Goal: Task Accomplishment & Management: Manage account settings

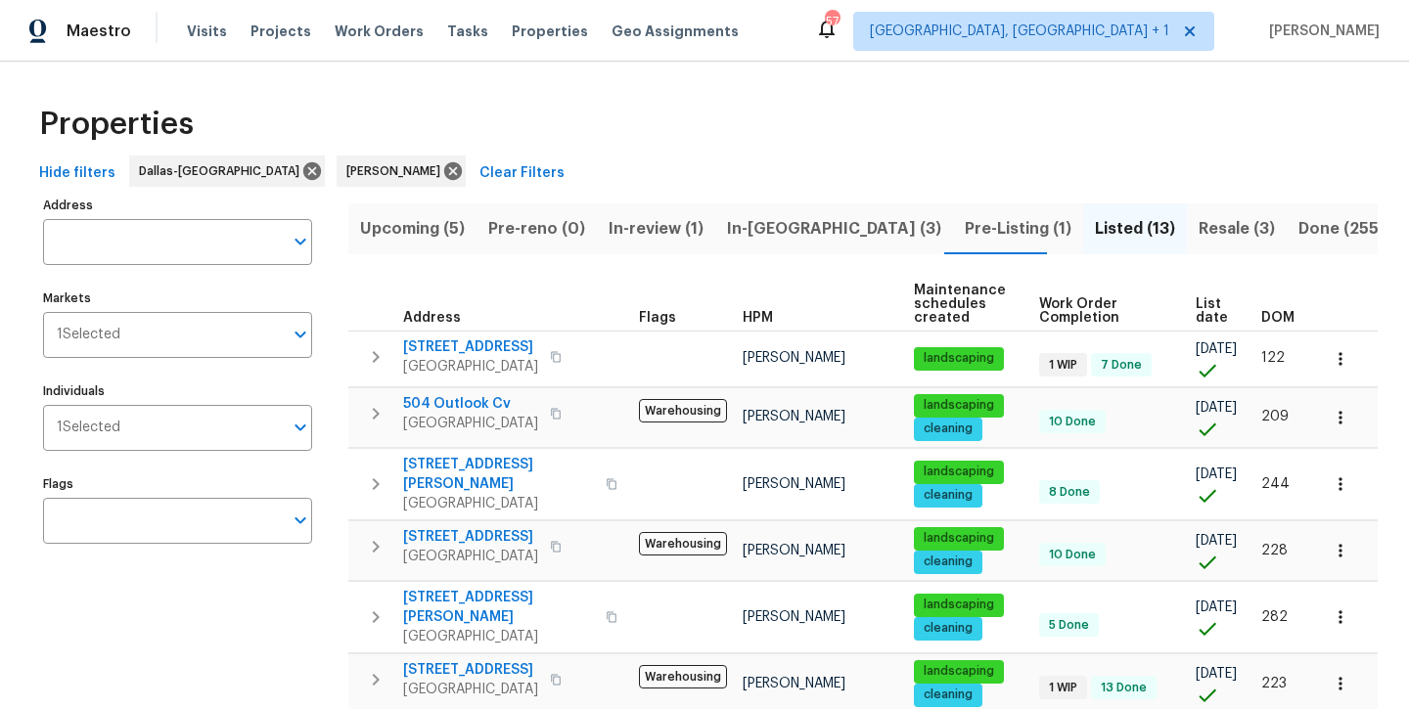
scroll to position [0, 9]
click at [754, 235] on span "In-[GEOGRAPHIC_DATA] (3)" at bounding box center [834, 228] width 214 height 27
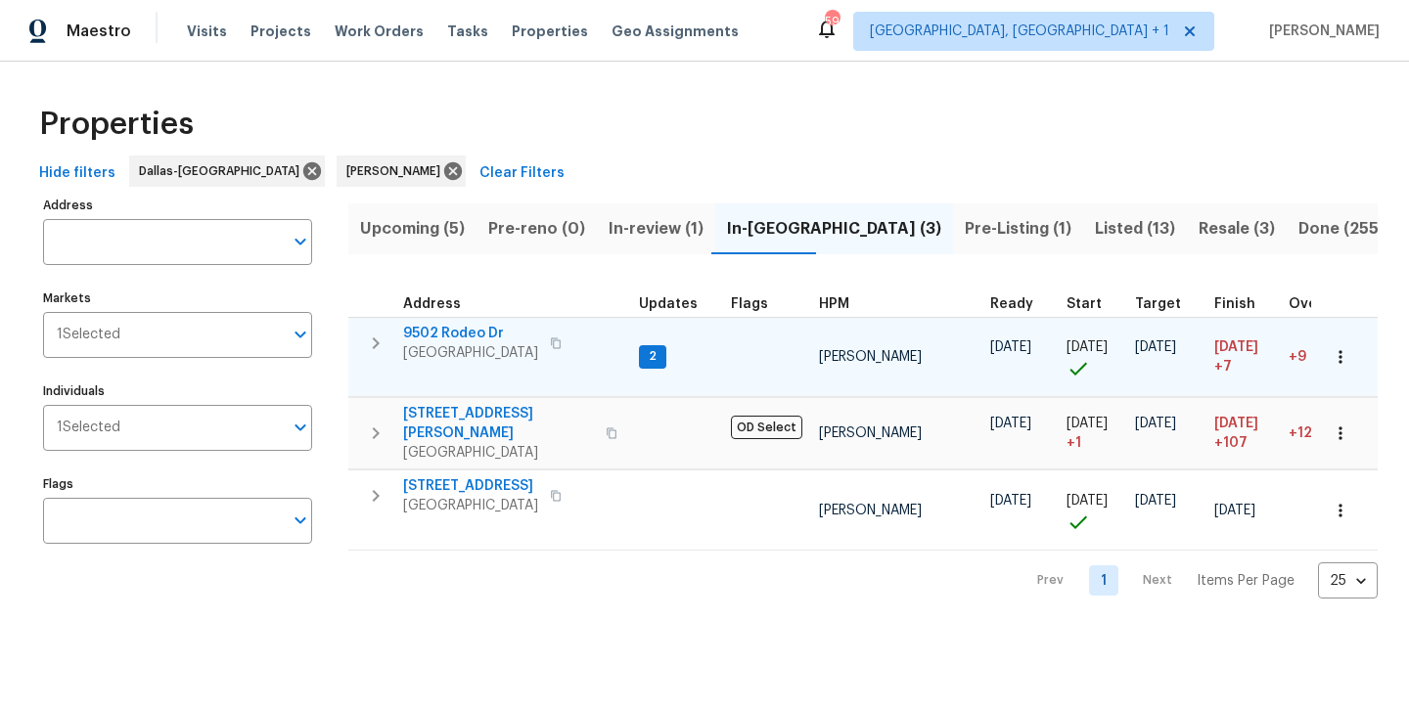
click at [461, 326] on span "9502 Rodeo Dr" at bounding box center [470, 334] width 135 height 20
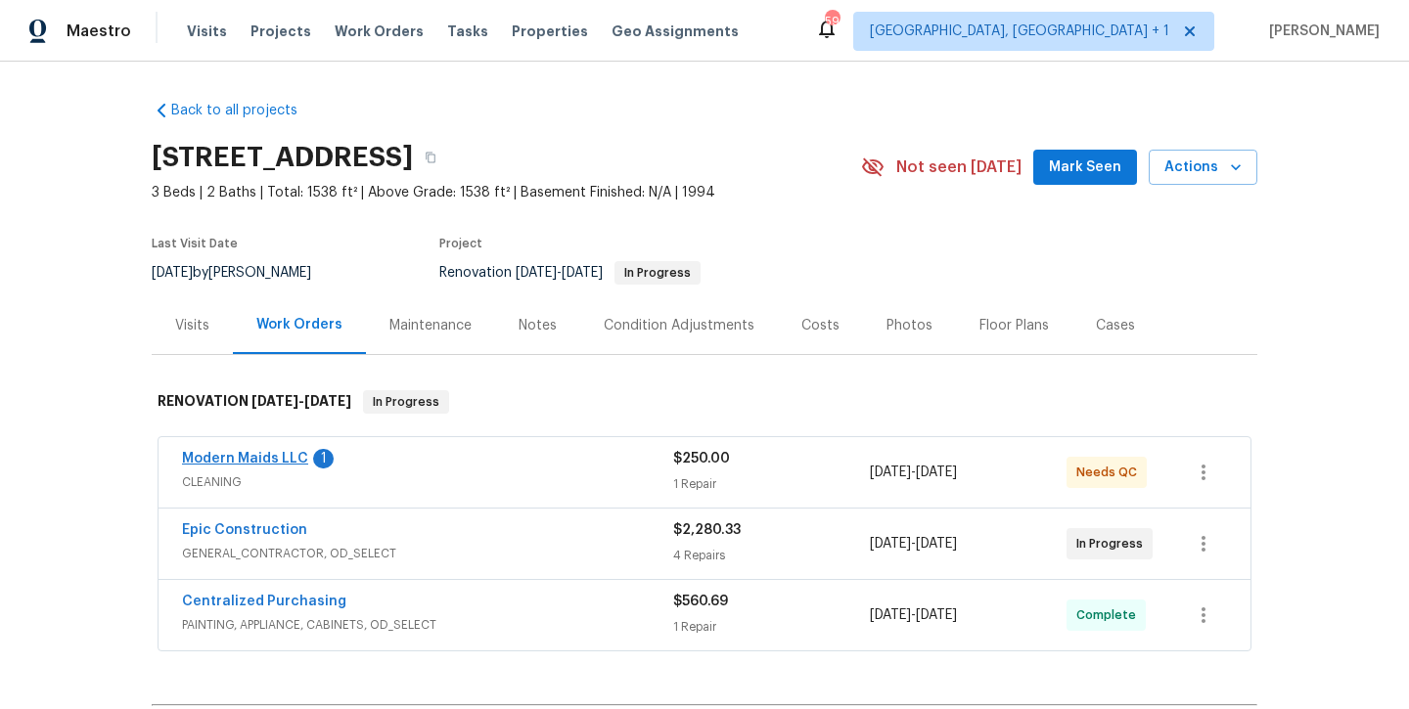
click at [263, 460] on link "Modern Maids LLC" at bounding box center [245, 459] width 126 height 14
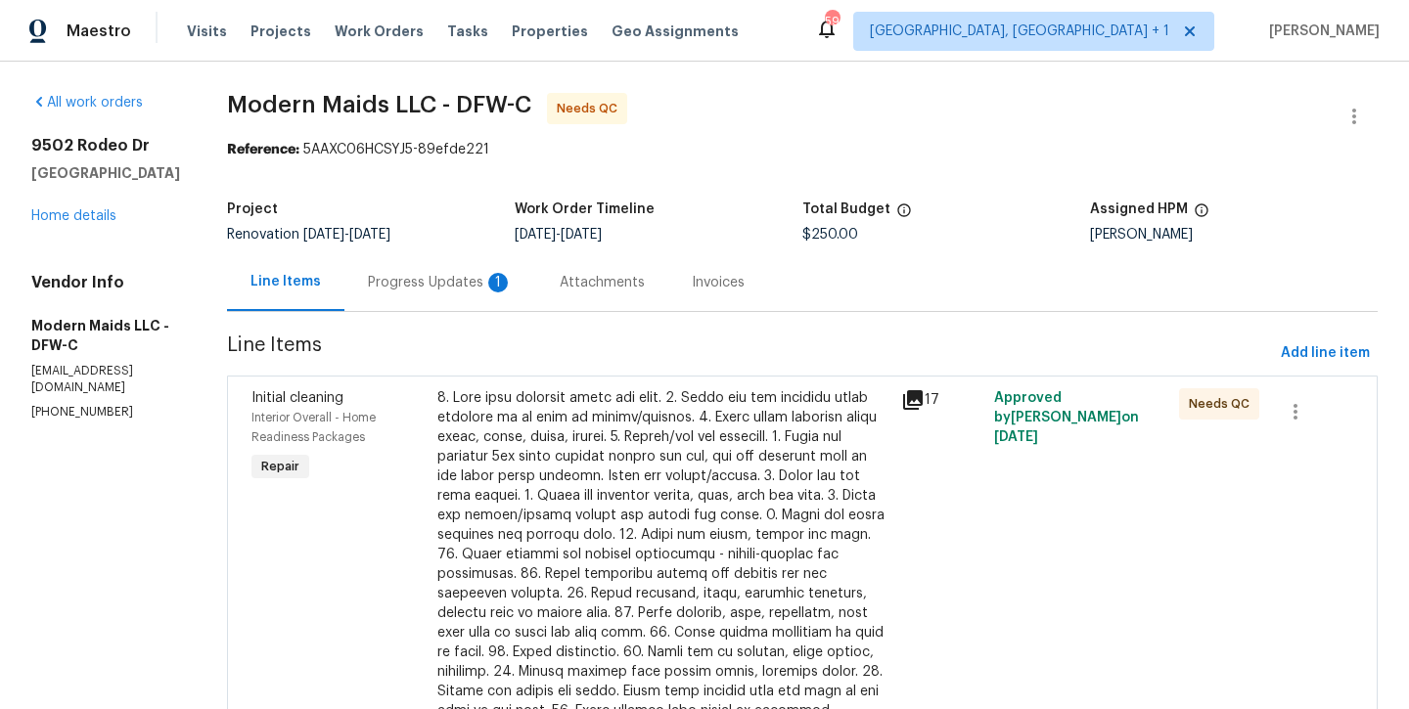
click at [448, 285] on div "Progress Updates 1" at bounding box center [440, 283] width 145 height 20
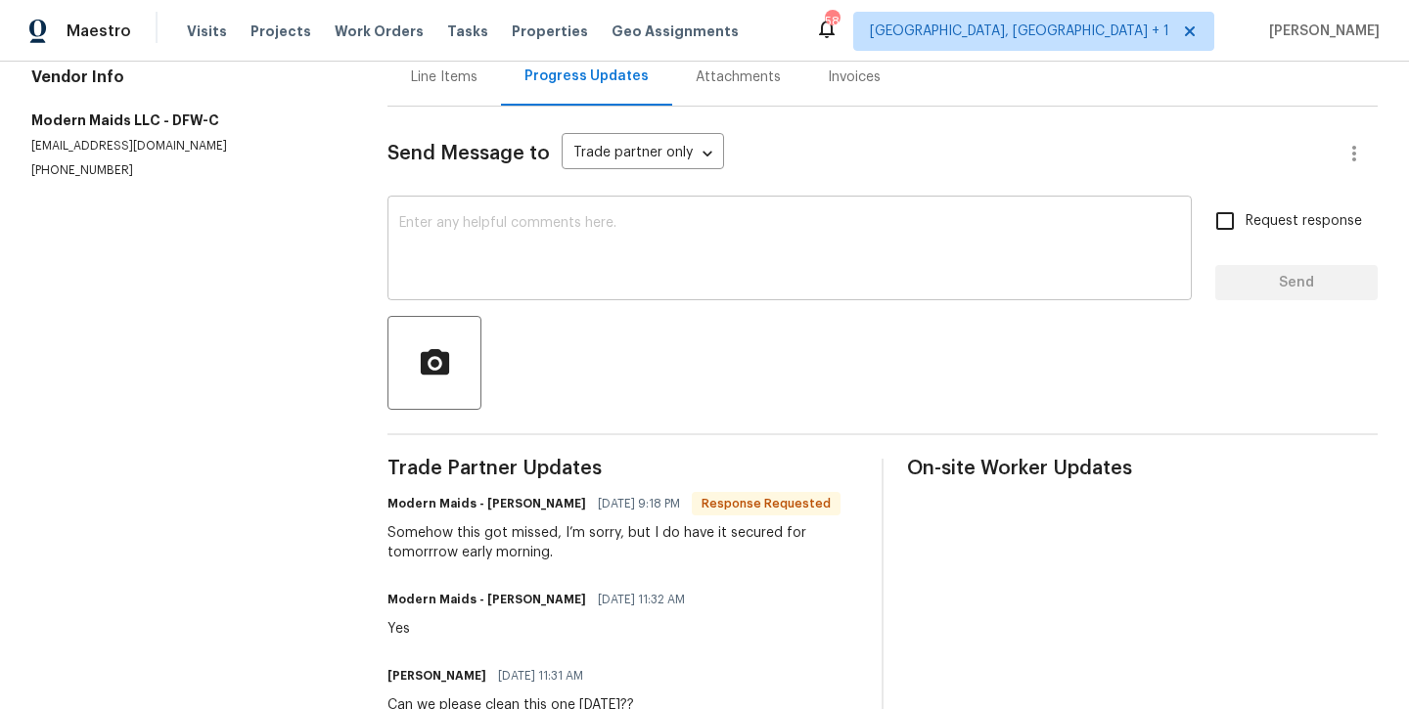
scroll to position [206, 0]
click at [461, 85] on div "Line Items" at bounding box center [444, 77] width 67 height 20
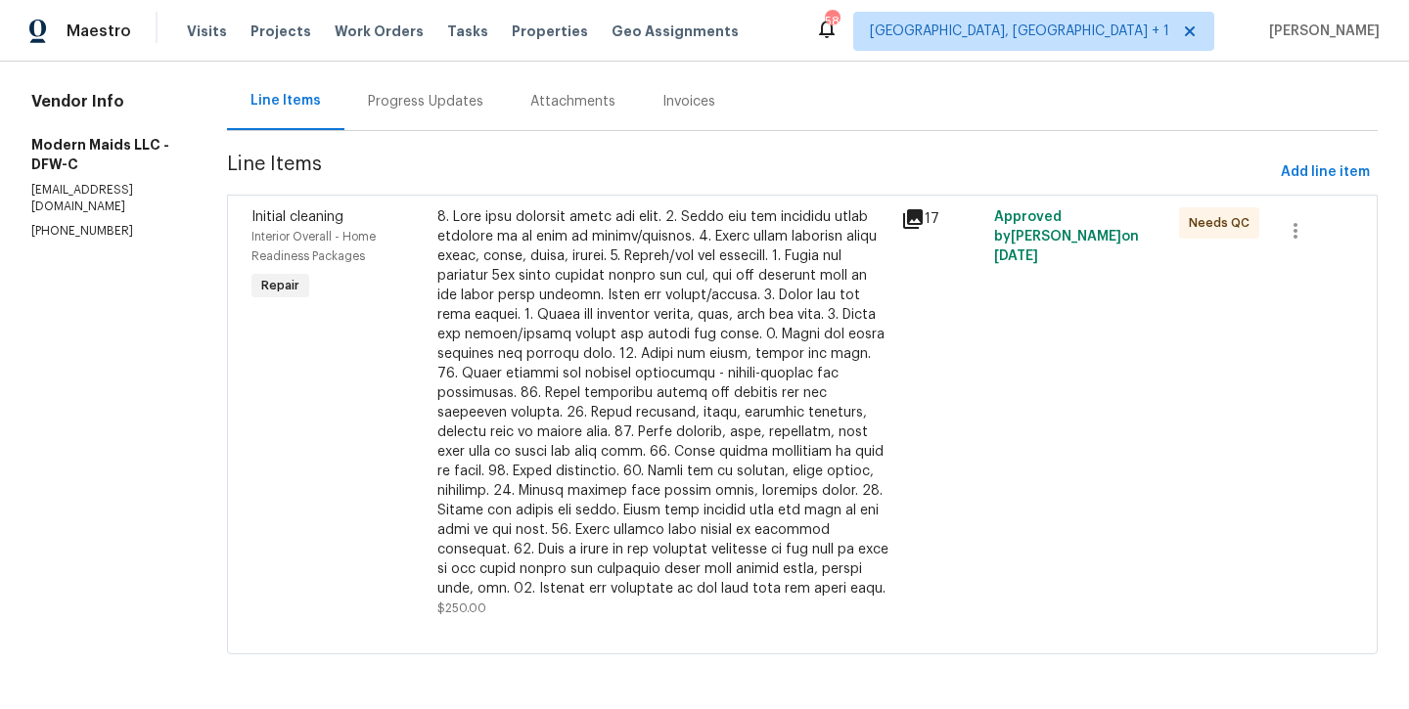
scroll to position [181, 0]
click at [687, 497] on div at bounding box center [663, 402] width 452 height 391
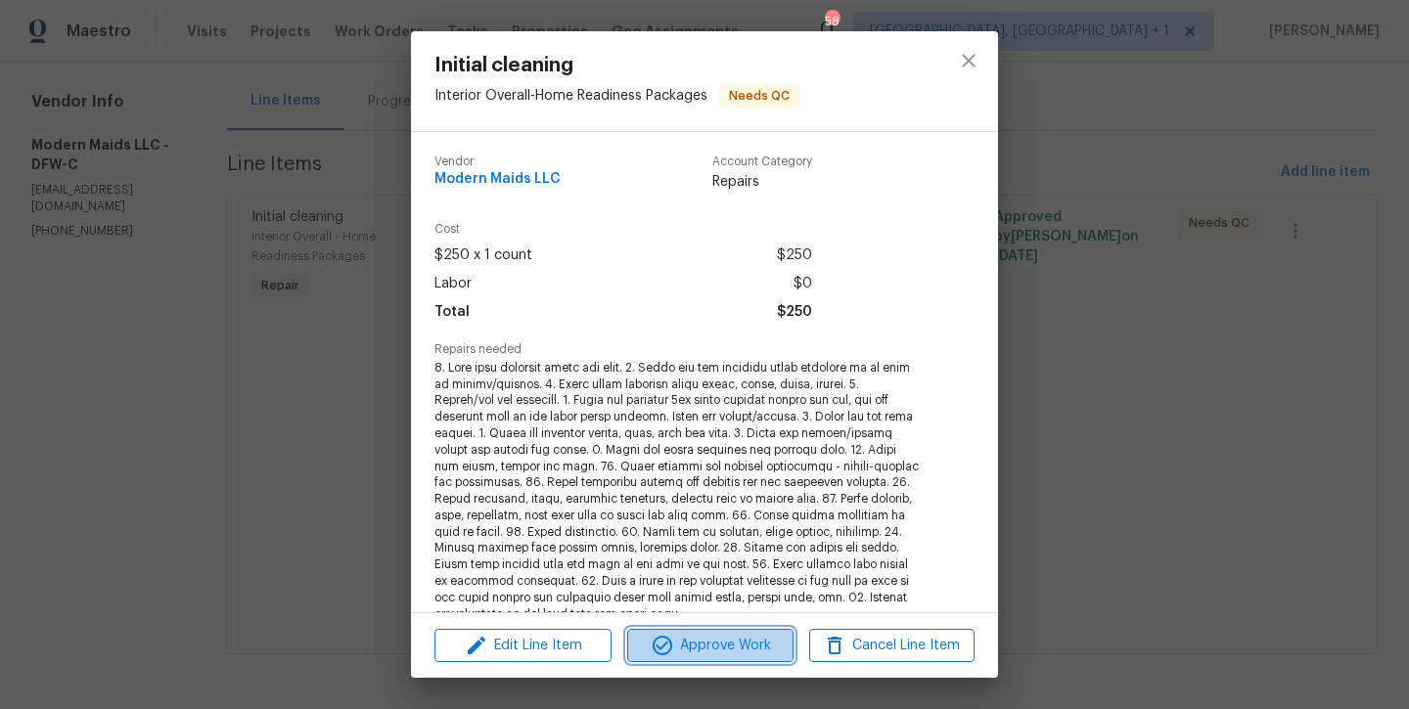
click at [699, 658] on button "Approve Work" at bounding box center [709, 646] width 165 height 34
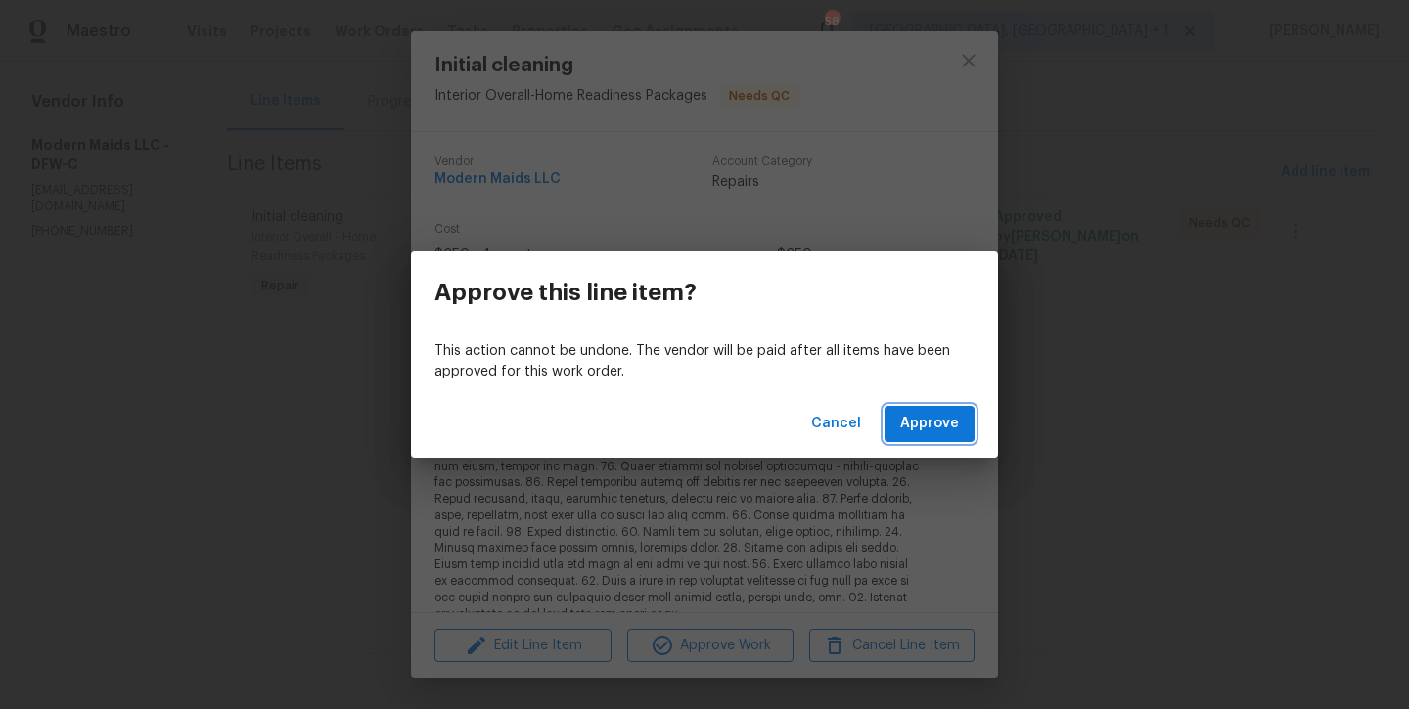
click at [906, 440] on button "Approve" at bounding box center [930, 424] width 90 height 36
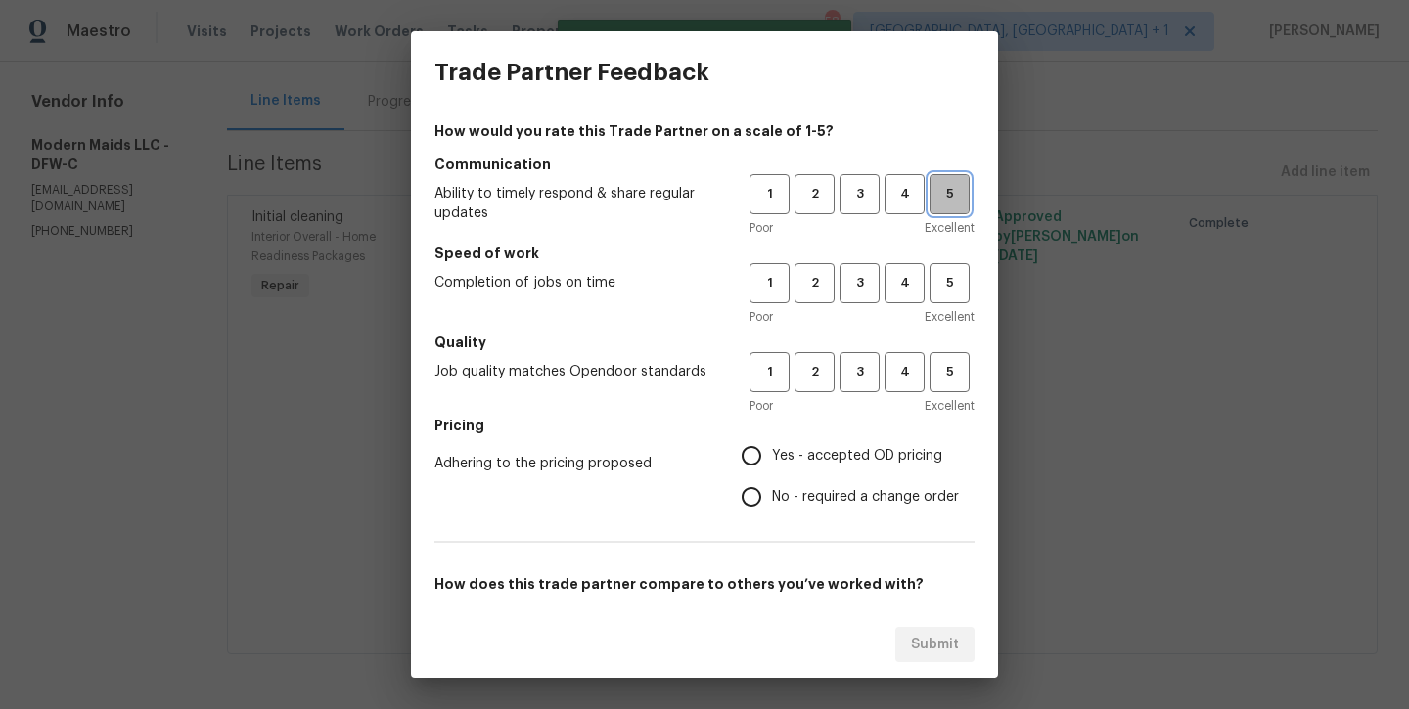
click at [945, 185] on span "5" at bounding box center [949, 194] width 36 height 23
click at [943, 295] on button "5" at bounding box center [950, 283] width 40 height 40
click at [951, 388] on button "5" at bounding box center [950, 372] width 40 height 40
click at [831, 472] on label "Yes - accepted OD pricing" at bounding box center [845, 455] width 228 height 41
click at [772, 472] on input "Yes - accepted OD pricing" at bounding box center [751, 455] width 41 height 41
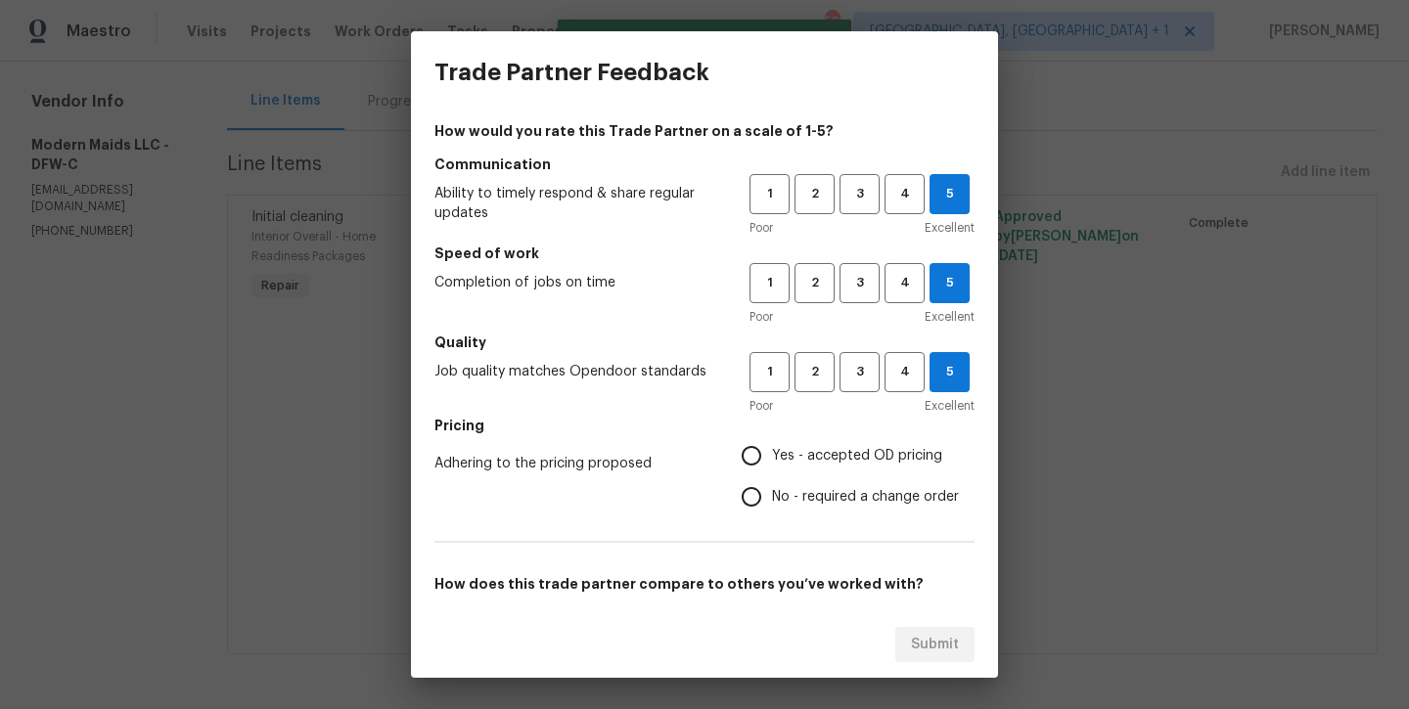
radio input "true"
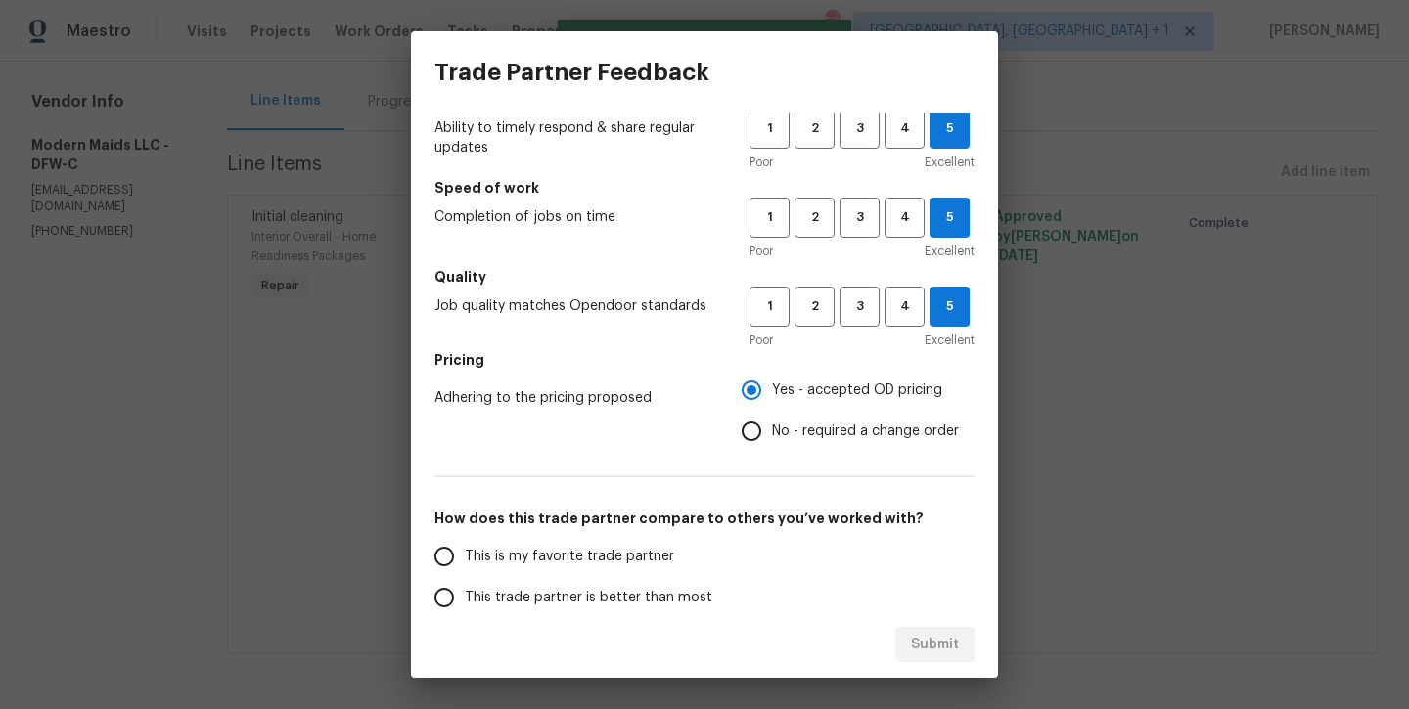
scroll to position [85, 0]
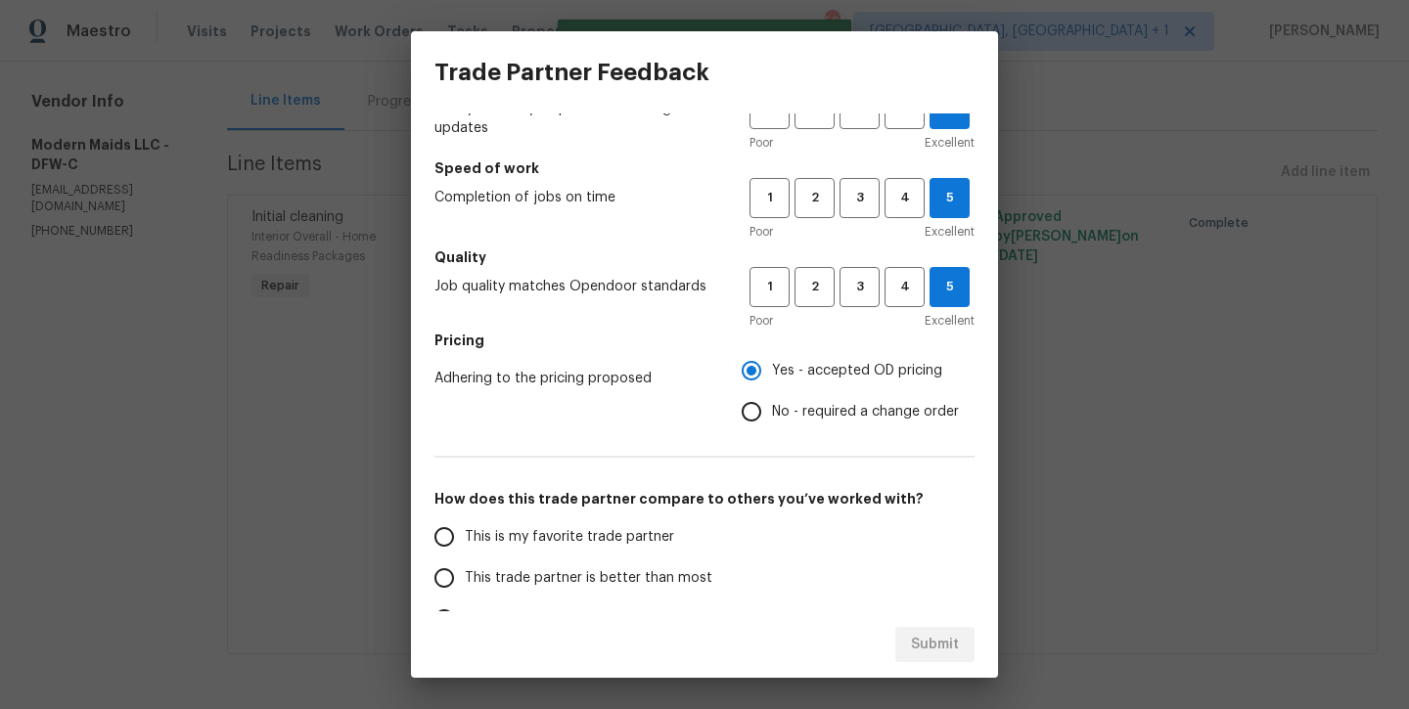
click at [595, 548] on label "This is my favorite trade partner" at bounding box center [578, 537] width 309 height 41
click at [465, 548] on input "This is my favorite trade partner" at bounding box center [444, 537] width 41 height 41
click at [942, 656] on span "Submit" at bounding box center [935, 645] width 48 height 24
radio input "true"
radio input "false"
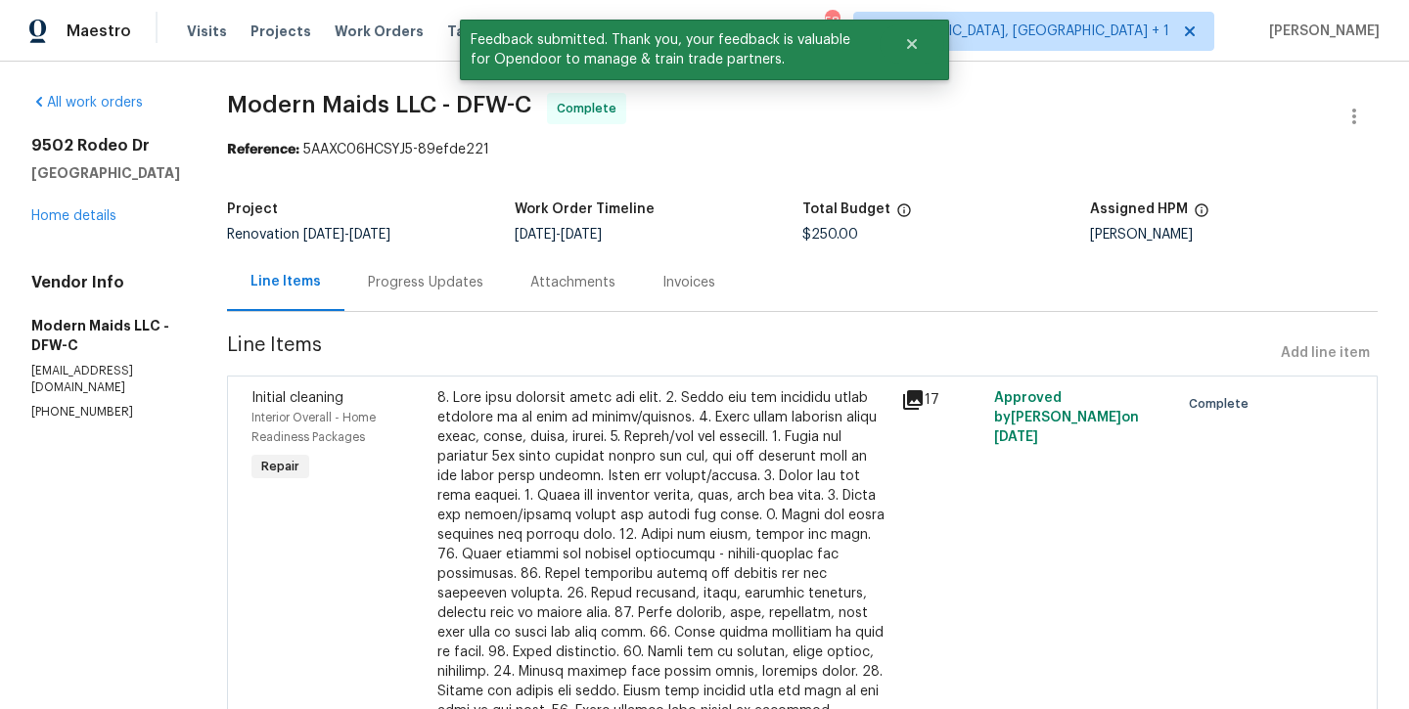
scroll to position [0, 0]
click at [63, 218] on link "Home details" at bounding box center [73, 216] width 85 height 14
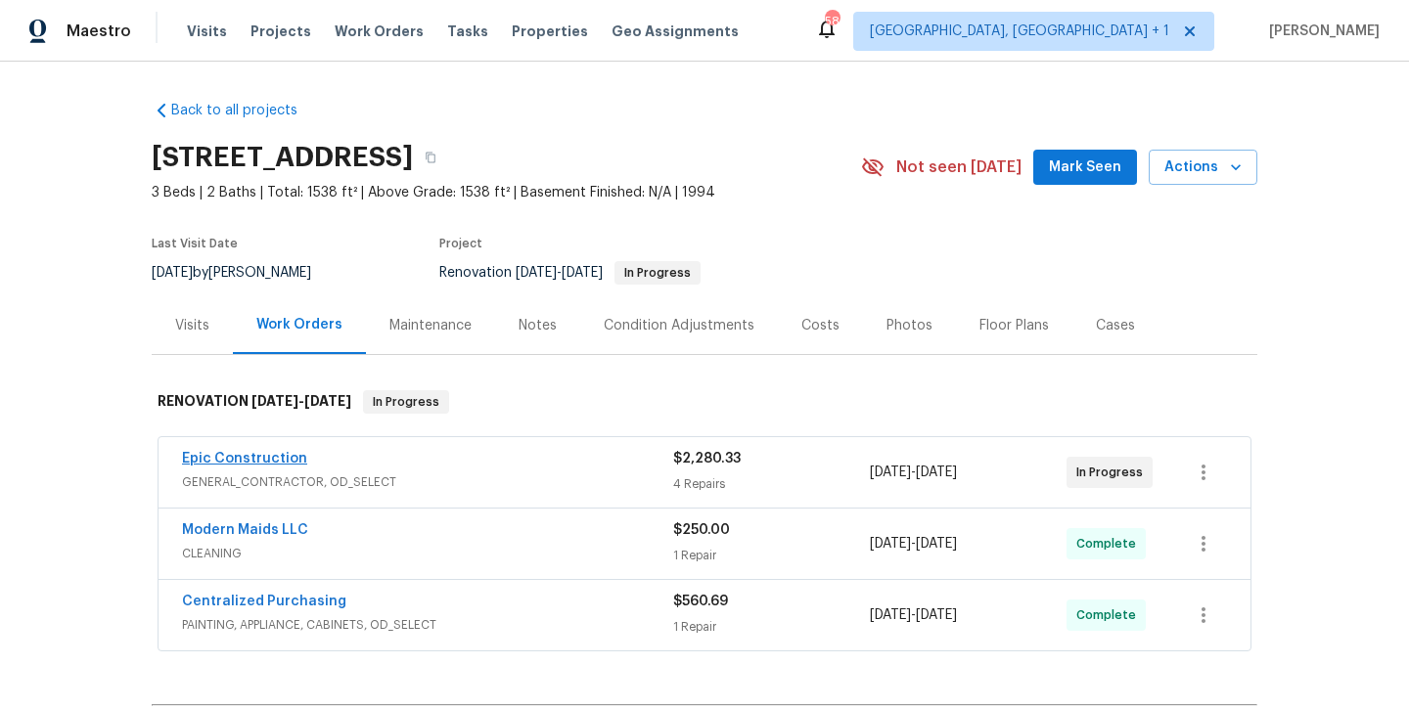
click at [249, 457] on link "Epic Construction" at bounding box center [244, 459] width 125 height 14
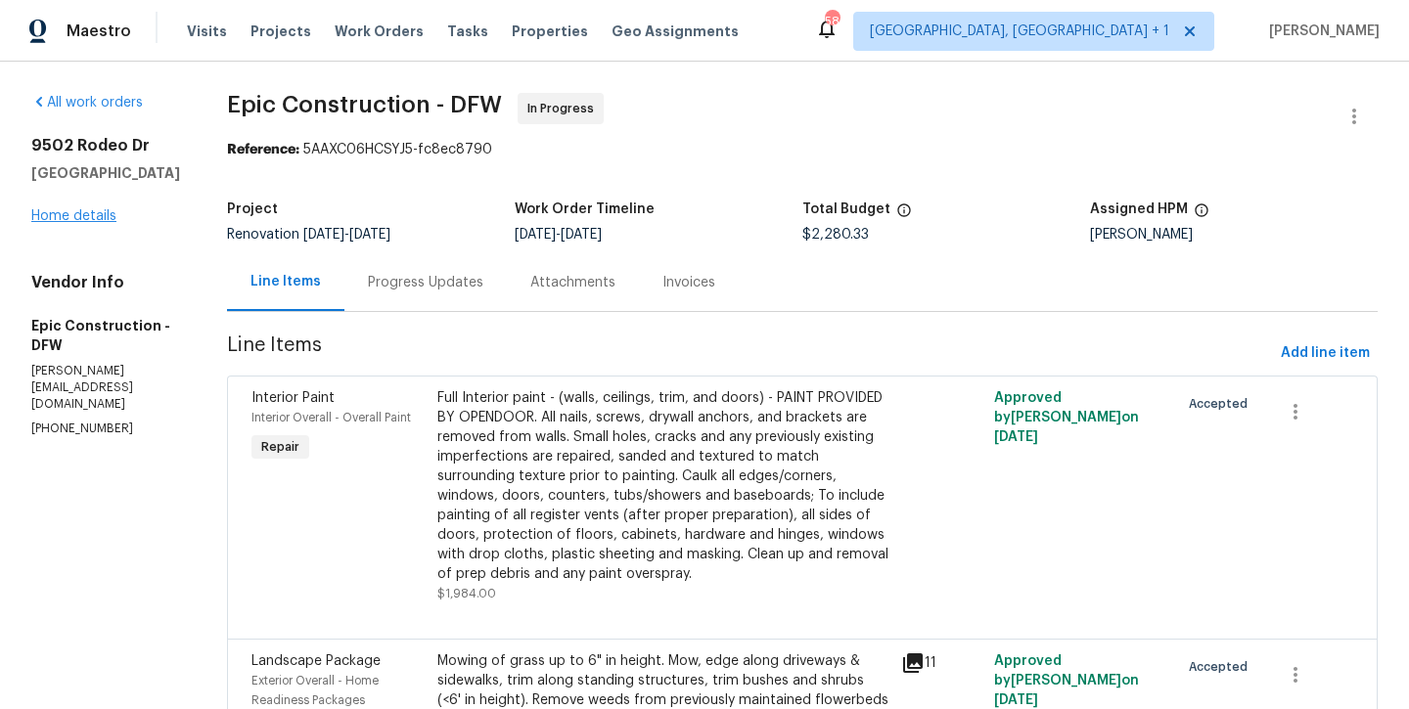
click at [83, 219] on link "Home details" at bounding box center [73, 216] width 85 height 14
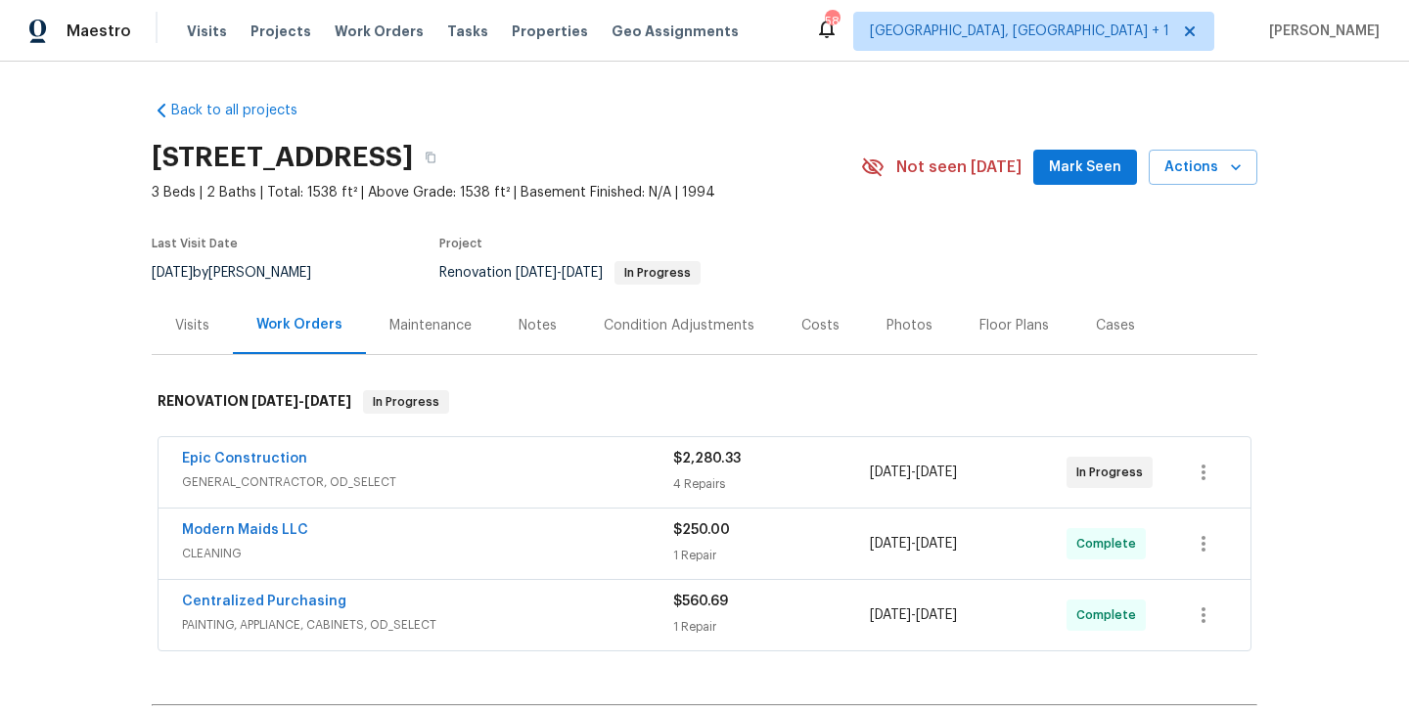
click at [1087, 171] on span "Mark Seen" at bounding box center [1085, 168] width 72 height 24
click at [532, 328] on div "Notes" at bounding box center [538, 326] width 38 height 20
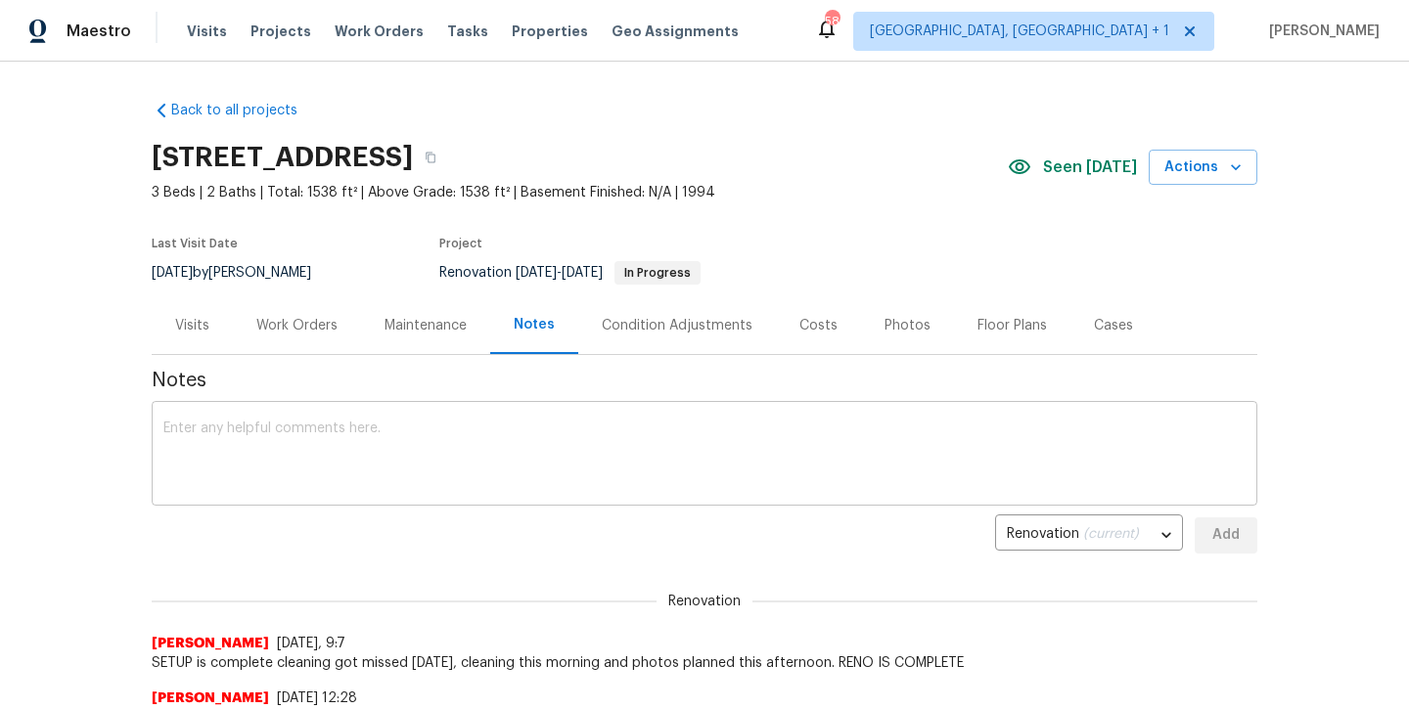
click at [530, 415] on div "x ​" at bounding box center [705, 456] width 1106 height 100
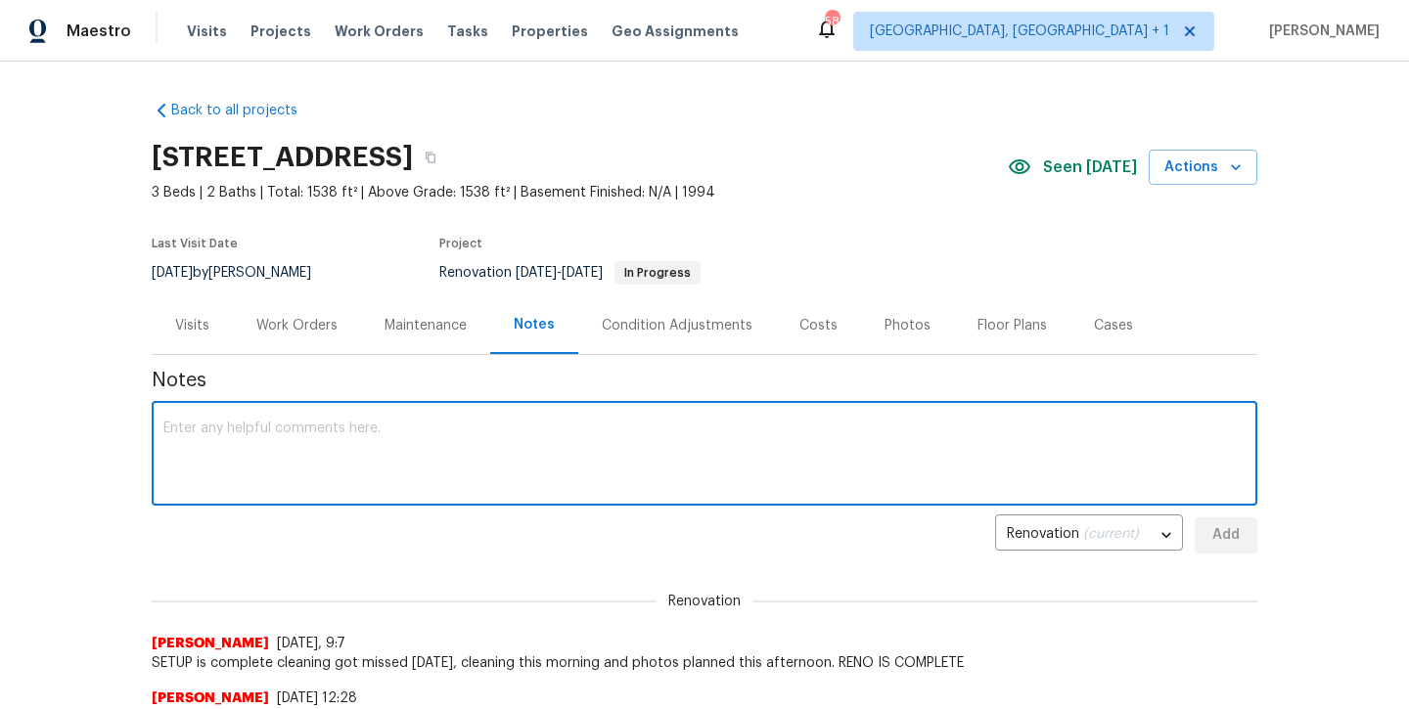
paste textarea "Debris- All interior/exterior debris, and personal items have been removed. (Do…"
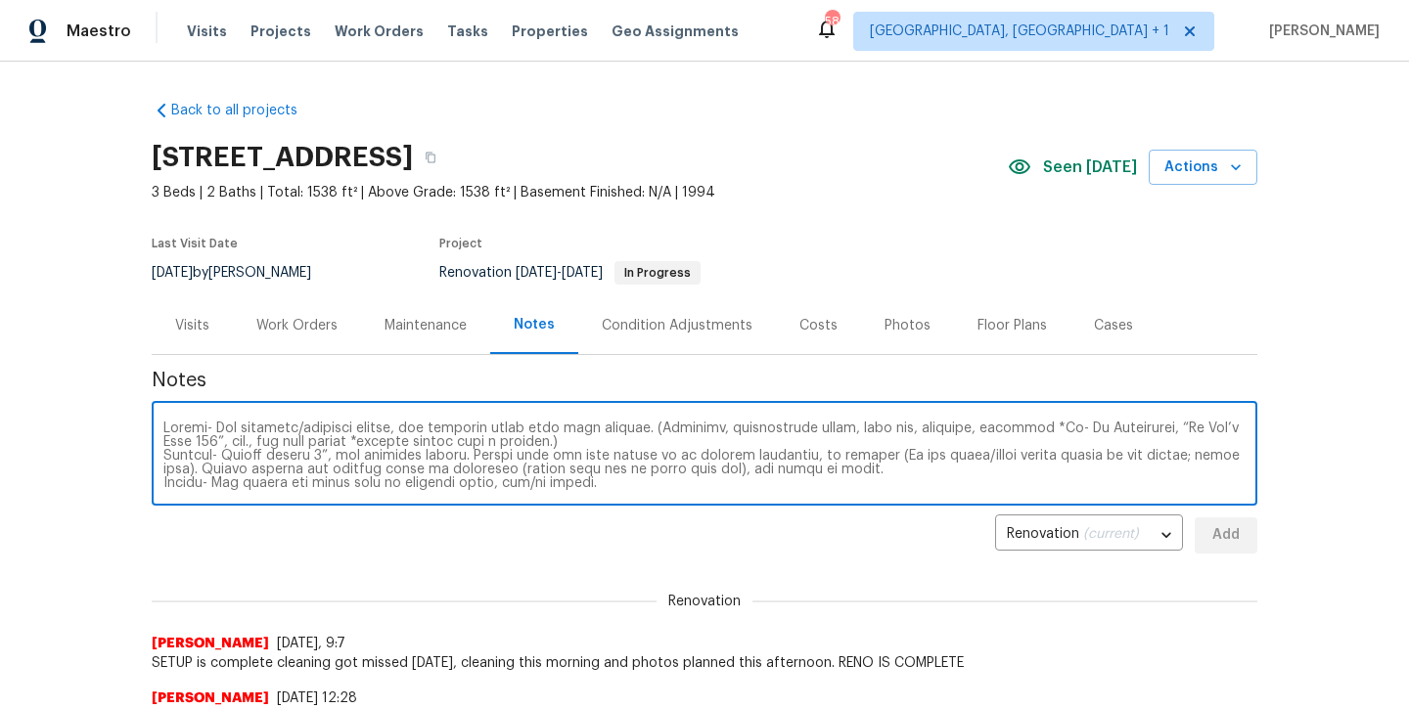
scroll to position [164, 0]
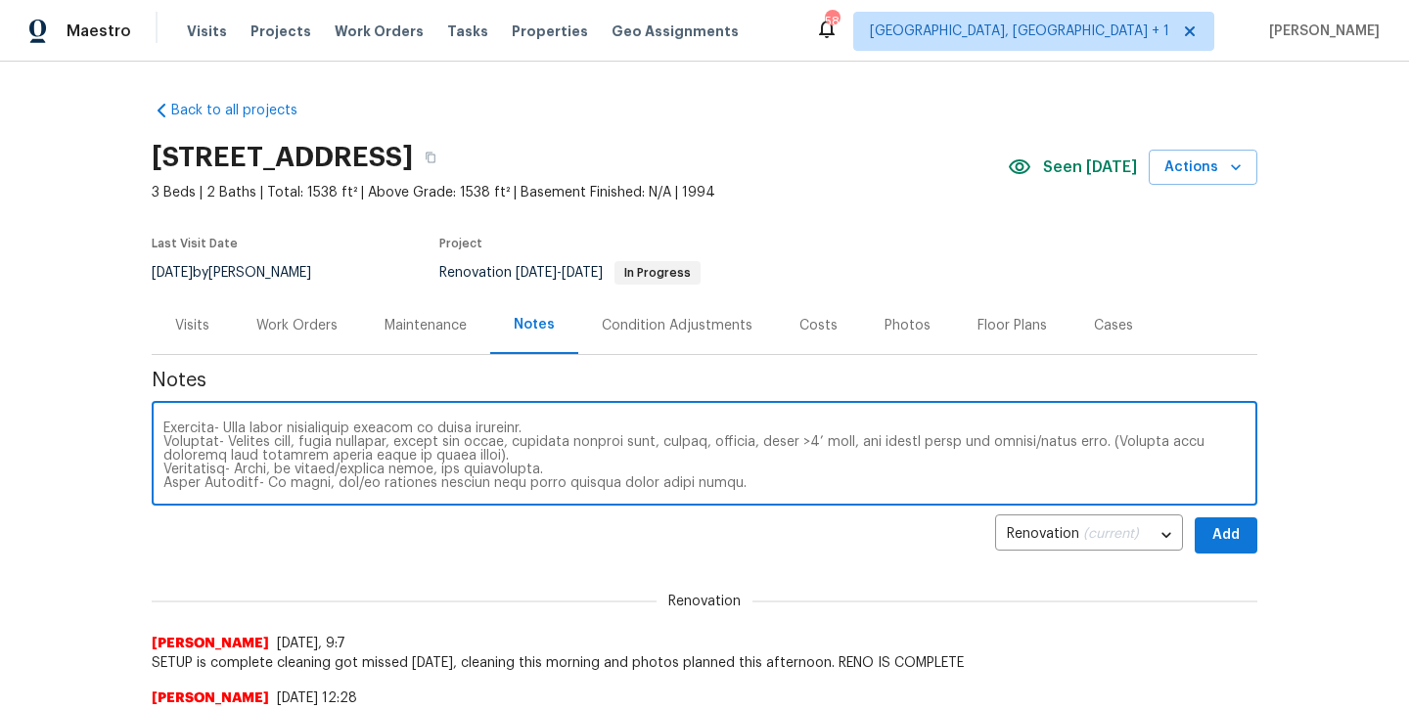
type textarea "Debris- All interior/exterior debris, and personal items have been removed. (Do…"
click at [1253, 533] on button "Add" at bounding box center [1226, 536] width 63 height 36
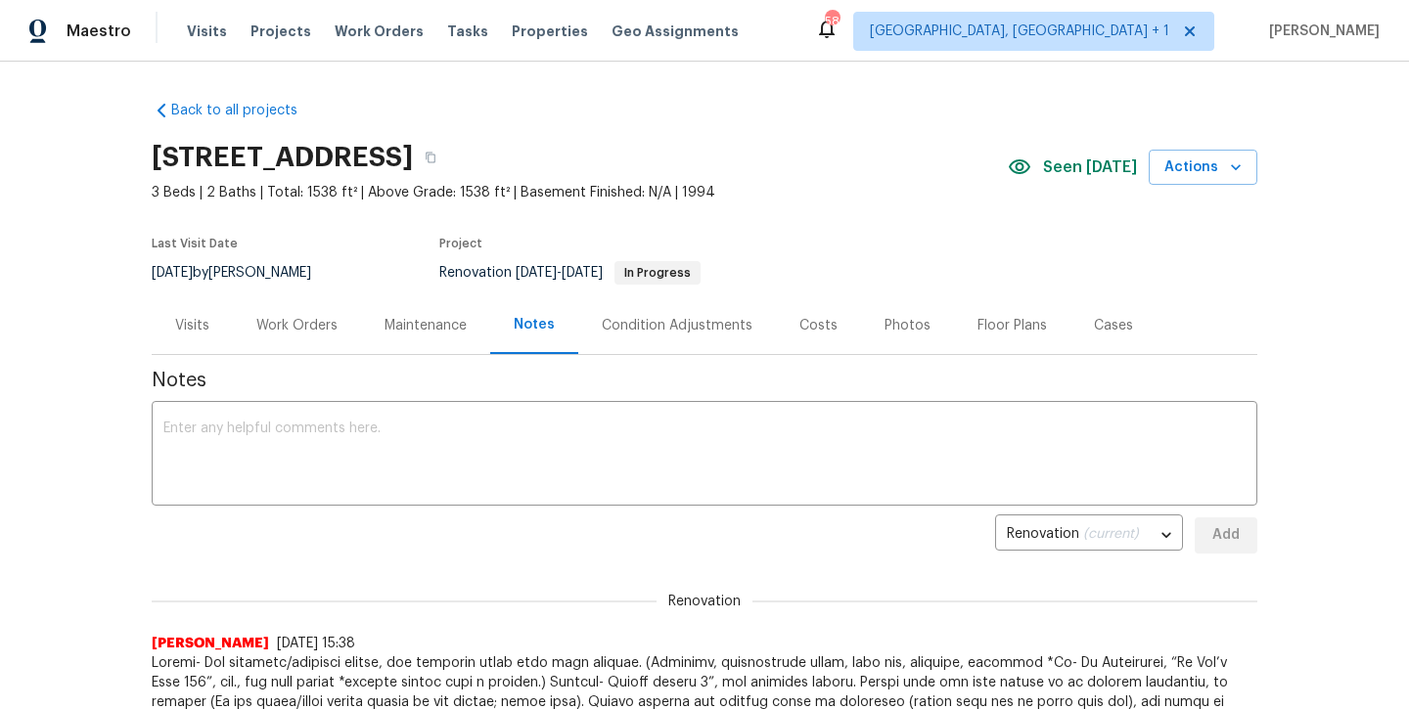
scroll to position [0, 0]
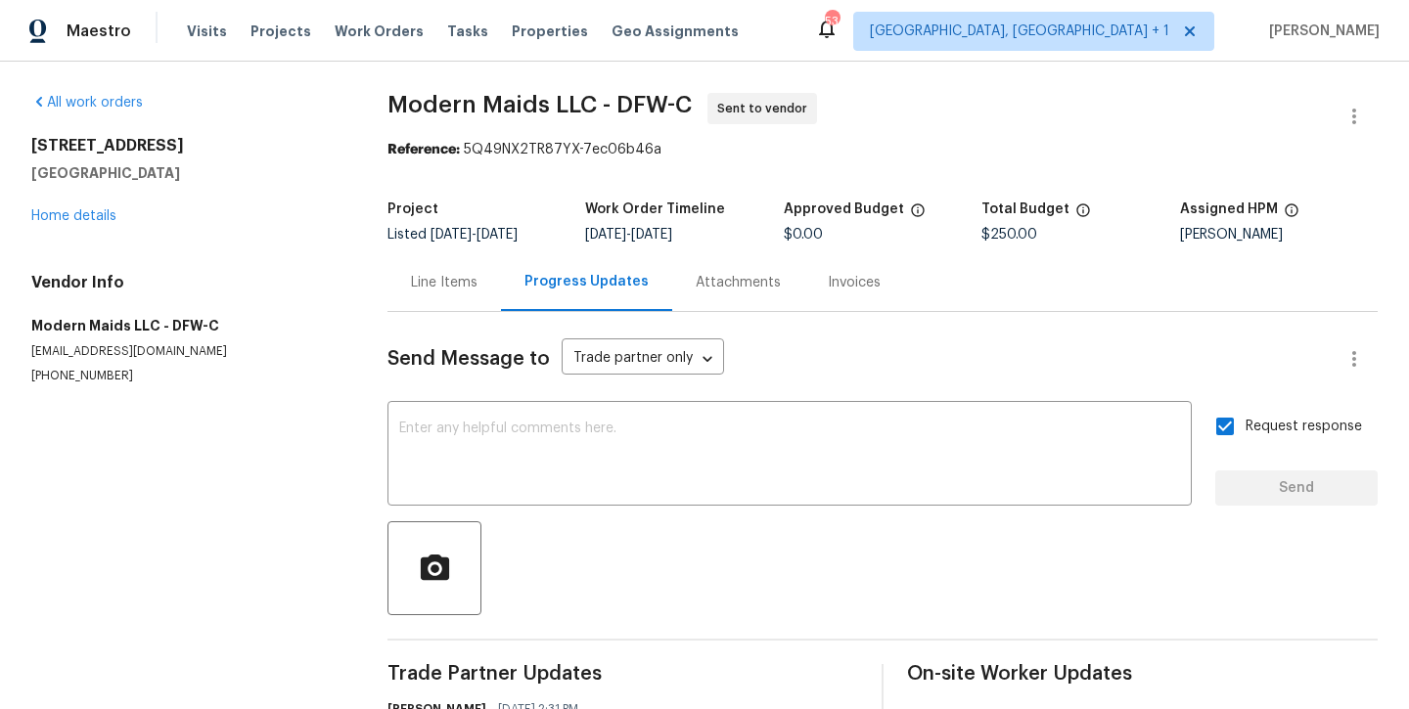
click at [424, 3] on div "Maestro Visits Projects Work Orders Tasks Properties Geo Assignments 53 Albuque…" at bounding box center [704, 31] width 1409 height 62
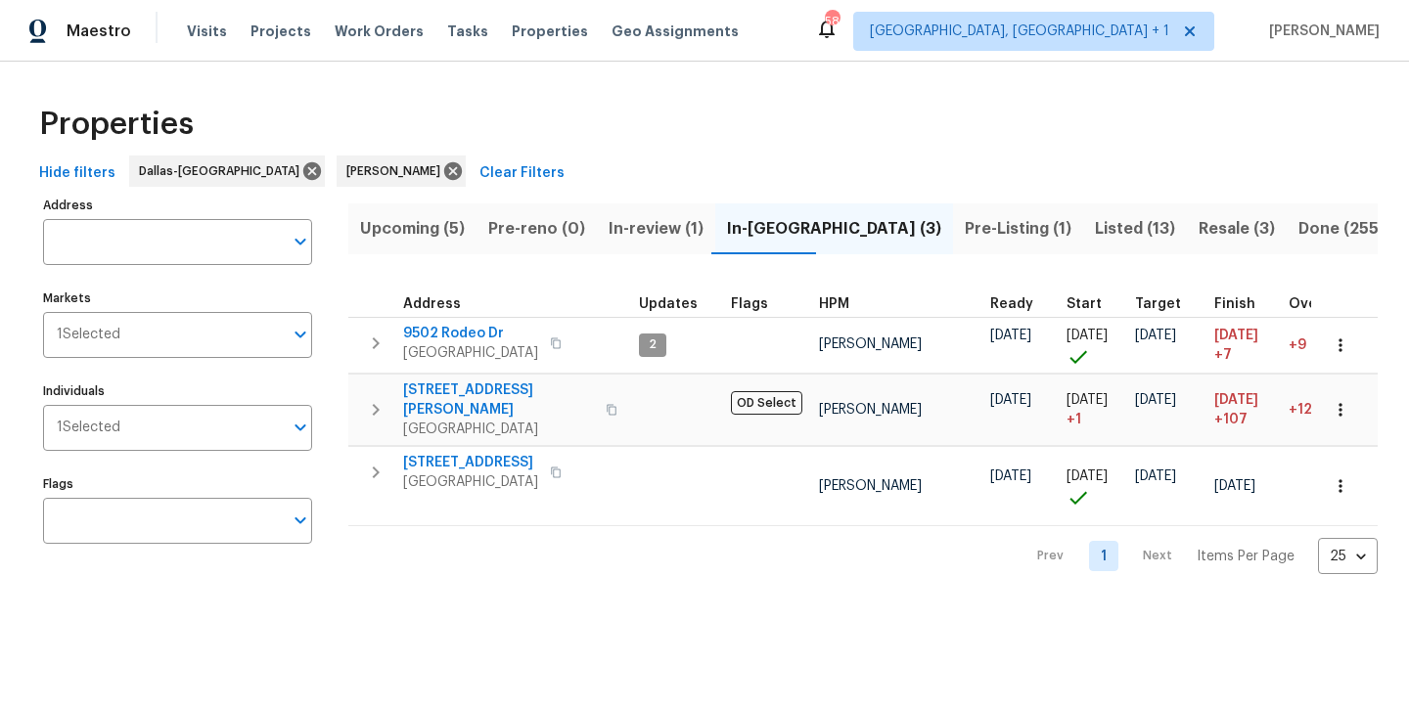
click at [633, 230] on span "In-review (1)" at bounding box center [656, 228] width 95 height 27
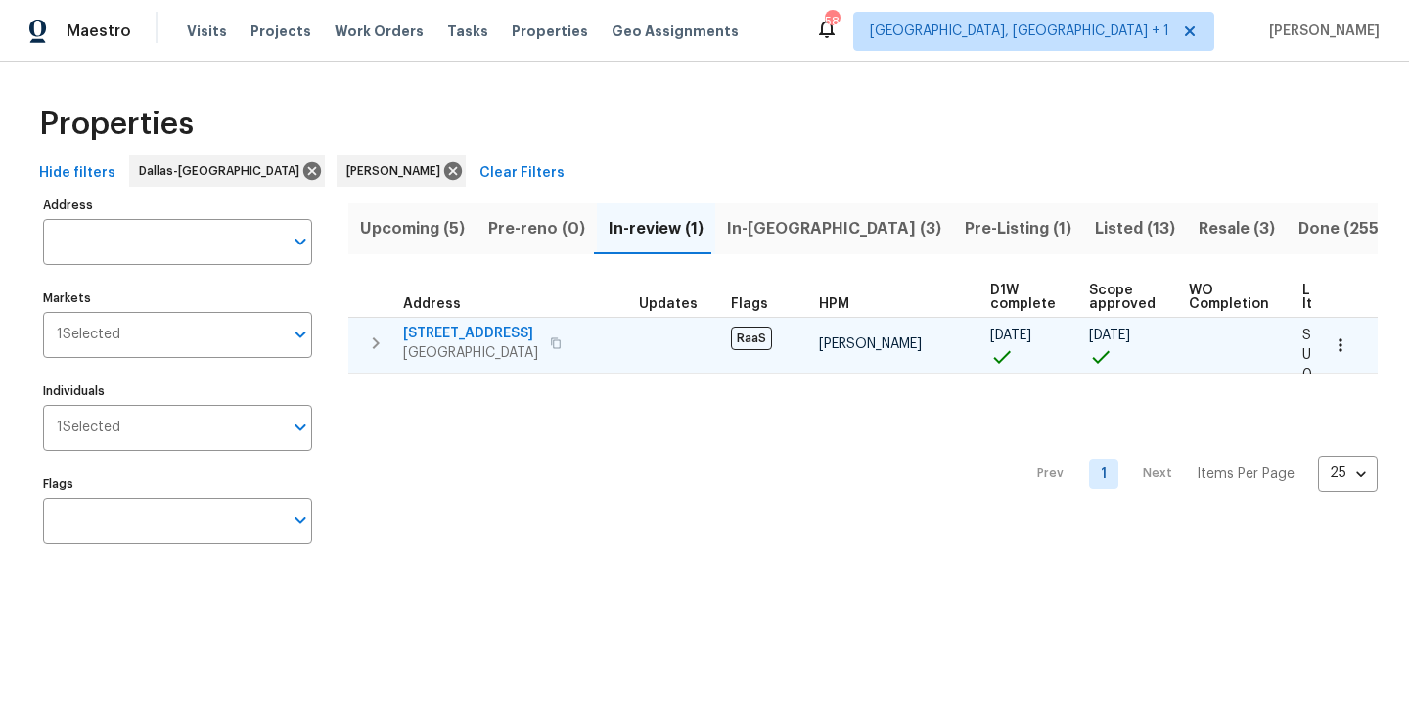
click at [426, 338] on span "2149 Teal Ct" at bounding box center [470, 334] width 135 height 20
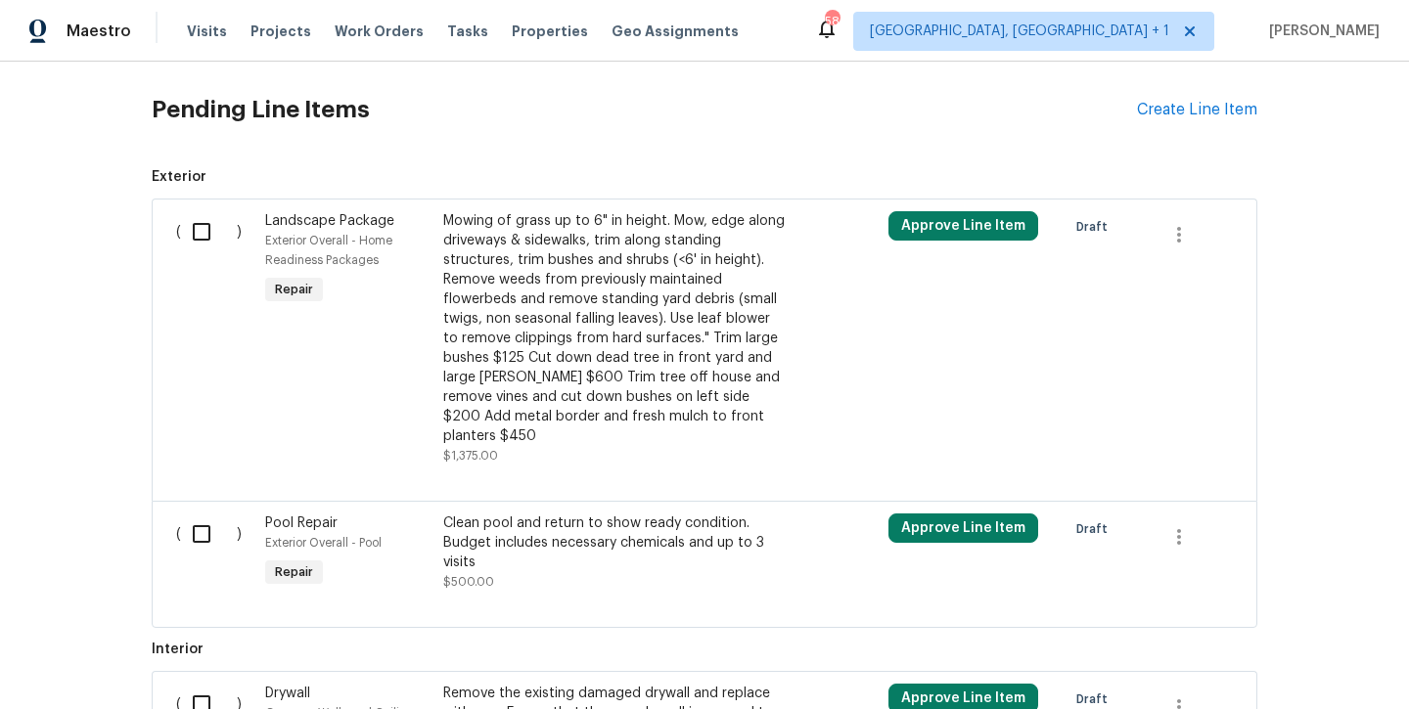
scroll to position [456, 0]
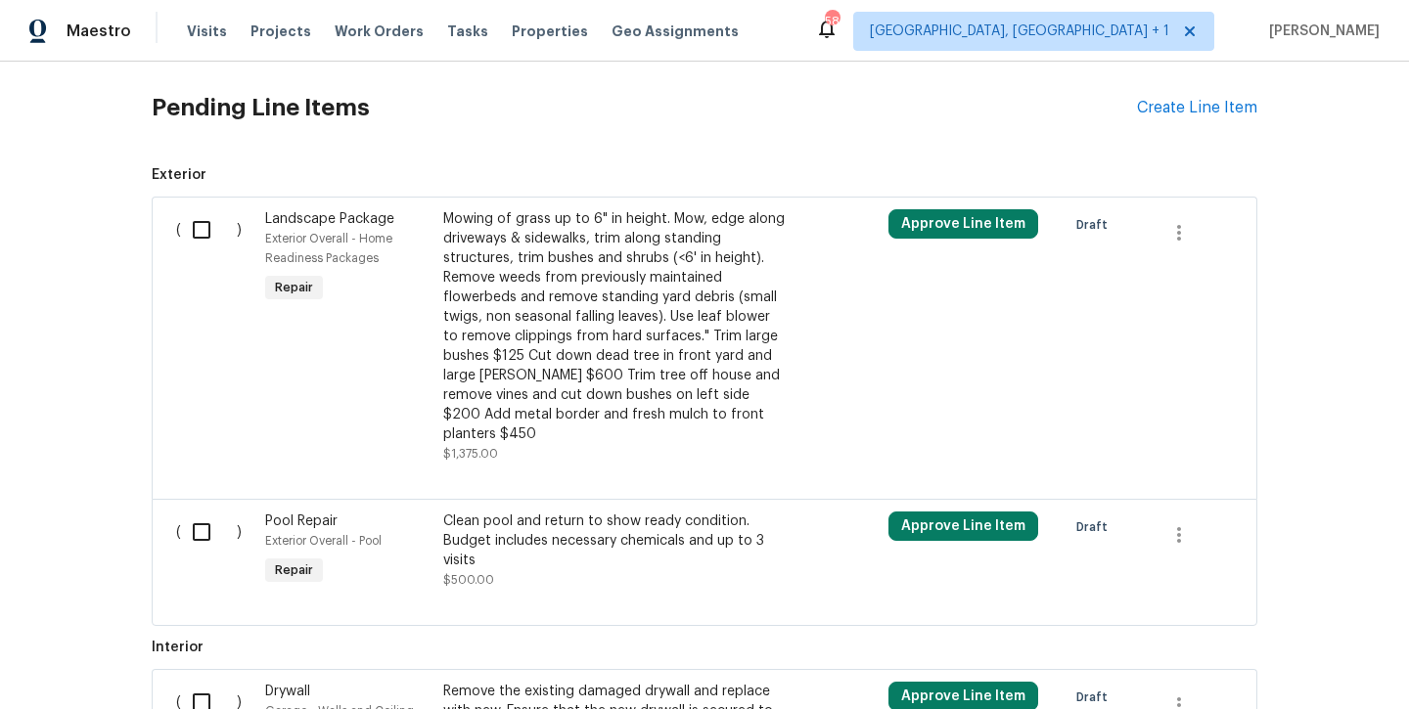
click at [744, 1] on div "Maestro Visits Projects Work Orders Tasks Properties Geo Assignments 58 Albuque…" at bounding box center [704, 31] width 1409 height 62
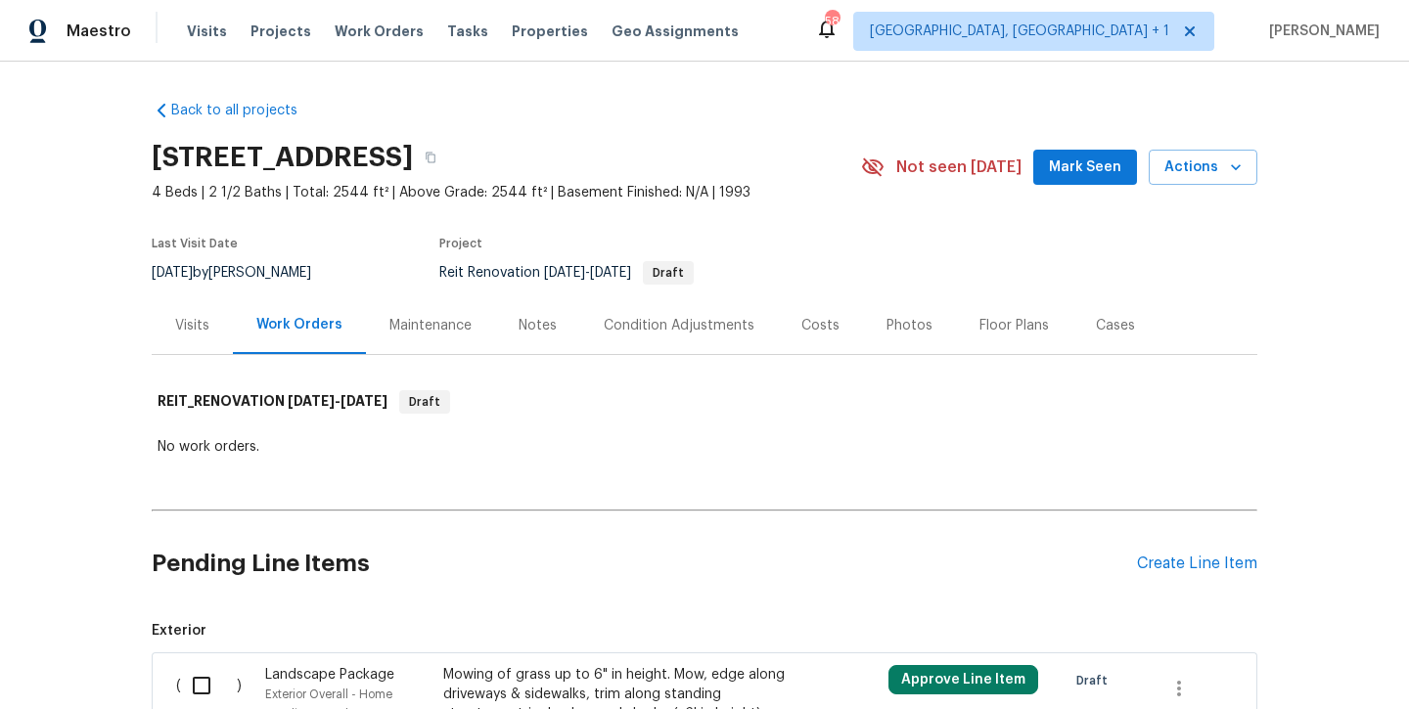
scroll to position [0, 0]
click at [268, 1] on div "Maestro Visits Projects Work Orders Tasks Properties Geo Assignments 58 Albuque…" at bounding box center [704, 31] width 1409 height 62
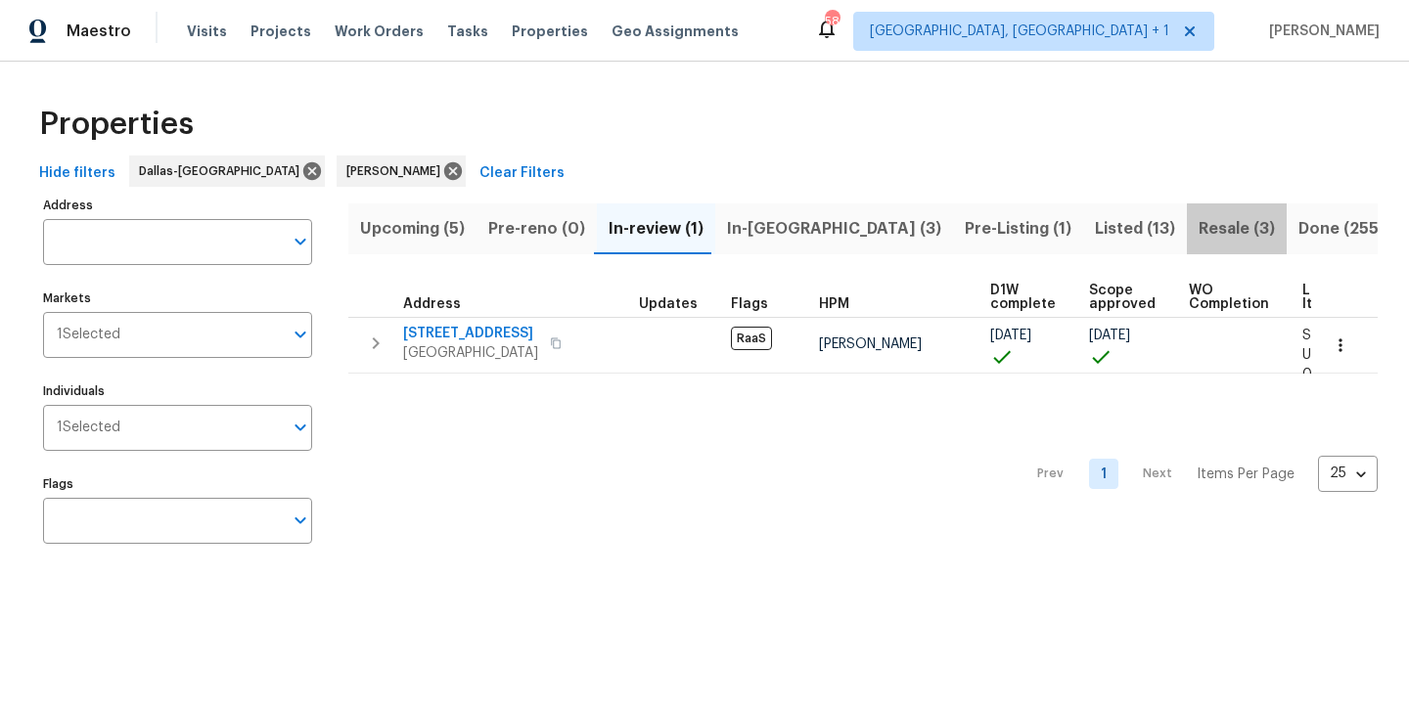
click at [1199, 240] on span "Resale (3)" at bounding box center [1237, 228] width 76 height 27
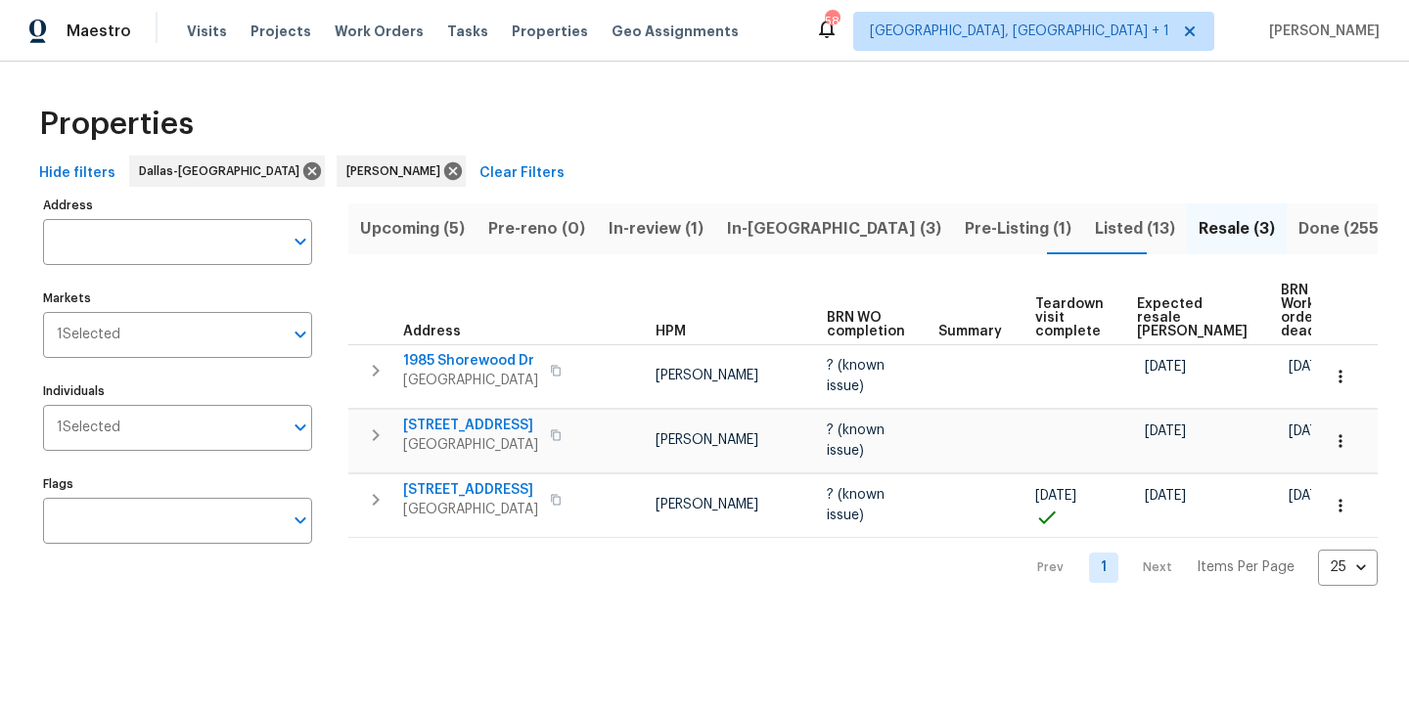
scroll to position [0, 53]
click at [1095, 238] on span "Listed (13)" at bounding box center [1135, 228] width 80 height 27
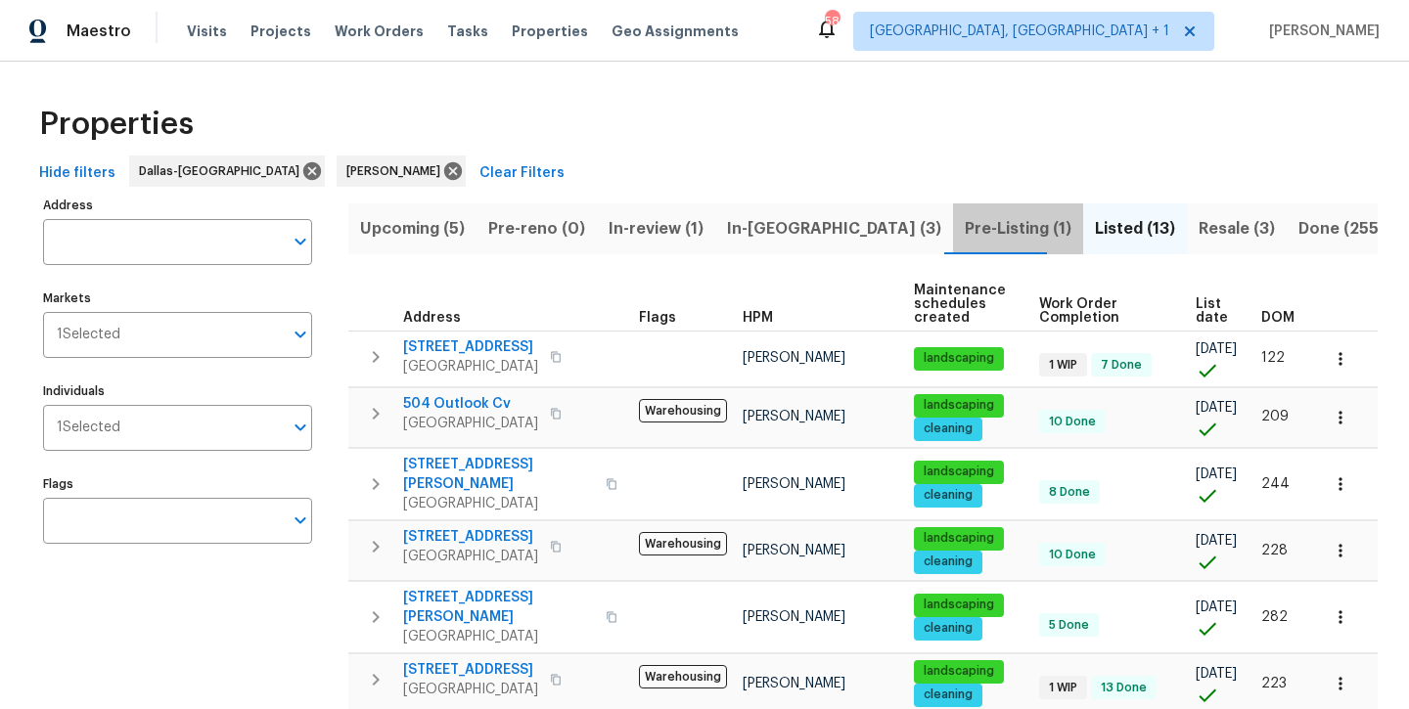
click at [965, 238] on span "Pre-Listing (1)" at bounding box center [1018, 228] width 107 height 27
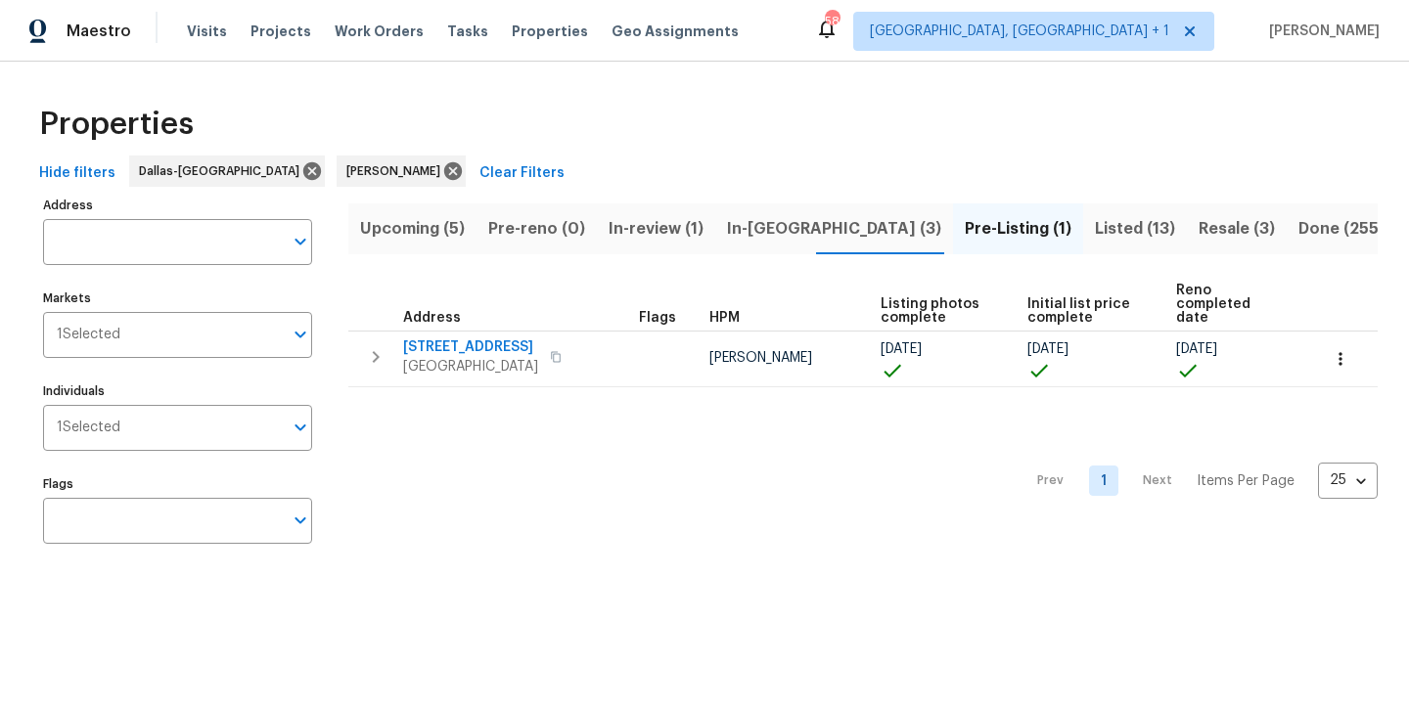
click at [801, 1] on div "Maestro Visits Projects Work Orders Tasks Properties Geo Assignments 58 [GEOGRA…" at bounding box center [704, 31] width 1409 height 62
click at [741, 227] on span "In-[GEOGRAPHIC_DATA] (3)" at bounding box center [834, 228] width 214 height 27
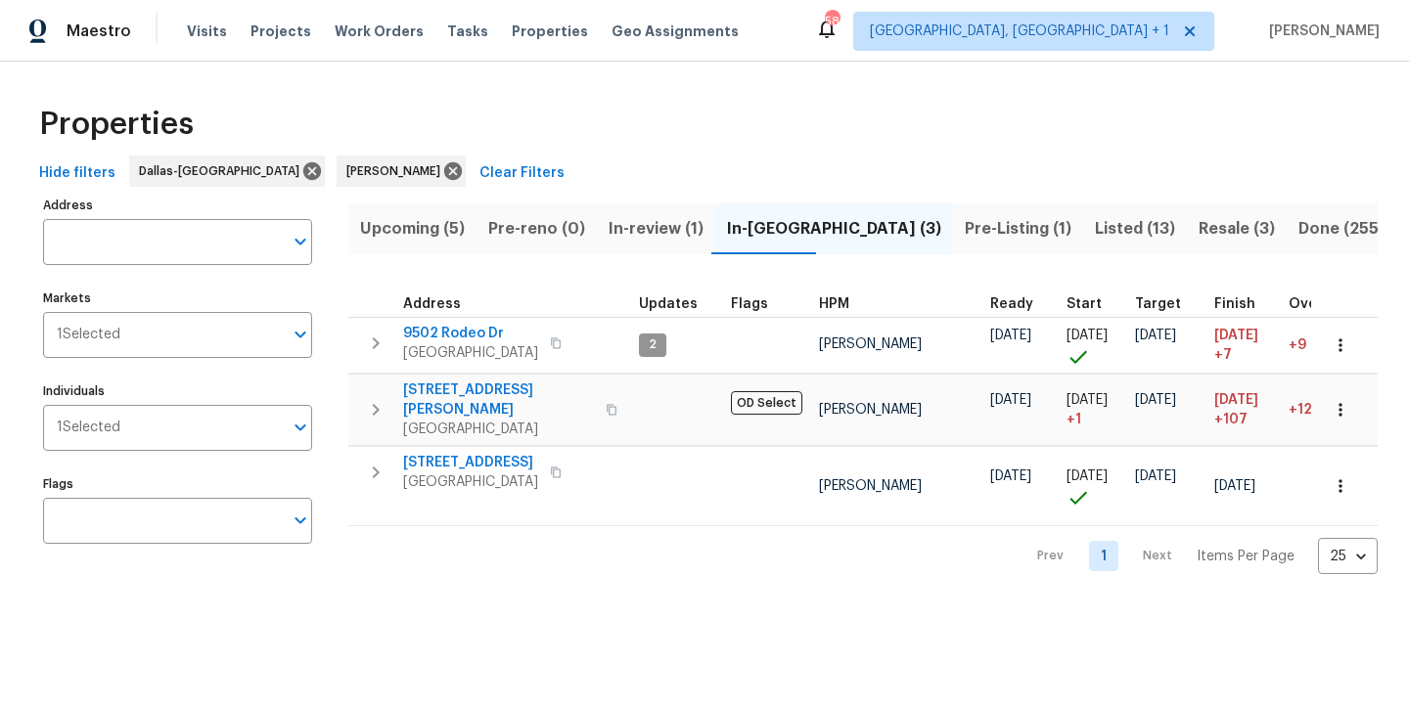
click at [965, 236] on span "Pre-Listing (1)" at bounding box center [1018, 228] width 107 height 27
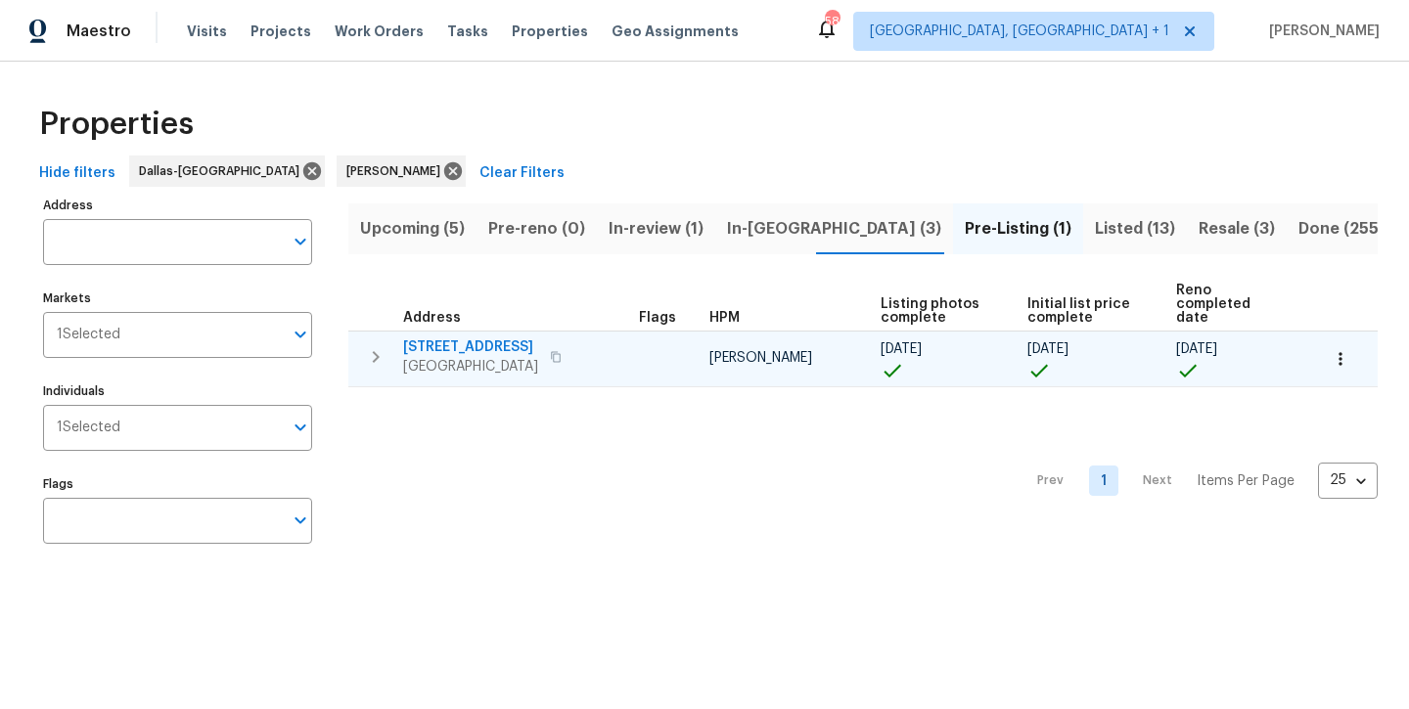
click at [469, 338] on span "[STREET_ADDRESS]" at bounding box center [470, 348] width 135 height 20
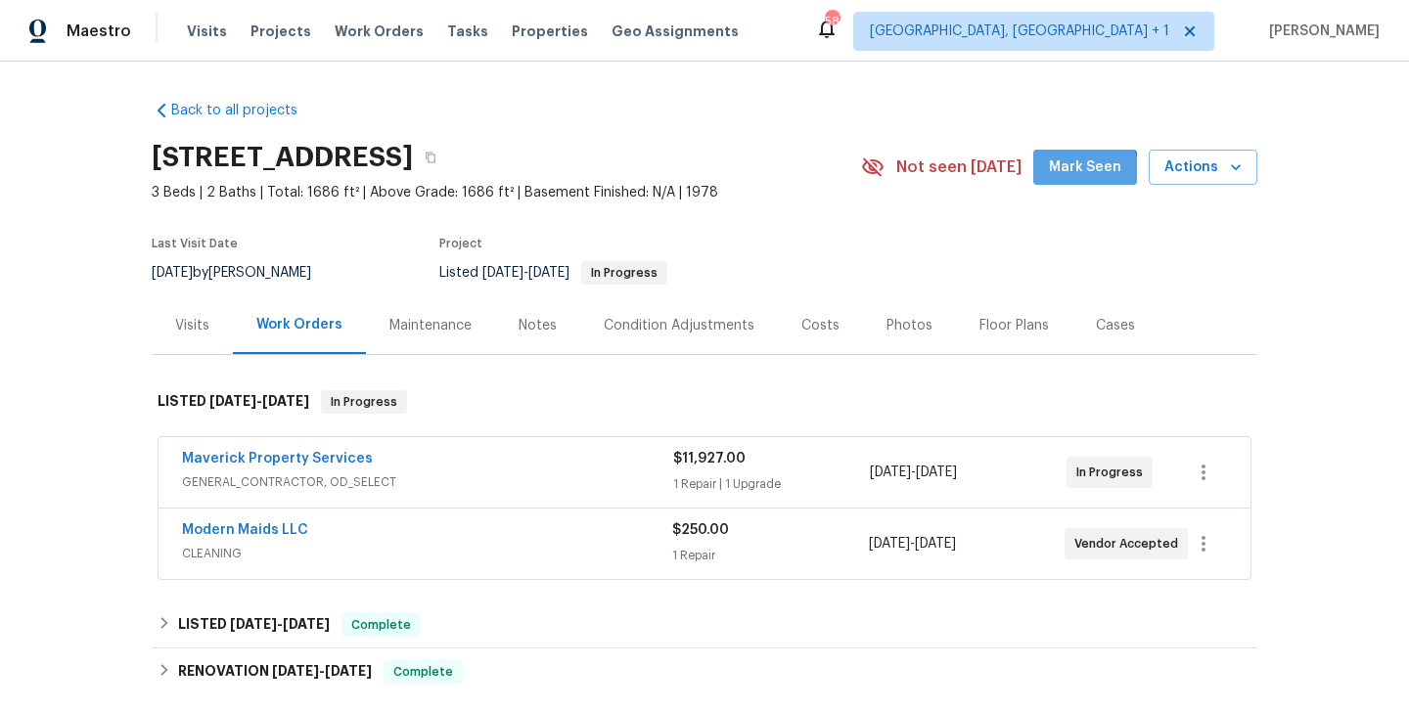
click at [1068, 175] on span "Mark Seen" at bounding box center [1085, 168] width 72 height 24
click at [532, 340] on div "Notes" at bounding box center [537, 325] width 85 height 58
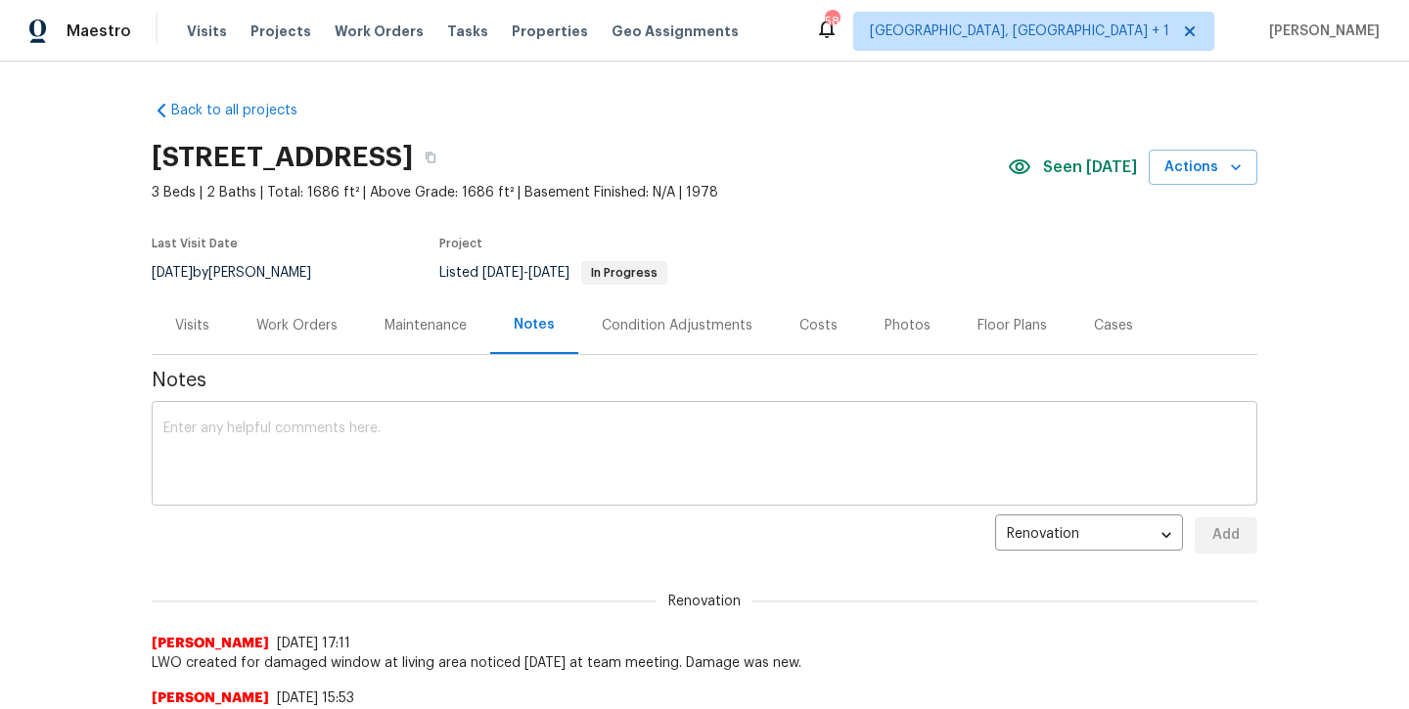
click at [489, 438] on textarea at bounding box center [704, 456] width 1082 height 68
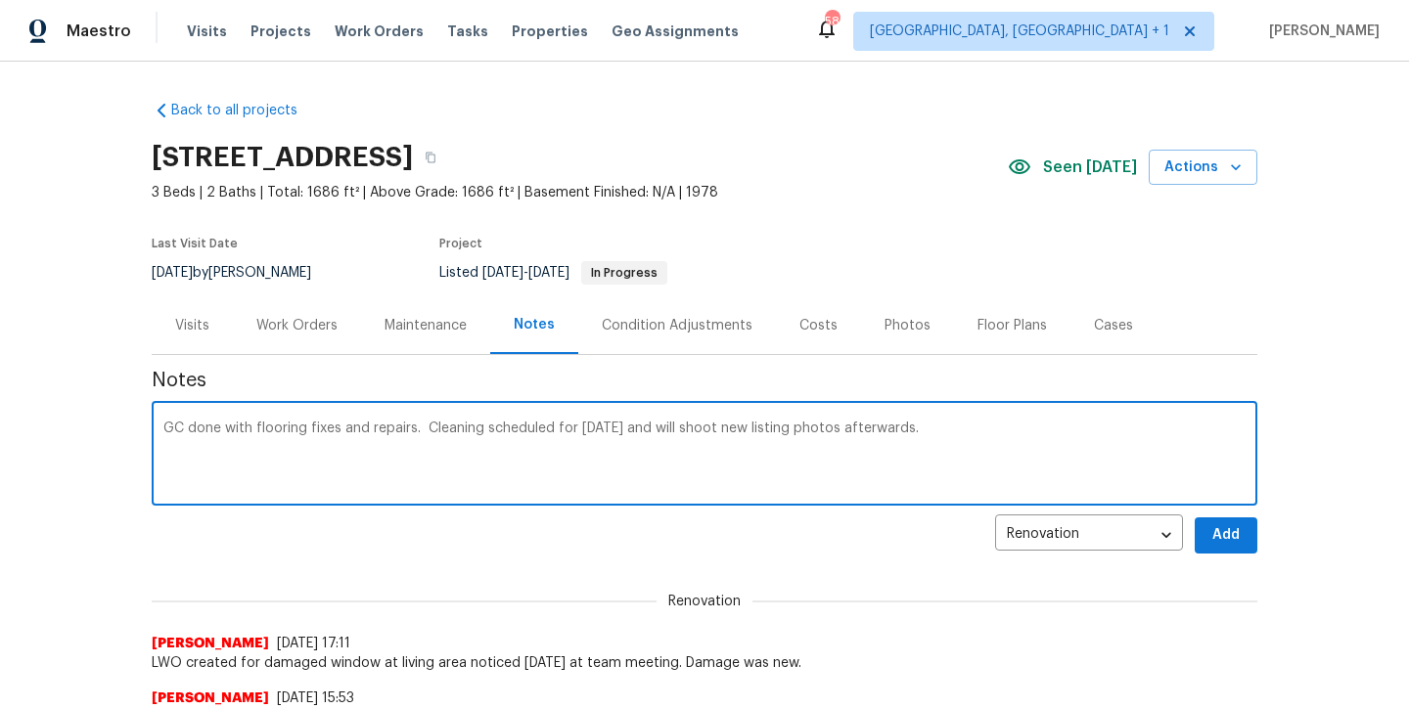
type textarea "GC done with flooring fixes and repairs. Cleaning scheduled for tomorrow and wi…"
click at [1221, 545] on span "Add" at bounding box center [1225, 535] width 31 height 24
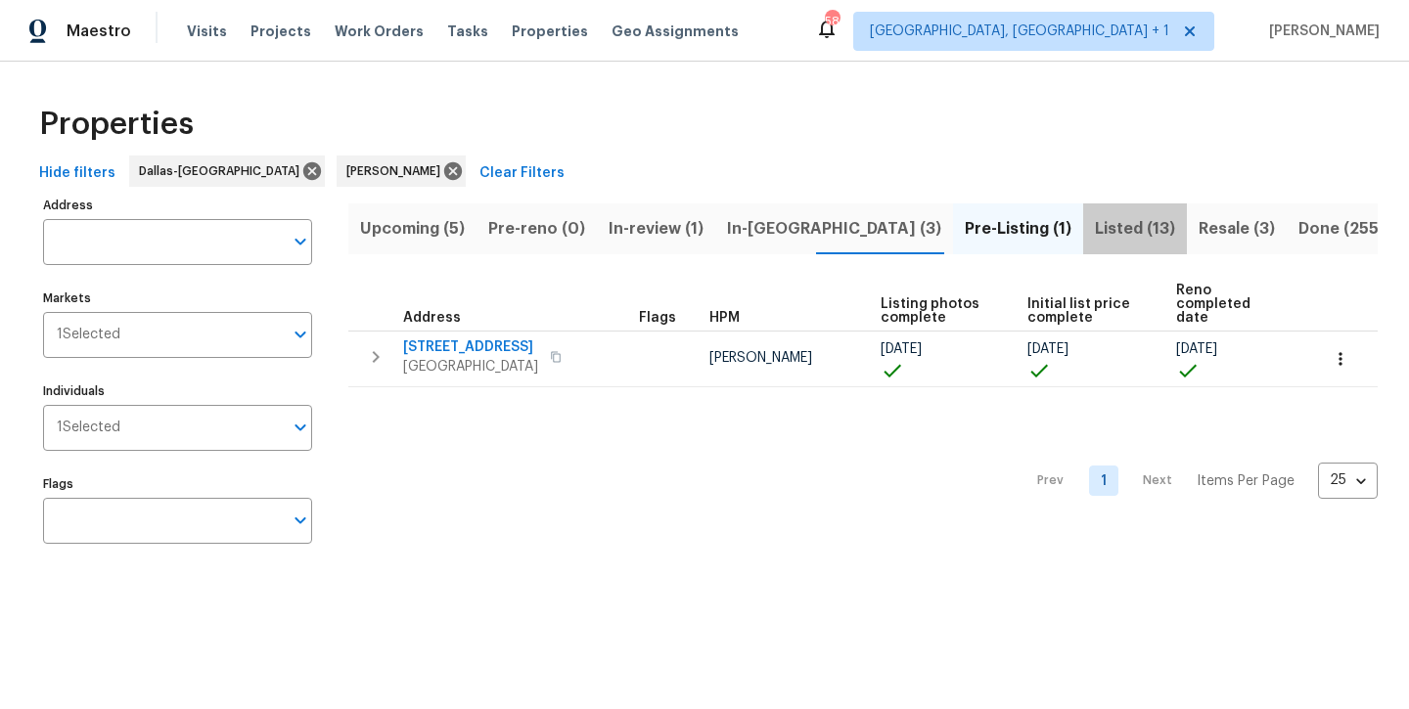
click at [1095, 223] on span "Listed (13)" at bounding box center [1135, 228] width 80 height 27
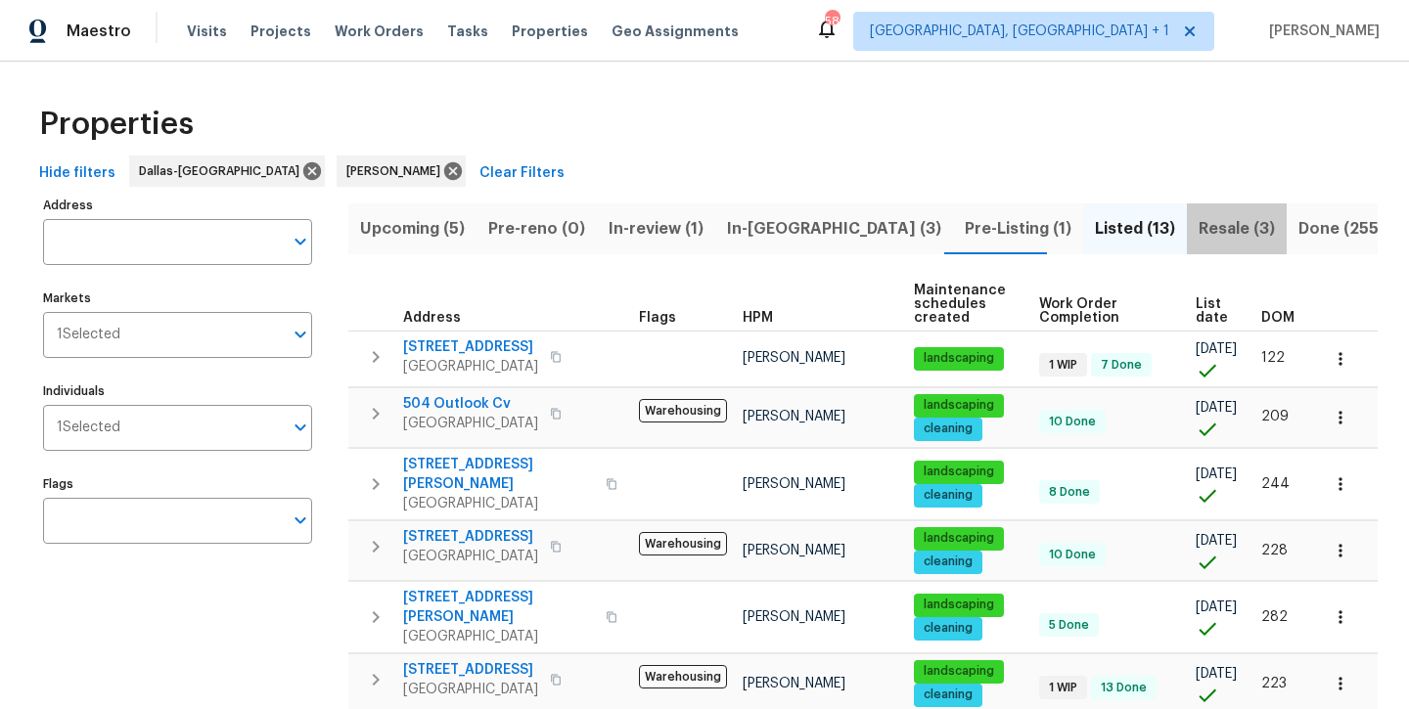
click at [1187, 247] on button "Resale (3)" at bounding box center [1237, 229] width 100 height 51
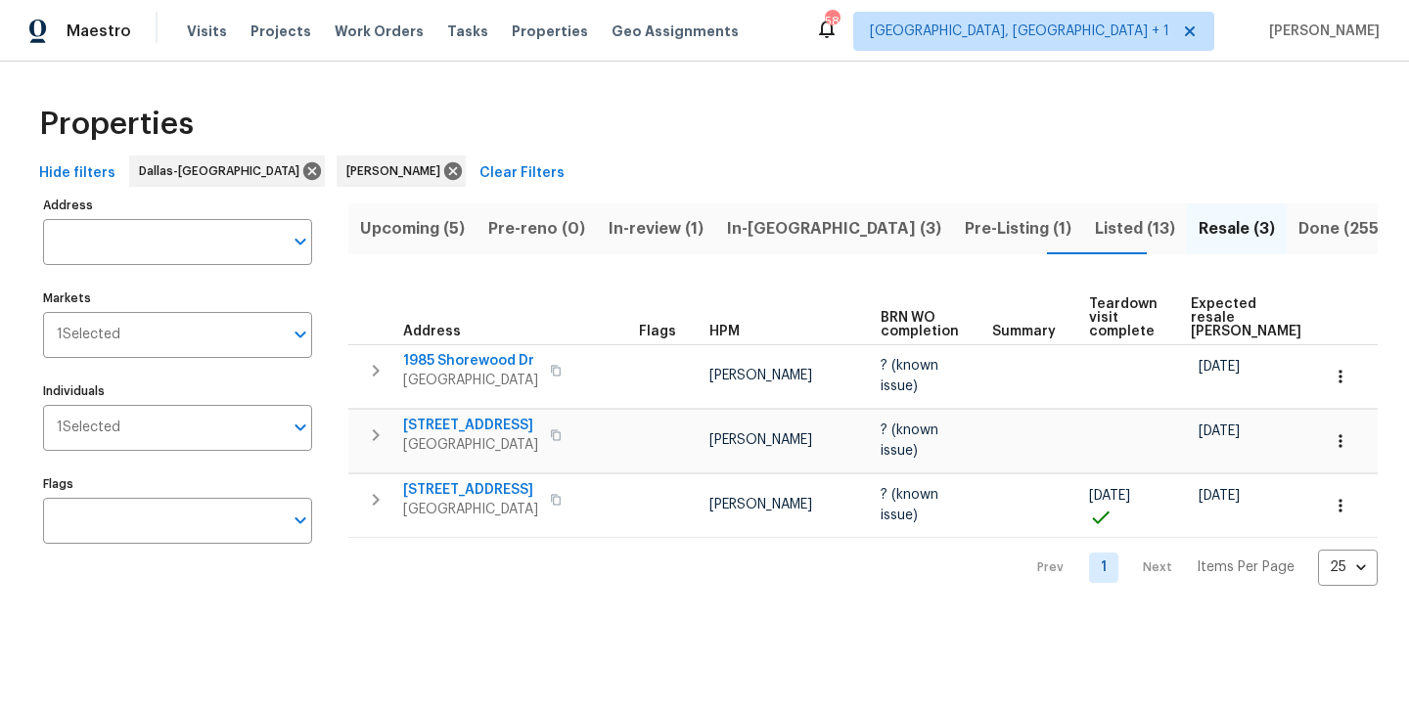
click at [748, 225] on span "In-[GEOGRAPHIC_DATA] (3)" at bounding box center [834, 228] width 214 height 27
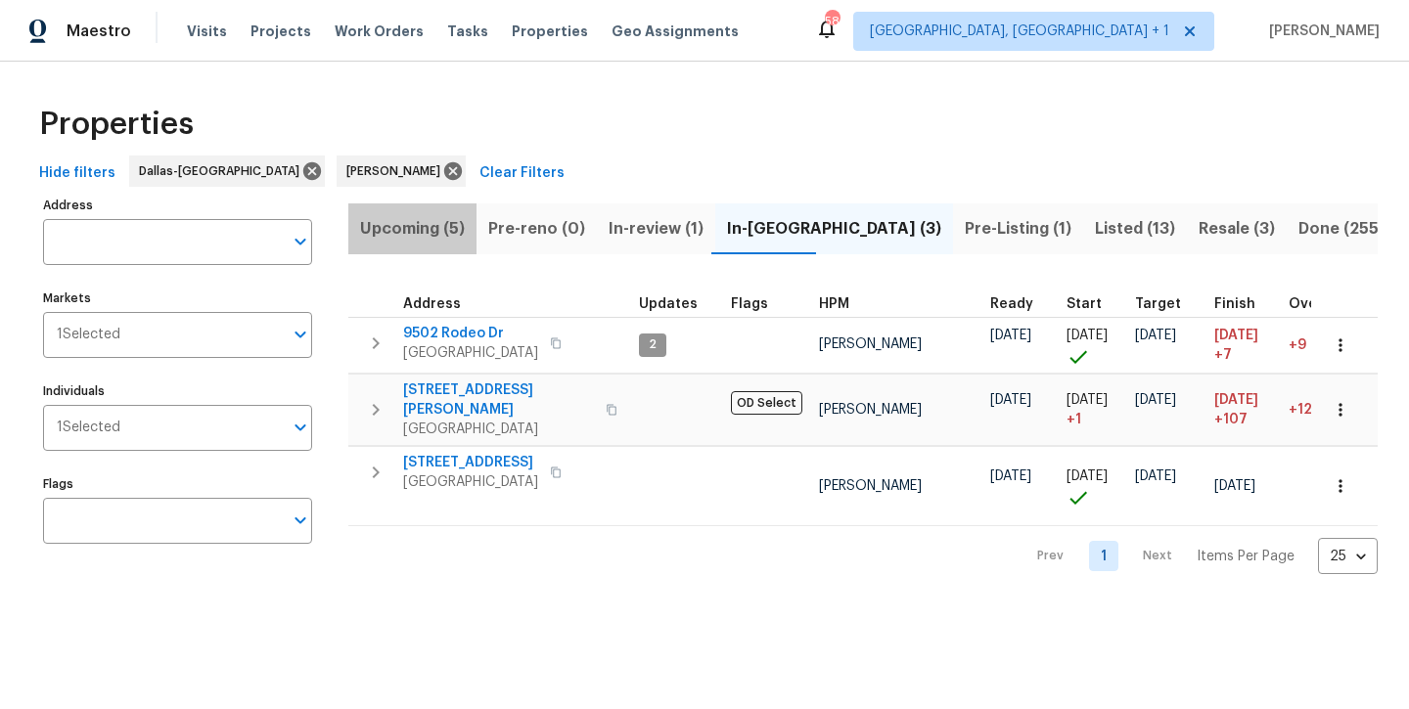
click at [393, 237] on span "Upcoming (5)" at bounding box center [412, 228] width 105 height 27
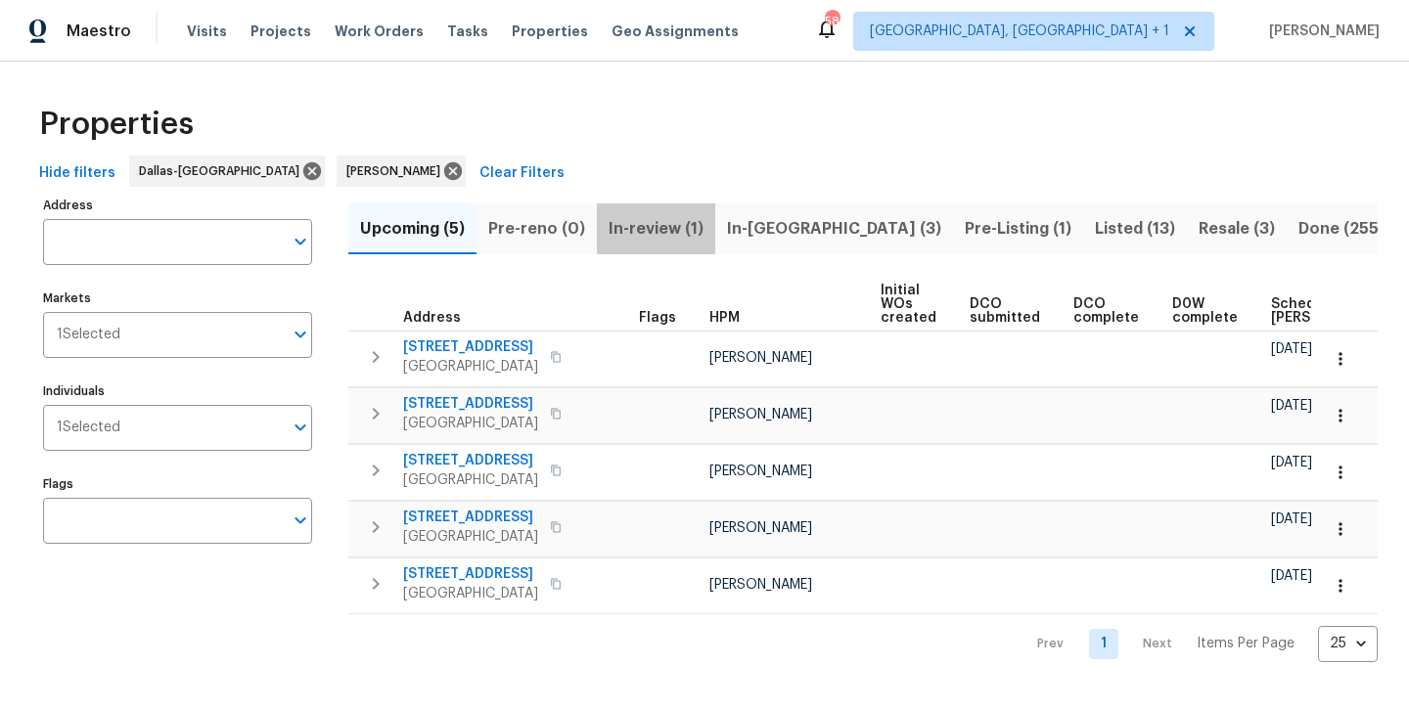
click at [666, 234] on span "In-review (1)" at bounding box center [656, 228] width 95 height 27
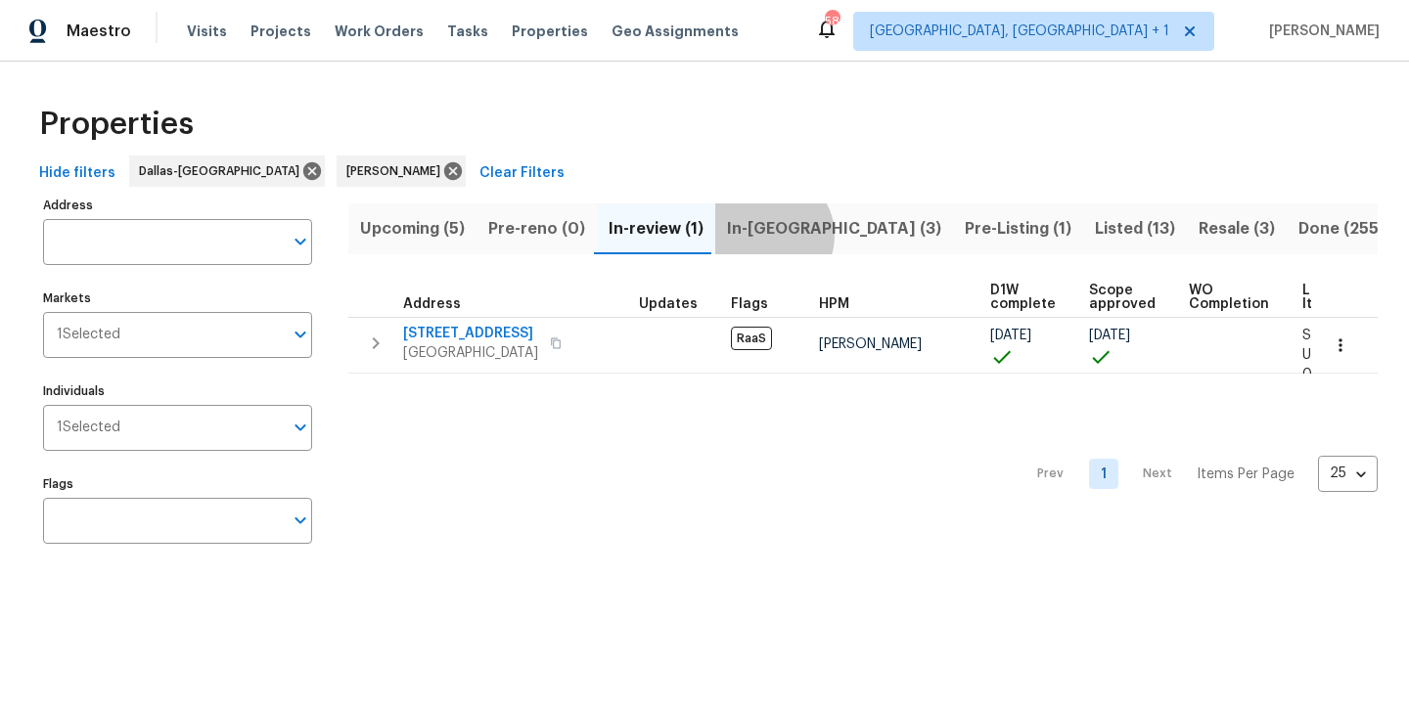
click at [766, 235] on span "In-reno (3)" at bounding box center [834, 228] width 214 height 27
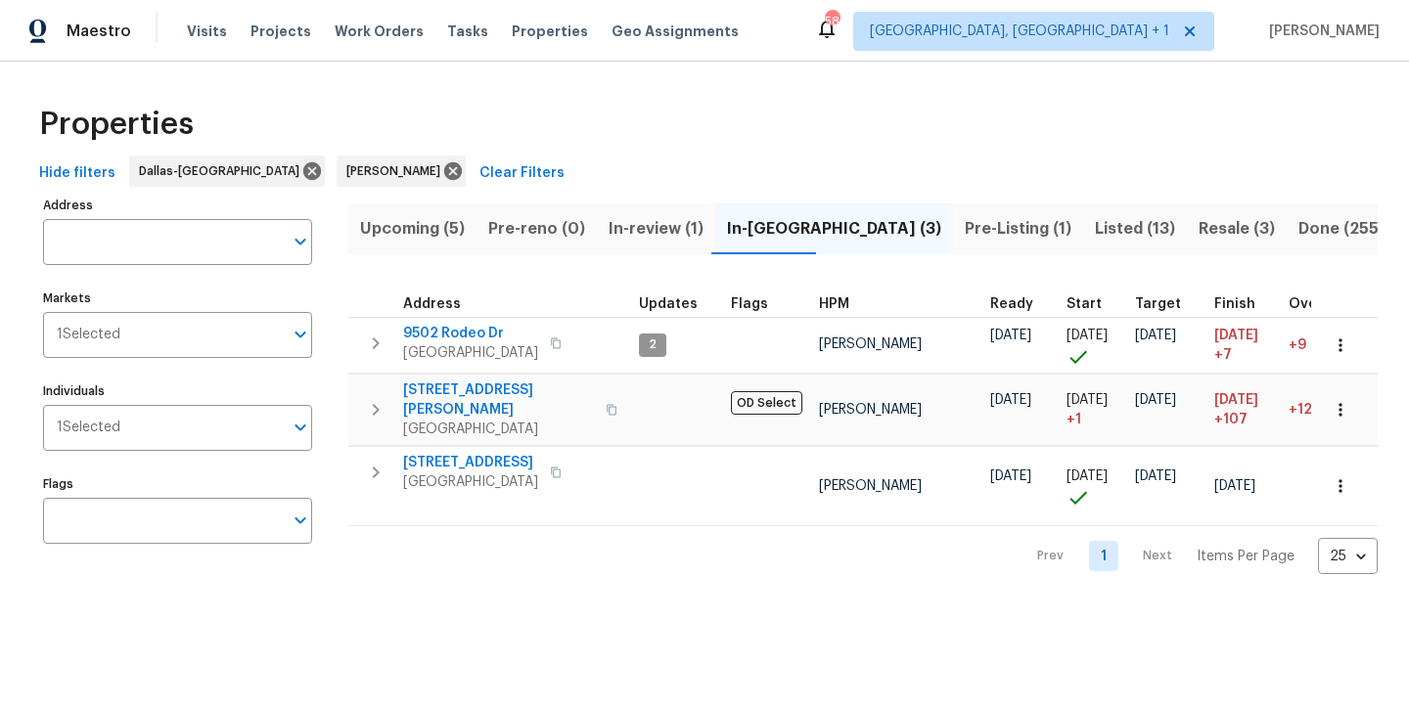
click at [965, 238] on span "Pre-Listing (1)" at bounding box center [1018, 228] width 107 height 27
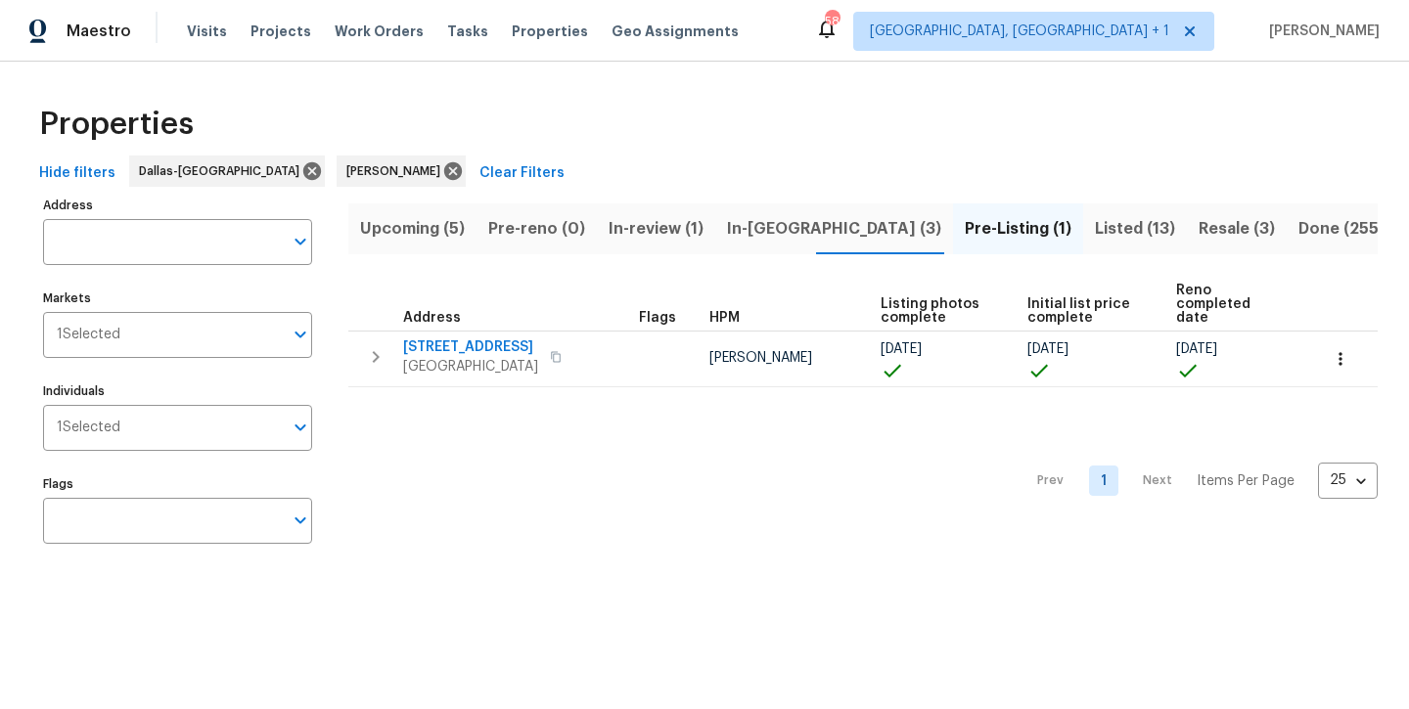
click at [1095, 233] on span "Listed (13)" at bounding box center [1135, 228] width 80 height 27
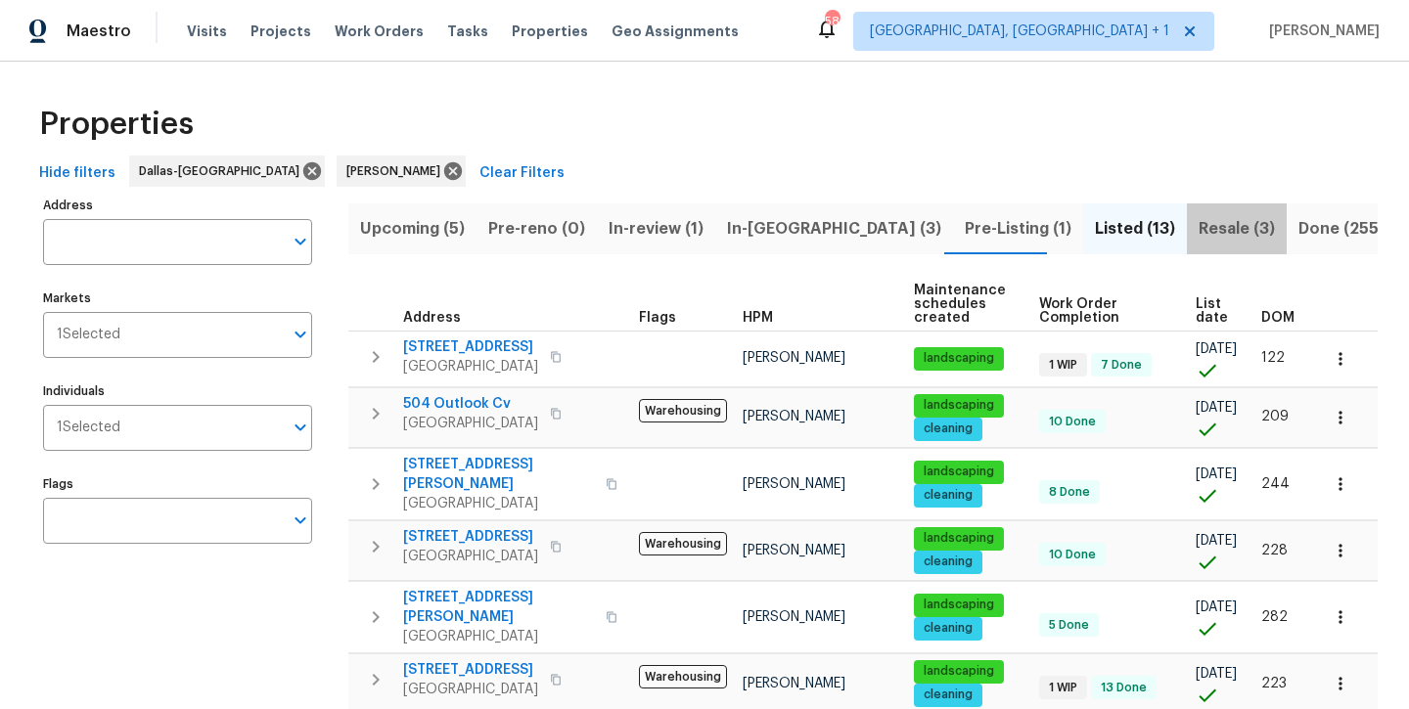
click at [1199, 241] on span "Resale (3)" at bounding box center [1237, 228] width 76 height 27
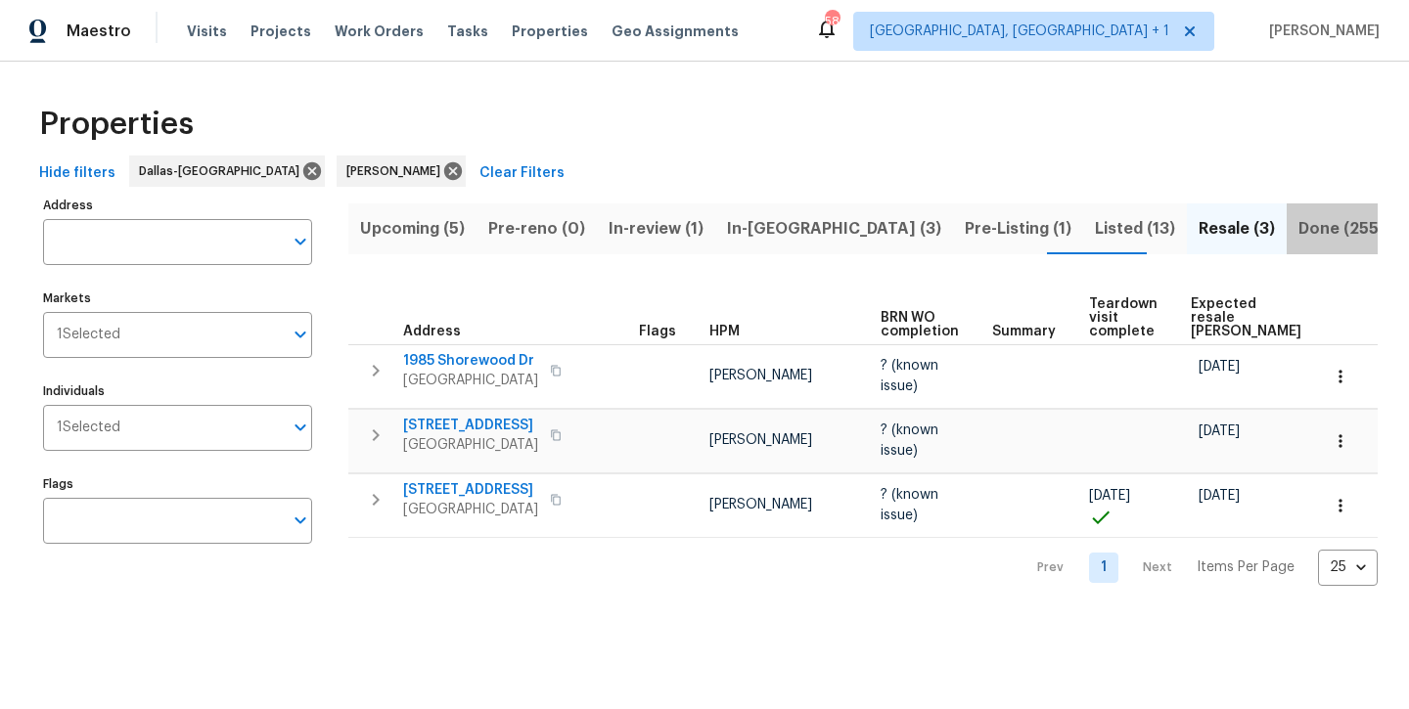
click at [1298, 235] on span "Done (255)" at bounding box center [1341, 228] width 86 height 27
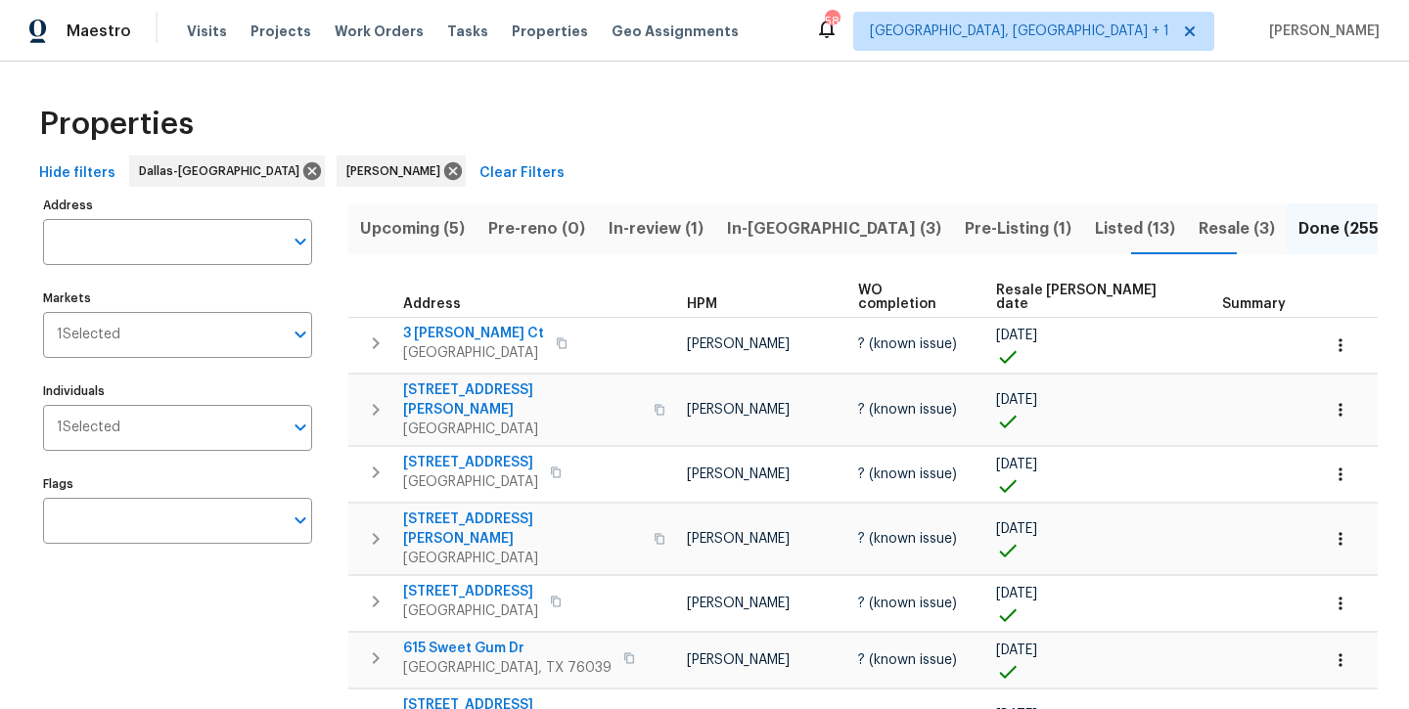
click at [654, 222] on span "In-review (1)" at bounding box center [656, 228] width 95 height 27
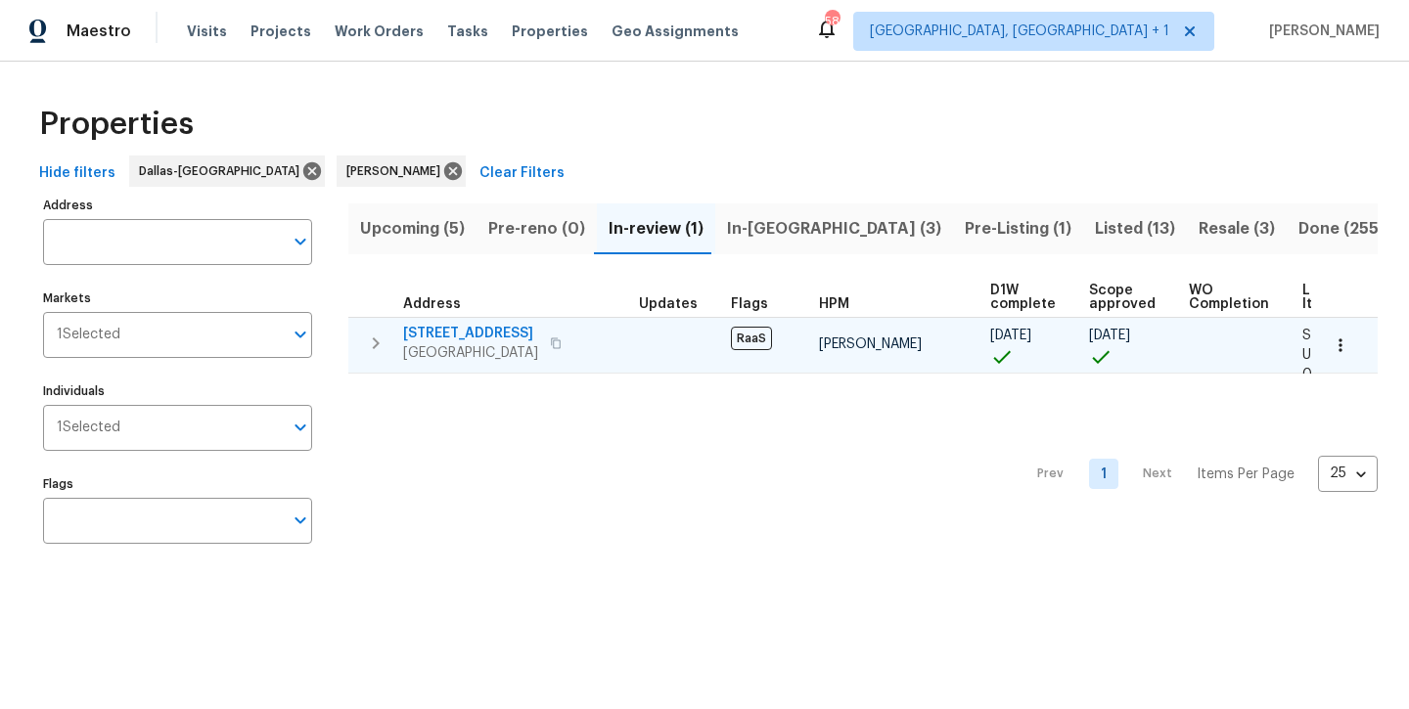
click at [447, 325] on span "2149 Teal Ct" at bounding box center [470, 334] width 135 height 20
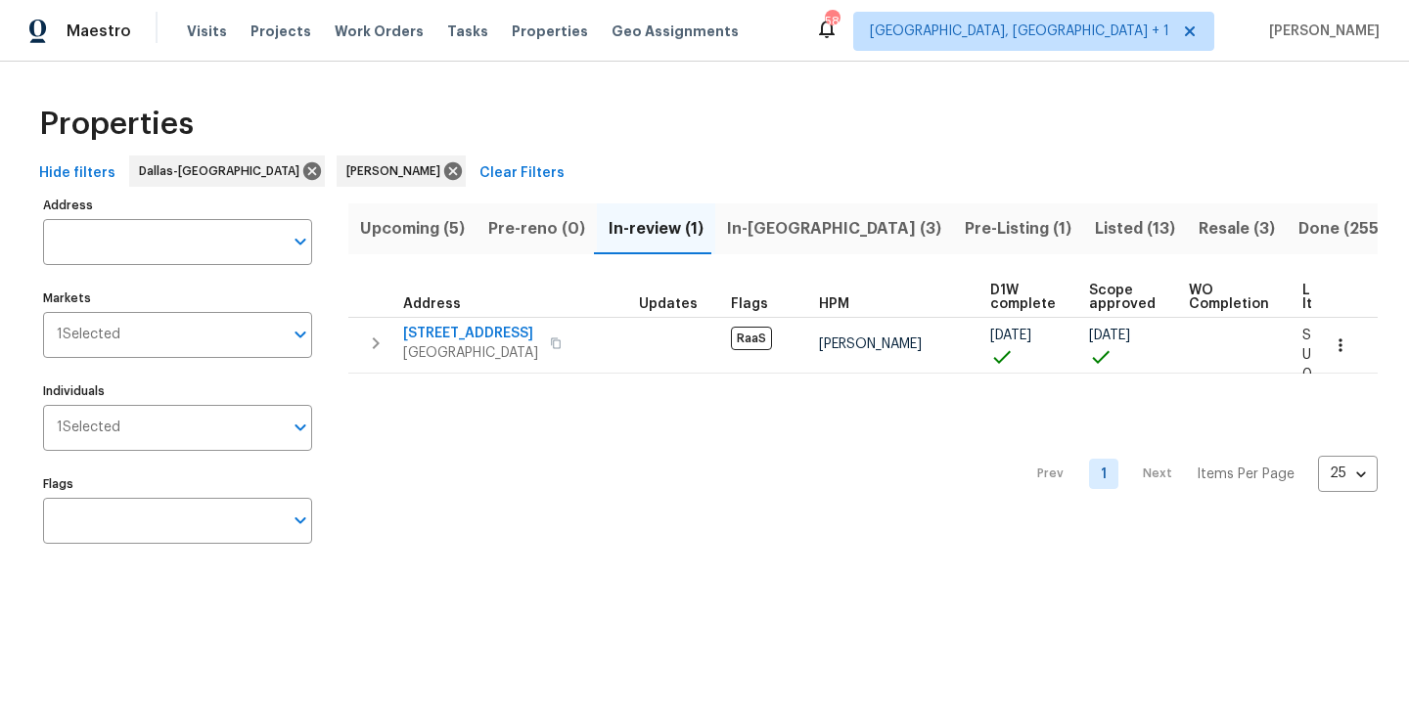
click at [774, 233] on span "In-reno (3)" at bounding box center [834, 228] width 214 height 27
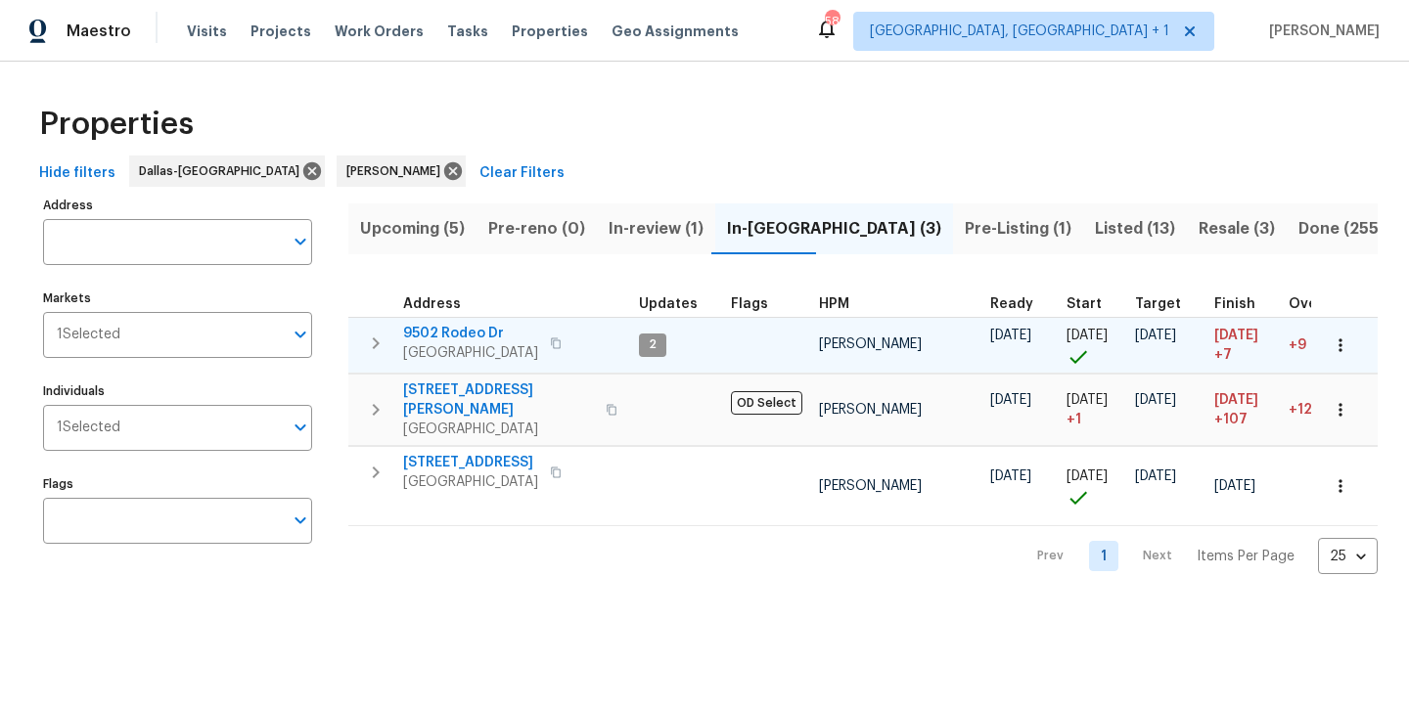
click at [485, 328] on span "9502 Rodeo Dr" at bounding box center [470, 334] width 135 height 20
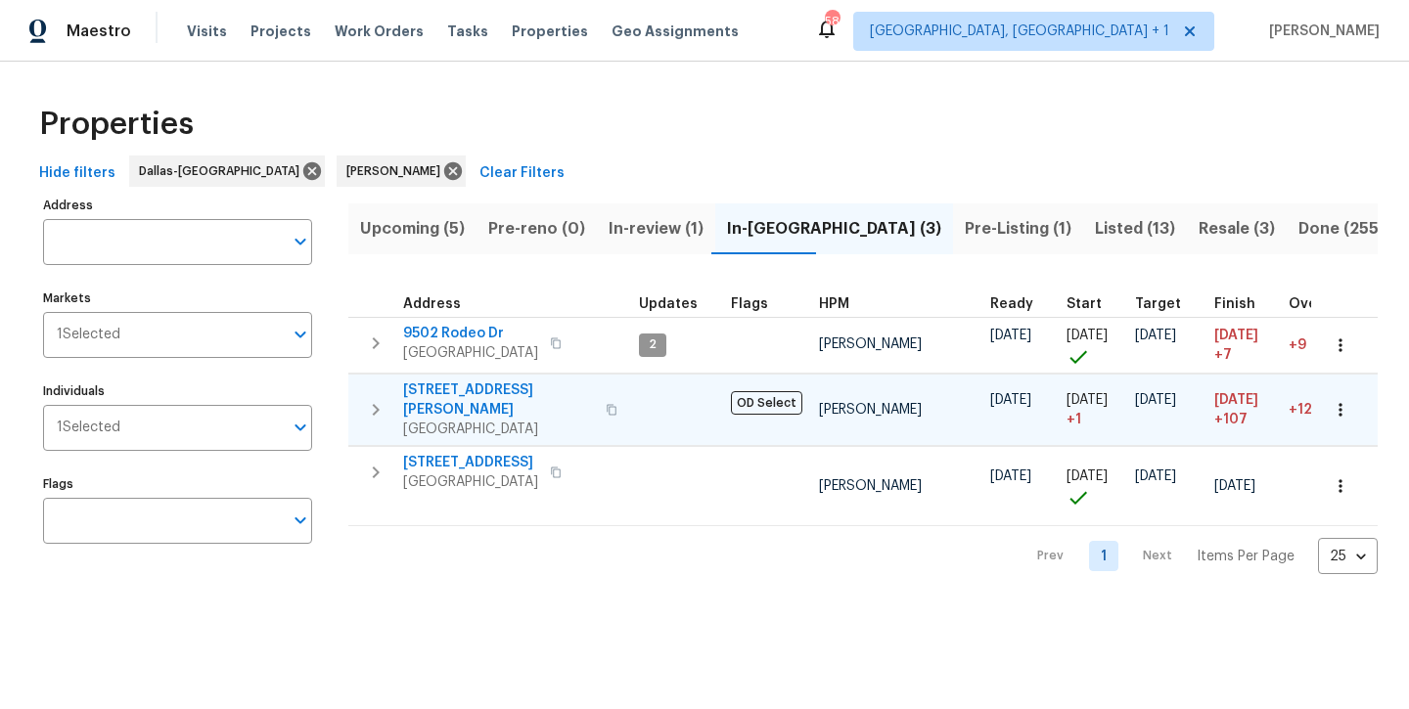
click at [431, 390] on span "2334 Hill N Dale Dr" at bounding box center [498, 400] width 191 height 39
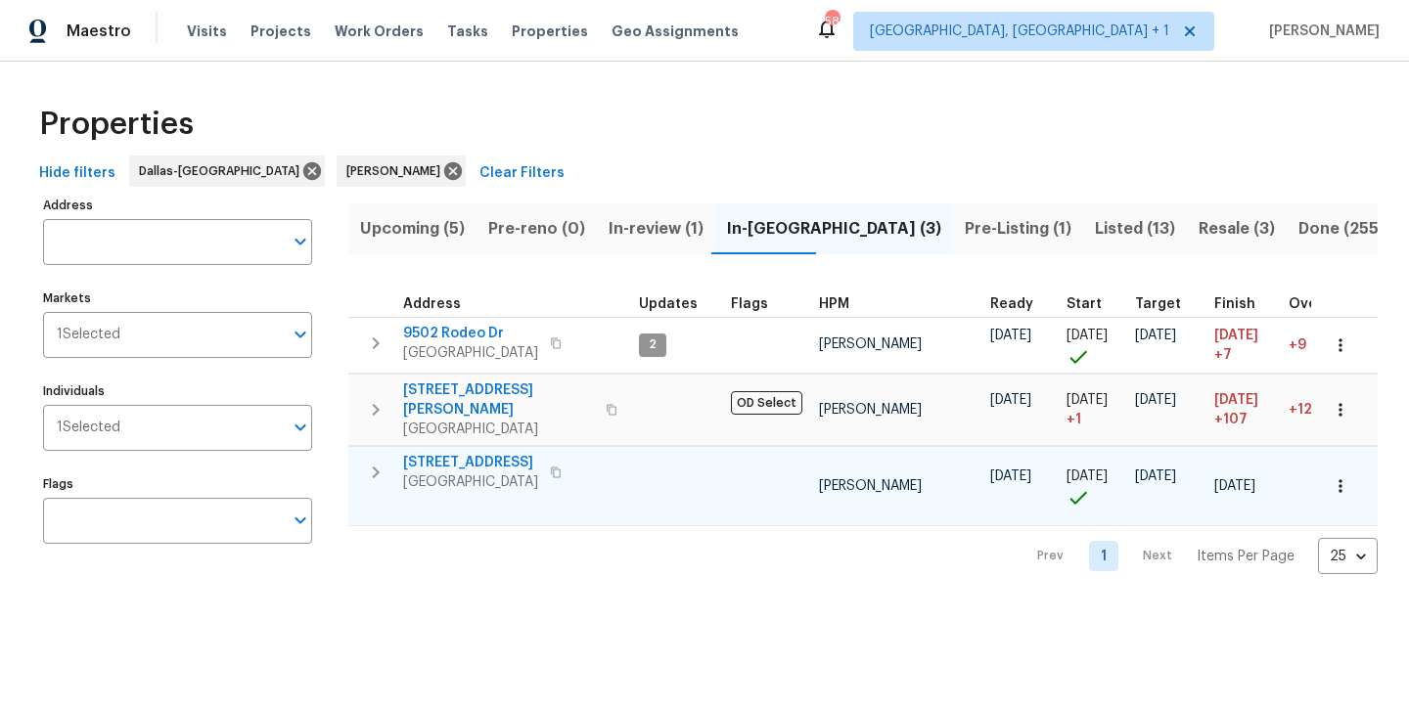
click at [473, 453] on span "8712 Trace Ridge Pkwy" at bounding box center [470, 463] width 135 height 20
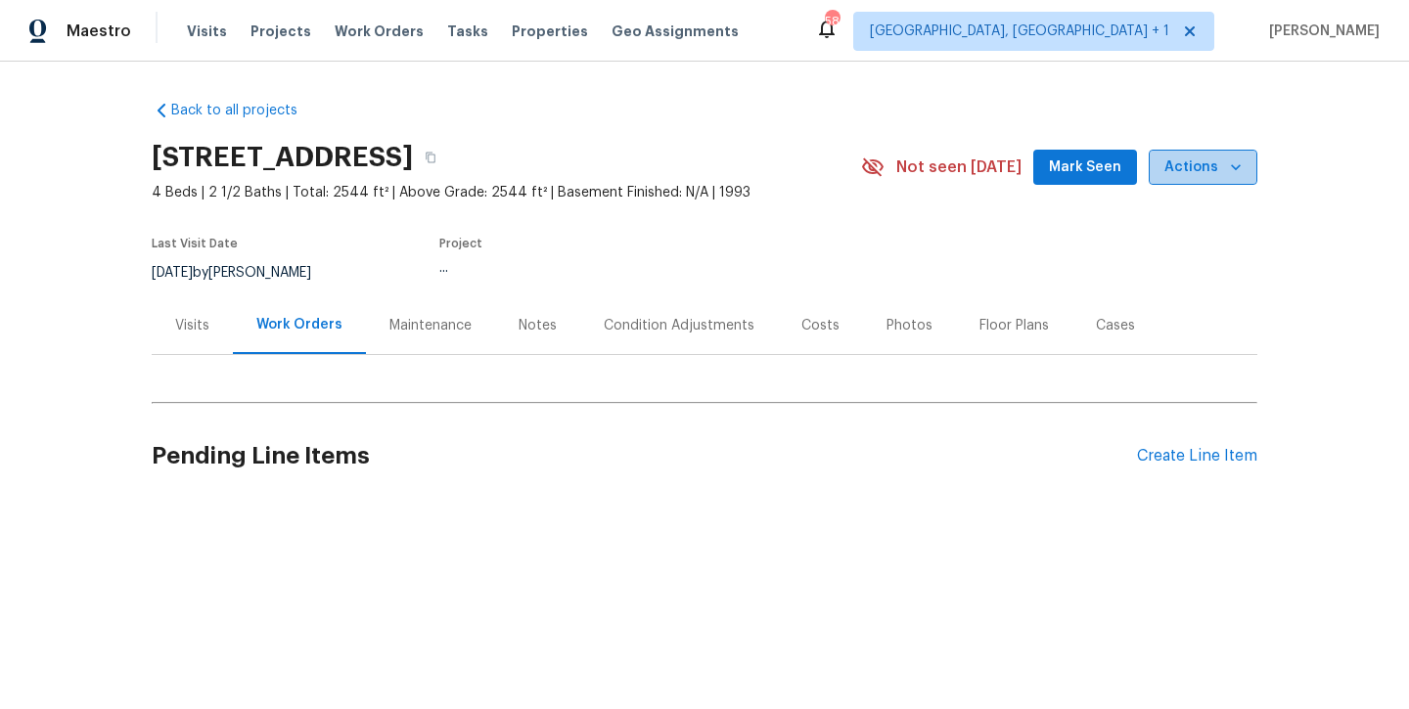
click at [1210, 169] on span "Actions" at bounding box center [1202, 168] width 77 height 24
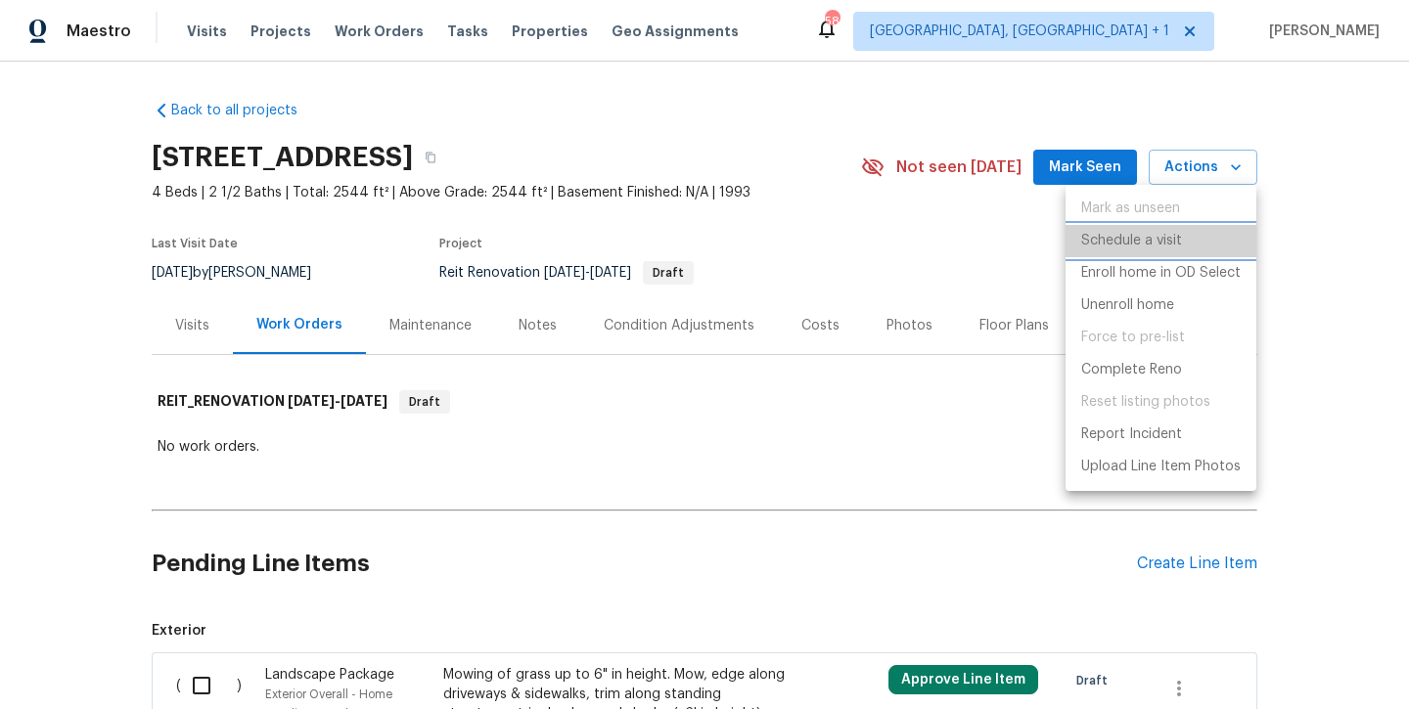
click at [1169, 239] on p "Schedule a visit" at bounding box center [1131, 241] width 101 height 21
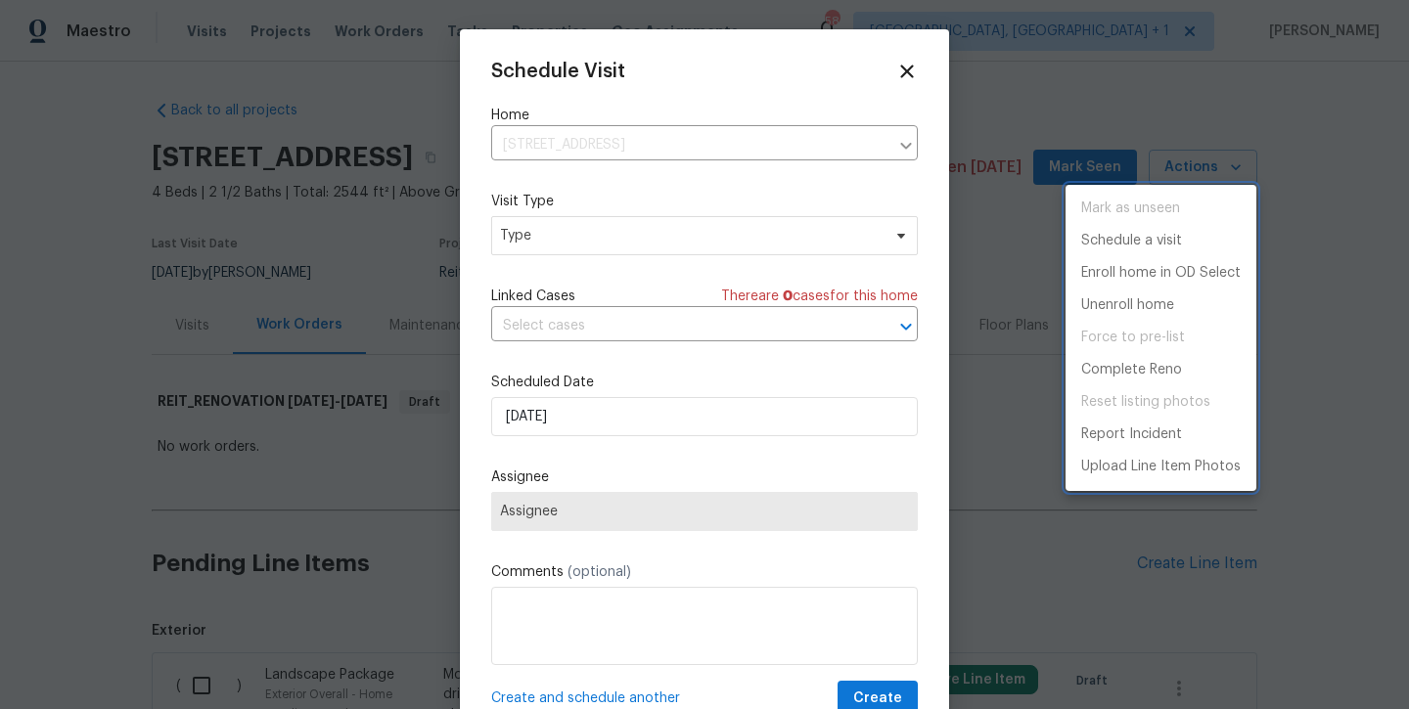
click at [695, 258] on div at bounding box center [704, 354] width 1409 height 709
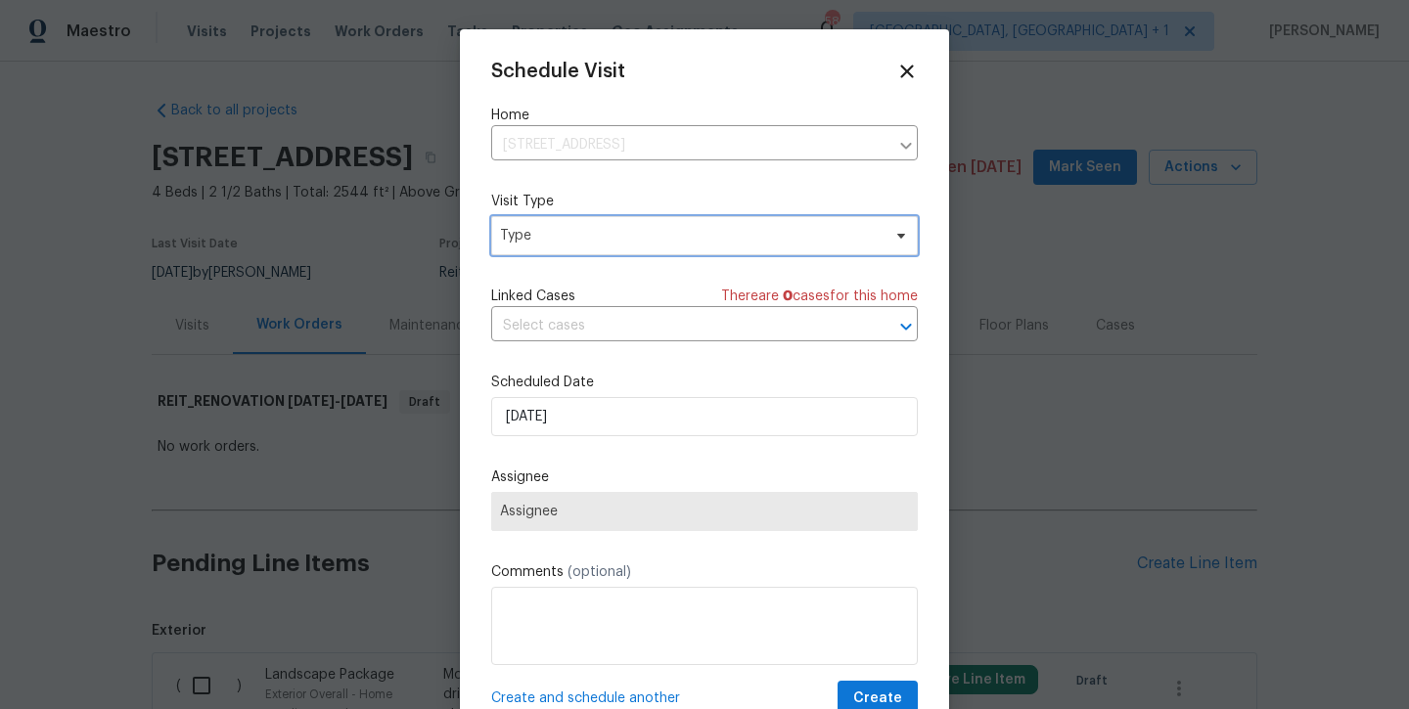
click at [682, 243] on span "Type" at bounding box center [690, 236] width 381 height 20
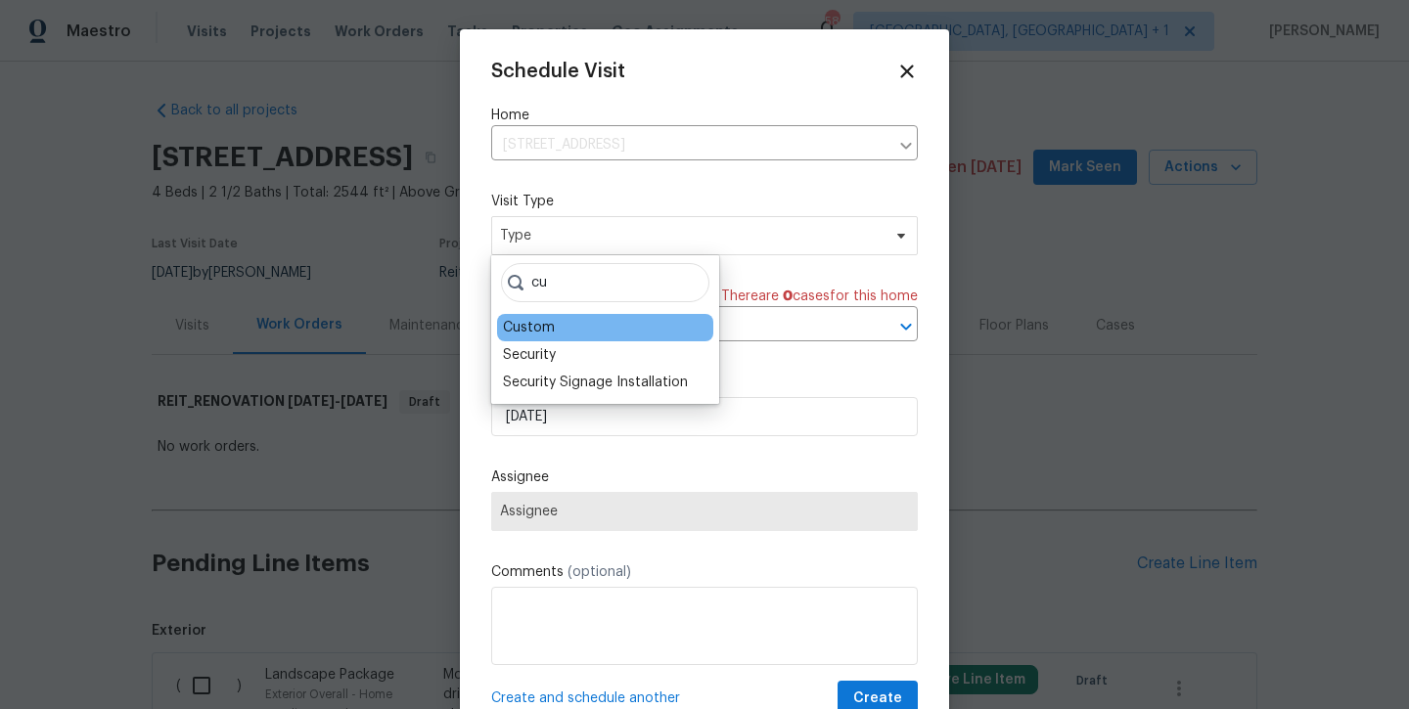
type input "c"
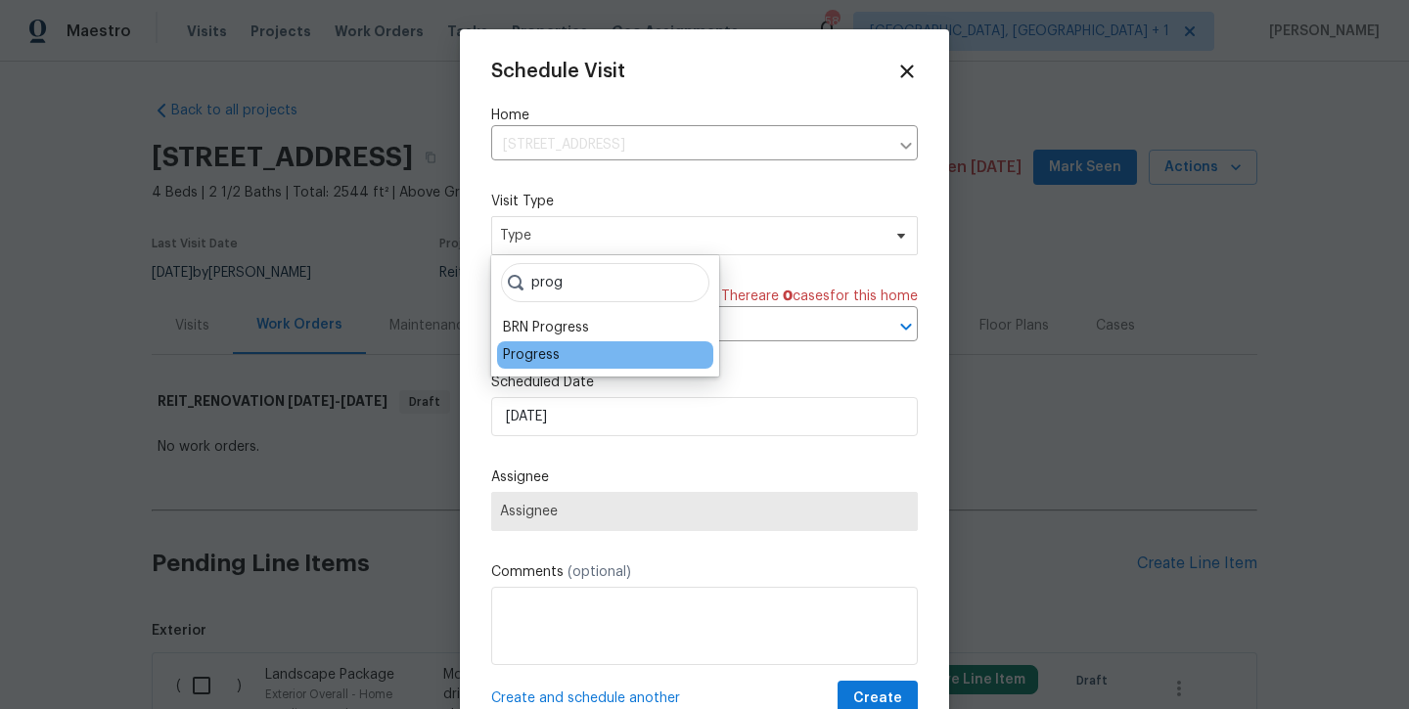
type input "prog"
click at [521, 349] on div "Progress" at bounding box center [531, 355] width 57 height 20
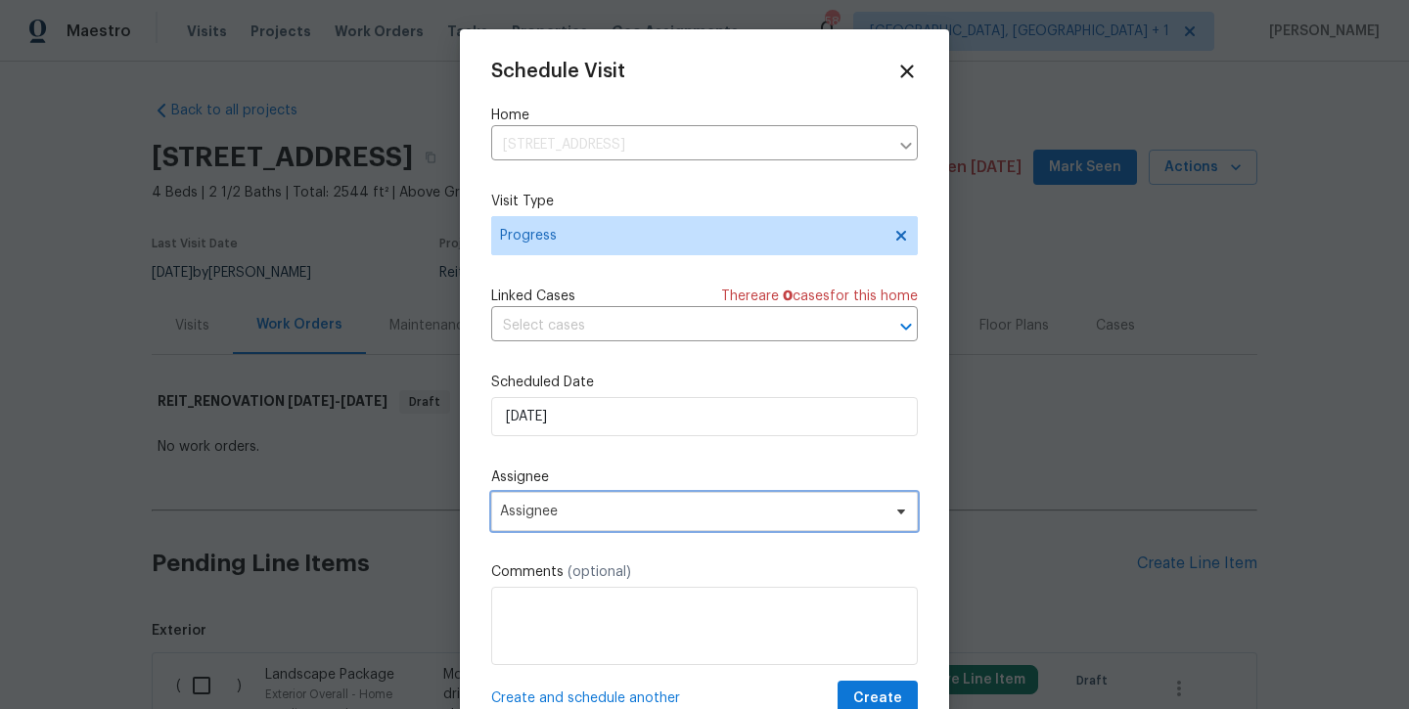
click at [598, 497] on span "Assignee" at bounding box center [704, 511] width 427 height 39
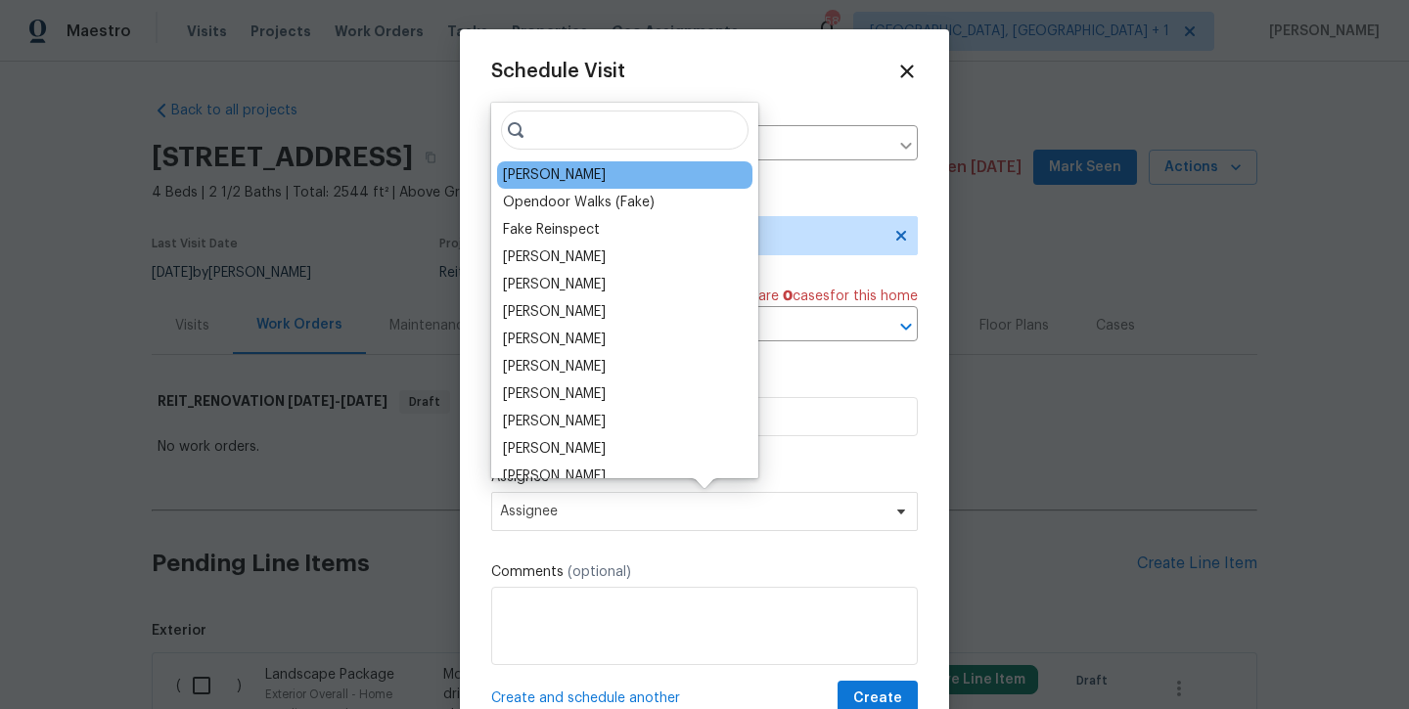
click at [592, 186] on div "[PERSON_NAME]" at bounding box center [624, 174] width 255 height 27
click at [591, 176] on div "[PERSON_NAME]" at bounding box center [554, 175] width 103 height 20
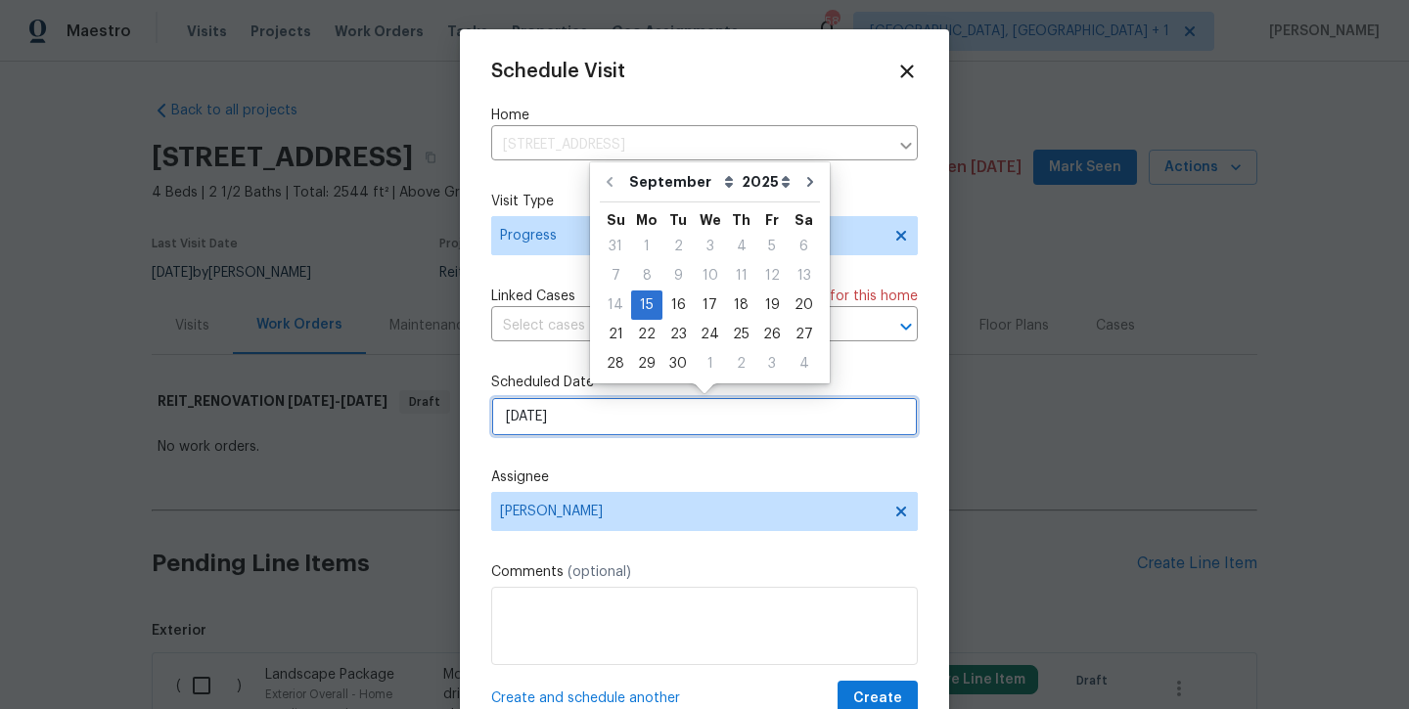
click at [560, 420] on input "[DATE]" at bounding box center [704, 416] width 427 height 39
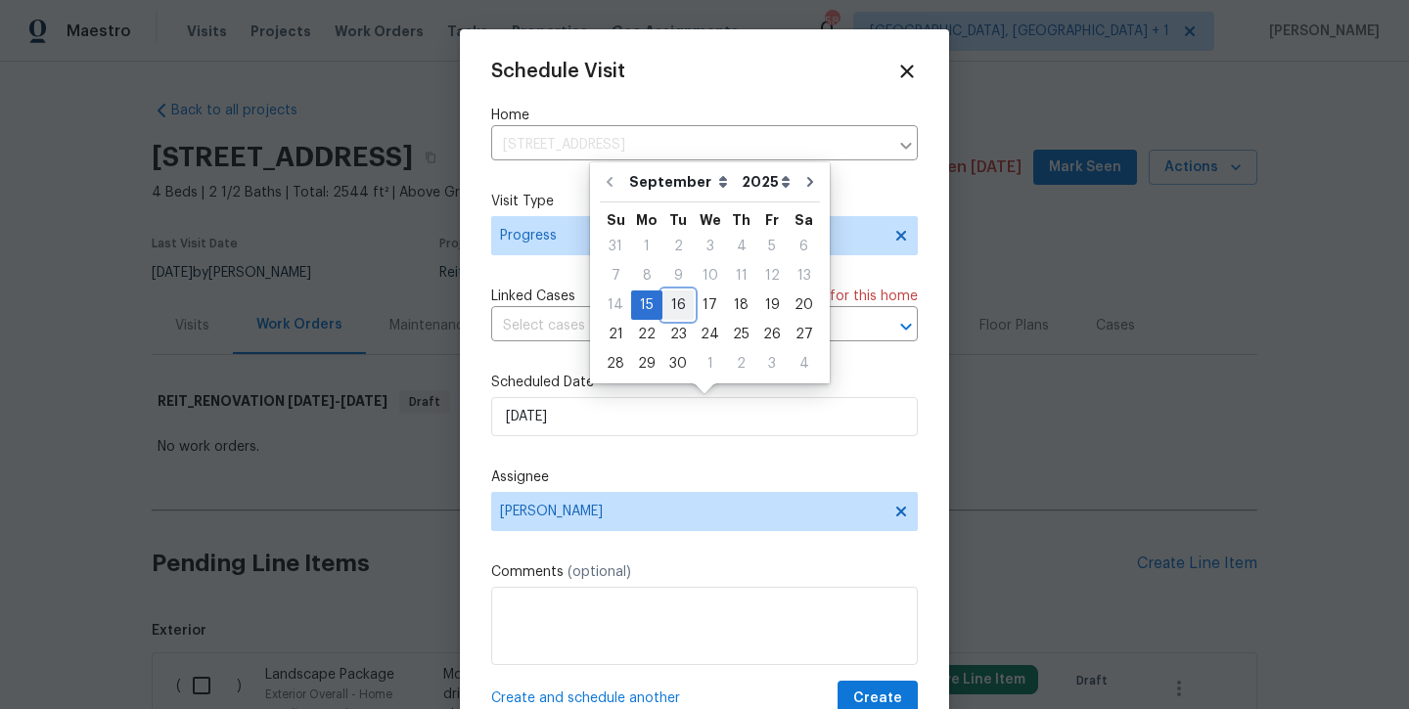
click at [679, 307] on div "16" at bounding box center [677, 305] width 31 height 27
type input "[DATE]"
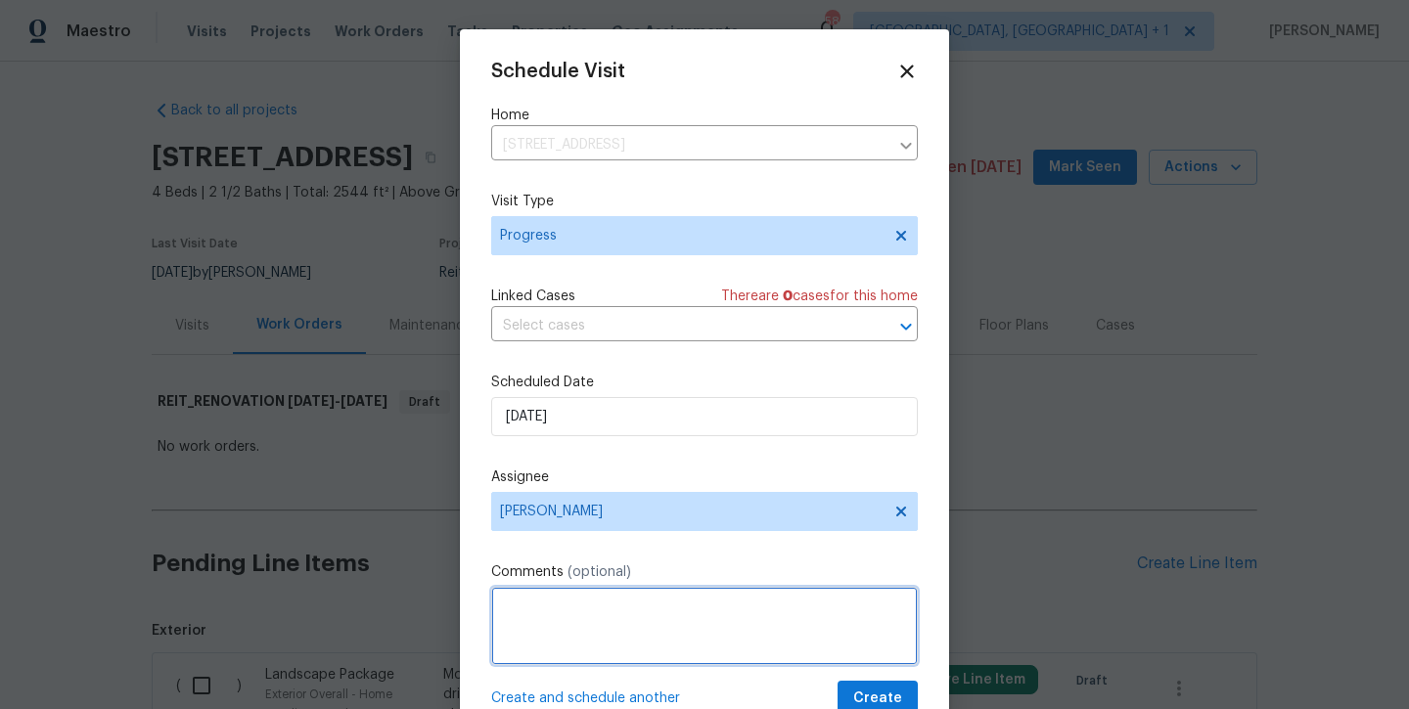
click at [563, 613] on textarea at bounding box center [704, 626] width 427 height 78
type textarea "Check "cracking at kitchen" and report back to [PERSON_NAME] in [PERSON_NAME] t…"
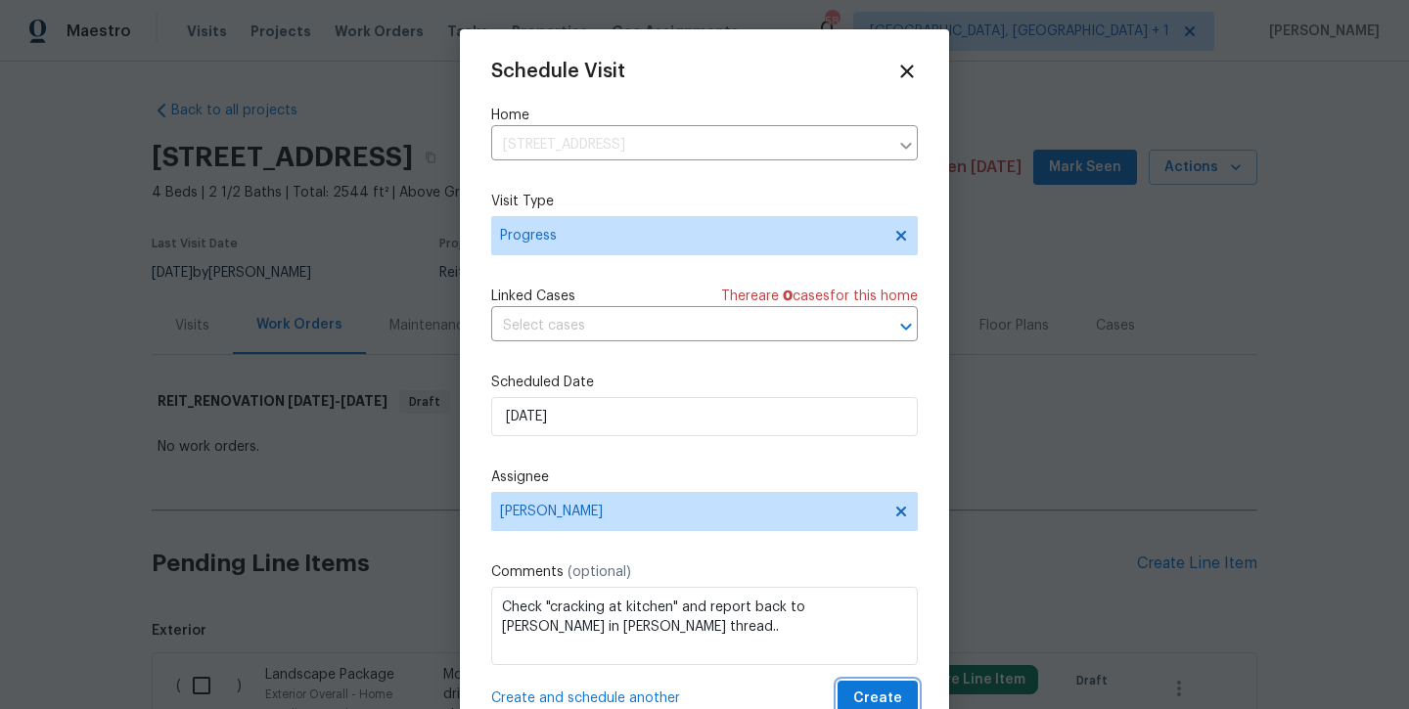
click at [873, 688] on span "Create" at bounding box center [877, 699] width 49 height 24
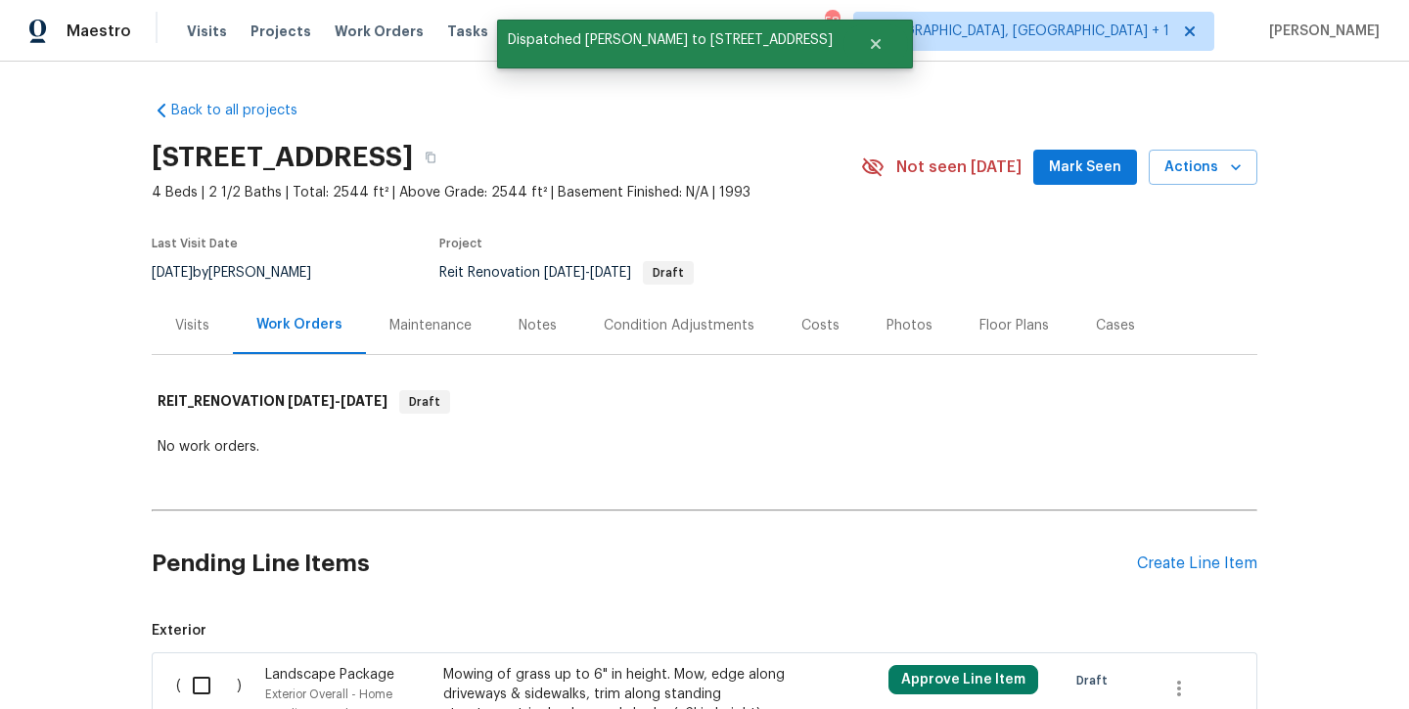
click at [1063, 181] on button "Mark Seen" at bounding box center [1085, 168] width 104 height 36
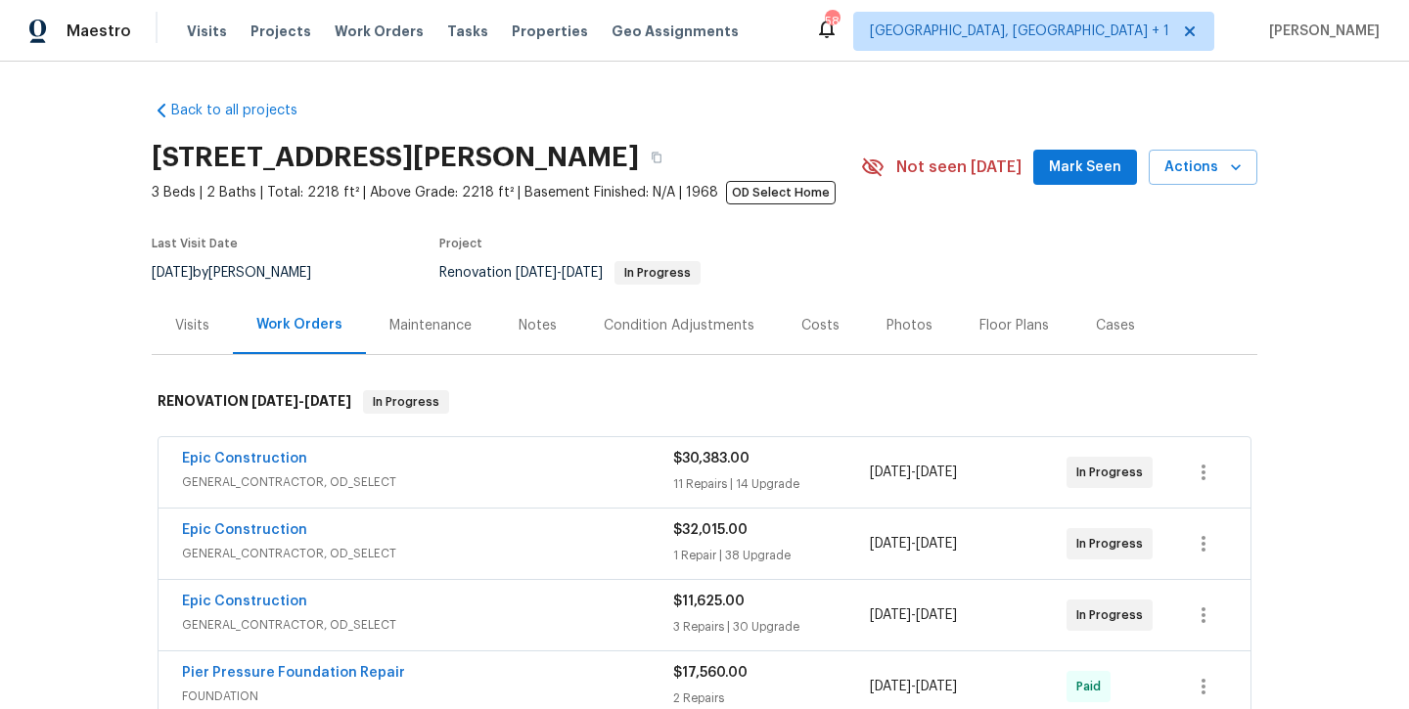
click at [1073, 159] on span "Mark Seen" at bounding box center [1085, 168] width 72 height 24
click at [535, 332] on div "Notes" at bounding box center [538, 326] width 38 height 20
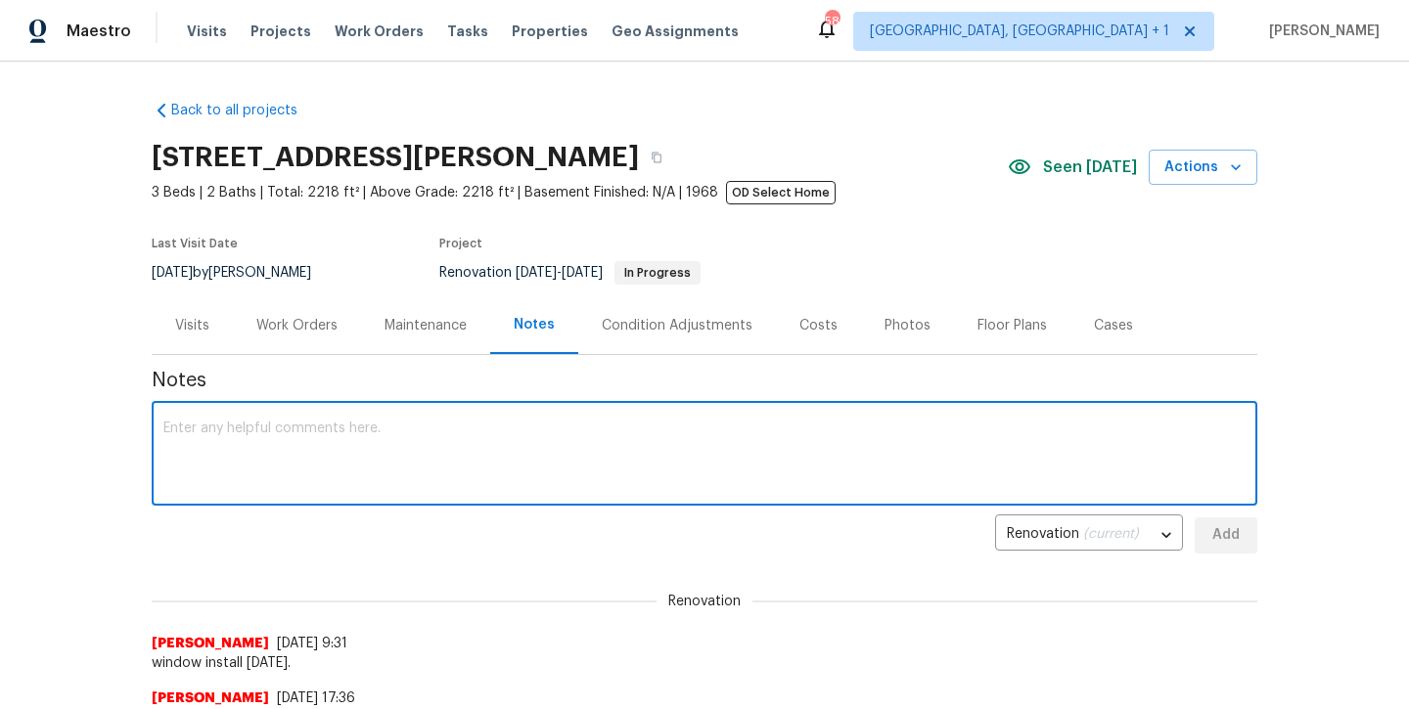
click at [503, 426] on textarea at bounding box center [704, 456] width 1082 height 68
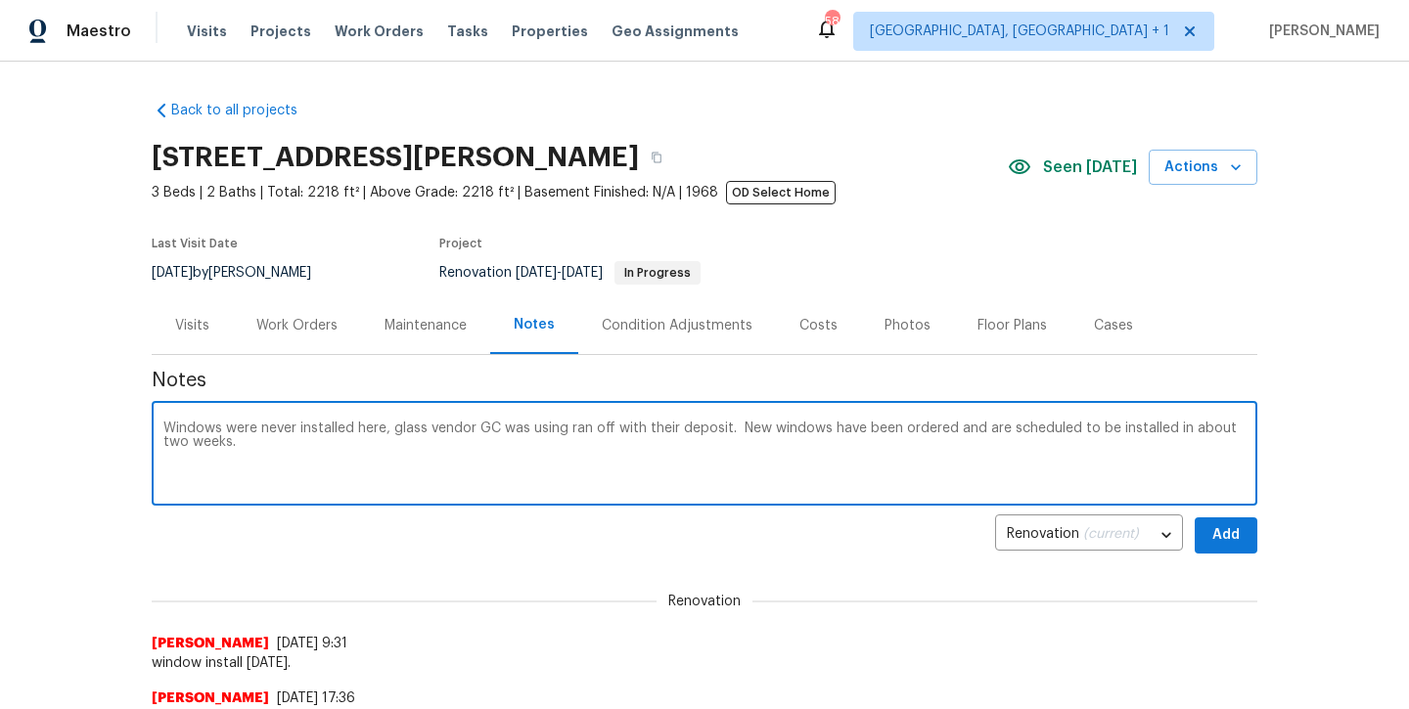
type textarea "Windows were never installed here, glass vendor GC was using ran off with their…"
click at [1224, 543] on span "Add" at bounding box center [1225, 535] width 31 height 24
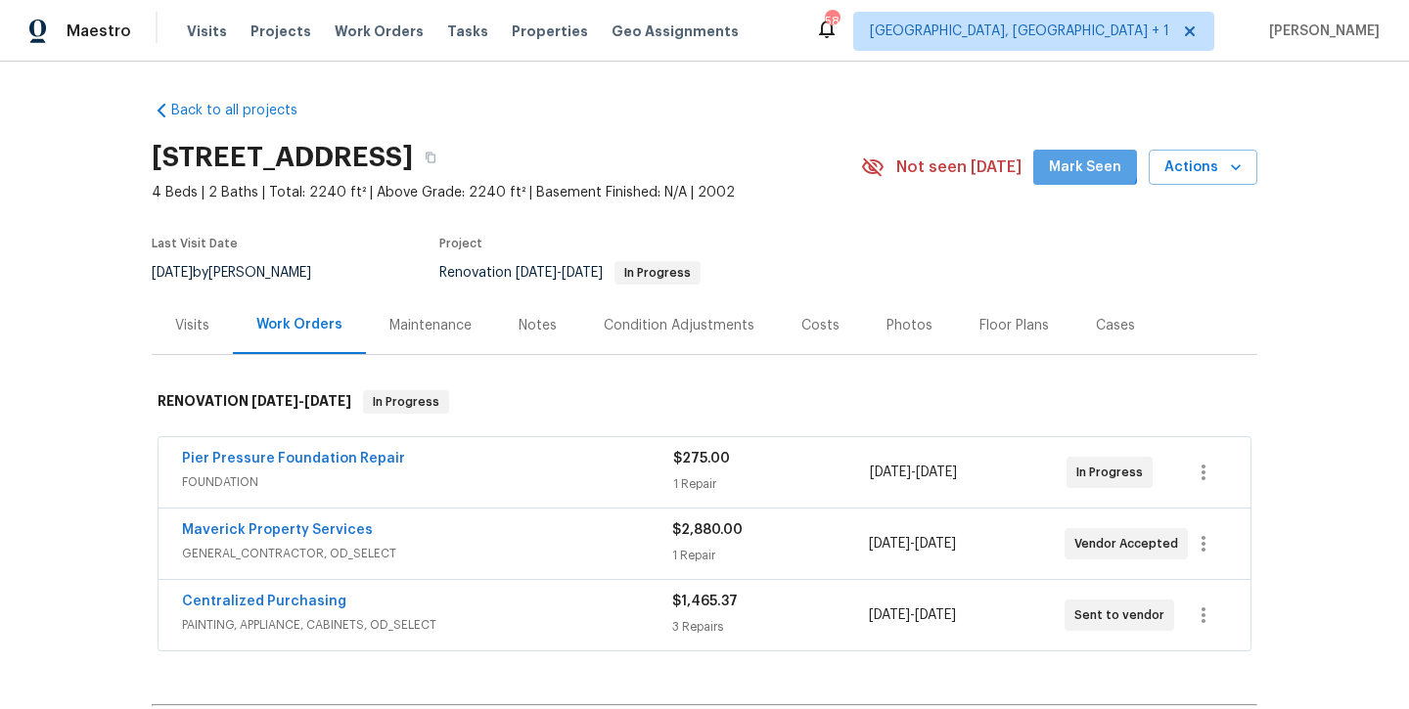
click at [1083, 161] on span "Mark Seen" at bounding box center [1085, 168] width 72 height 24
click at [530, 340] on div "Notes" at bounding box center [537, 325] width 85 height 58
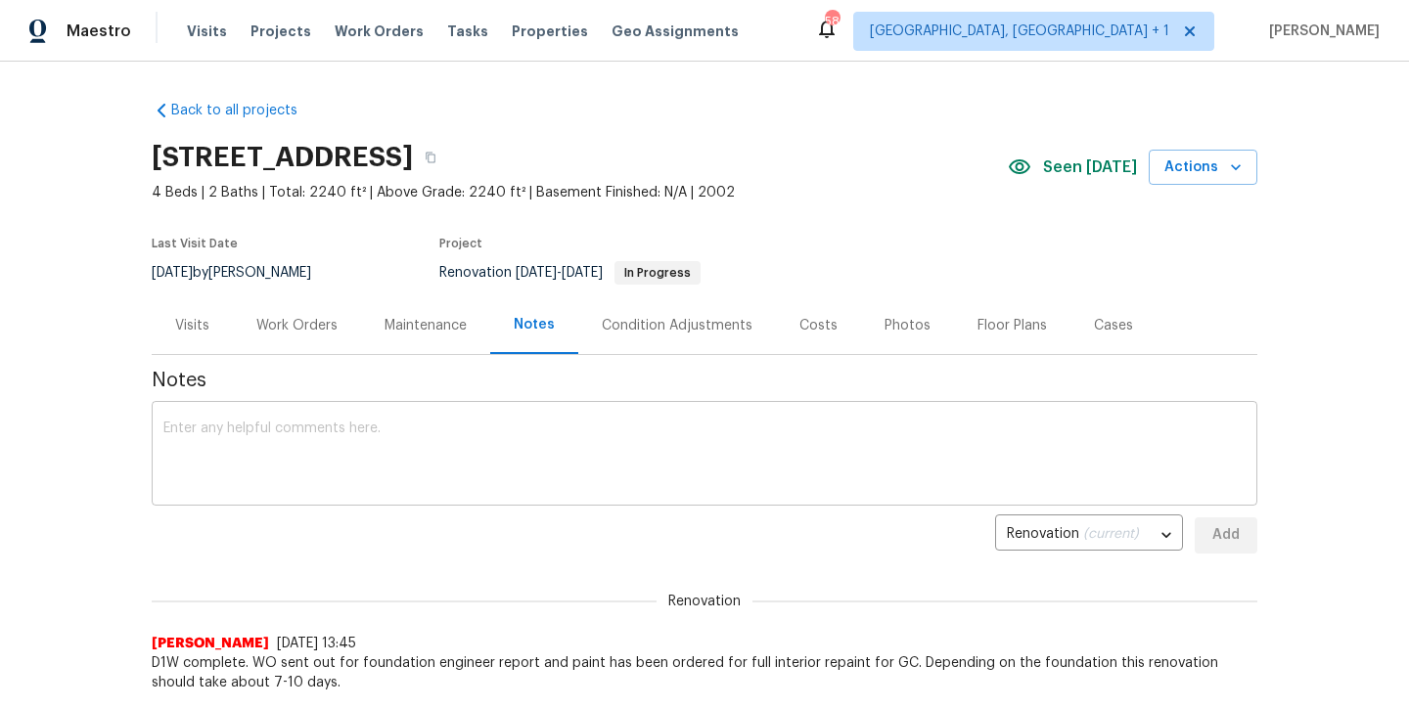
click at [491, 445] on textarea at bounding box center [704, 456] width 1082 height 68
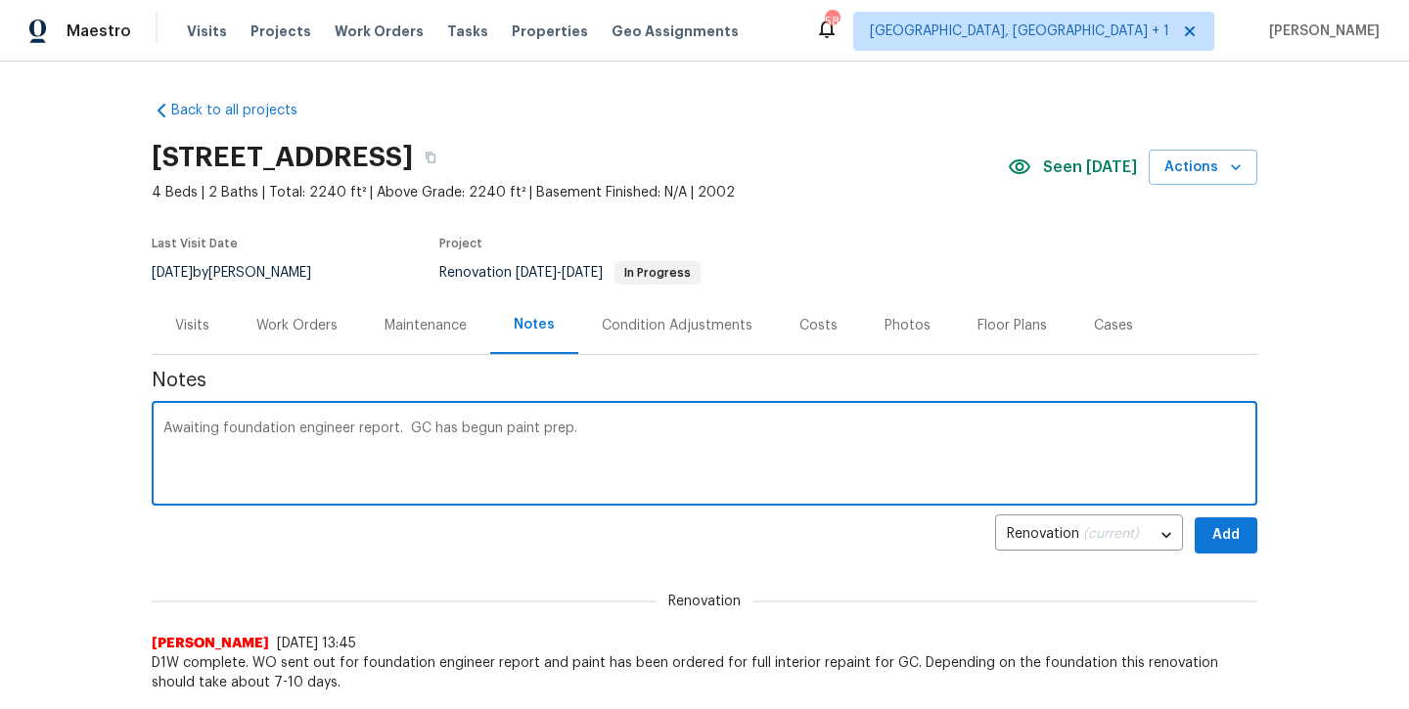
type textarea "Awaiting foundation engineer report. GC has begun paint prep."
click at [1216, 522] on button "Add" at bounding box center [1226, 536] width 63 height 36
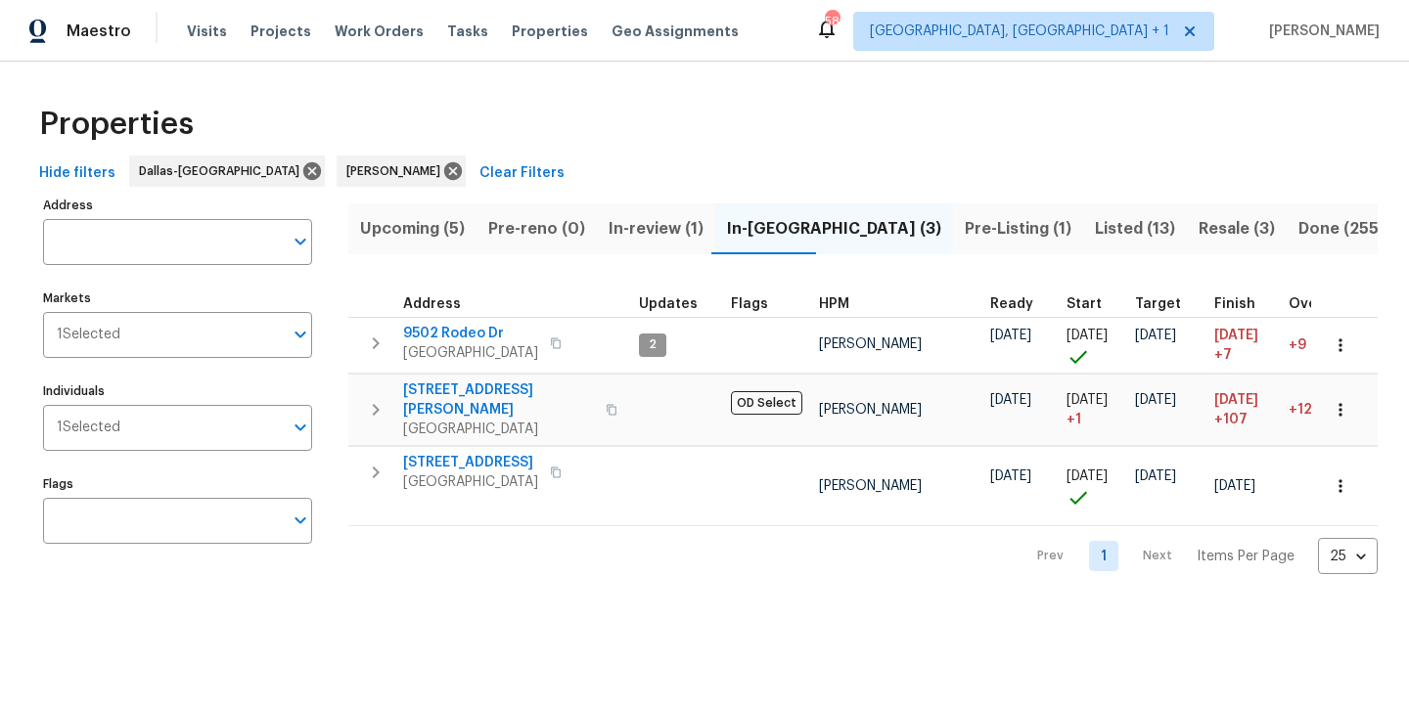
click at [659, 234] on span "In-review (1)" at bounding box center [656, 228] width 95 height 27
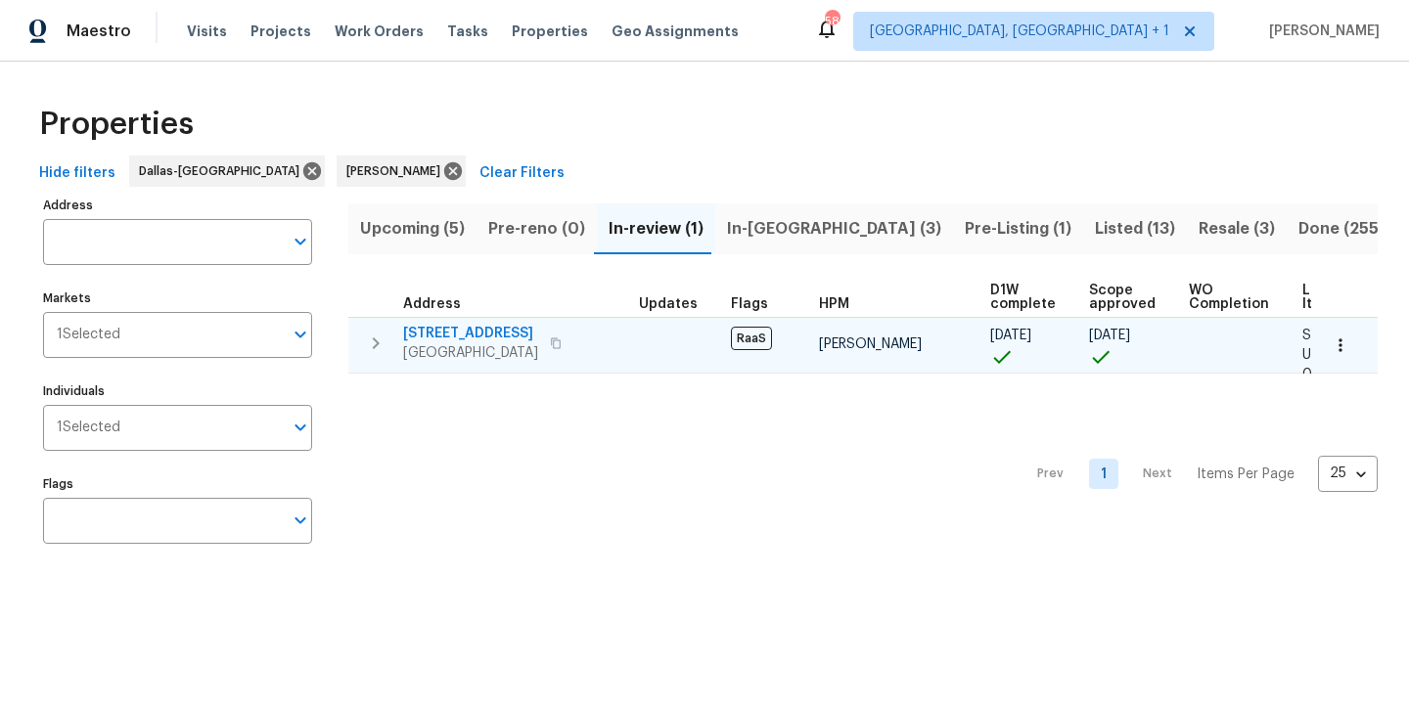
click at [472, 338] on span "2149 Teal Ct" at bounding box center [470, 334] width 135 height 20
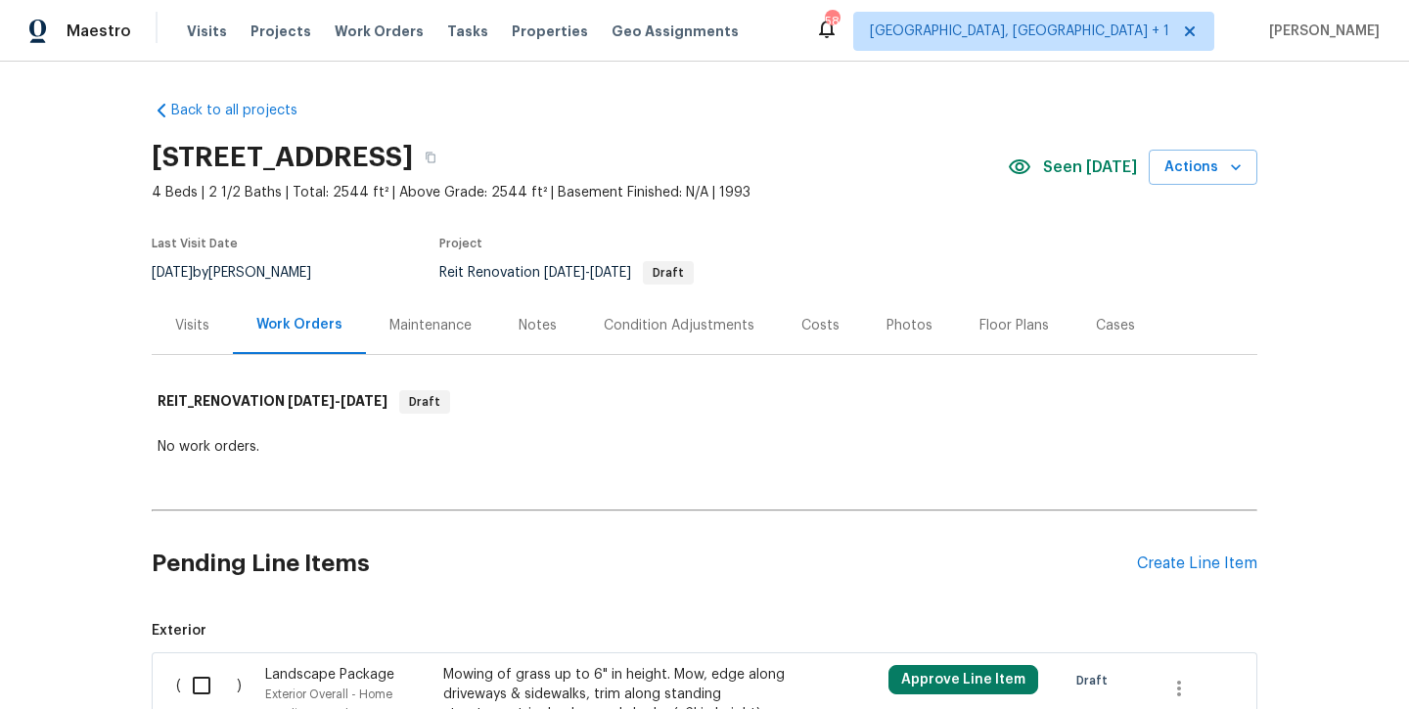
click at [1080, 175] on span "Seen [DATE]" at bounding box center [1090, 168] width 94 height 20
click at [512, 327] on div "Notes" at bounding box center [537, 325] width 85 height 58
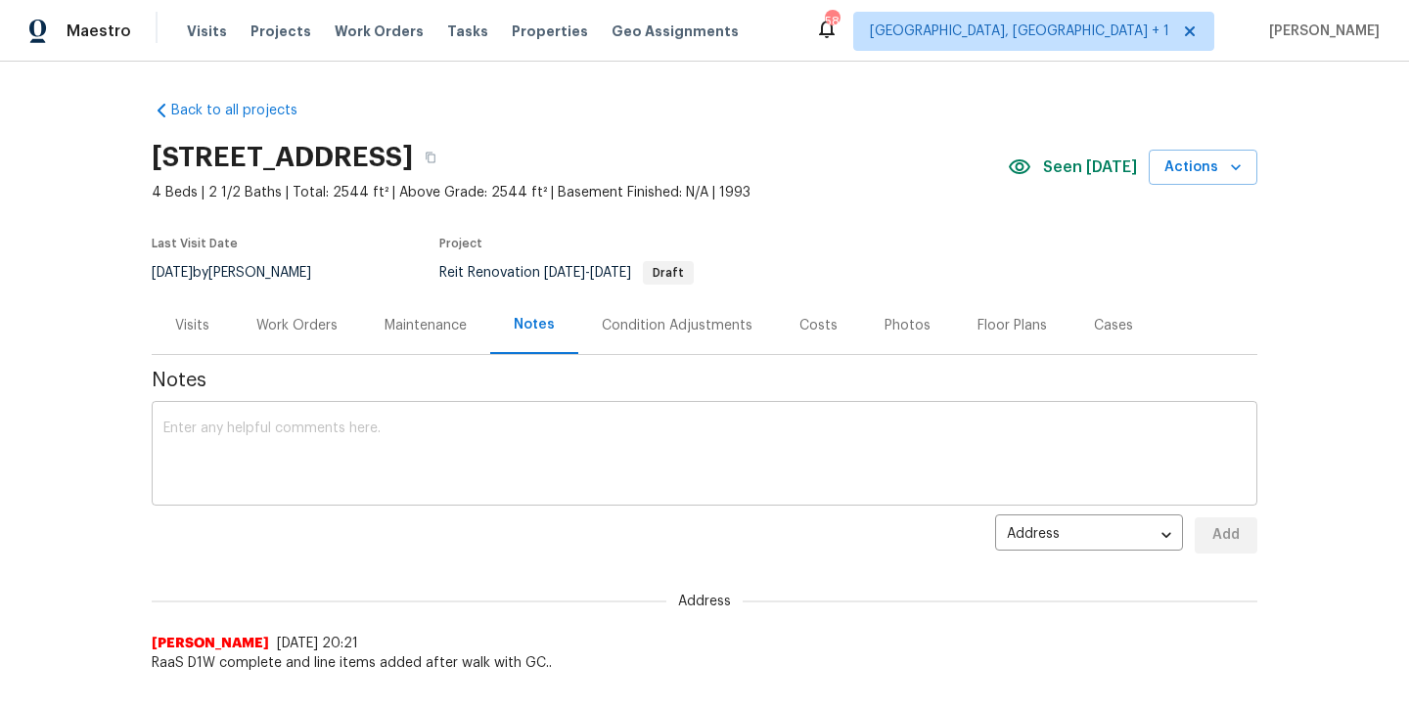
click at [451, 442] on textarea at bounding box center [704, 456] width 1082 height 68
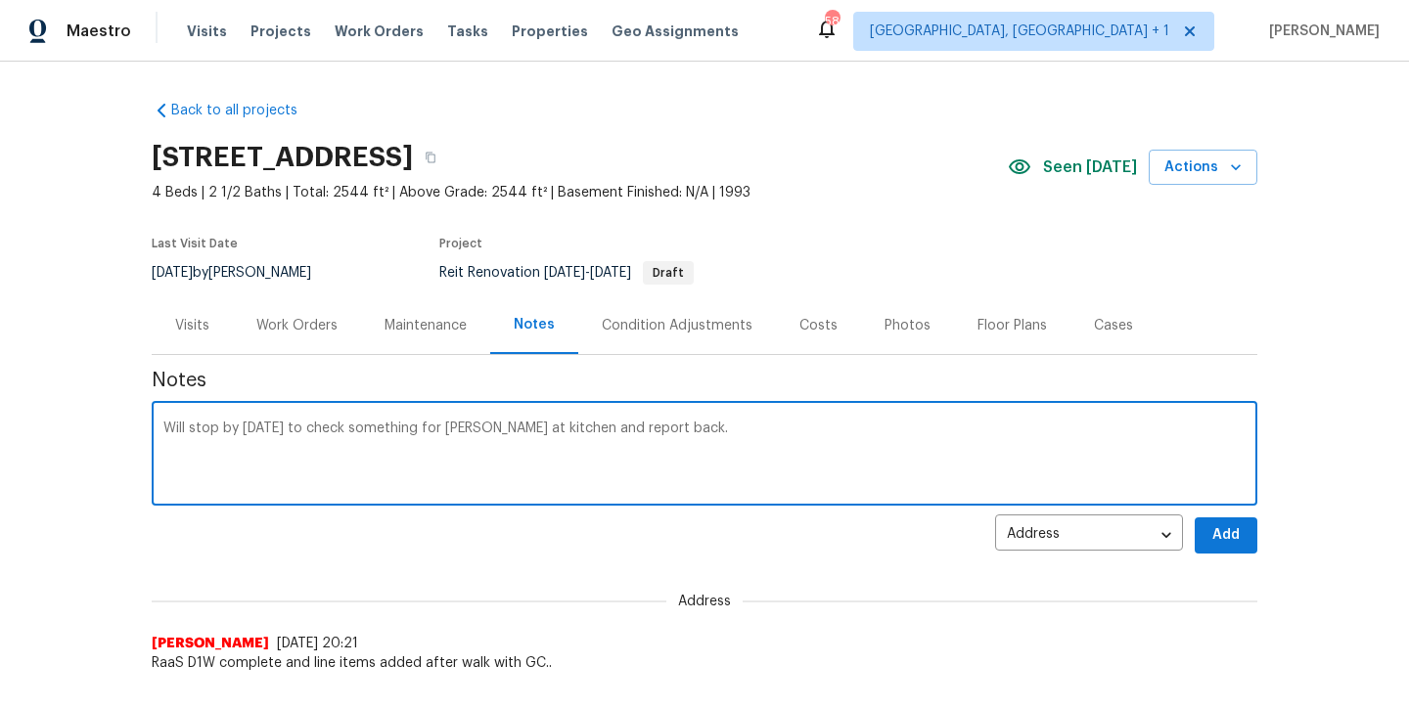
type textarea "Will stop by [DATE] to check something for [PERSON_NAME] at kitchen and report …"
click at [1207, 555] on div "Notes Will stop by [DATE] to check something for [PERSON_NAME] at kitchen and r…" at bounding box center [705, 514] width 1106 height 318
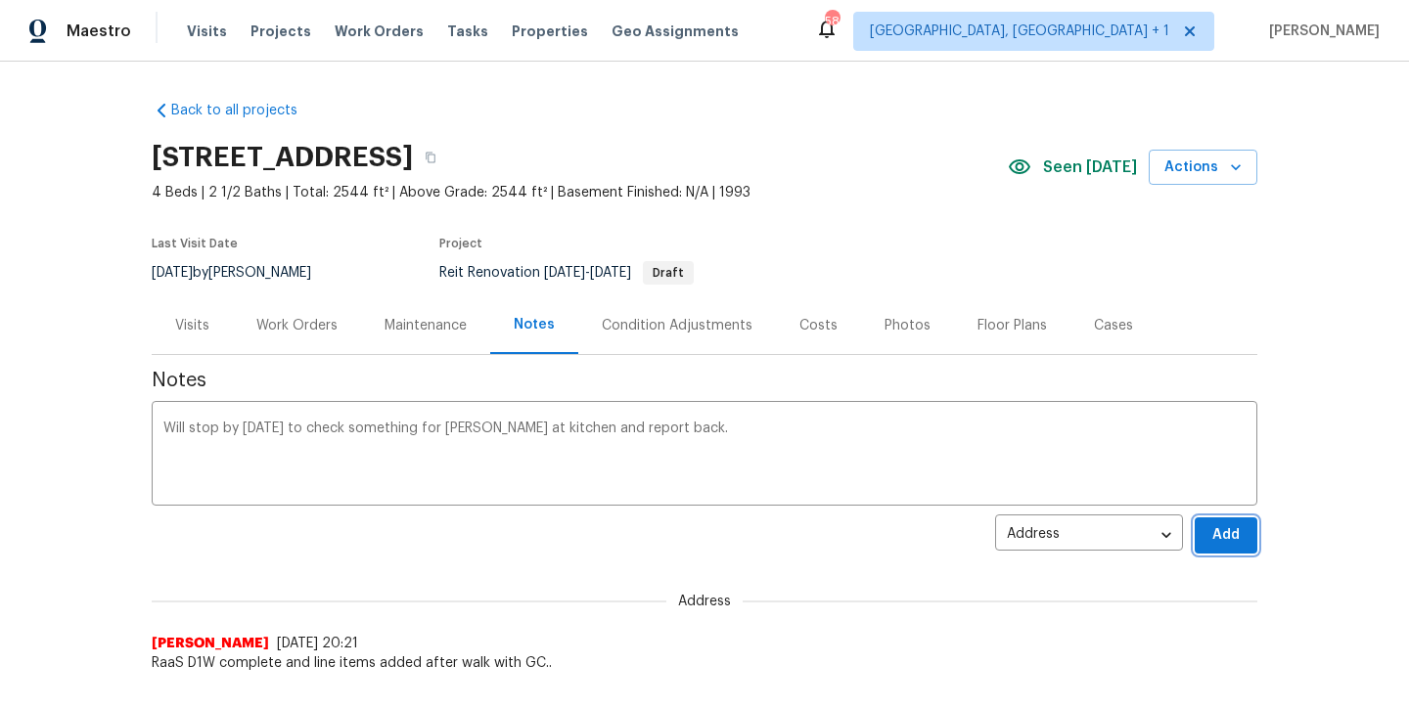
click at [1207, 544] on button "Add" at bounding box center [1226, 536] width 63 height 36
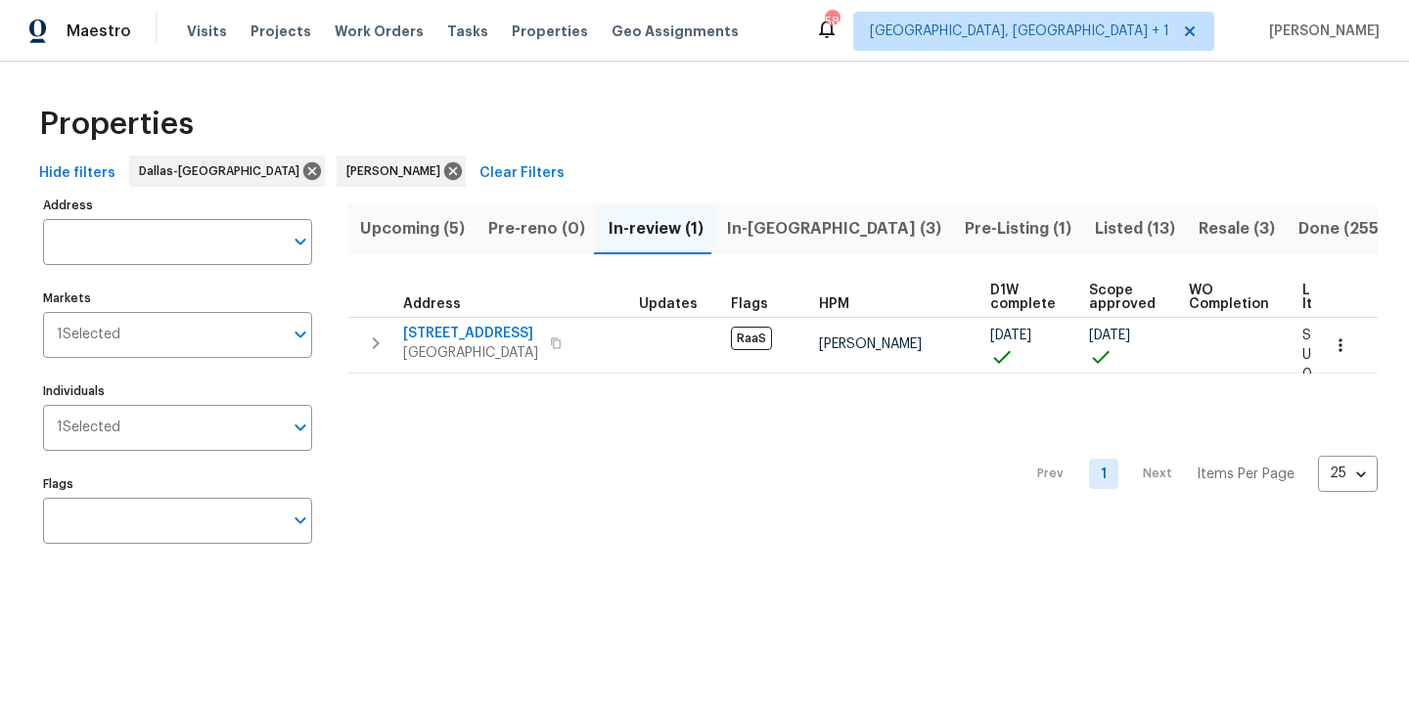
click at [1199, 237] on span "Resale (3)" at bounding box center [1237, 228] width 76 height 27
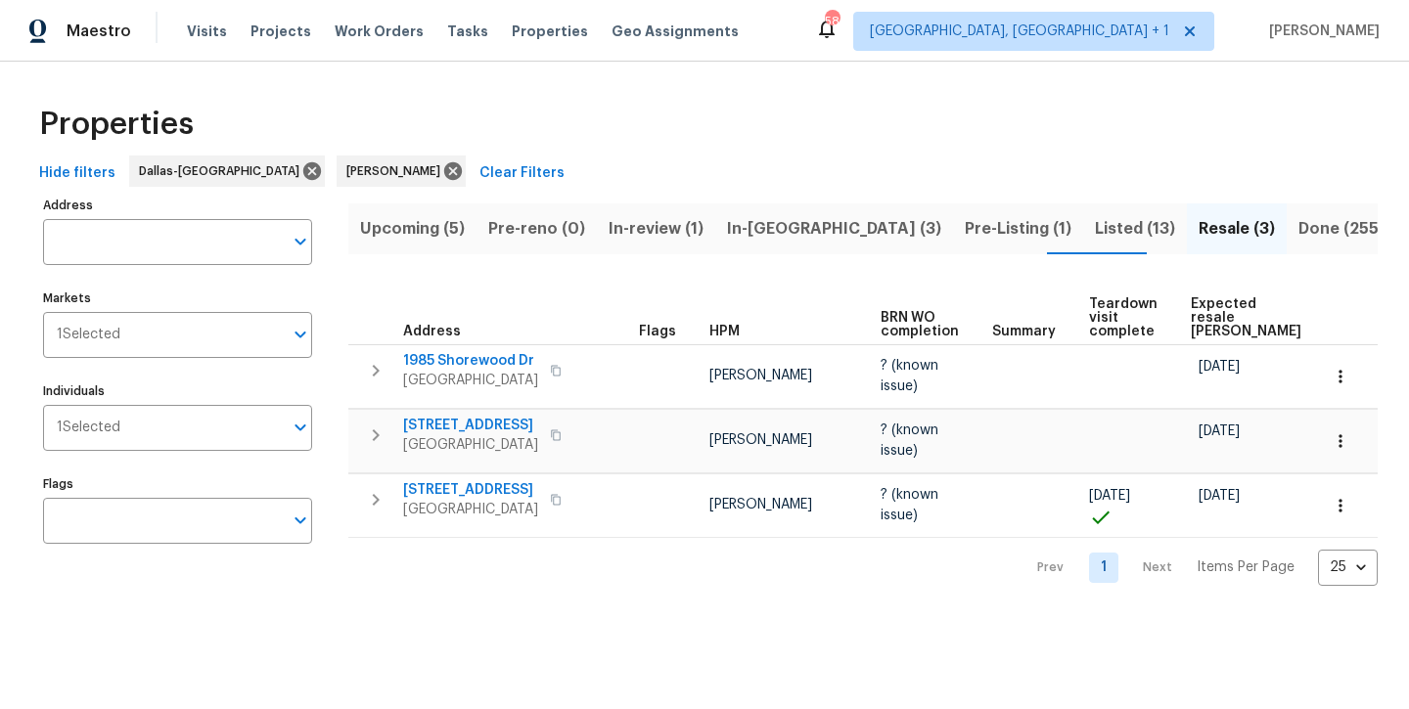
click at [1095, 232] on span "Listed (13)" at bounding box center [1135, 228] width 80 height 27
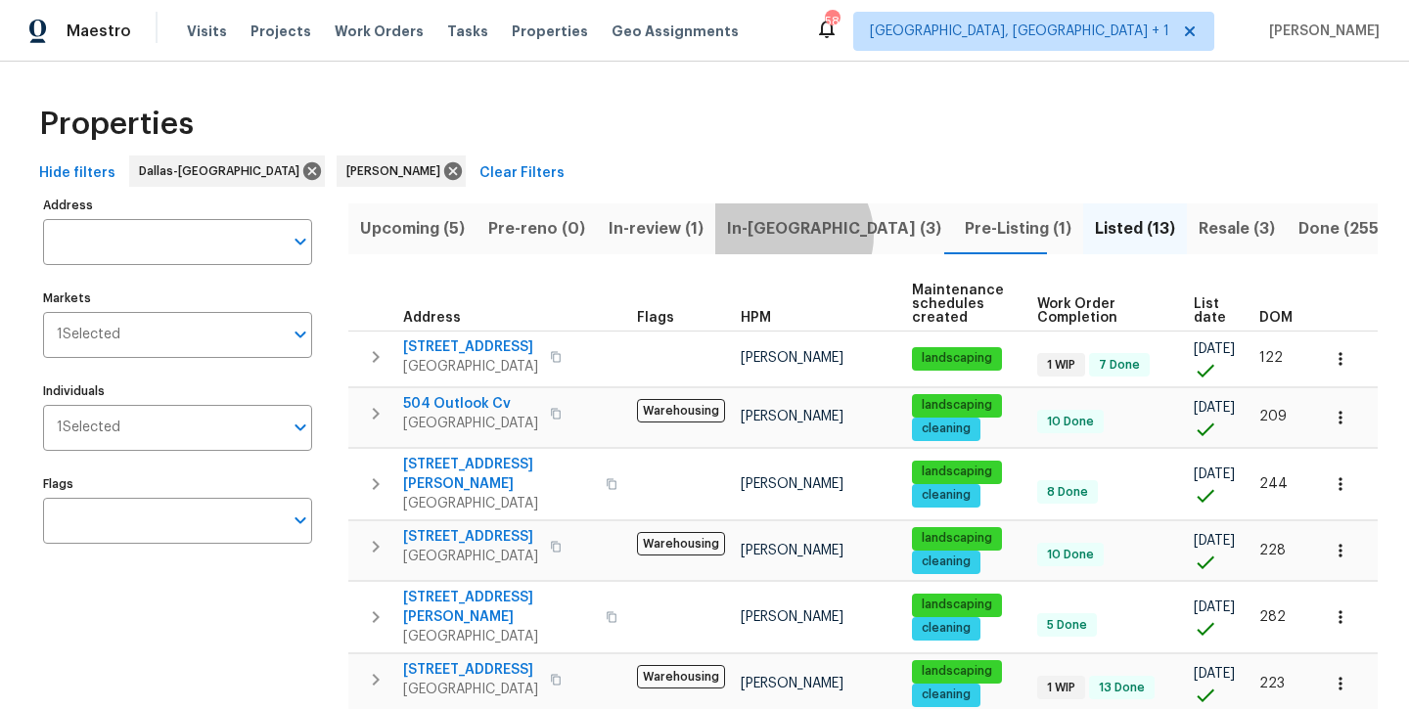
click at [787, 235] on span "In-[GEOGRAPHIC_DATA] (3)" at bounding box center [834, 228] width 214 height 27
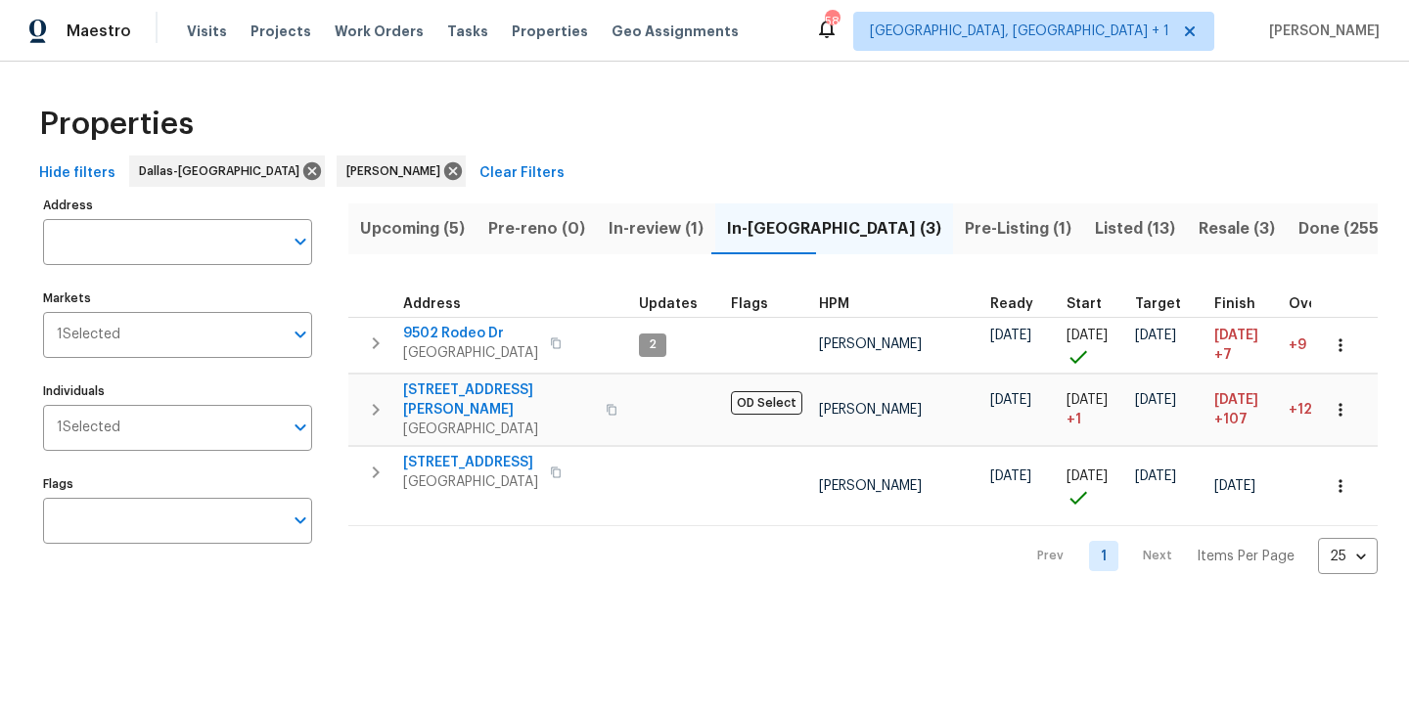
click at [634, 224] on span "In-review (1)" at bounding box center [656, 228] width 95 height 27
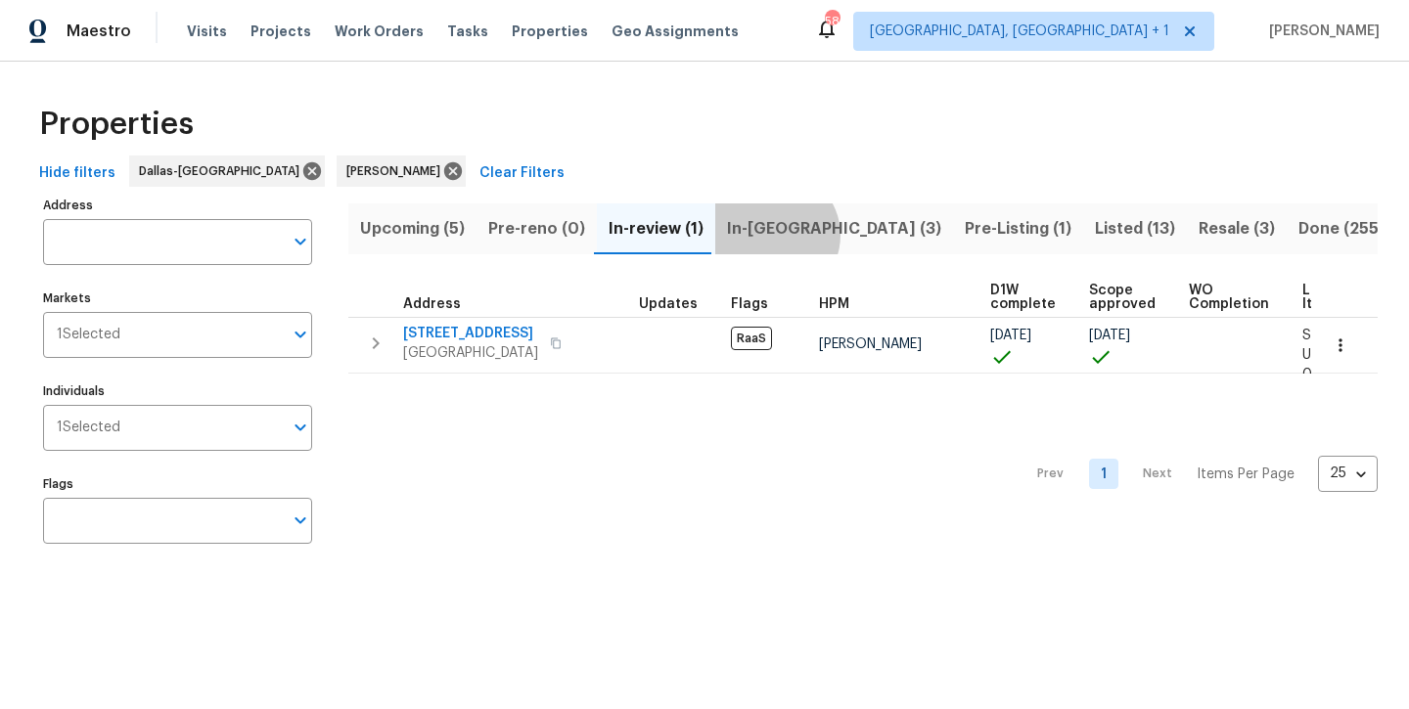
click at [769, 235] on span "In-[GEOGRAPHIC_DATA] (3)" at bounding box center [834, 228] width 214 height 27
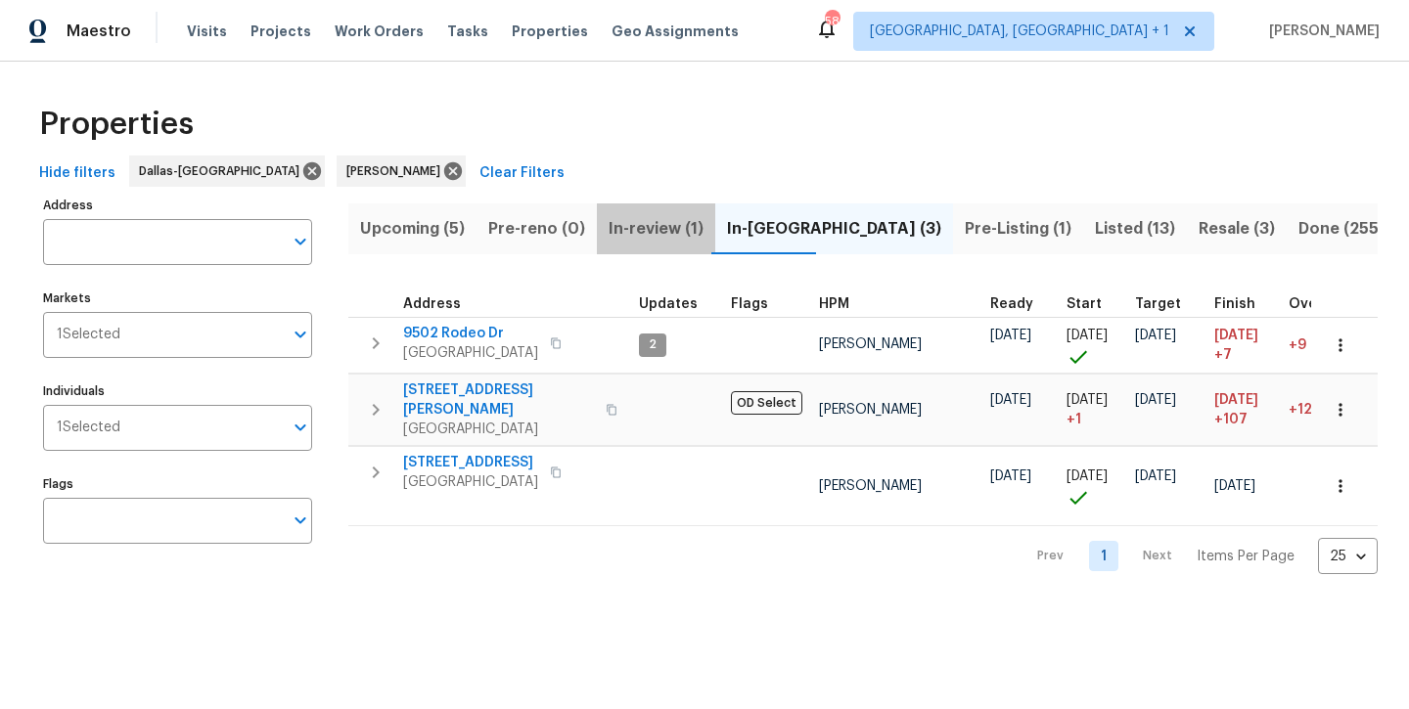
click at [659, 232] on span "In-review (1)" at bounding box center [656, 228] width 95 height 27
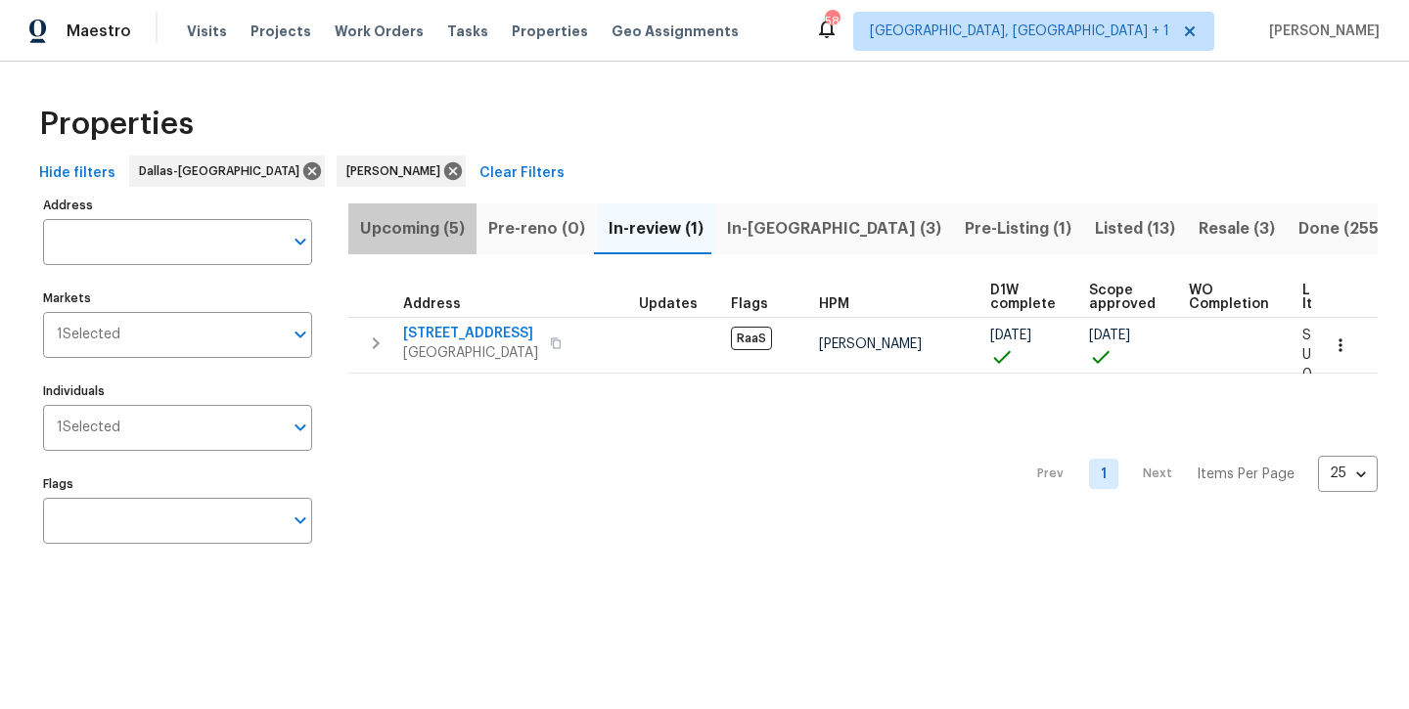
click at [417, 229] on span "Upcoming (5)" at bounding box center [412, 228] width 105 height 27
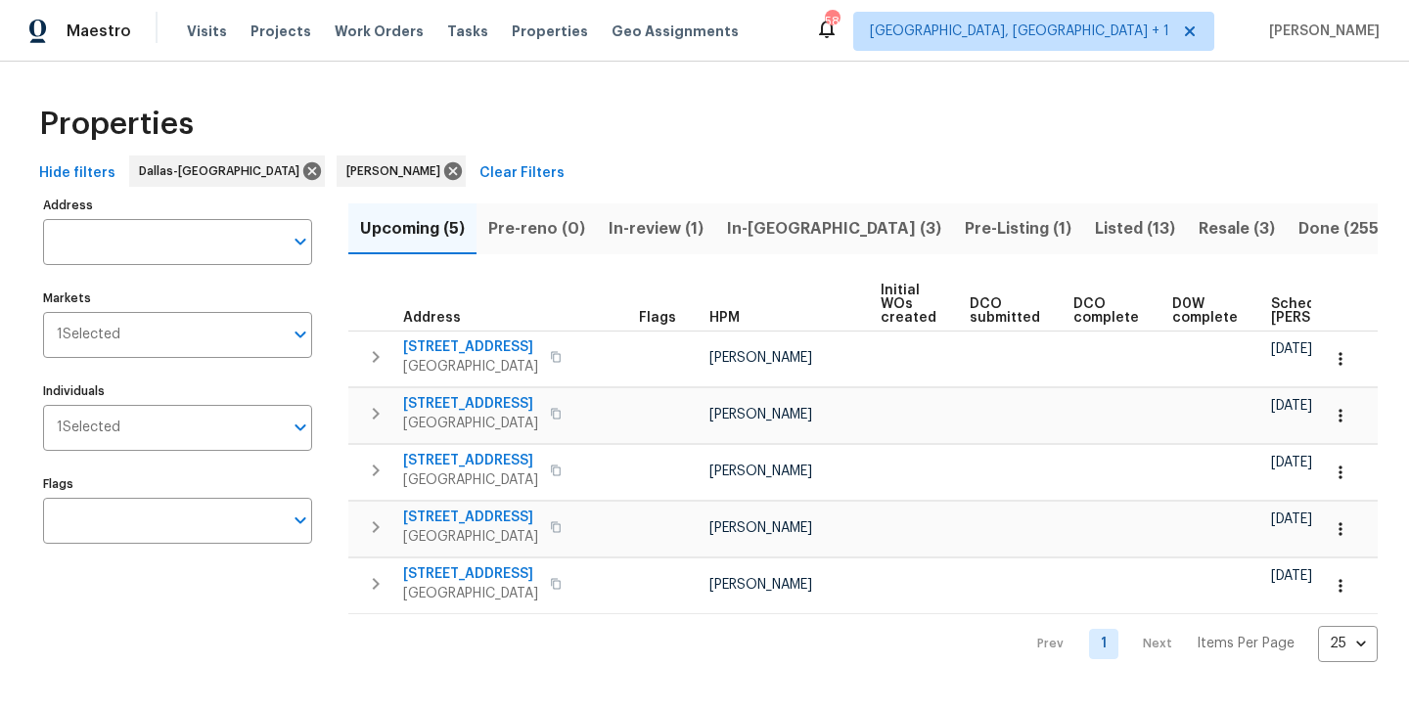
click at [749, 230] on span "In-[GEOGRAPHIC_DATA] (3)" at bounding box center [834, 228] width 214 height 27
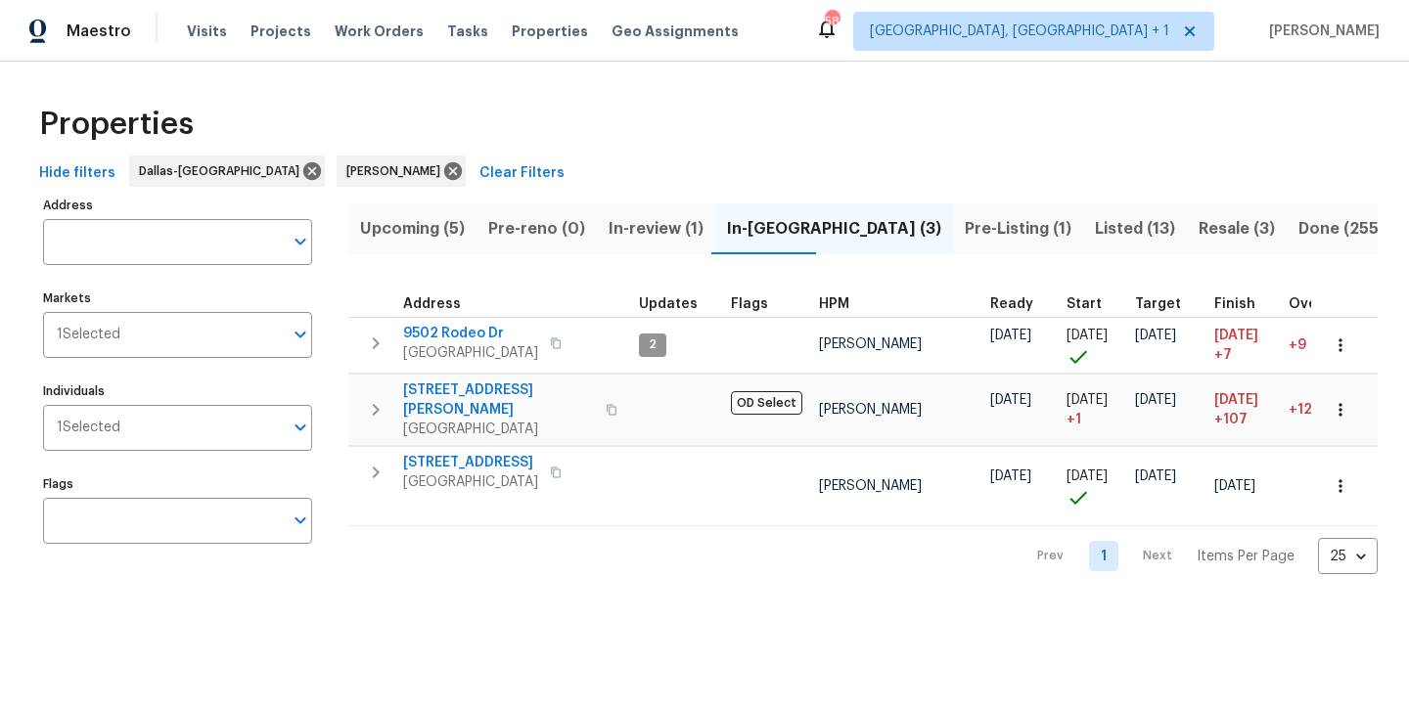
click at [657, 234] on span "In-review (1)" at bounding box center [656, 228] width 95 height 27
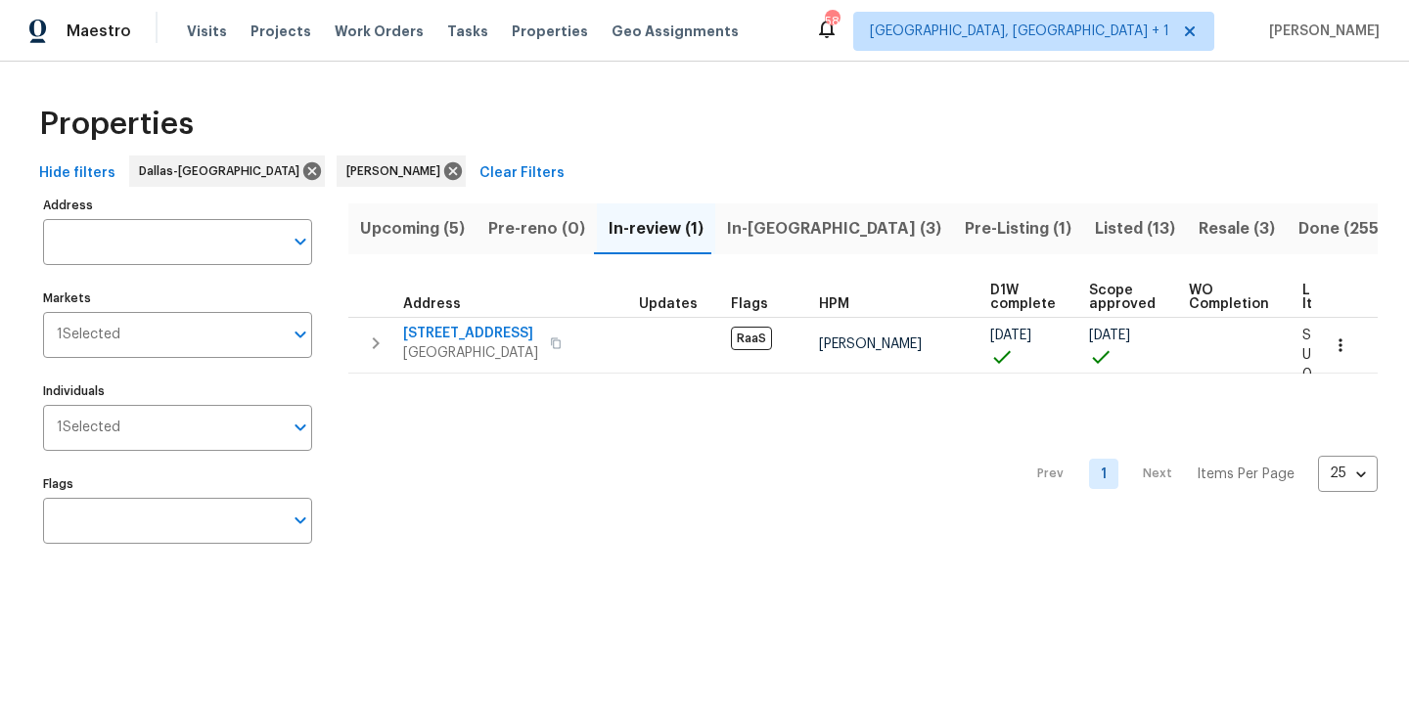
click at [965, 240] on span "Pre-Listing (1)" at bounding box center [1018, 228] width 107 height 27
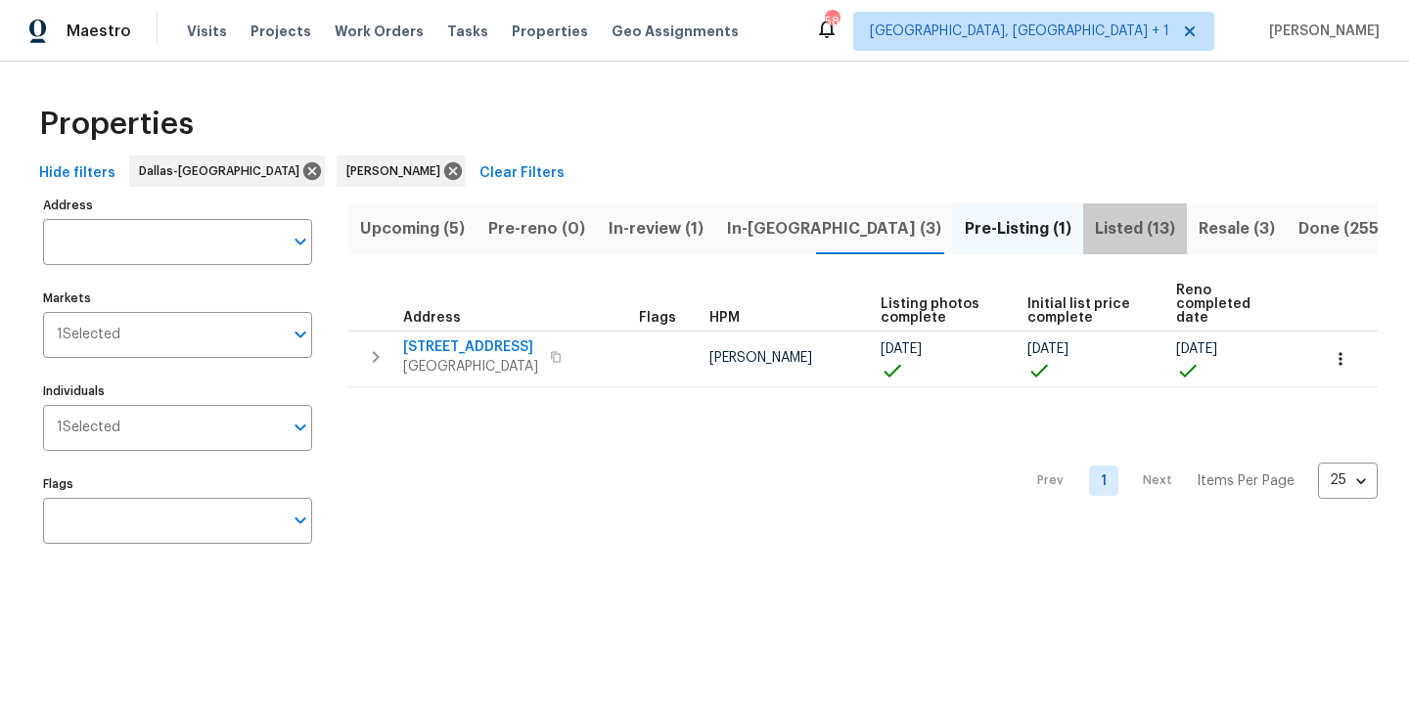
click at [1095, 232] on span "Listed (13)" at bounding box center [1135, 228] width 80 height 27
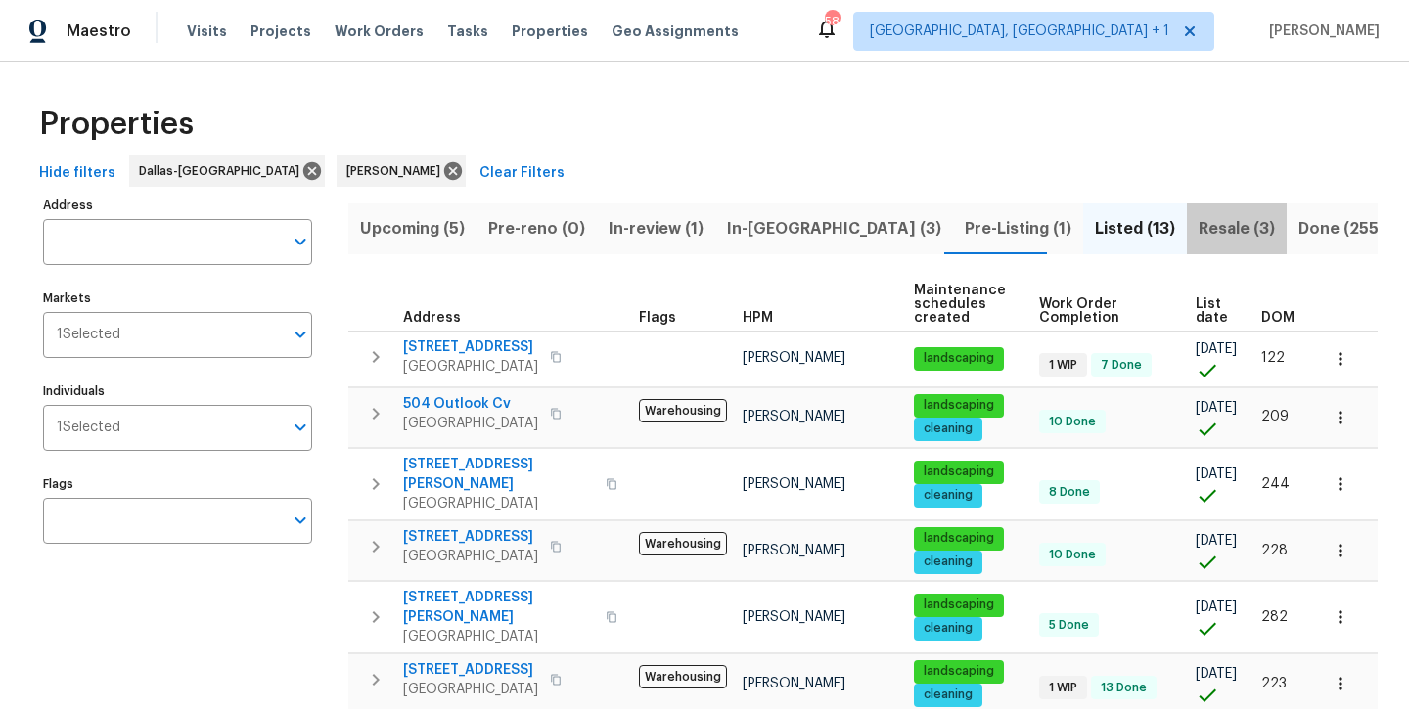
click at [1199, 234] on span "Resale (3)" at bounding box center [1237, 228] width 76 height 27
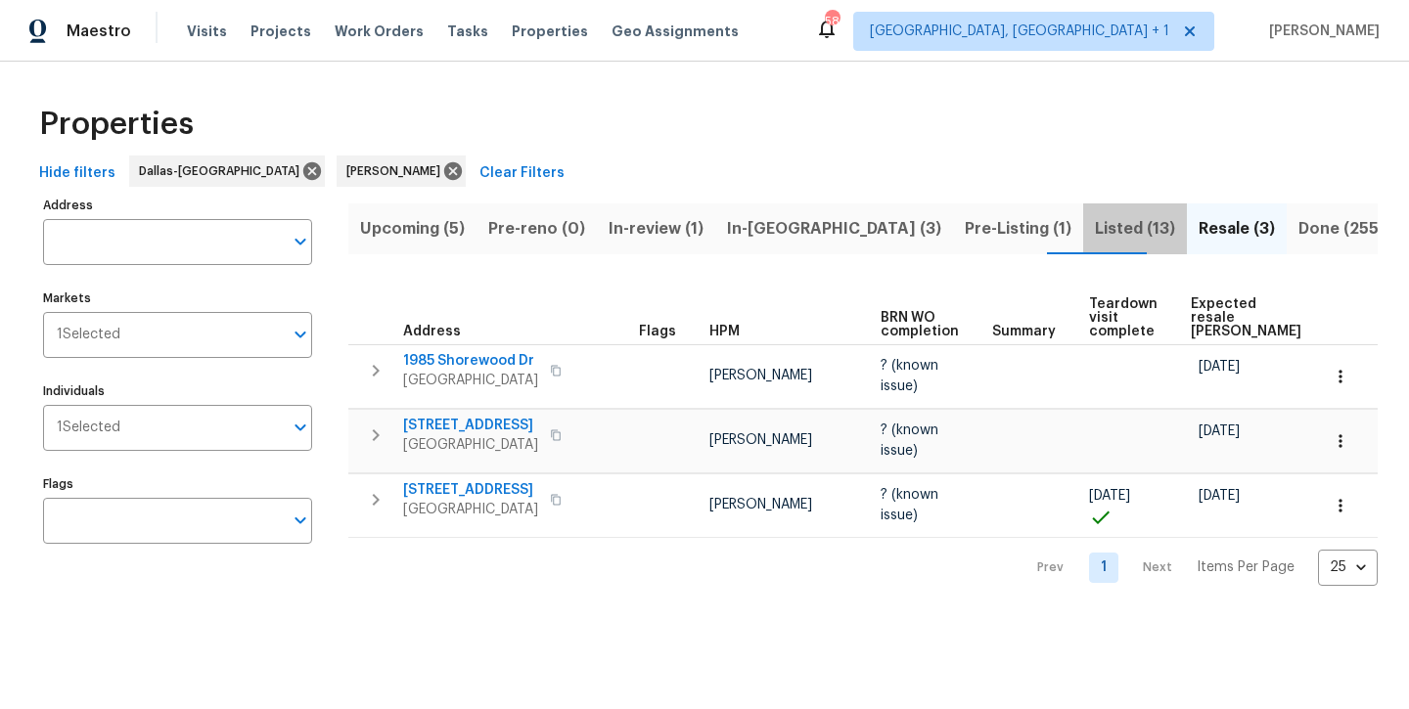
click at [1095, 225] on span "Listed (13)" at bounding box center [1135, 228] width 80 height 27
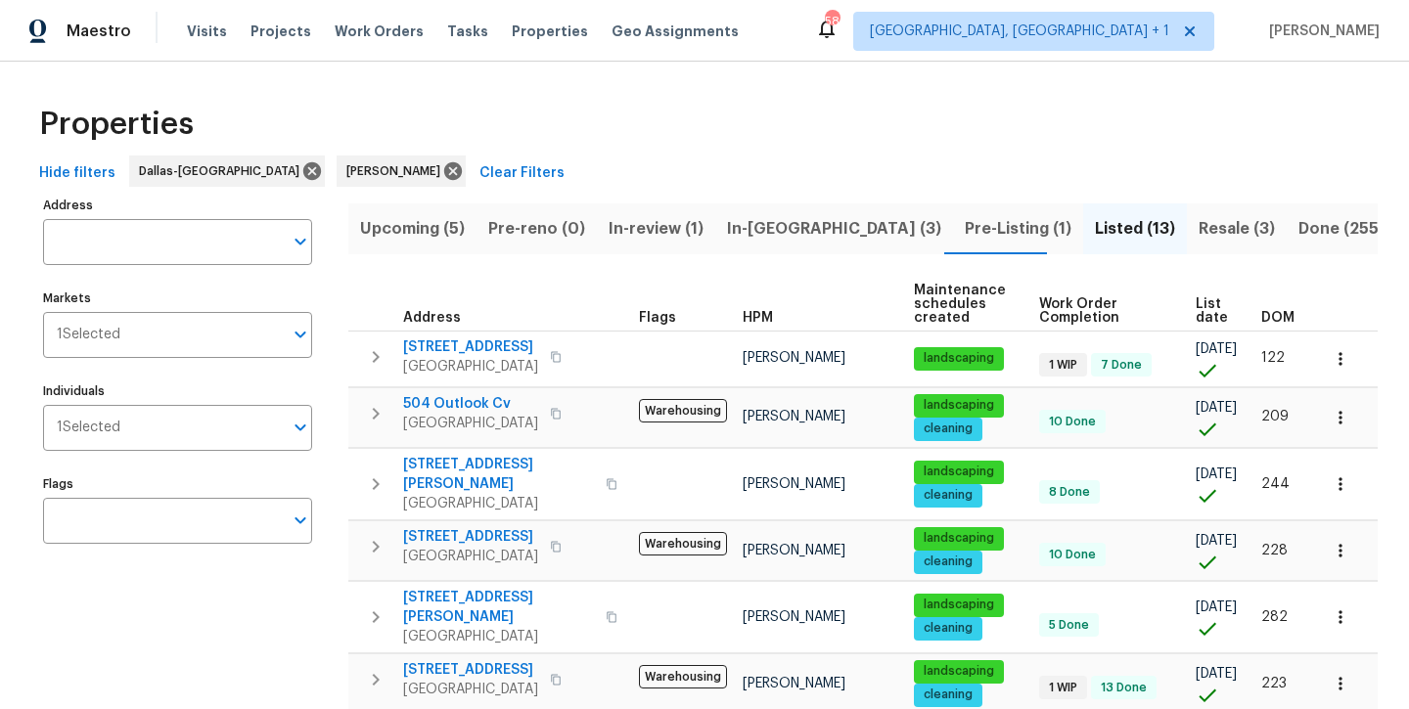
click at [408, 230] on span "Upcoming (5)" at bounding box center [412, 228] width 105 height 27
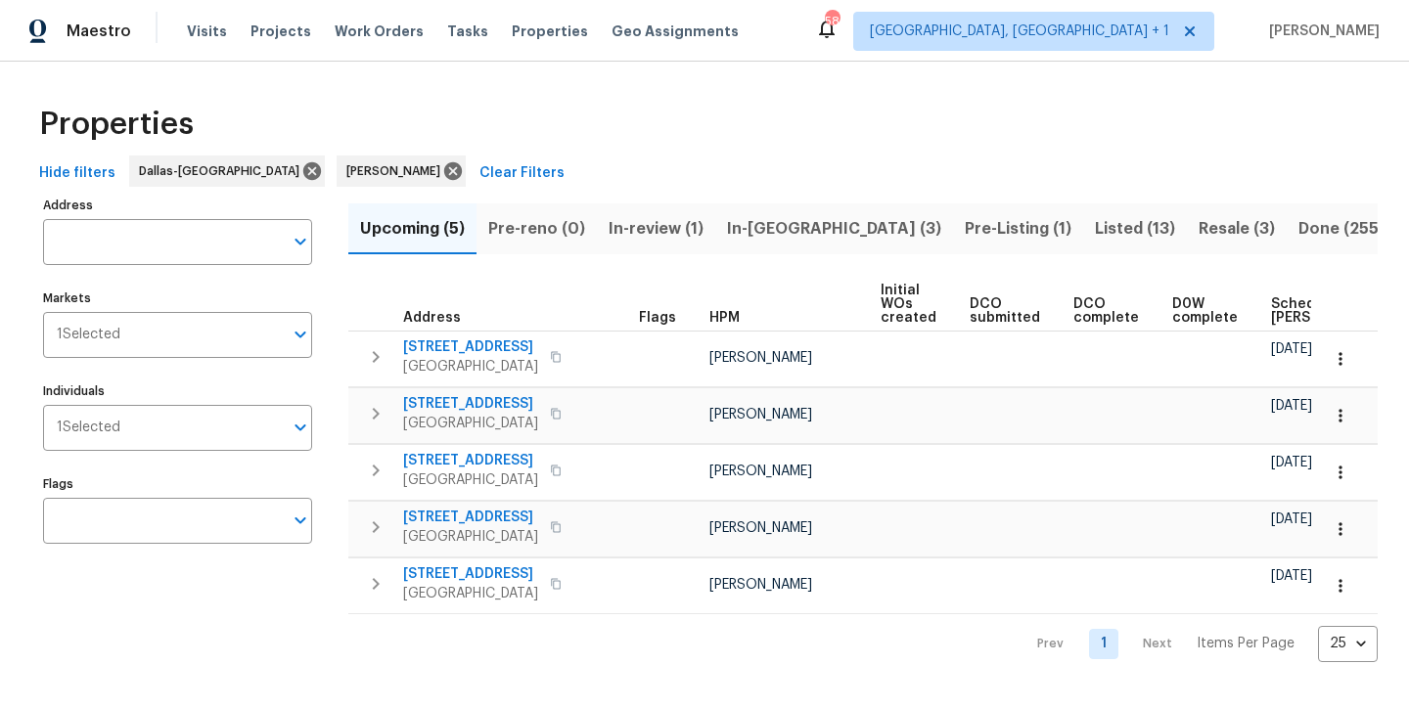
click at [695, 5] on div "Maestro Visits Projects Work Orders Tasks Properties Geo Assignments 58 Albuque…" at bounding box center [704, 31] width 1409 height 62
click at [756, 230] on span "In-[GEOGRAPHIC_DATA] (3)" at bounding box center [834, 228] width 214 height 27
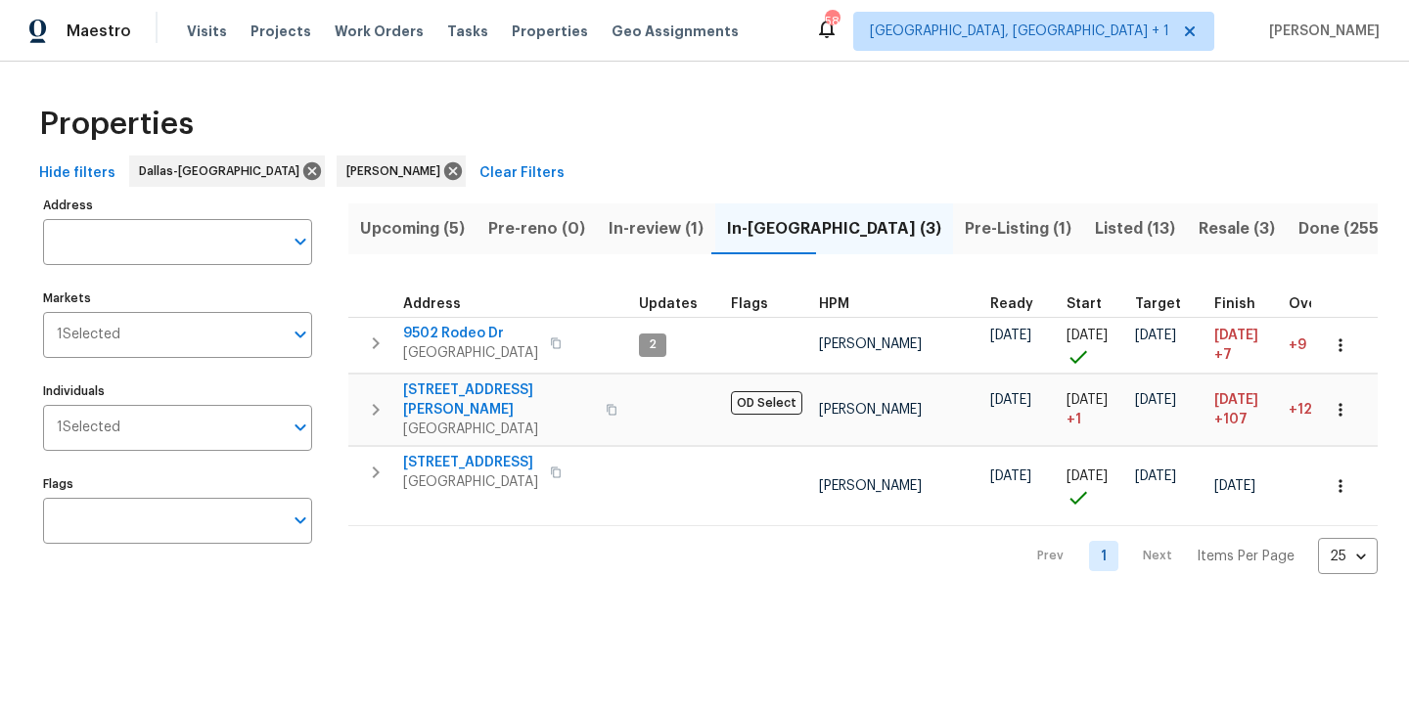
click at [1095, 238] on span "Listed (13)" at bounding box center [1135, 228] width 80 height 27
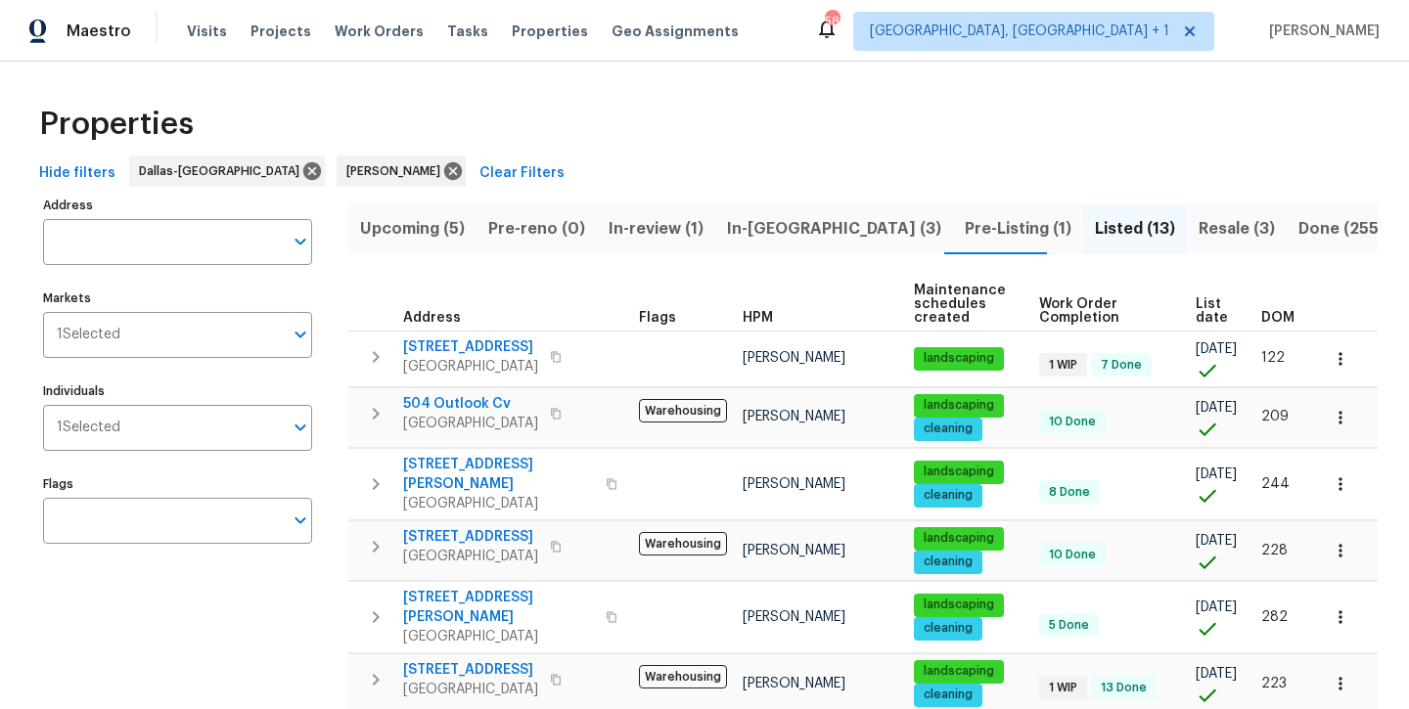
click at [1199, 223] on span "Resale (3)" at bounding box center [1237, 228] width 76 height 27
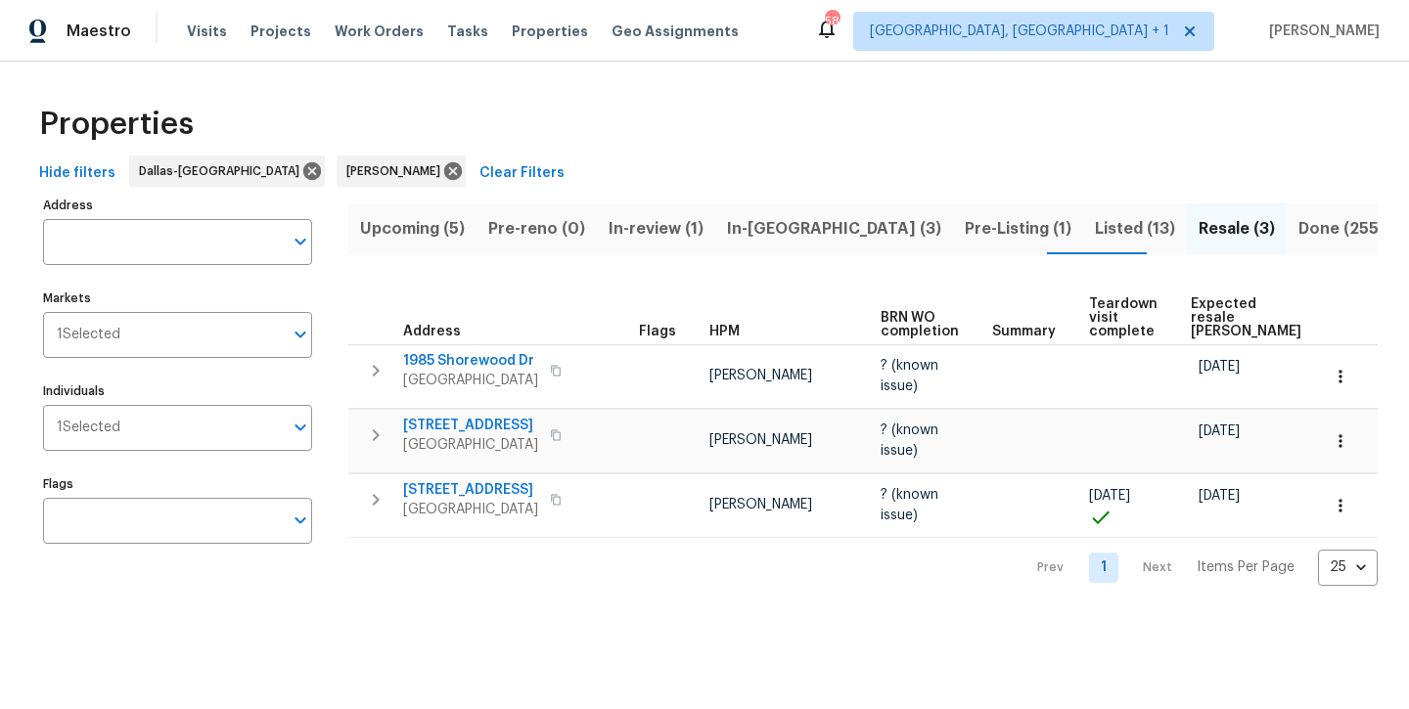
click at [1095, 236] on span "Listed (13)" at bounding box center [1135, 228] width 80 height 27
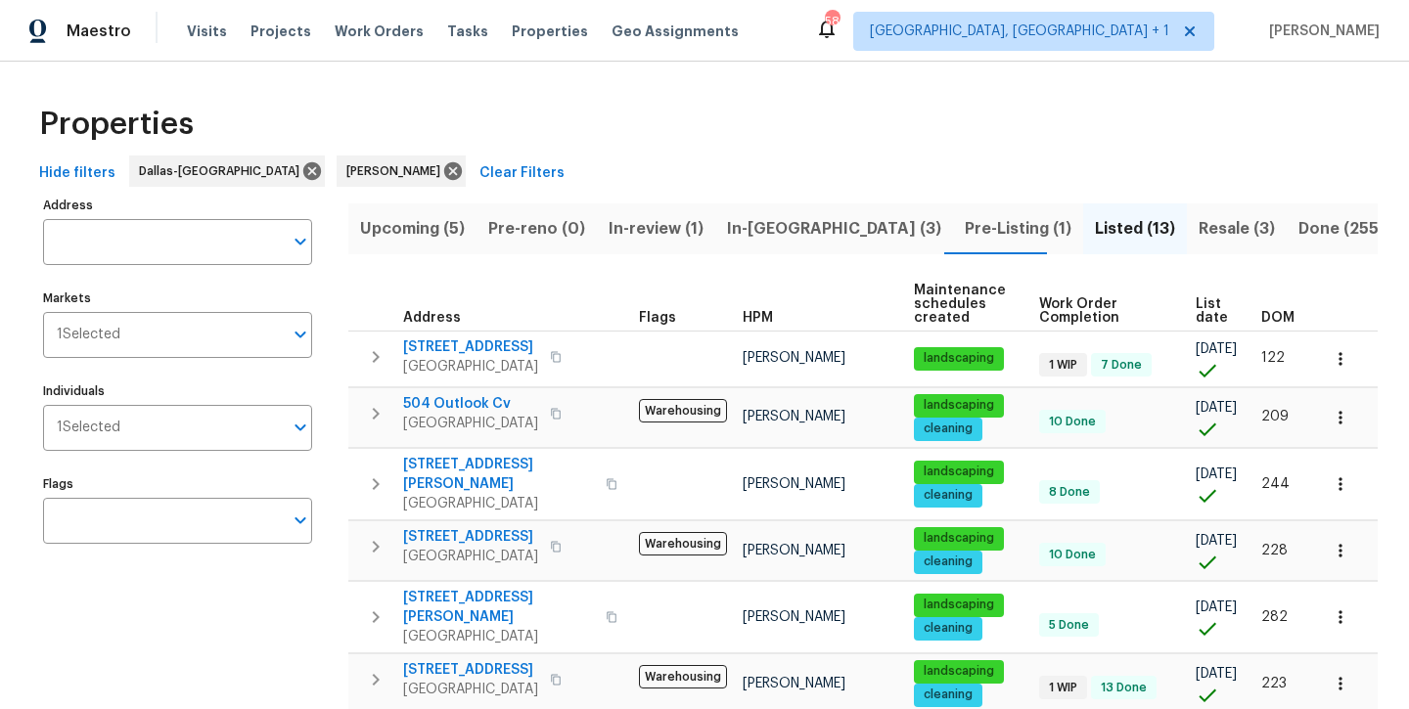
click at [965, 226] on span "Pre-Listing (1)" at bounding box center [1018, 228] width 107 height 27
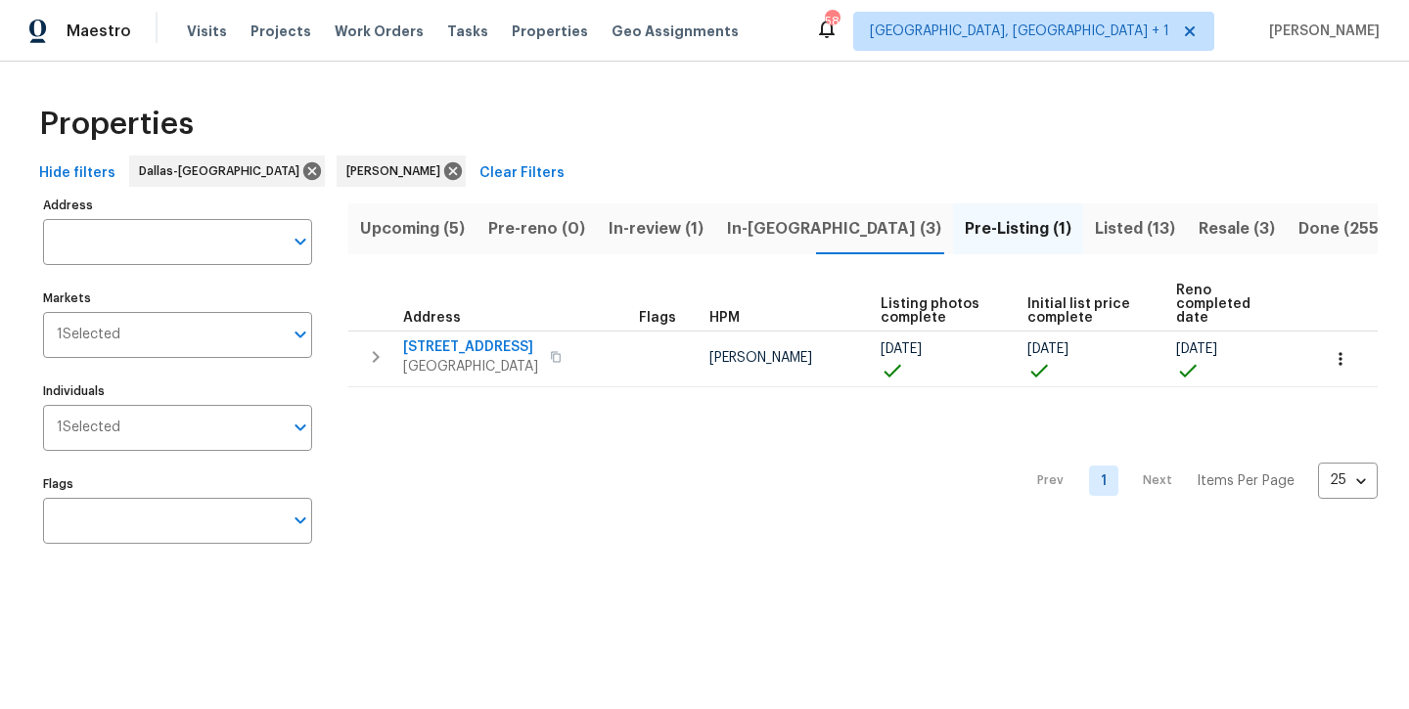
click at [748, 234] on span "In-[GEOGRAPHIC_DATA] (3)" at bounding box center [834, 228] width 214 height 27
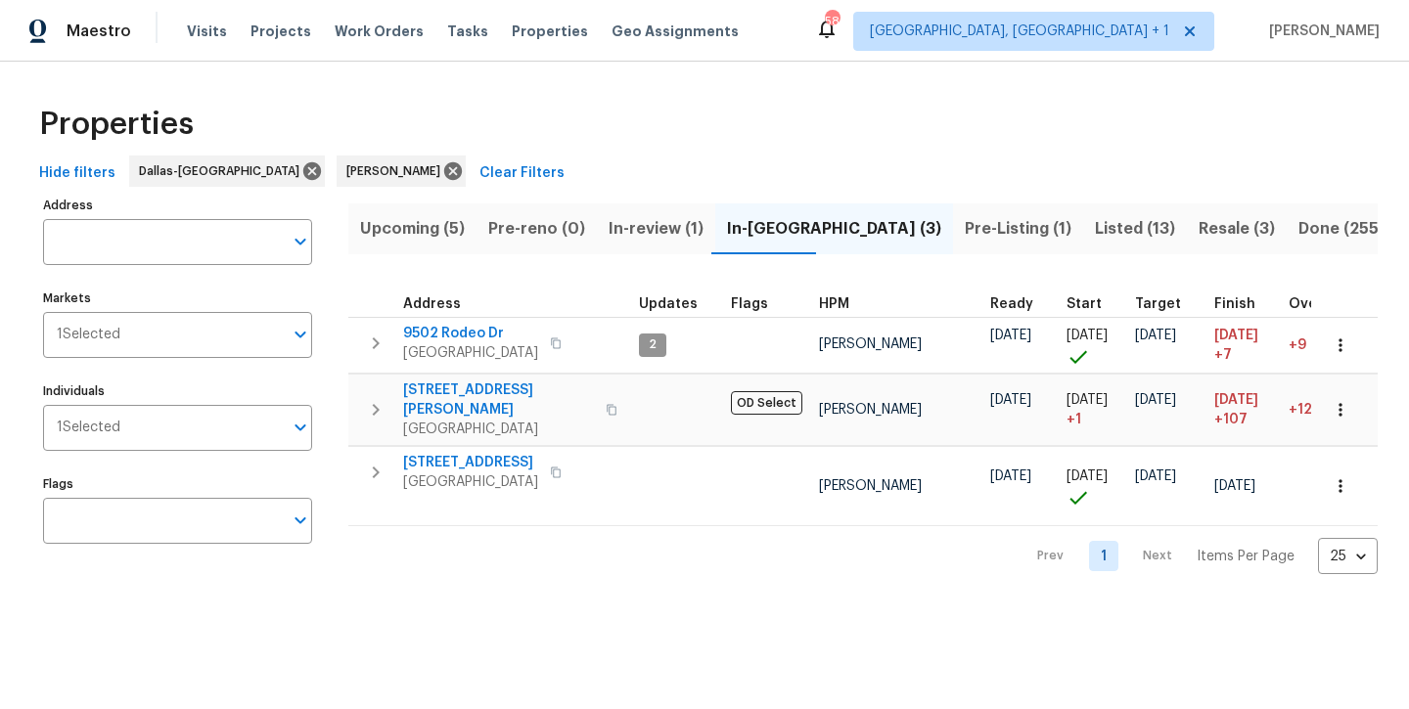
click at [645, 237] on span "In-review (1)" at bounding box center [656, 228] width 95 height 27
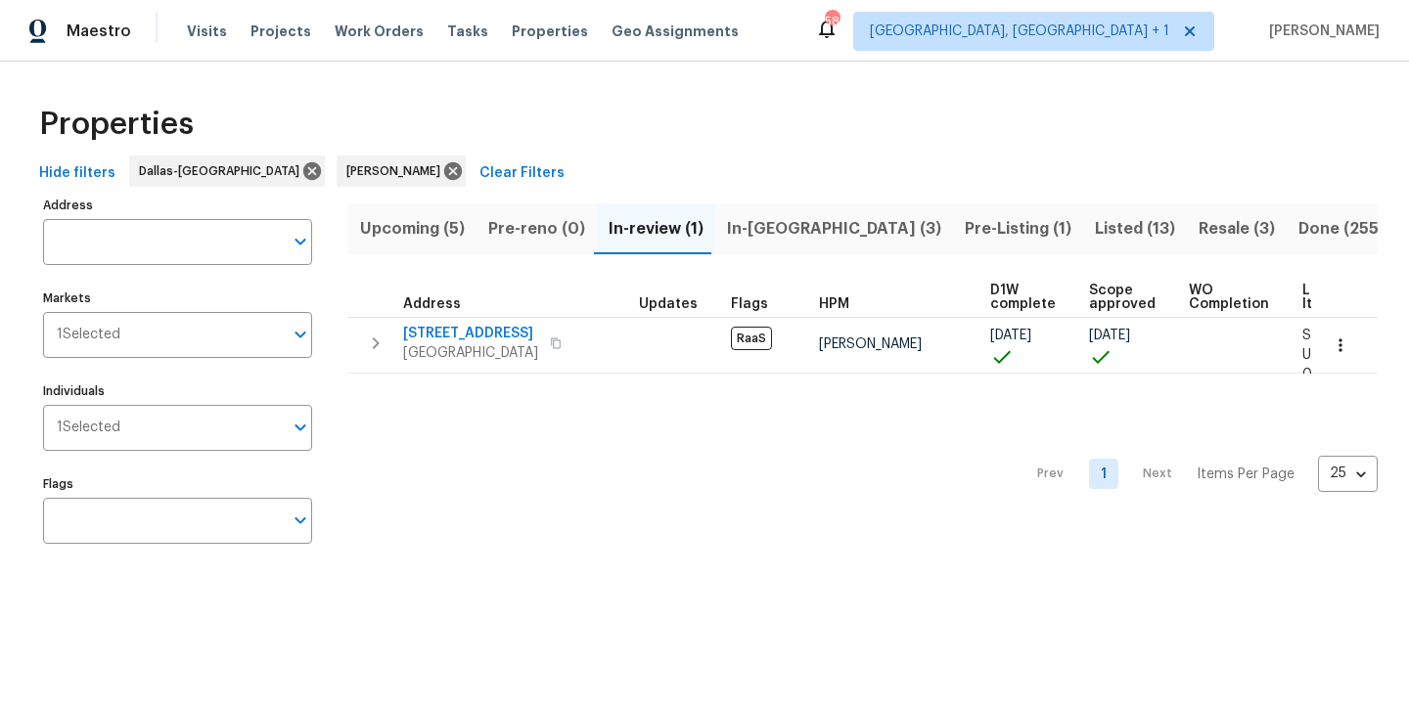
click at [420, 229] on span "Upcoming (5)" at bounding box center [412, 228] width 105 height 27
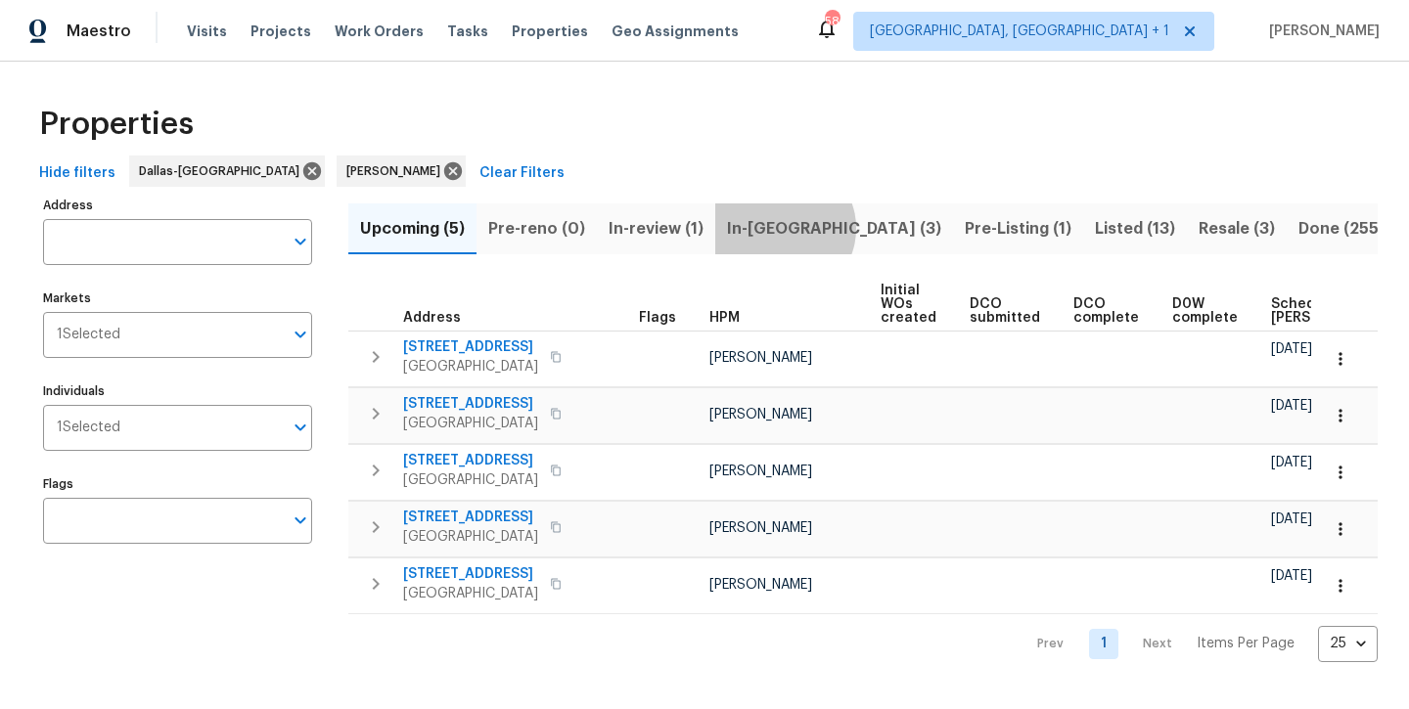
click at [779, 228] on span "In-[GEOGRAPHIC_DATA] (3)" at bounding box center [834, 228] width 214 height 27
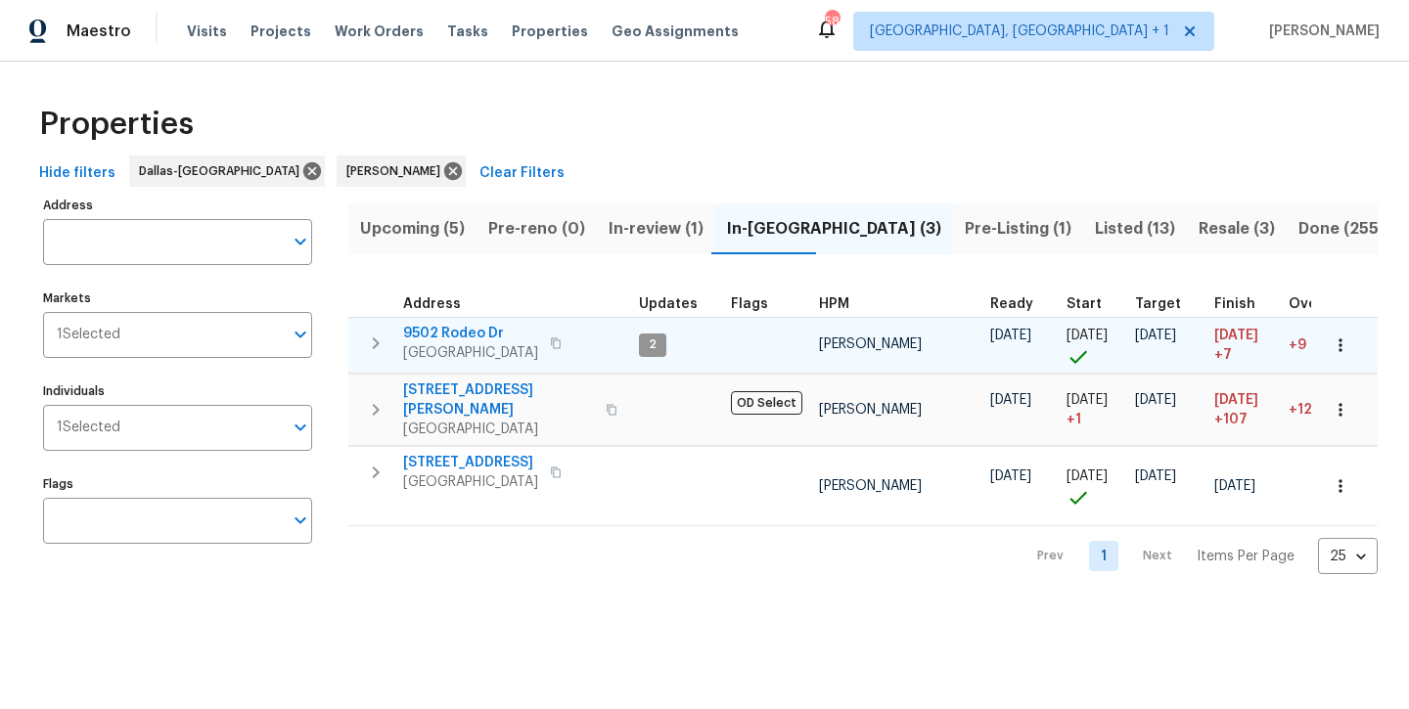
click at [446, 333] on span "9502 Rodeo Dr" at bounding box center [470, 334] width 135 height 20
click at [461, 337] on span "9502 Rodeo Dr" at bounding box center [470, 334] width 135 height 20
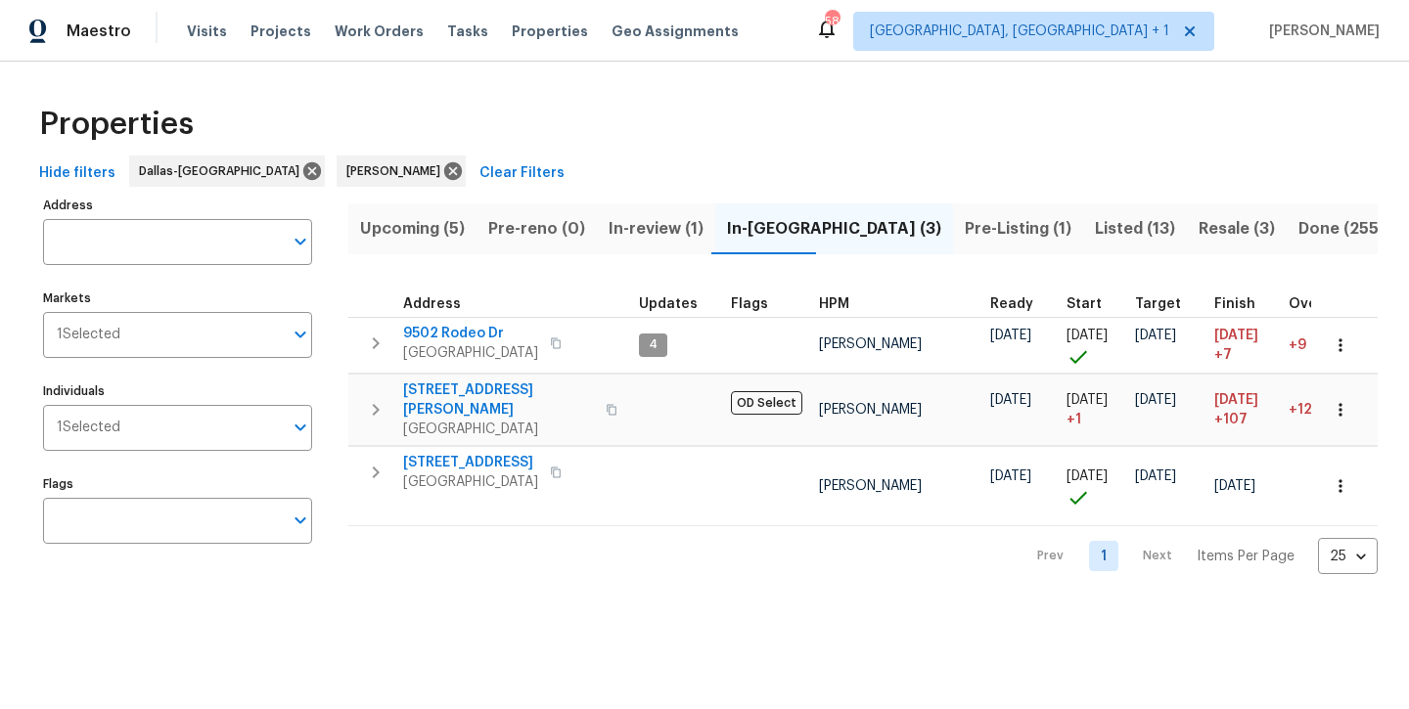
click at [1095, 228] on span "Listed (13)" at bounding box center [1135, 228] width 80 height 27
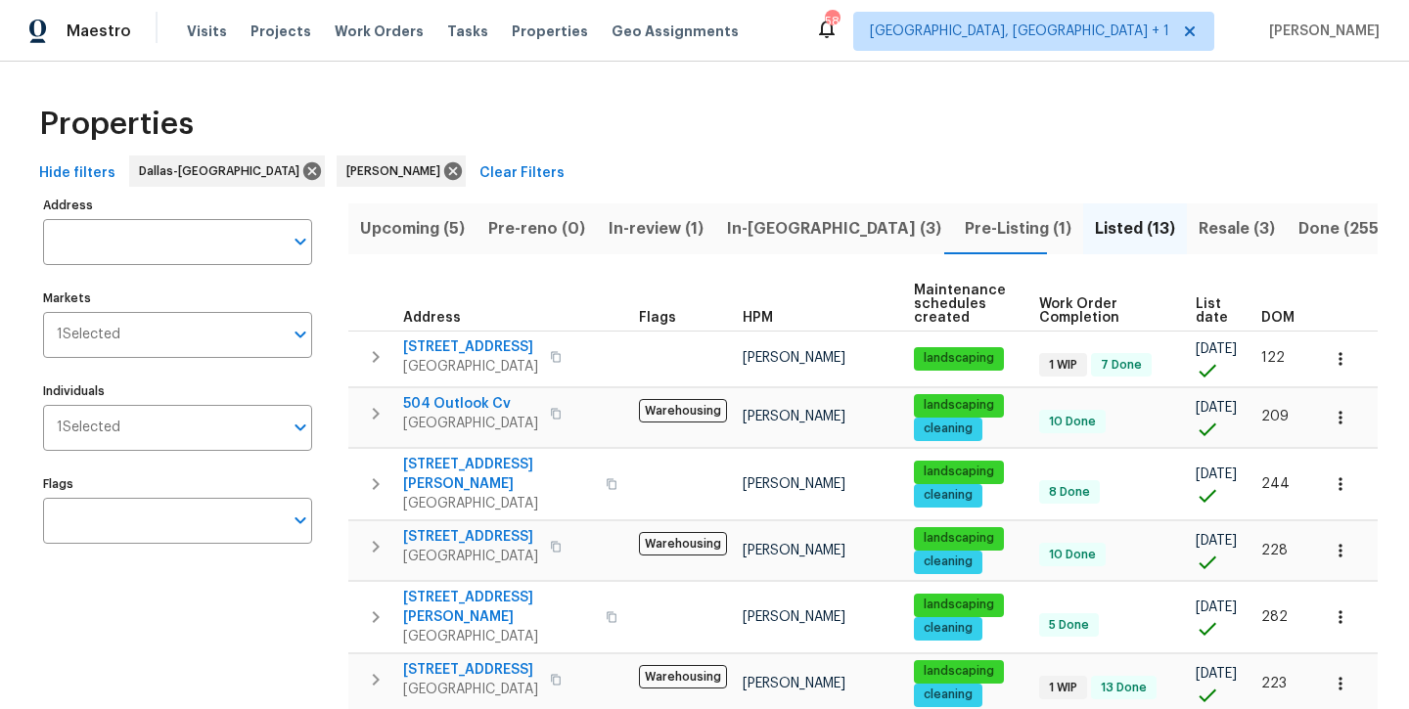
click at [765, 227] on span "In-[GEOGRAPHIC_DATA] (3)" at bounding box center [834, 228] width 214 height 27
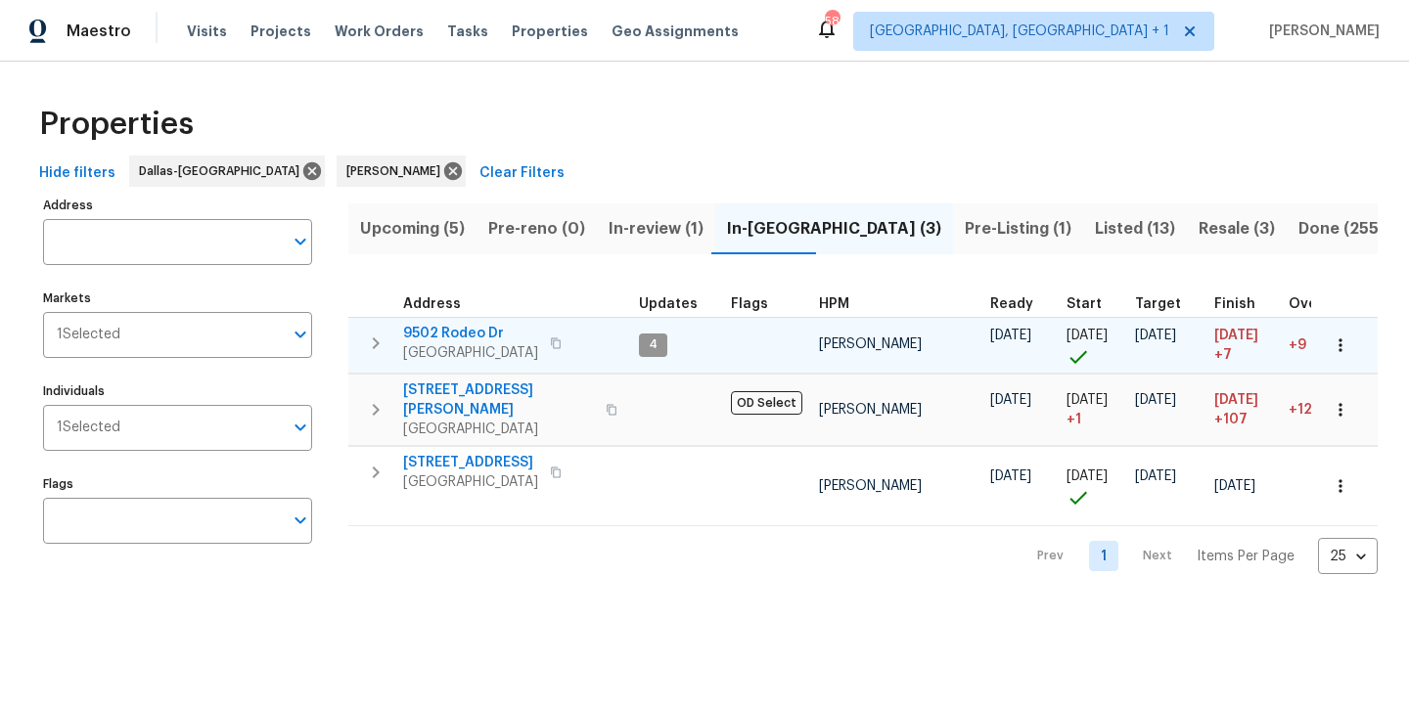
click at [429, 329] on span "9502 Rodeo Dr" at bounding box center [470, 334] width 135 height 20
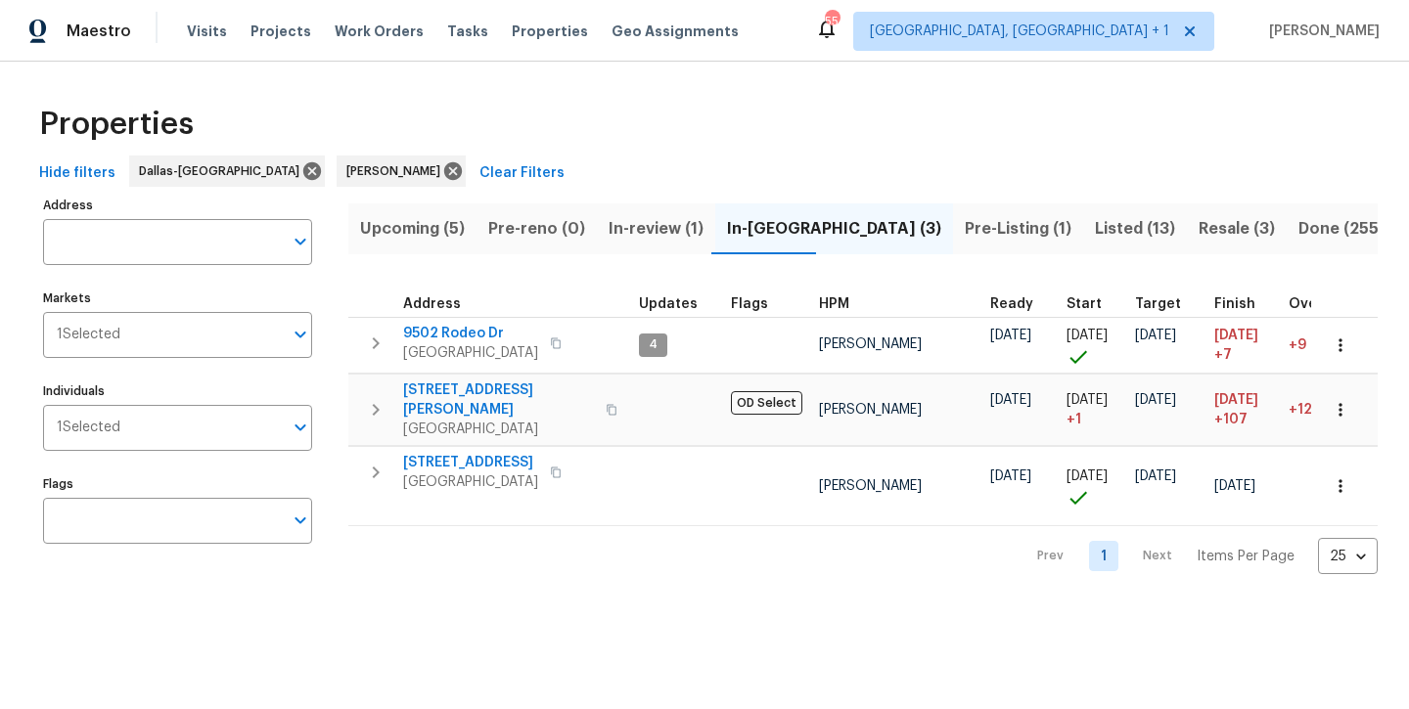
click at [540, 233] on span "Pre-reno (0)" at bounding box center [536, 228] width 97 height 27
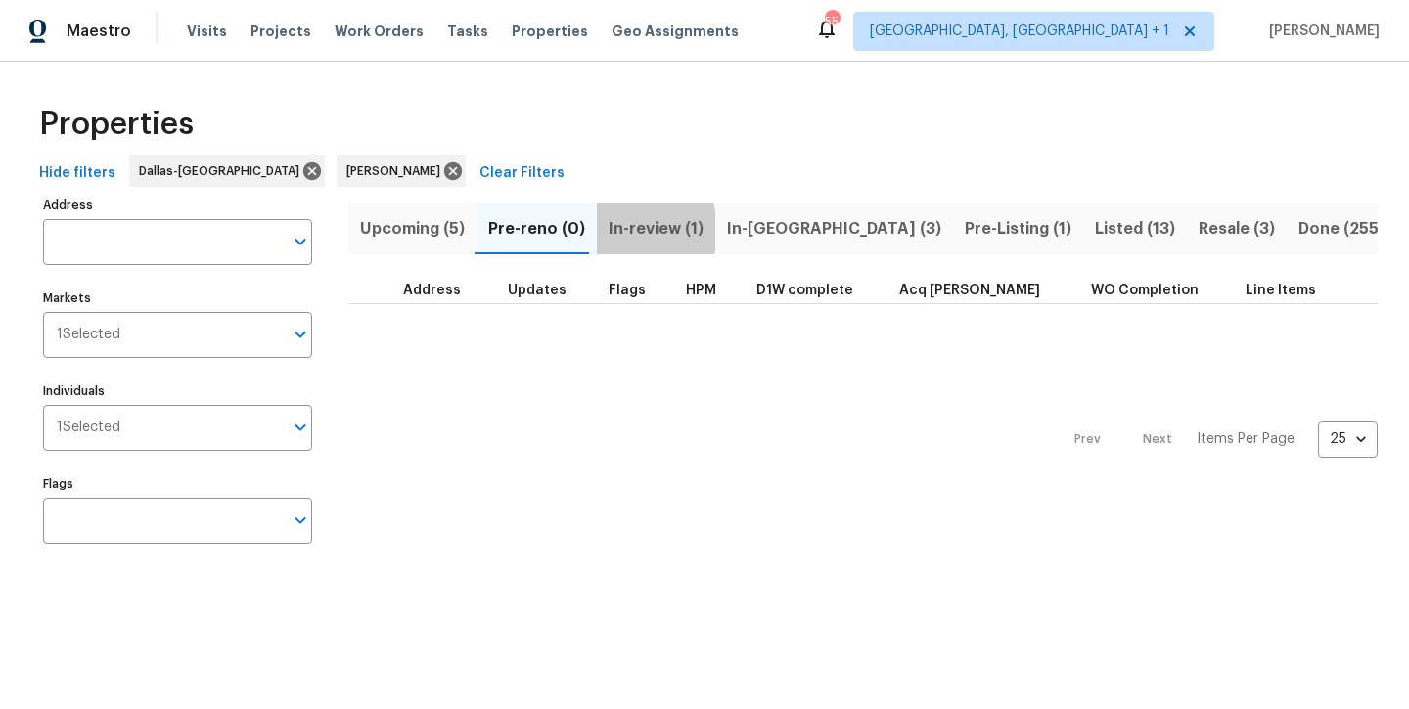
click at [613, 230] on span "In-review (1)" at bounding box center [656, 228] width 95 height 27
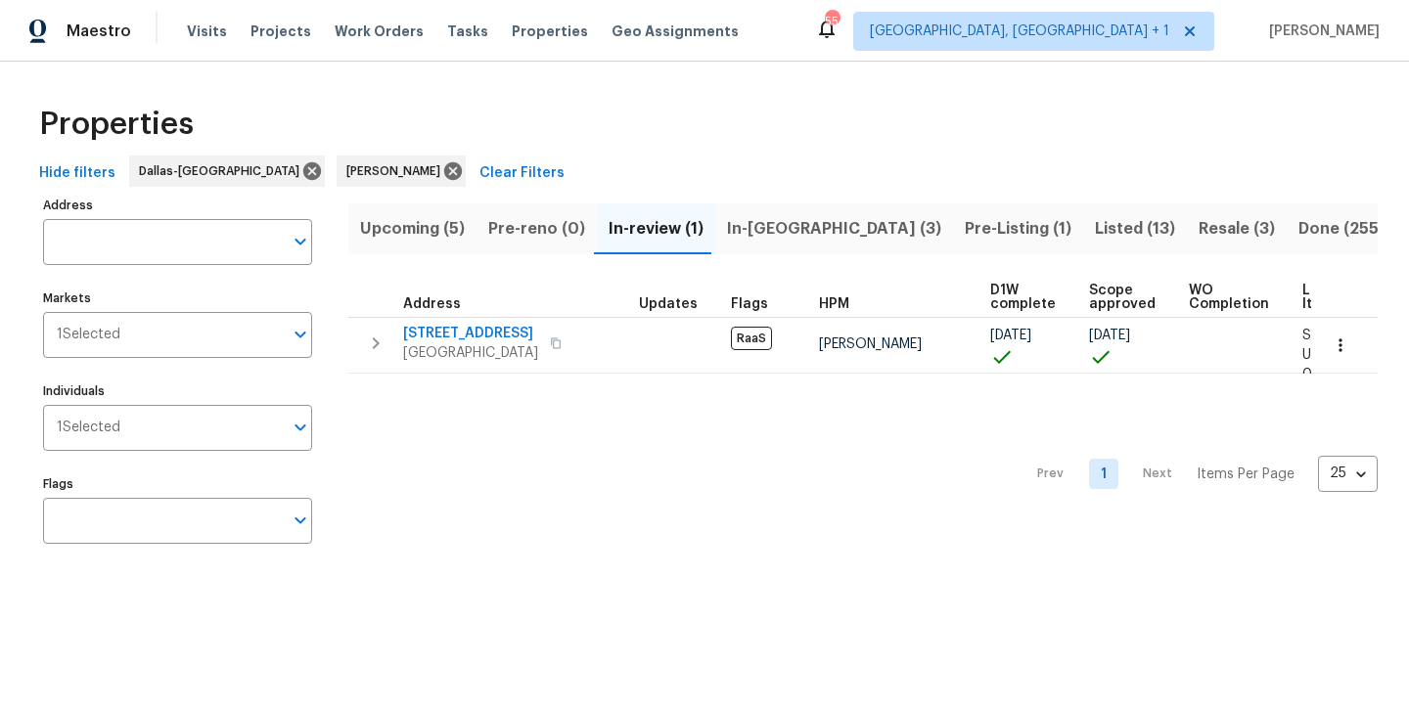
click at [744, 231] on span "In-reno (3)" at bounding box center [834, 228] width 214 height 27
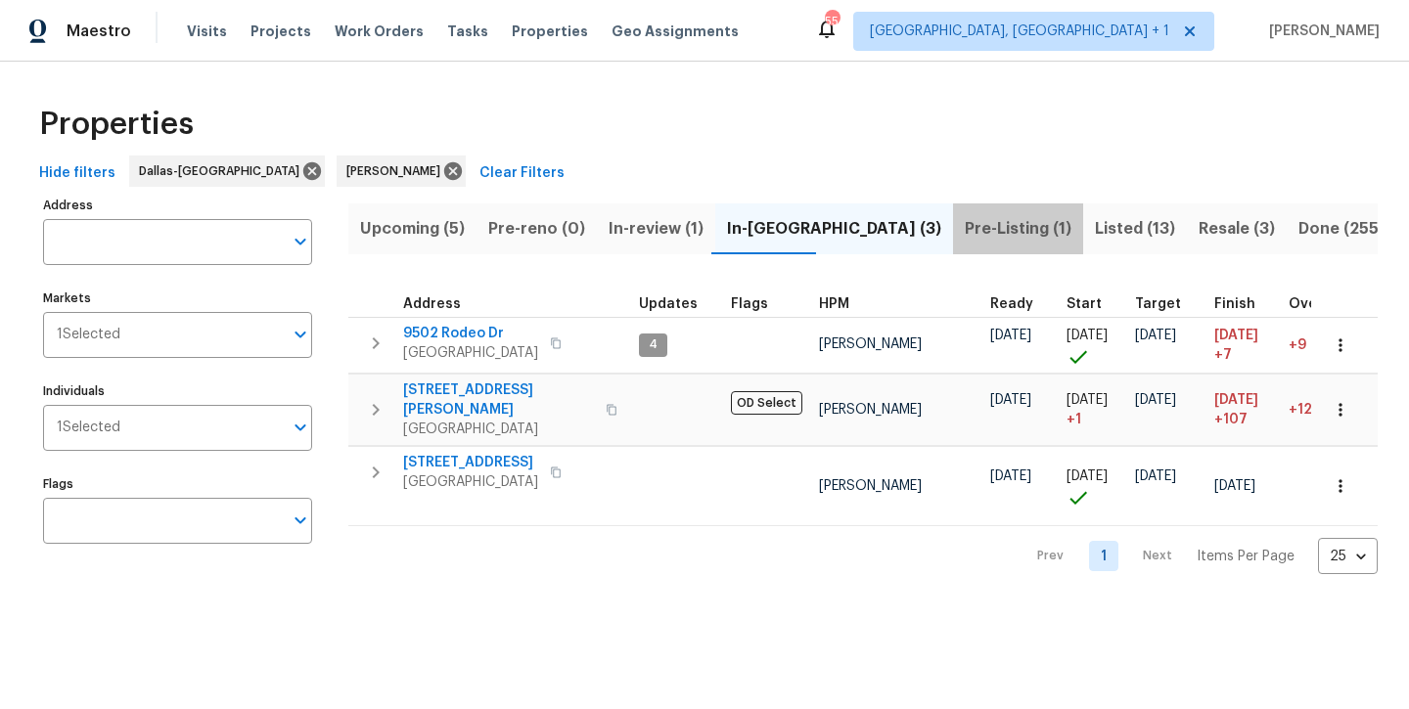
click at [953, 248] on button "Pre-Listing (1)" at bounding box center [1018, 229] width 130 height 51
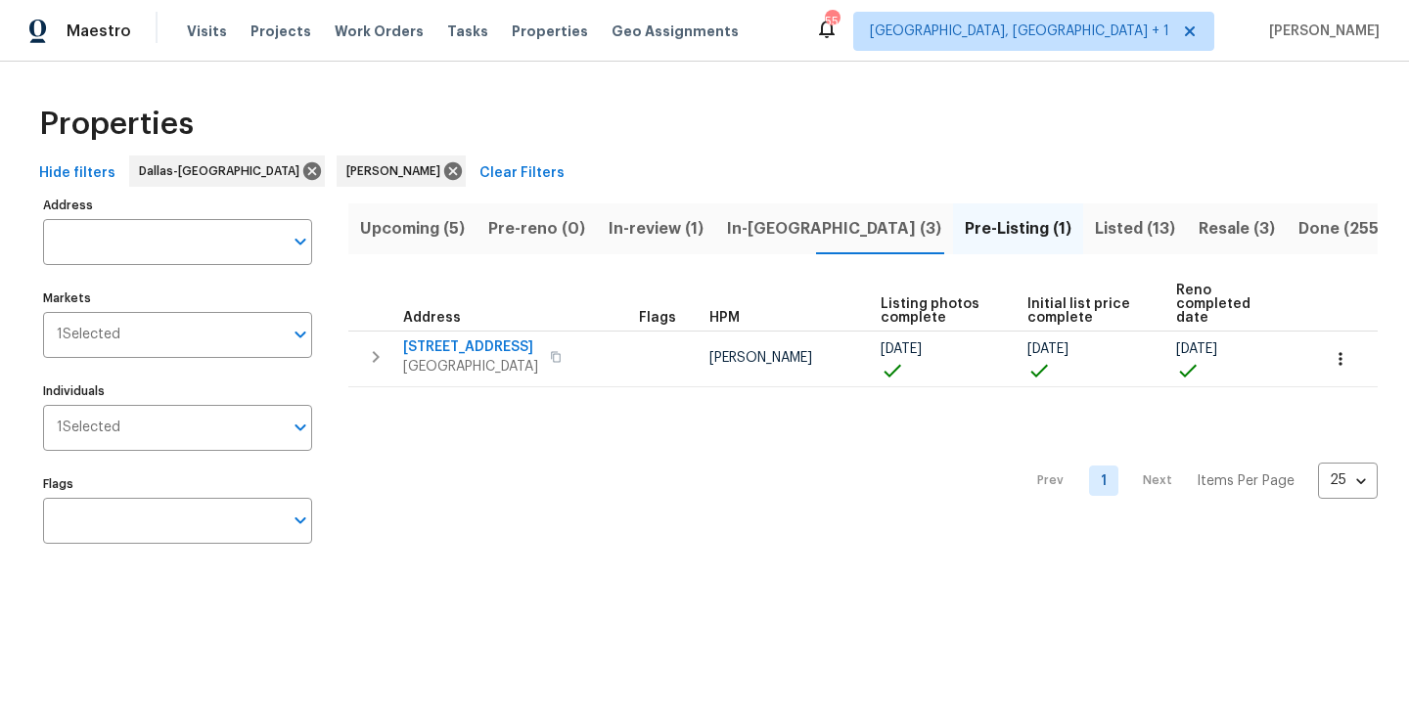
click at [1095, 234] on span "Listed (13)" at bounding box center [1135, 228] width 80 height 27
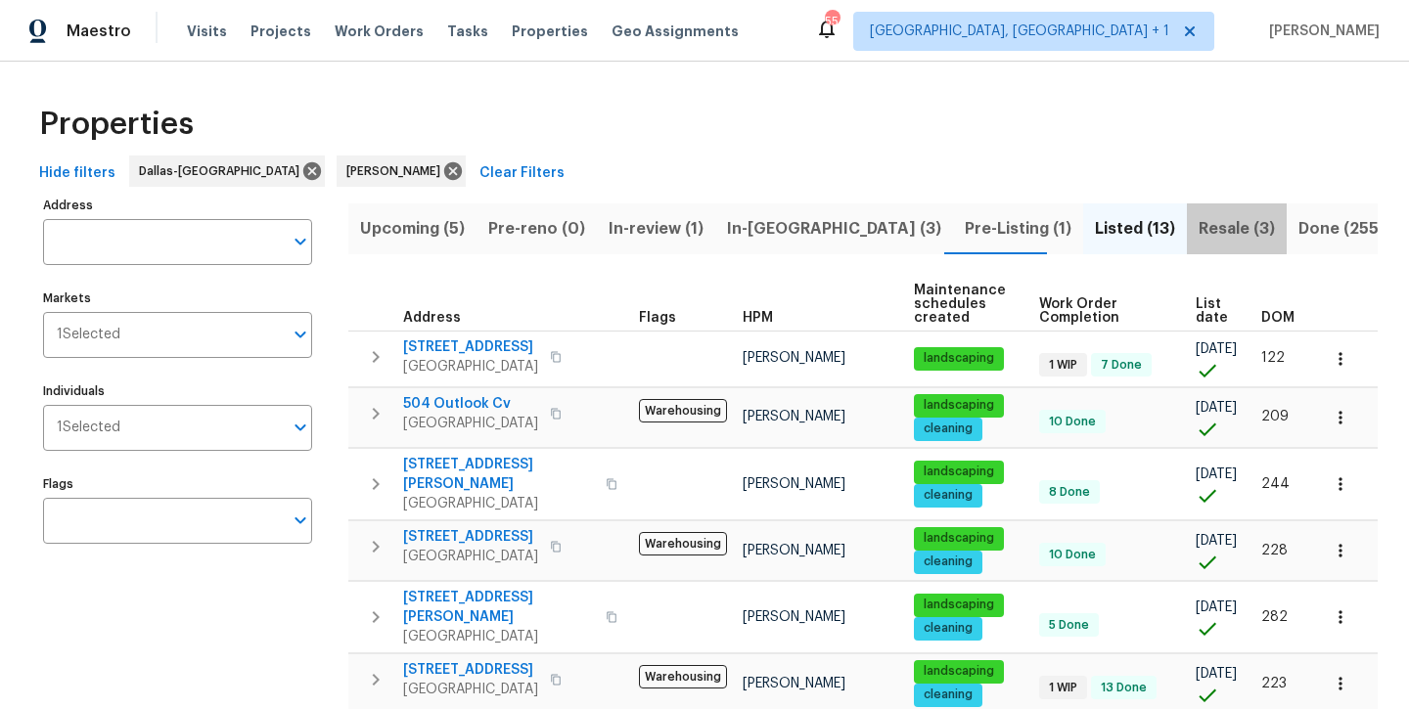
click at [1199, 229] on span "Resale (3)" at bounding box center [1237, 228] width 76 height 27
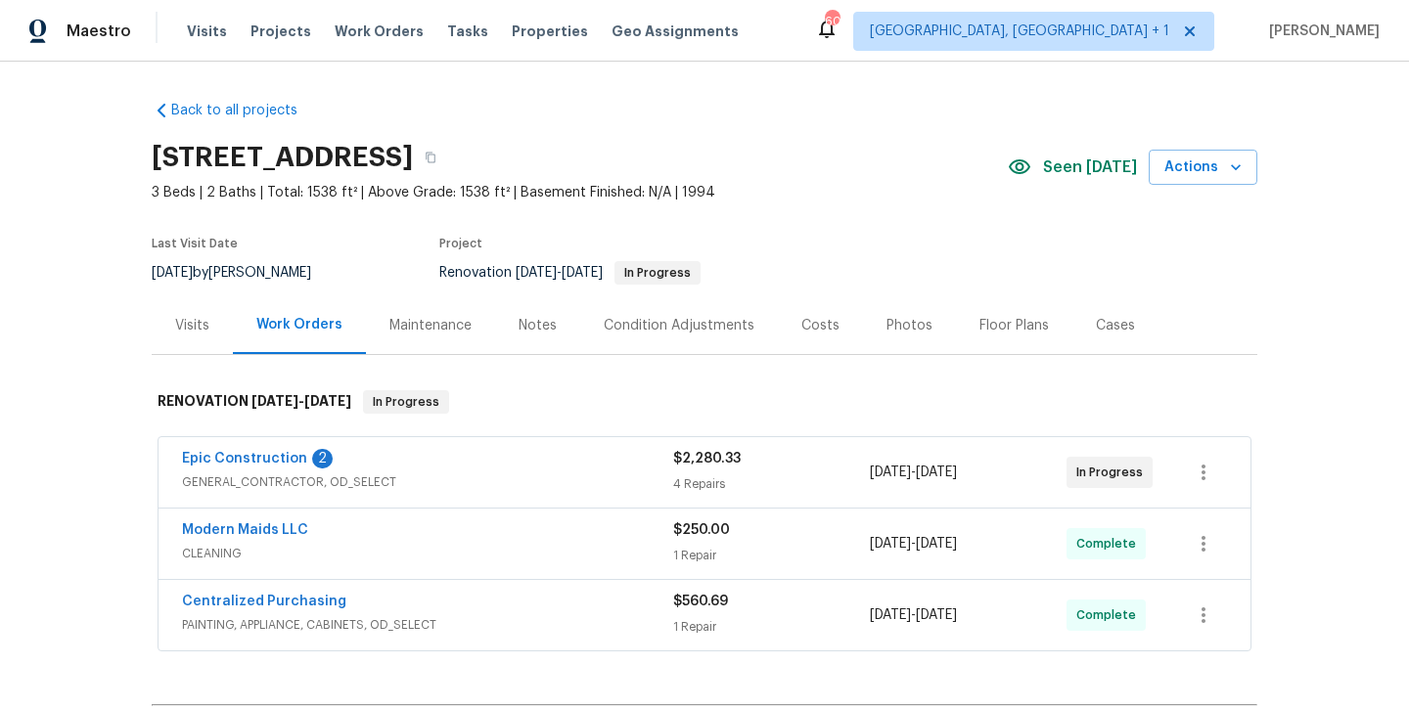
click at [259, 467] on span "Epic Construction" at bounding box center [244, 459] width 125 height 20
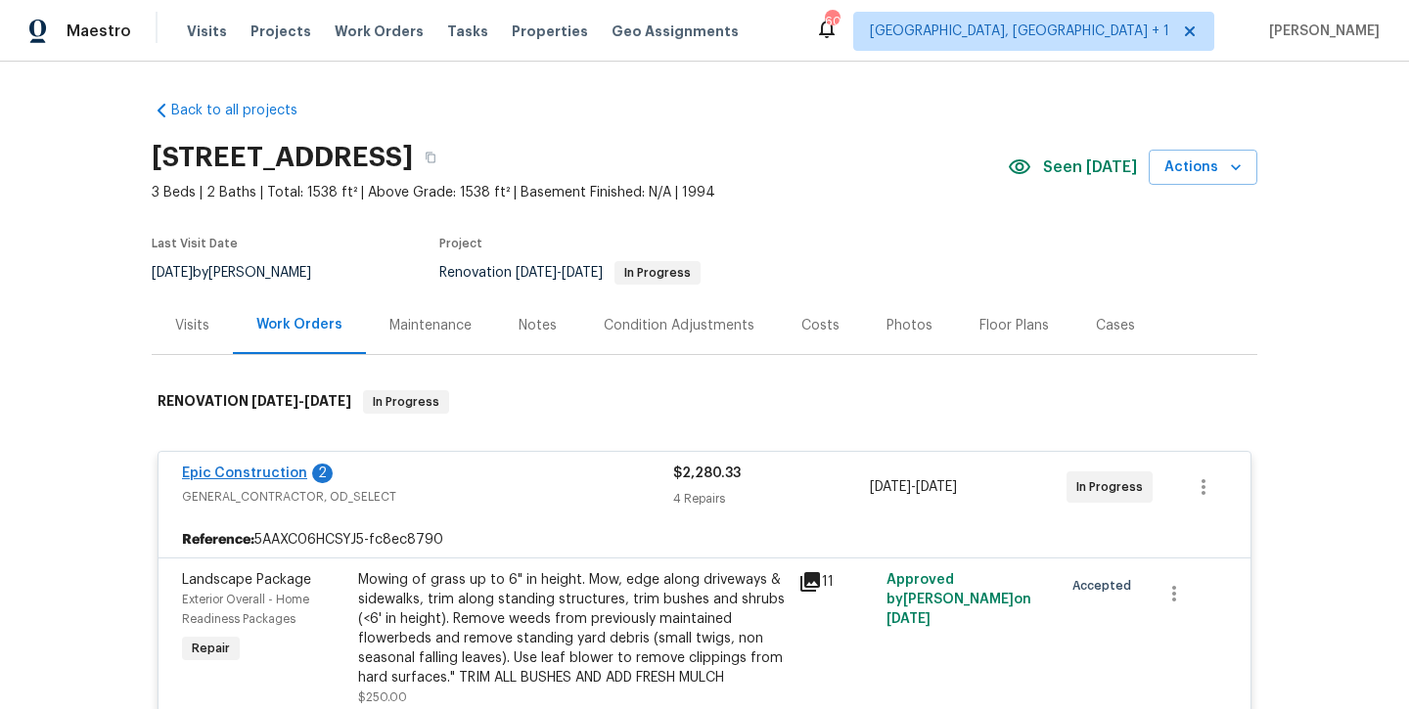
click at [277, 472] on link "Epic Construction" at bounding box center [244, 474] width 125 height 14
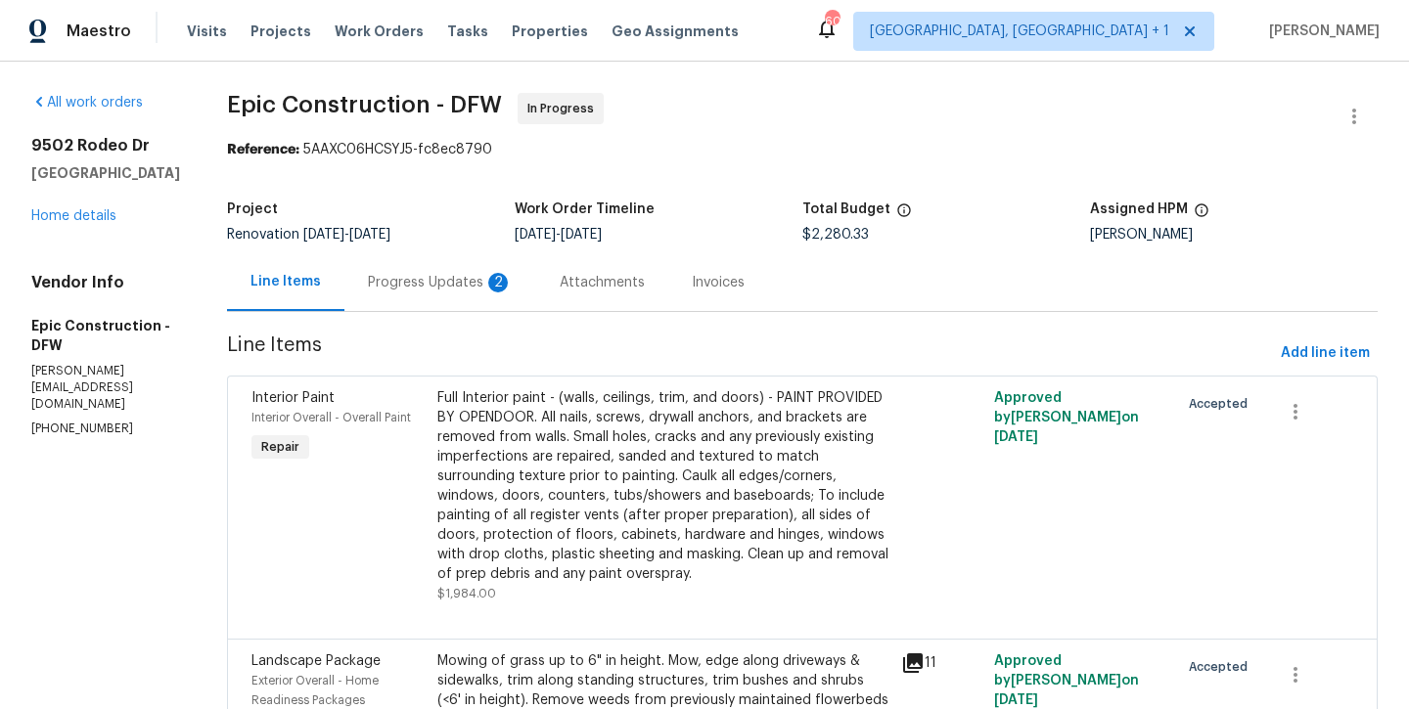
click at [432, 279] on div "Progress Updates 2" at bounding box center [440, 283] width 145 height 20
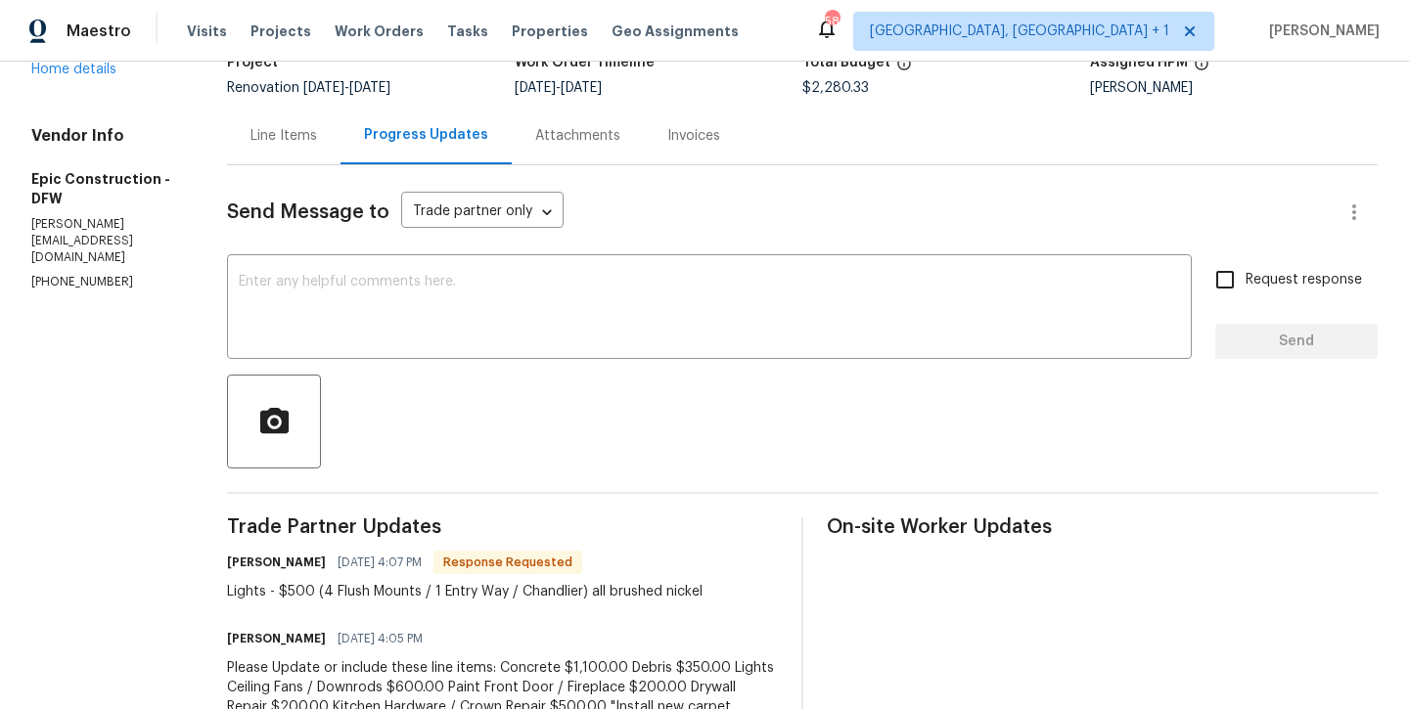
scroll to position [244, 0]
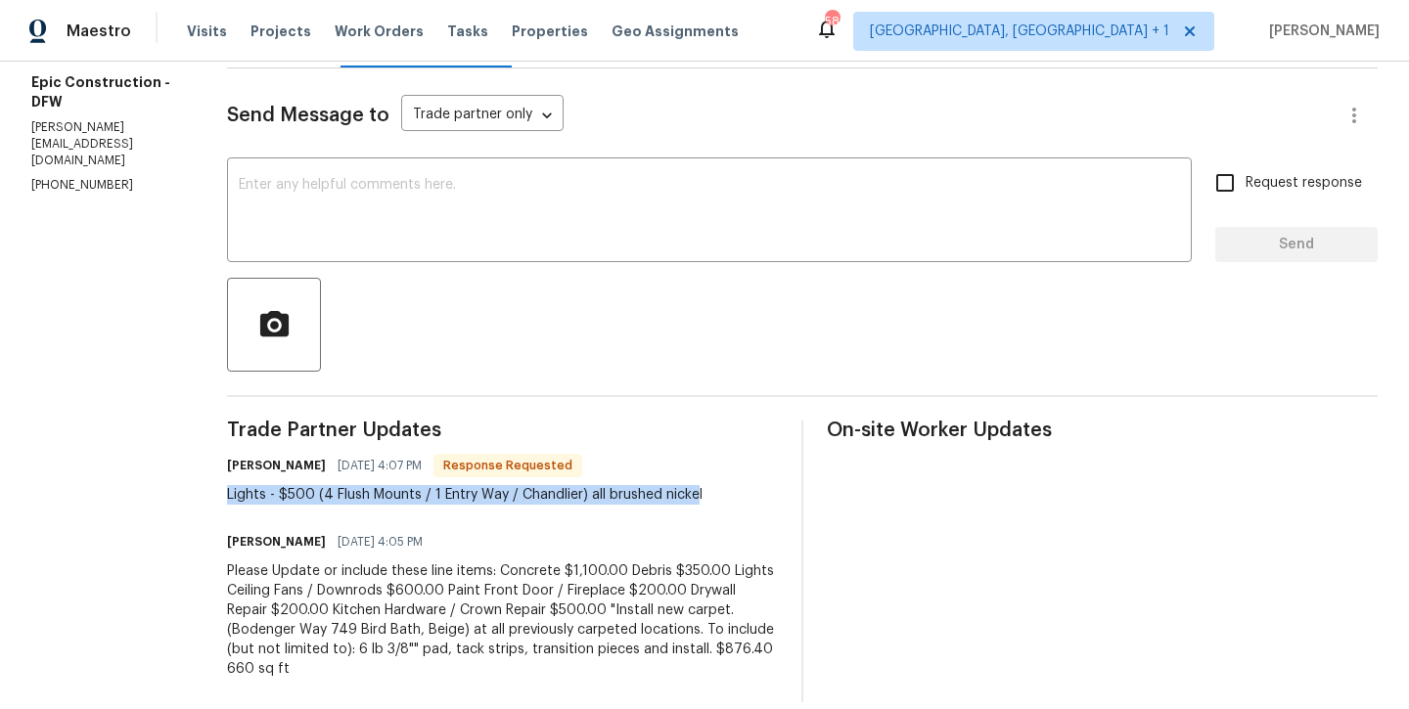
drag, startPoint x: 667, startPoint y: 494, endPoint x: 431, endPoint y: 473, distance: 237.8
copy div "Lights - $500 (4 Flush Mounts / 1 Entry Way / Chandlier) all brushed nicke"
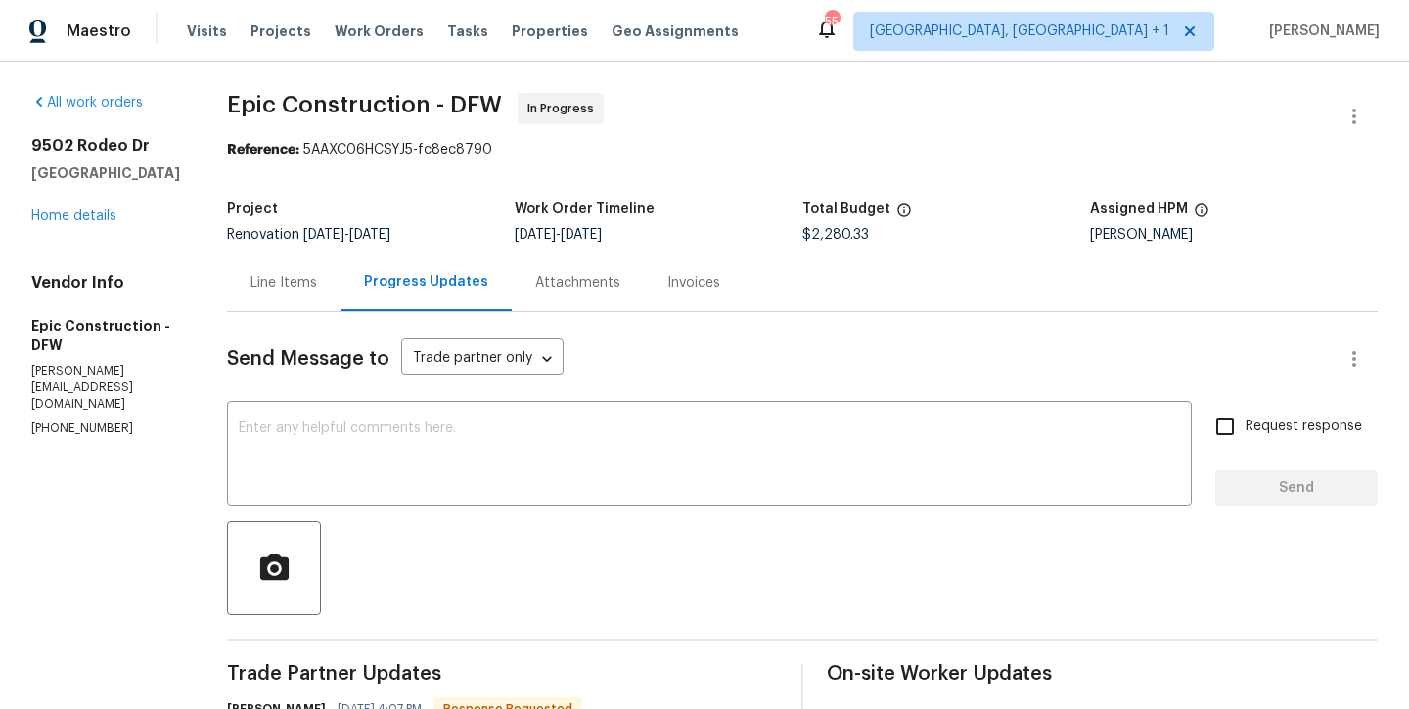
scroll to position [0, 0]
click at [80, 218] on link "Home details" at bounding box center [73, 216] width 85 height 14
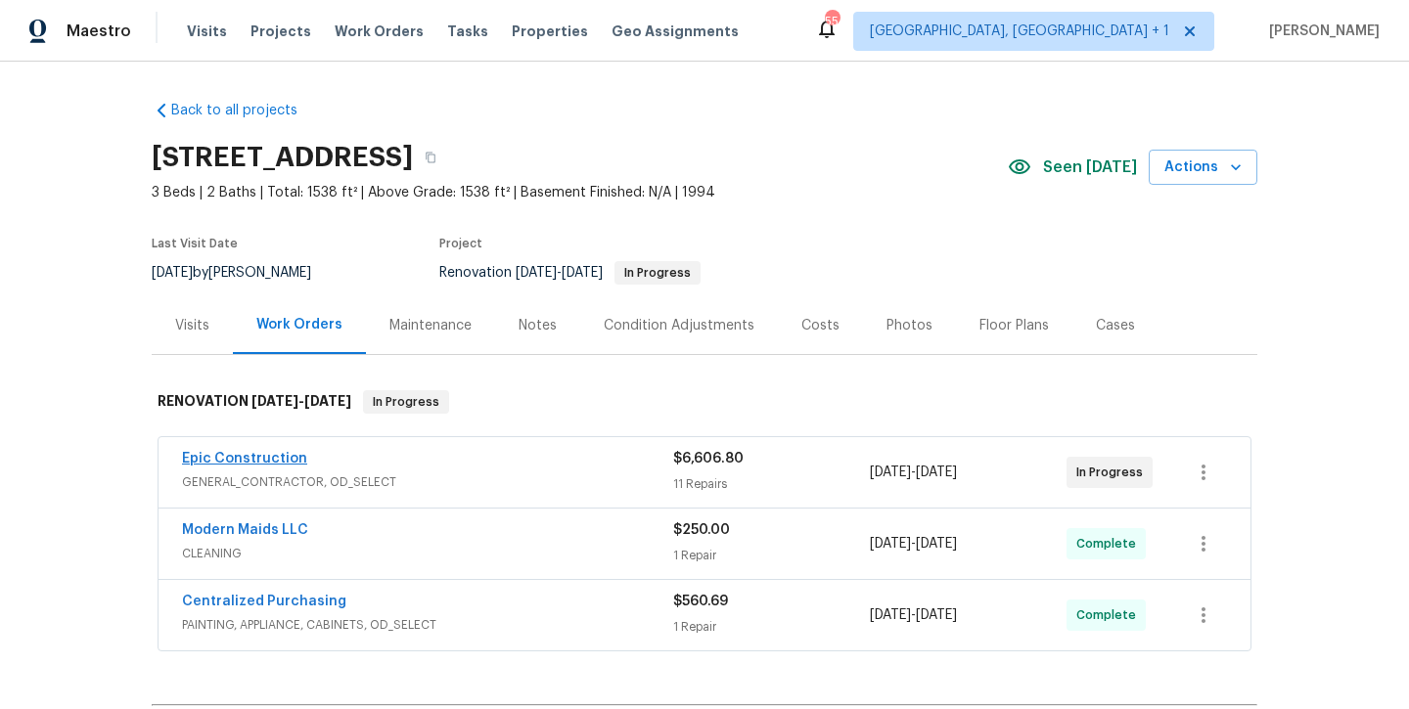
click at [221, 464] on link "Epic Construction" at bounding box center [244, 459] width 125 height 14
click at [246, 461] on link "Epic Construction" at bounding box center [244, 459] width 125 height 14
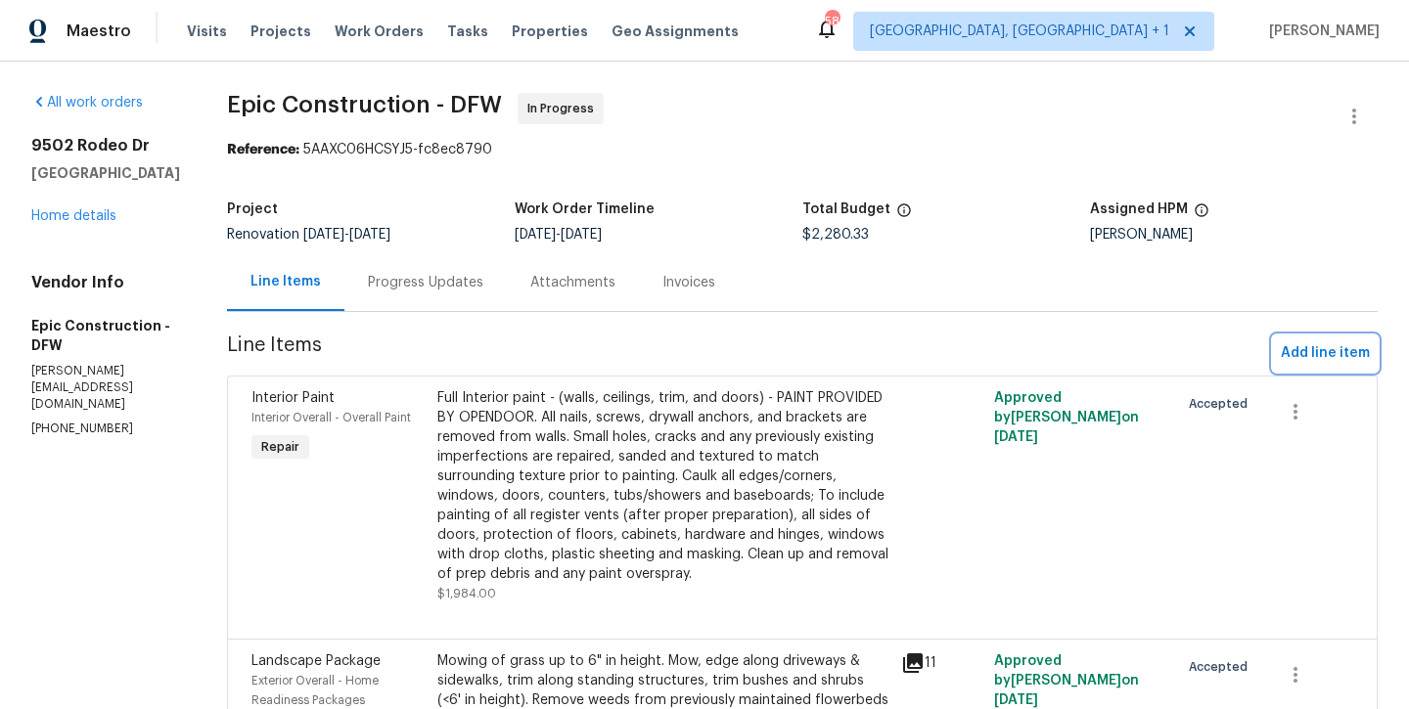
click at [1304, 362] on span "Add line item" at bounding box center [1325, 353] width 89 height 24
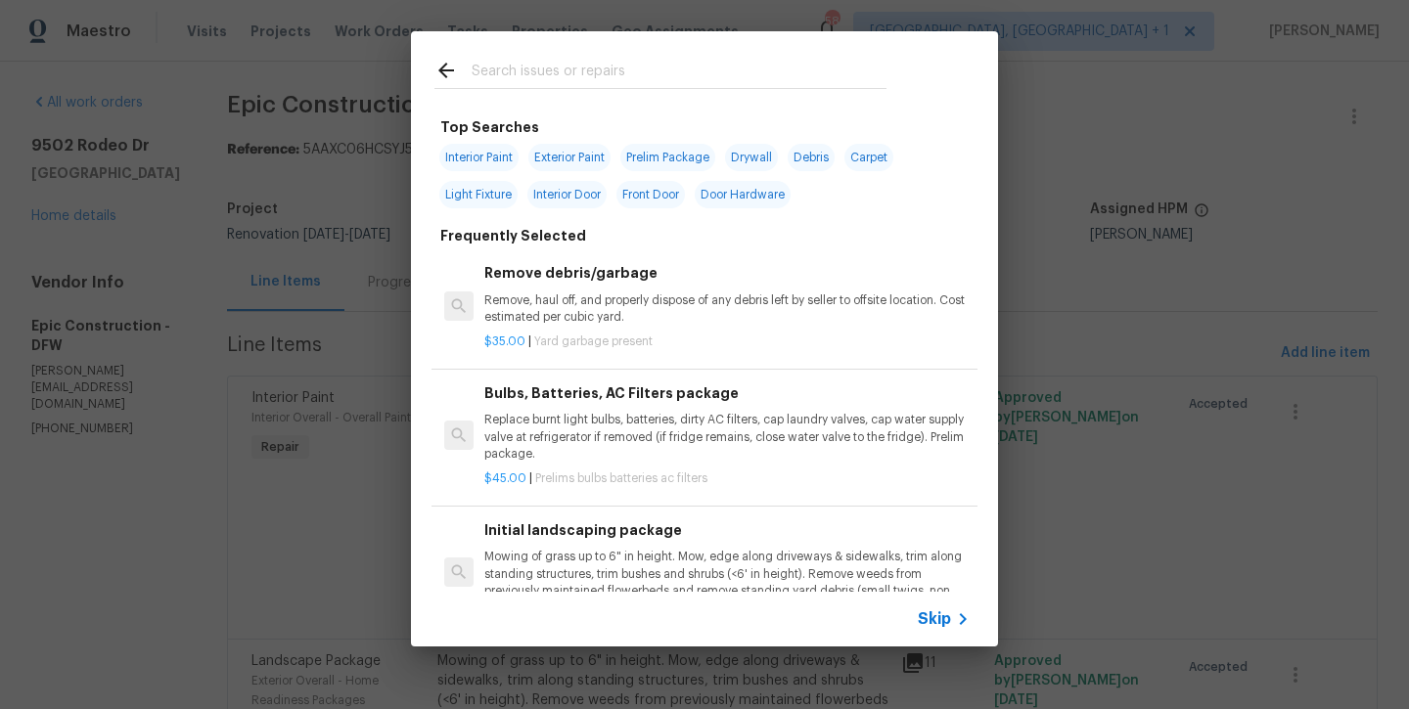
click at [520, 67] on input "text" at bounding box center [679, 73] width 415 height 29
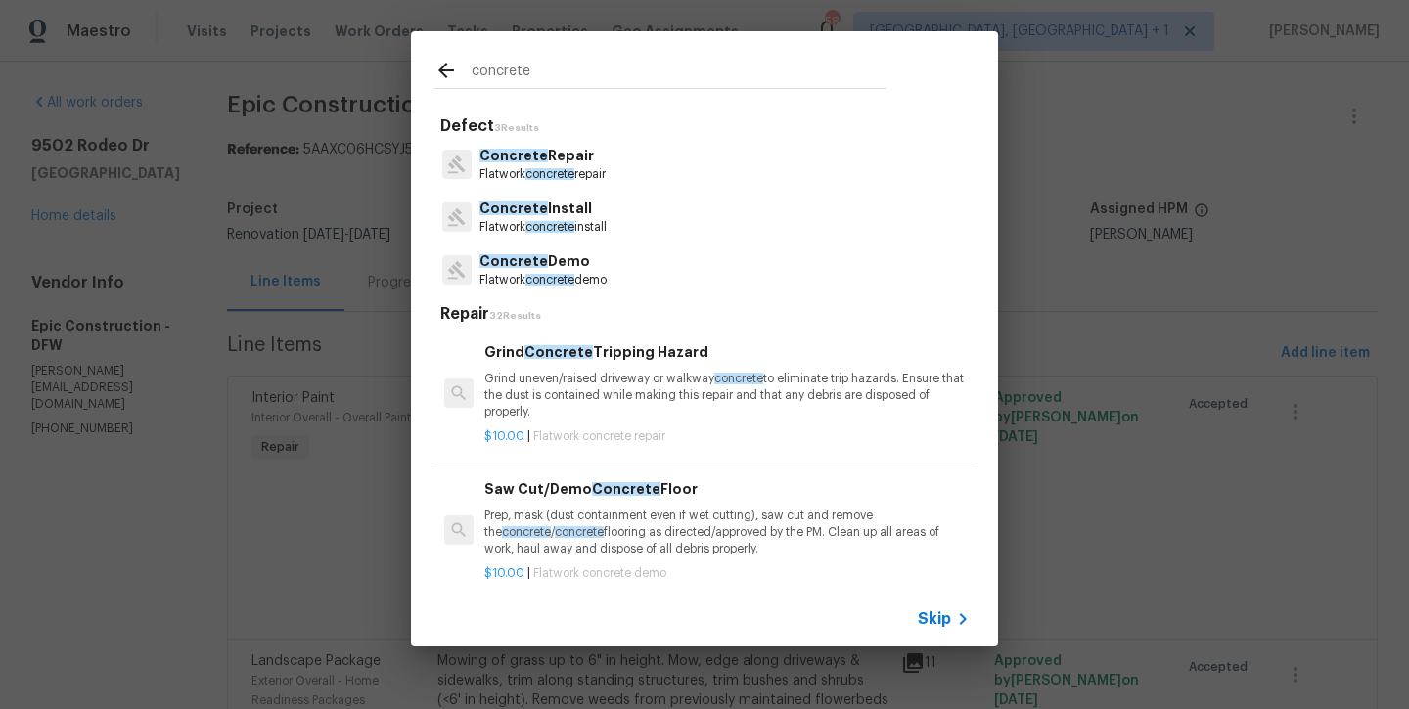
type input "concrete"
click at [594, 231] on p "Flatwork concrete install" at bounding box center [542, 227] width 127 height 17
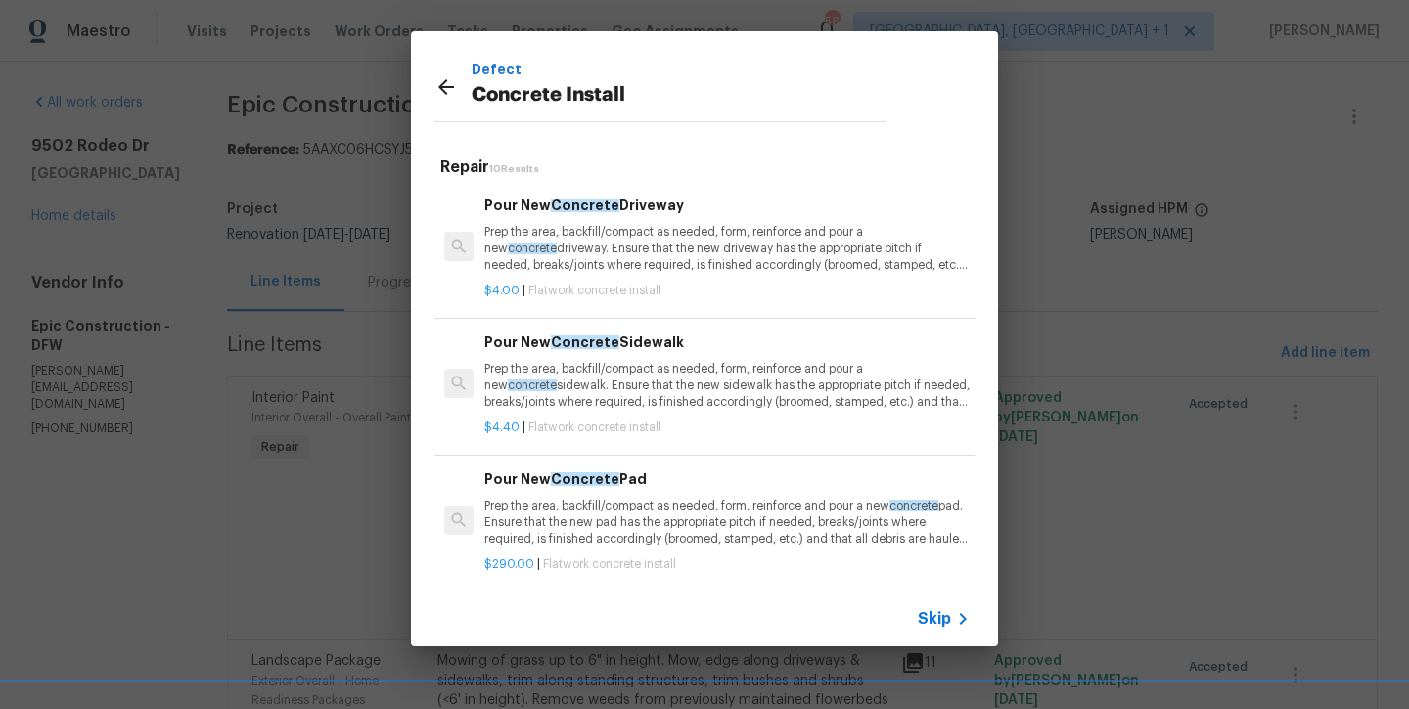
click at [608, 380] on p "Prep the area, backfill/compact as needed, form, reinforce and pour a new concr…" at bounding box center [726, 386] width 485 height 50
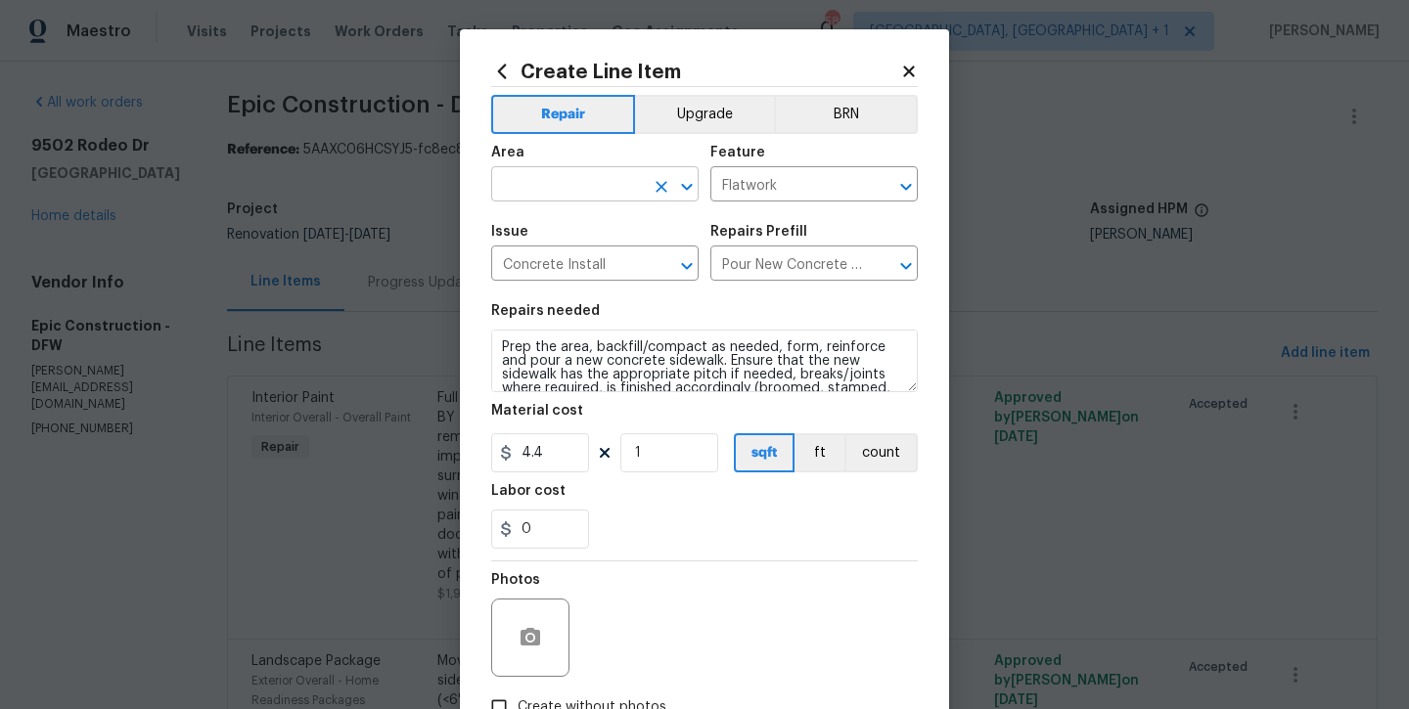
click at [573, 187] on input "text" at bounding box center [567, 186] width 153 height 30
click at [595, 261] on li "Exterior Overall" at bounding box center [594, 262] width 207 height 32
type input "Exterior Overall"
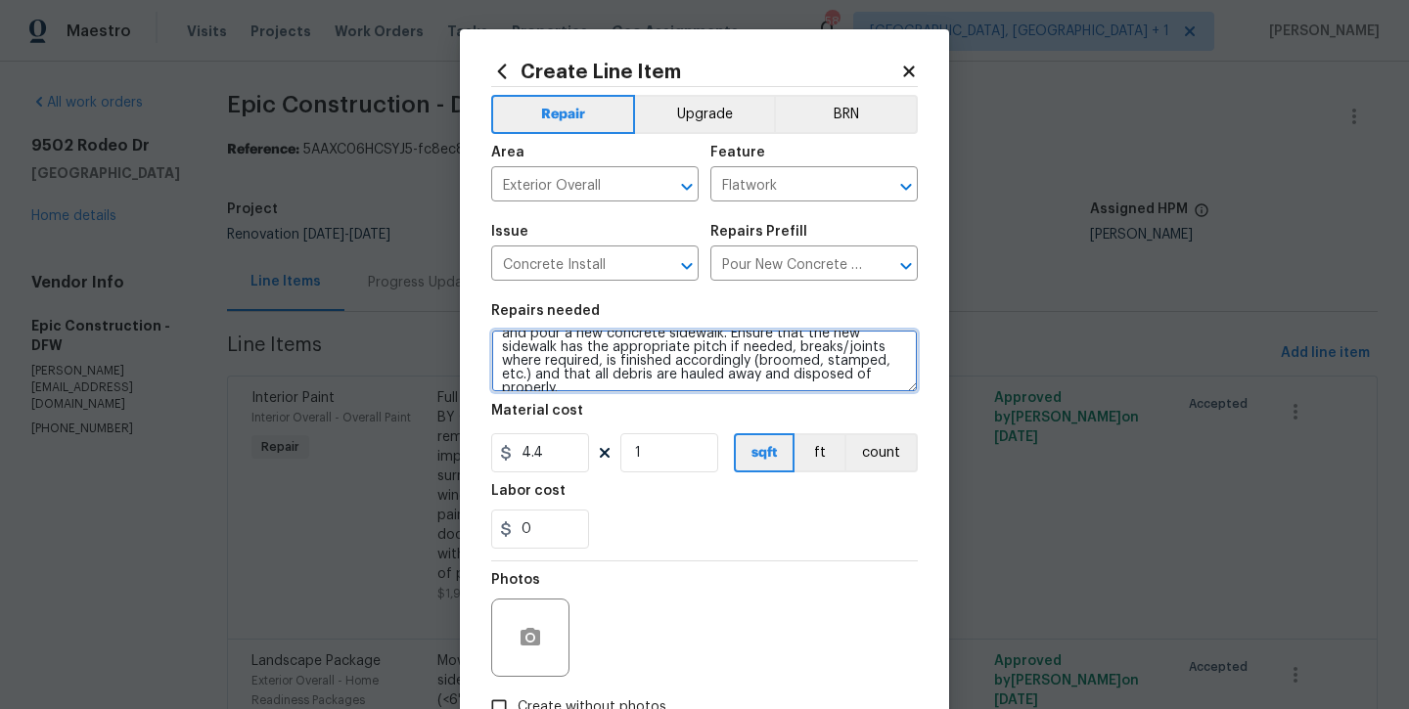
click at [868, 376] on textarea "Prep the area, backfill/compact as needed, form, reinforce and pour a new concr…" at bounding box center [704, 361] width 427 height 63
type textarea "Prep the area, backfill/compact as needed, form, reinforce and pour a new concr…"
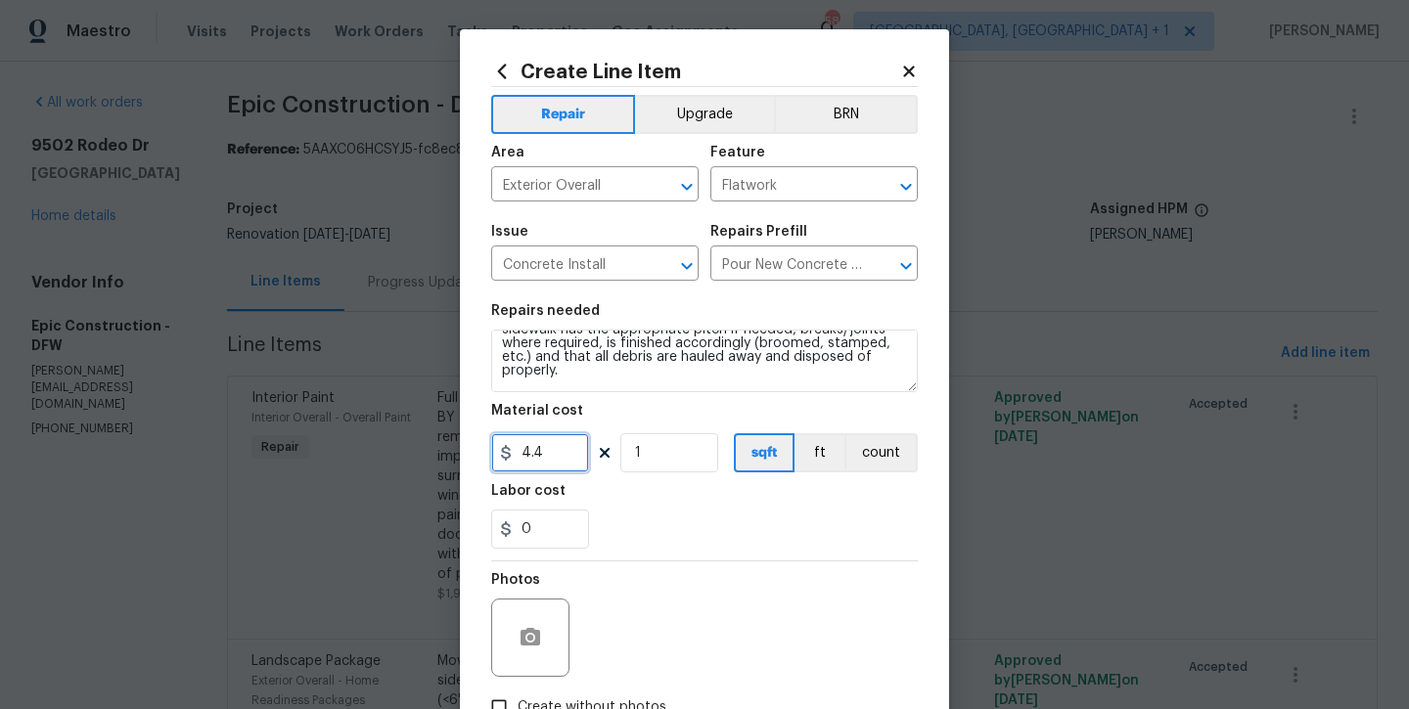
click at [563, 452] on input "4.4" at bounding box center [540, 452] width 98 height 39
type input "1100"
click at [697, 586] on div "Photos" at bounding box center [704, 625] width 427 height 127
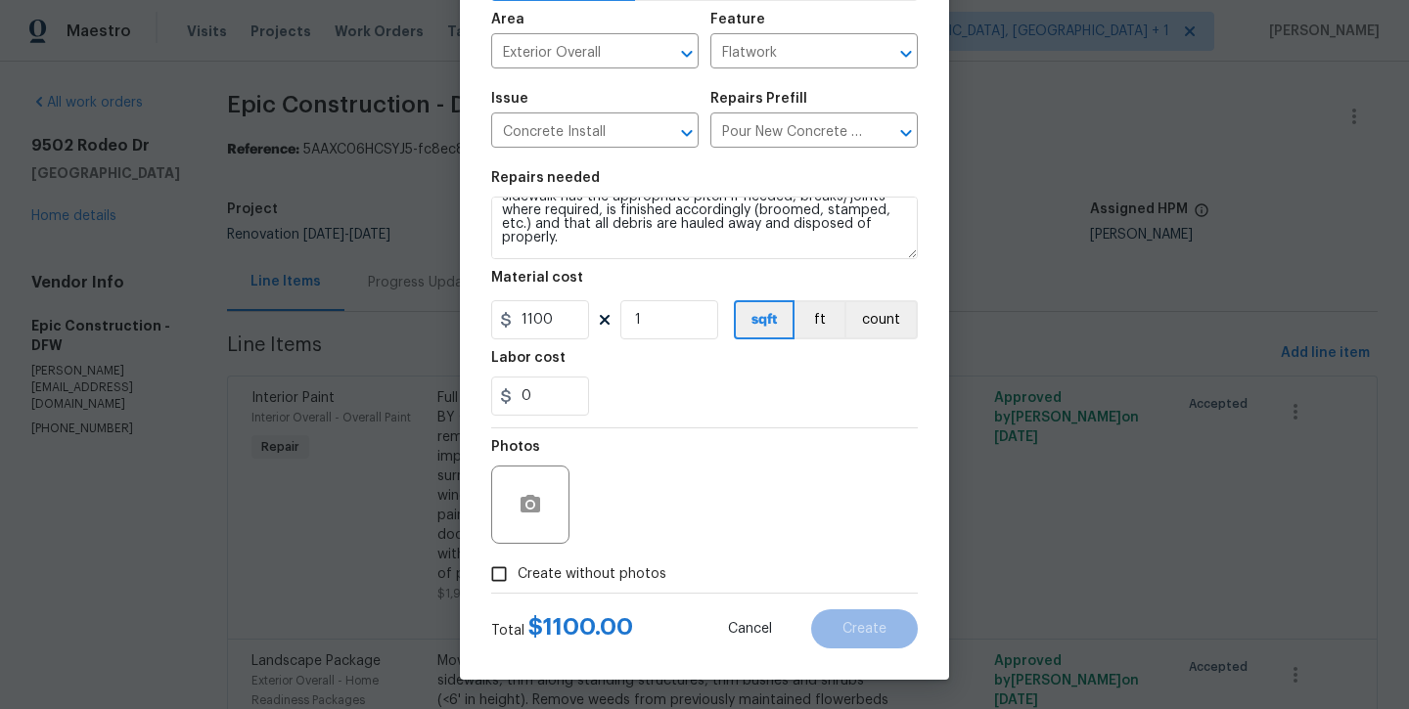
click at [617, 580] on span "Create without photos" at bounding box center [592, 575] width 149 height 21
click at [518, 580] on input "Create without photos" at bounding box center [498, 574] width 37 height 37
checkbox input "true"
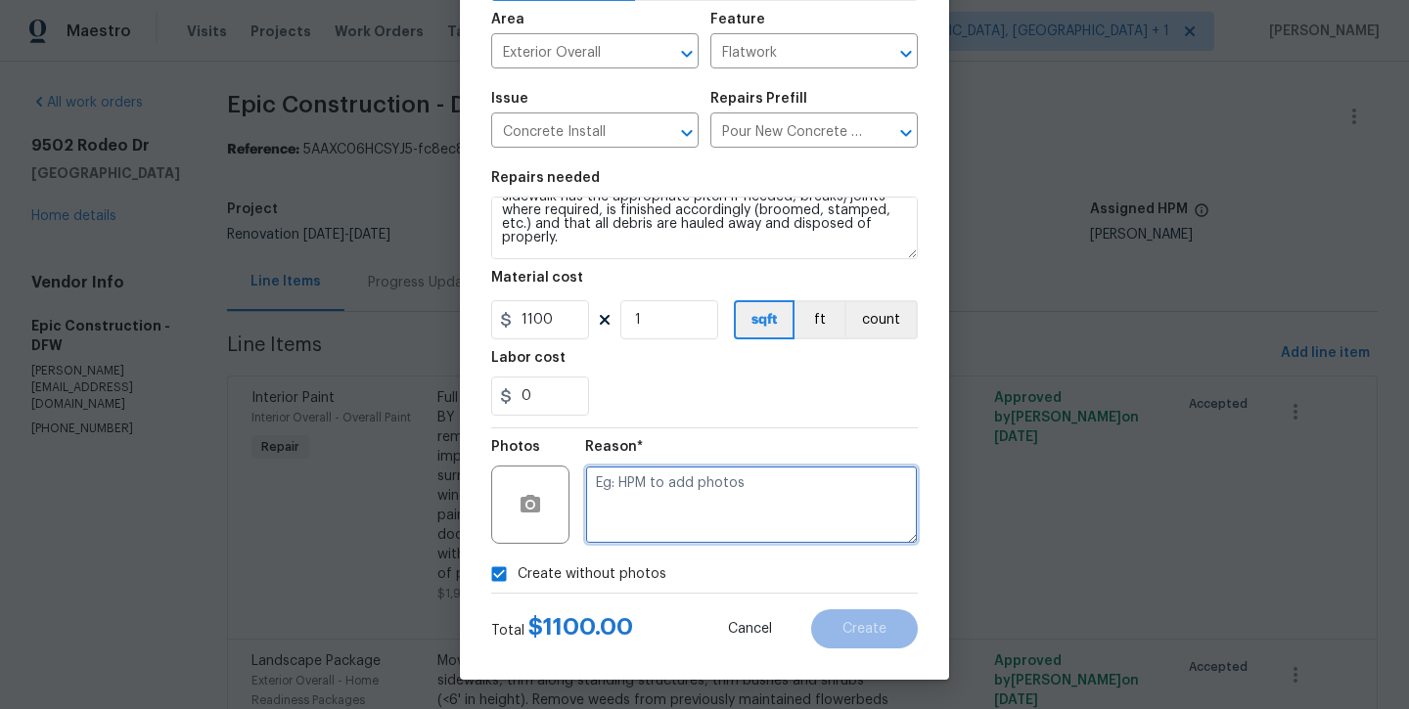
click at [658, 522] on textarea at bounding box center [751, 505] width 333 height 78
type textarea "will add later"
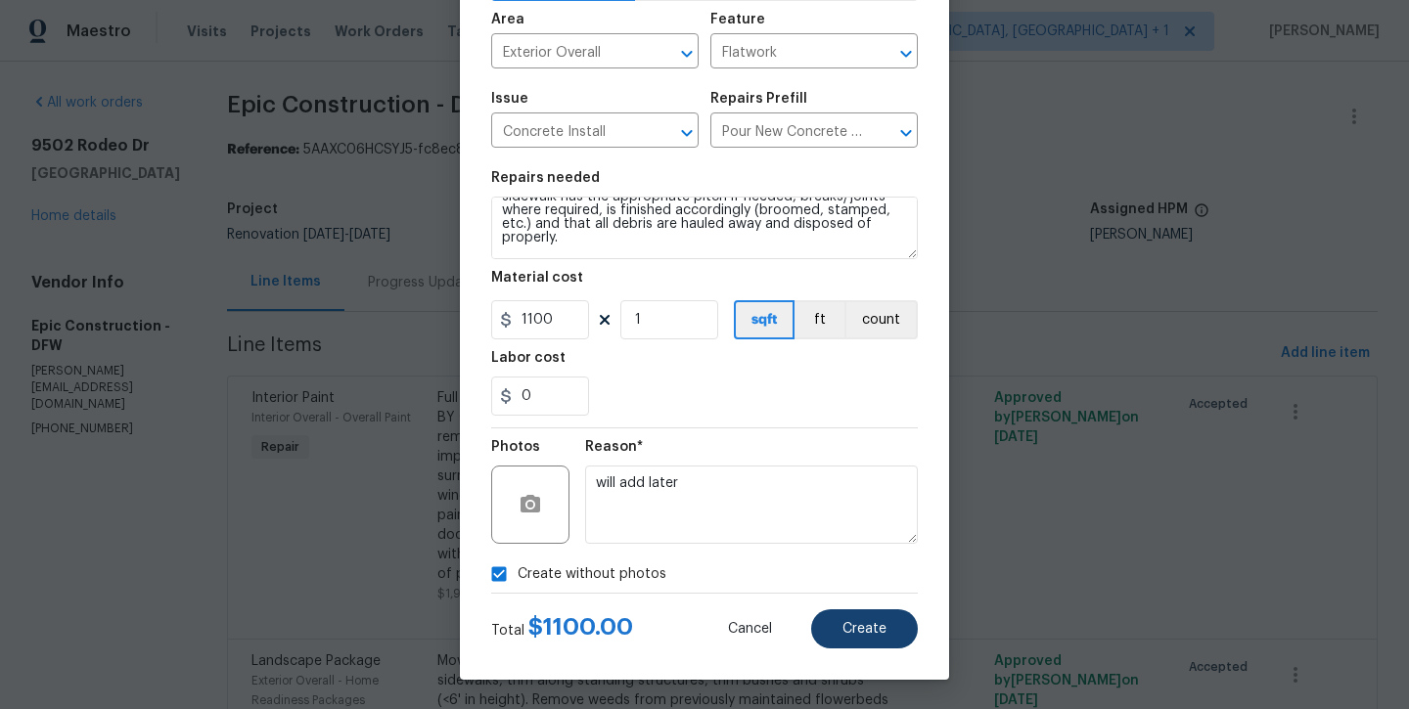
click at [832, 628] on button "Create" at bounding box center [864, 629] width 107 height 39
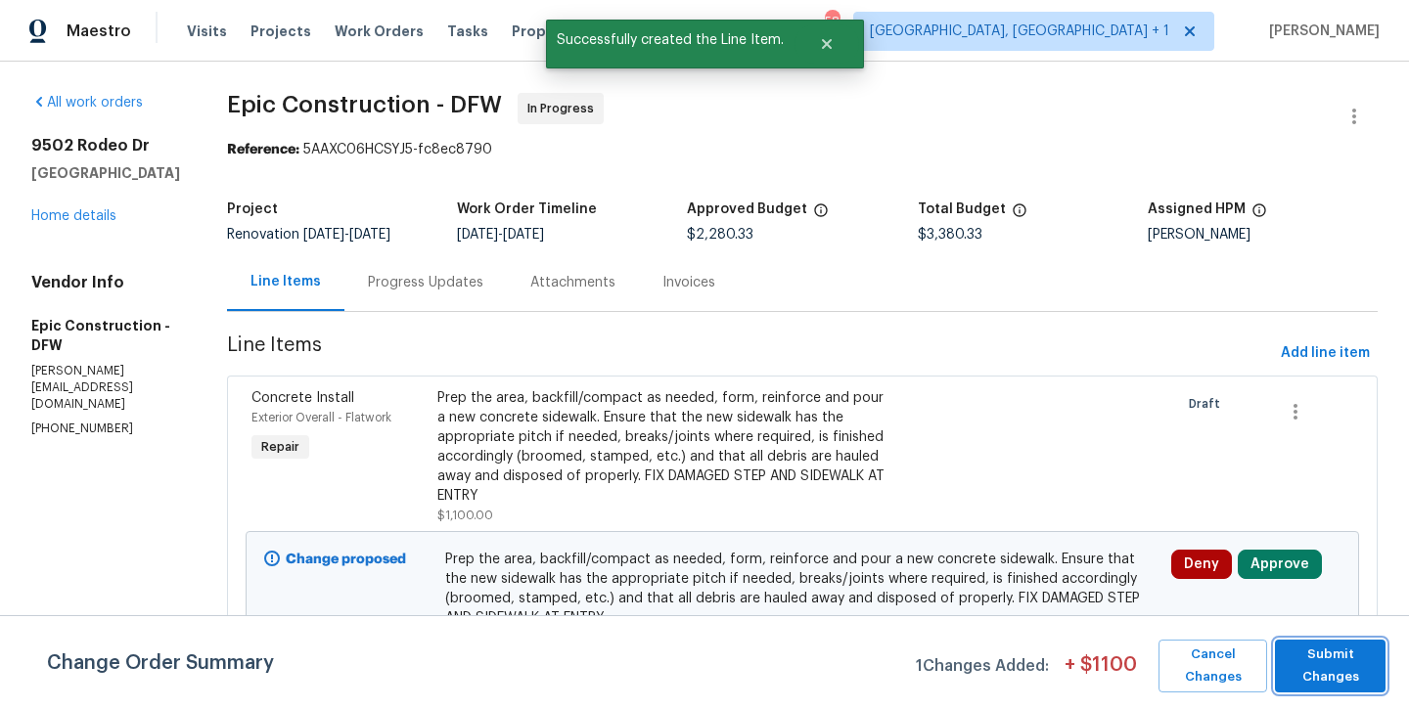
click at [1324, 658] on span "Submit Changes" at bounding box center [1330, 666] width 91 height 45
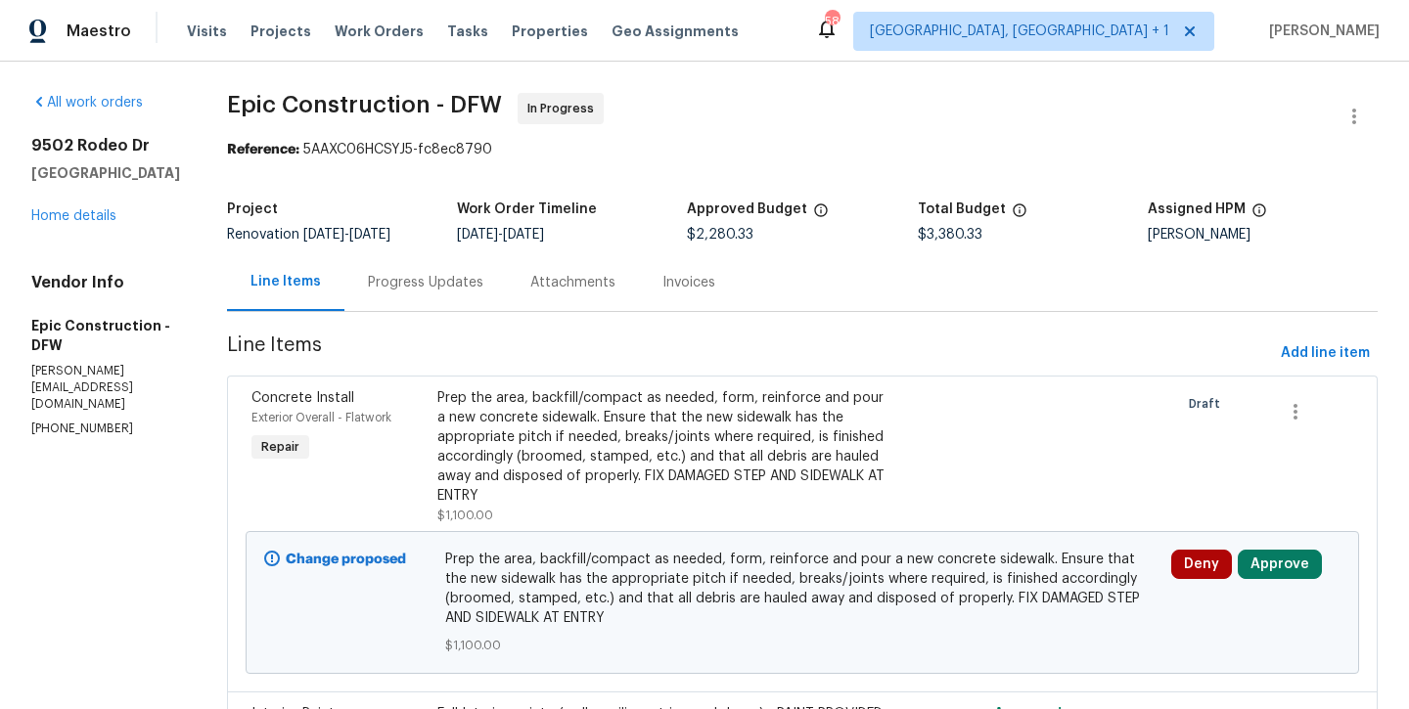
scroll to position [0, 0]
click at [1312, 359] on span "Add line item" at bounding box center [1325, 353] width 89 height 24
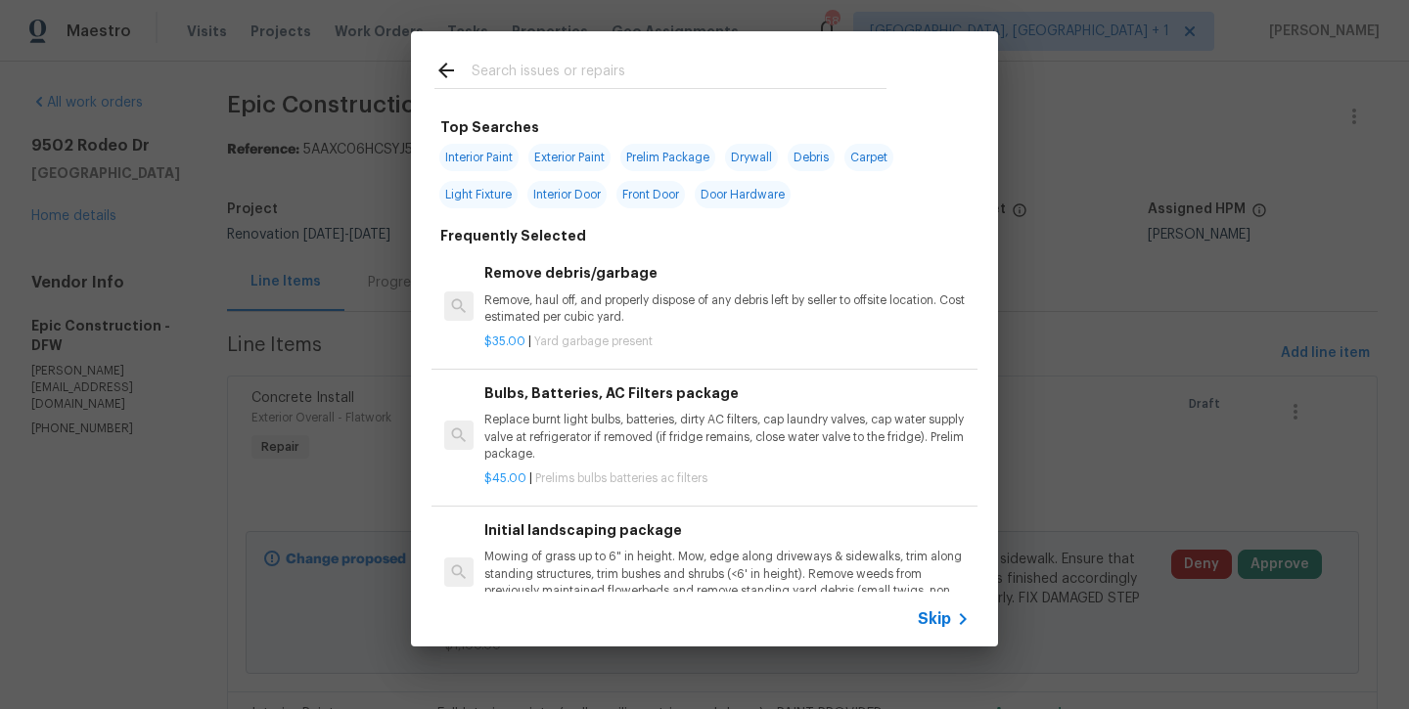
click at [552, 68] on input "text" at bounding box center [679, 73] width 415 height 29
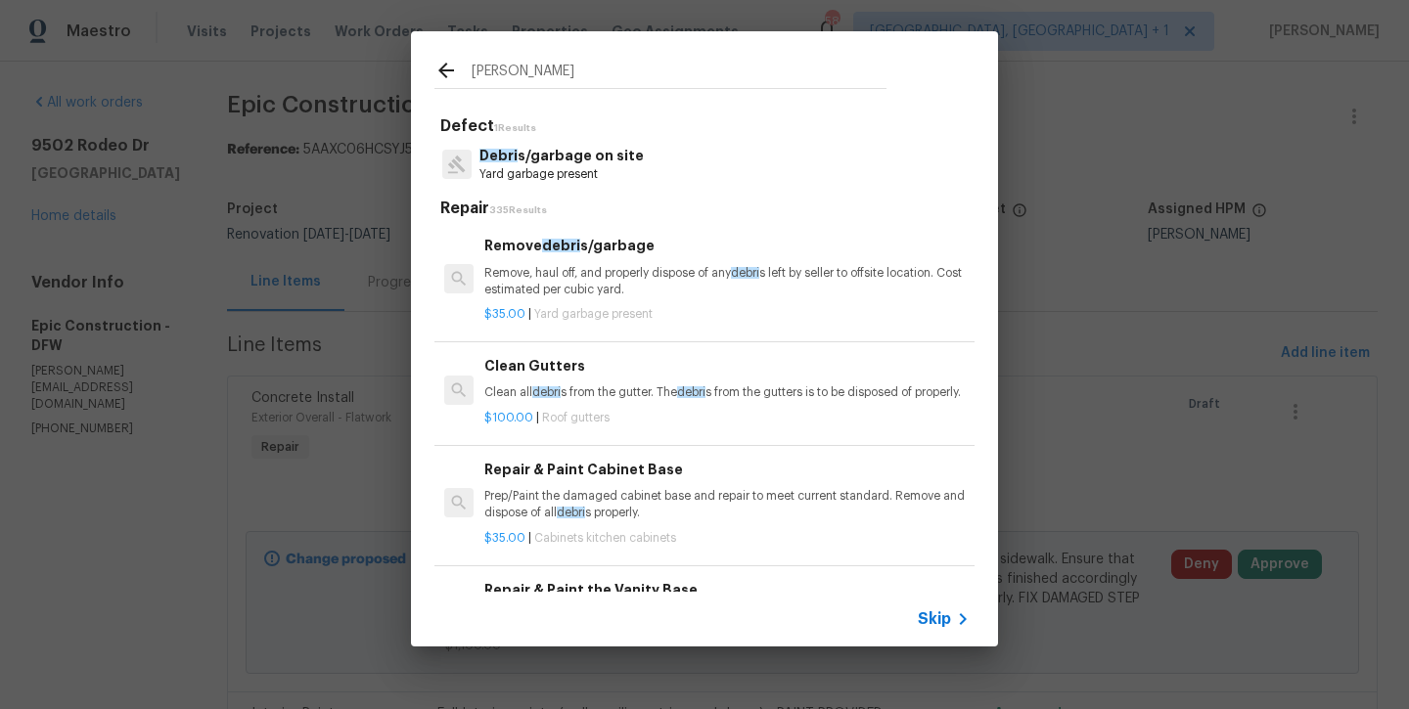
type input "Debra"
drag, startPoint x: 552, startPoint y: 68, endPoint x: 578, endPoint y: 265, distance: 198.4
click at [578, 265] on p "Remove, haul off, and properly dispose of any debri s left by seller to offsite…" at bounding box center [726, 281] width 485 height 33
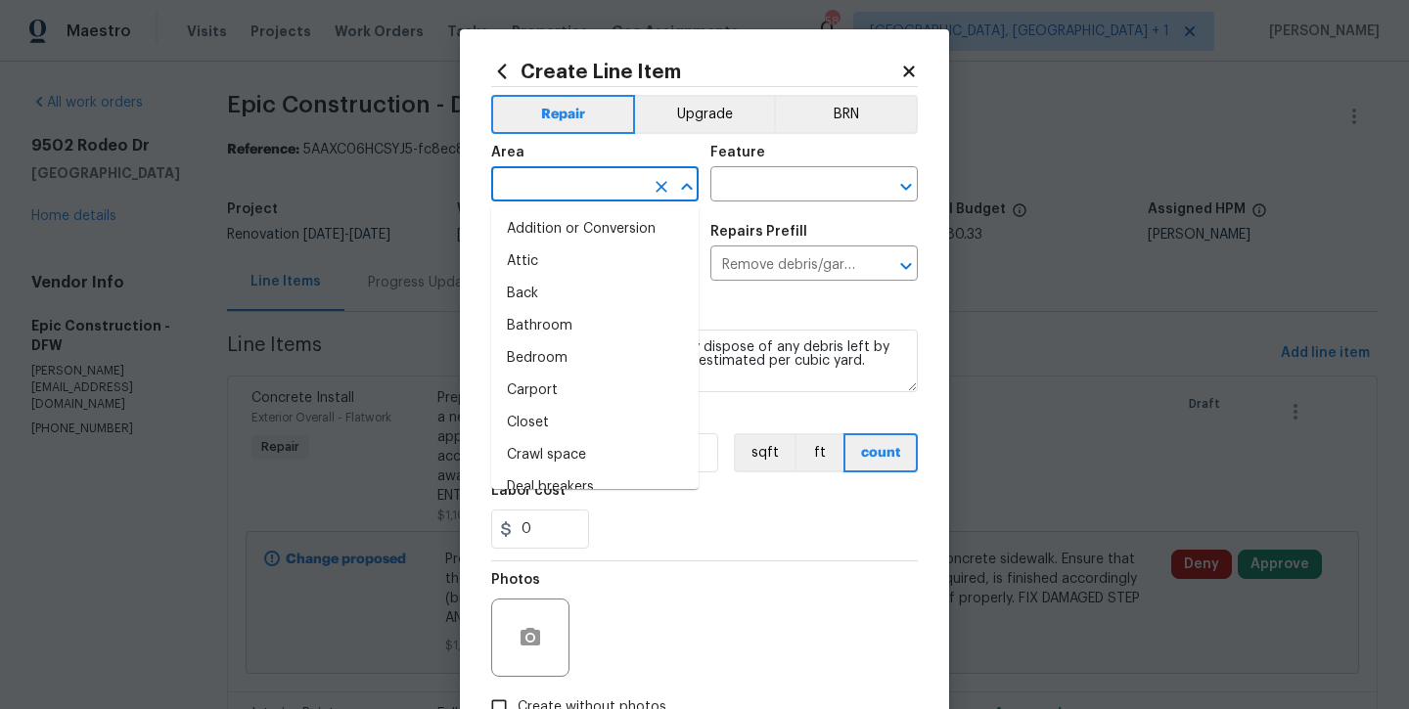
click at [572, 180] on input "text" at bounding box center [567, 186] width 153 height 30
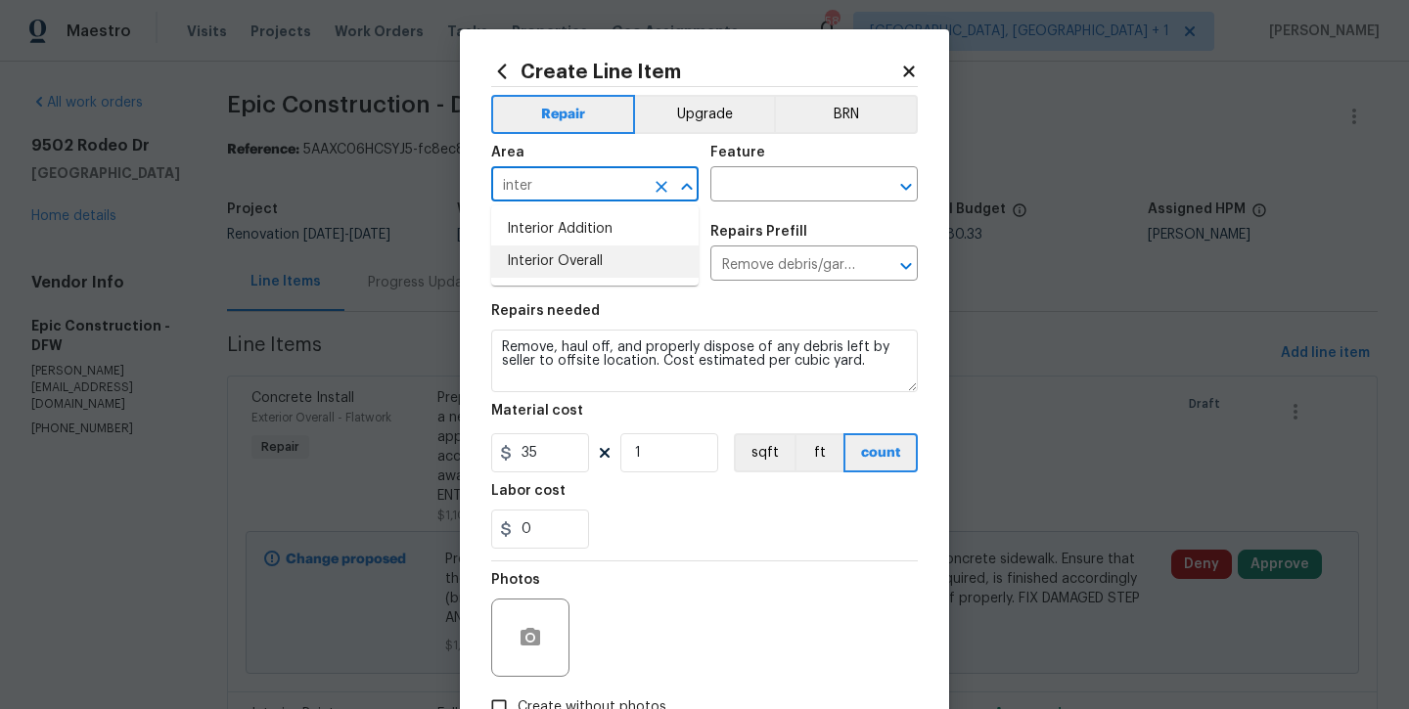
click at [576, 249] on li "Interior Overall" at bounding box center [594, 262] width 207 height 32
type input "Interior Overall"
click at [724, 178] on input "text" at bounding box center [786, 186] width 153 height 30
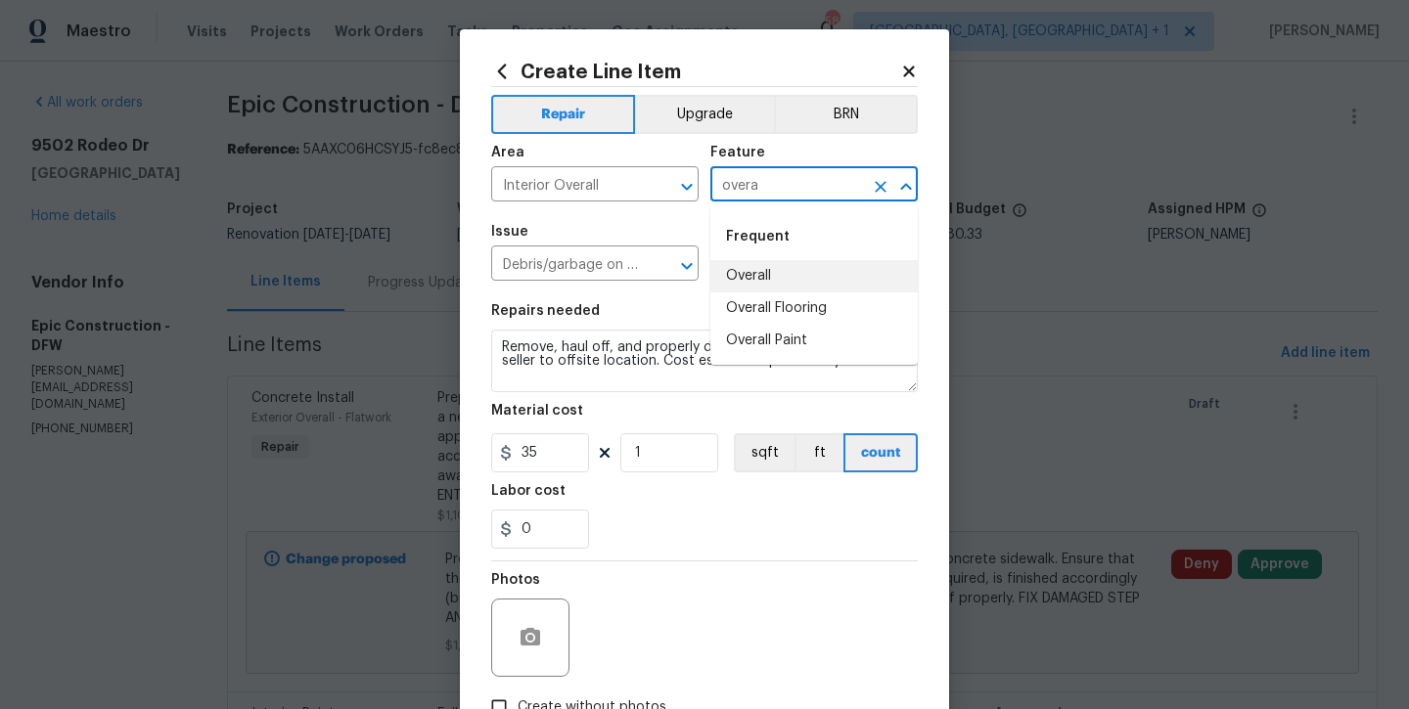
click at [734, 265] on li "Overall" at bounding box center [813, 276] width 207 height 32
type input "Overall"
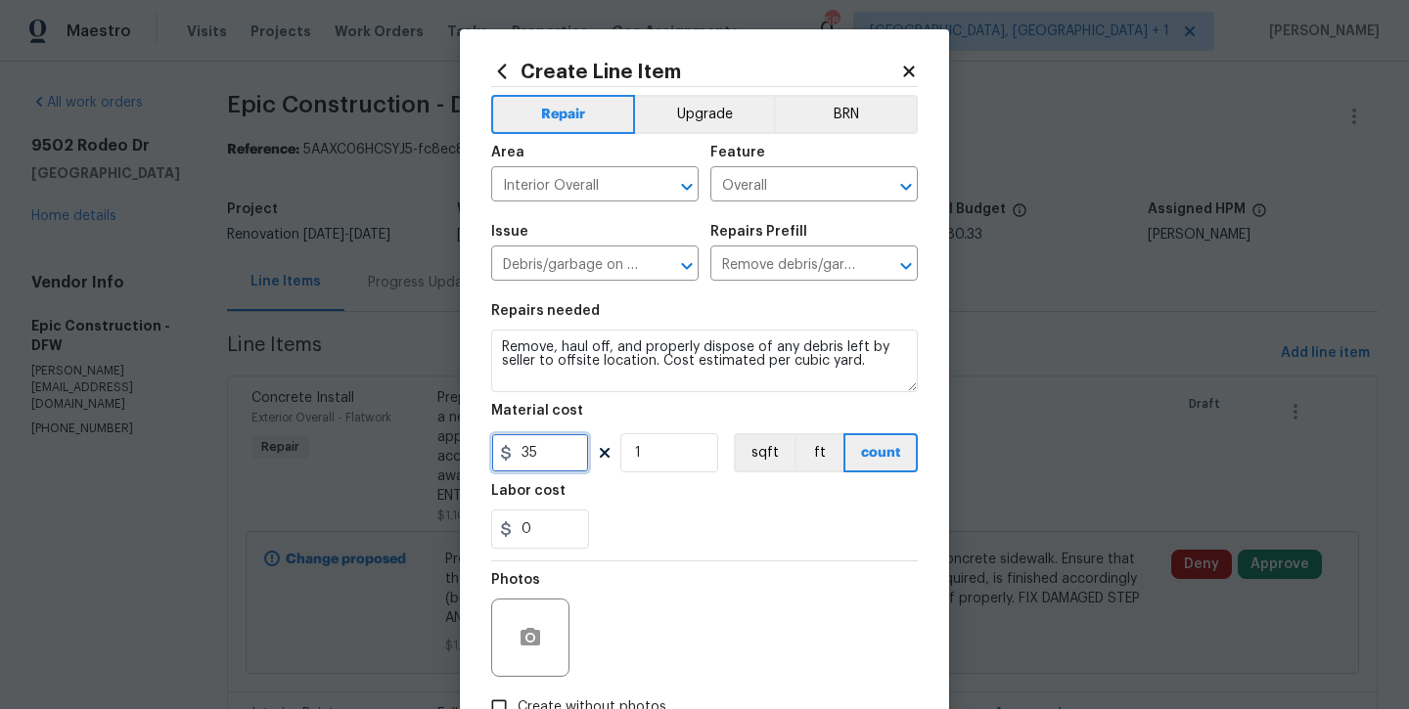
click at [578, 456] on input "35" at bounding box center [540, 452] width 98 height 39
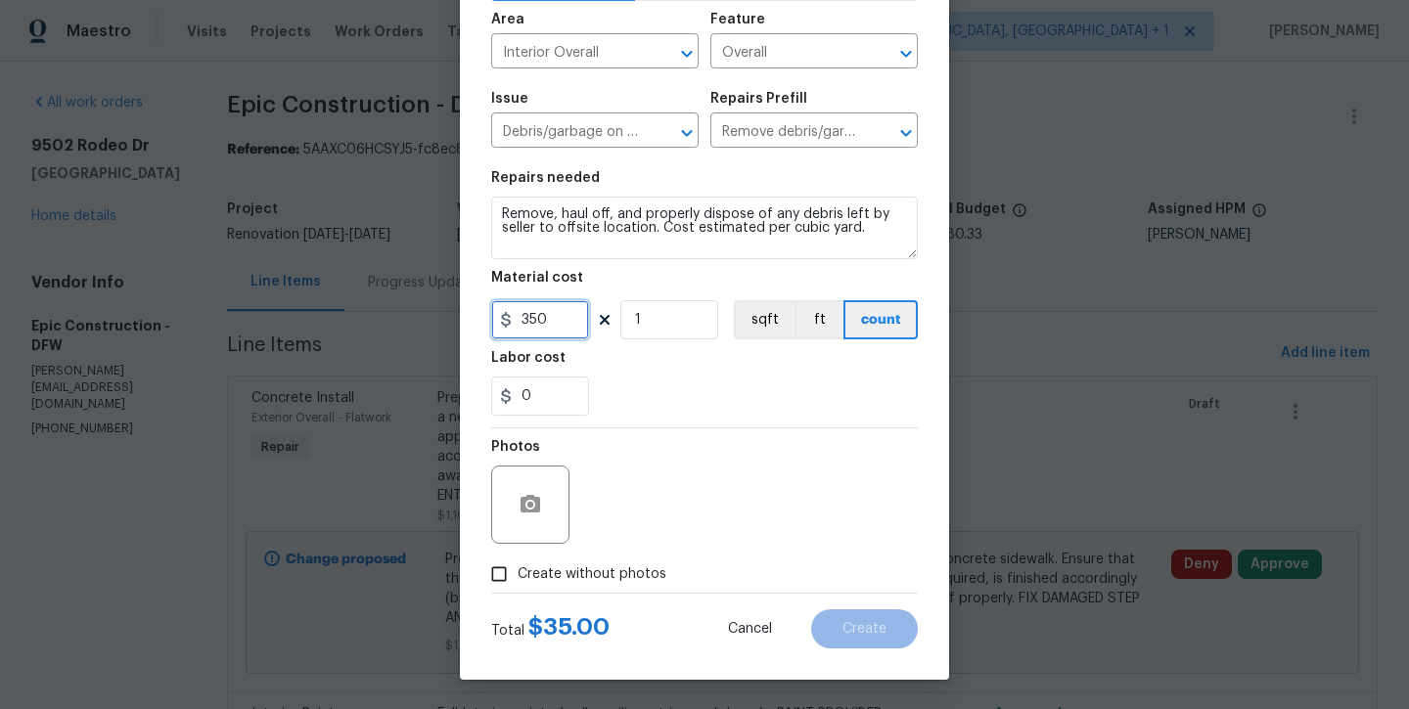
type input "350"
click at [580, 594] on div "Total $ 35.00 Cancel Create" at bounding box center [704, 621] width 427 height 55
click at [626, 548] on div "Photos" at bounding box center [704, 492] width 427 height 127
click at [617, 563] on label "Create without photos" at bounding box center [573, 574] width 186 height 37
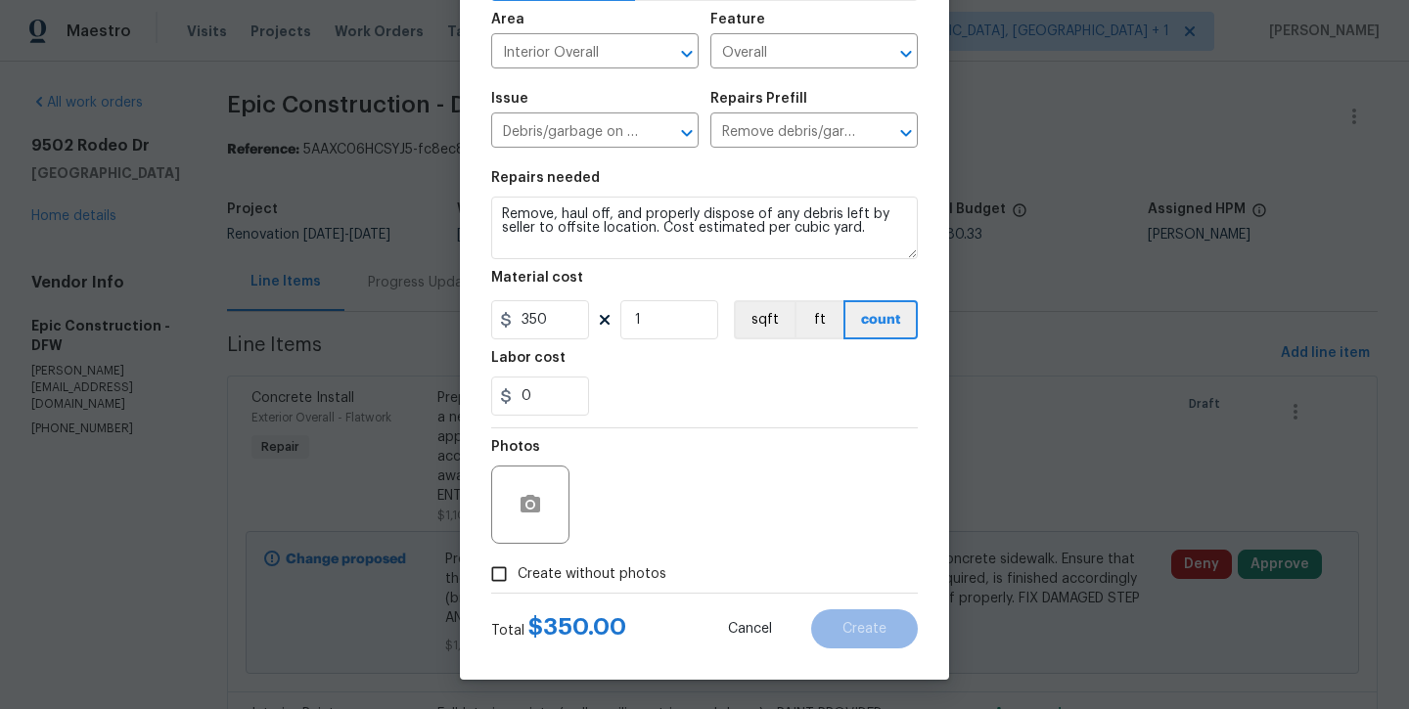
click at [518, 563] on input "Create without photos" at bounding box center [498, 574] width 37 height 37
checkbox input "true"
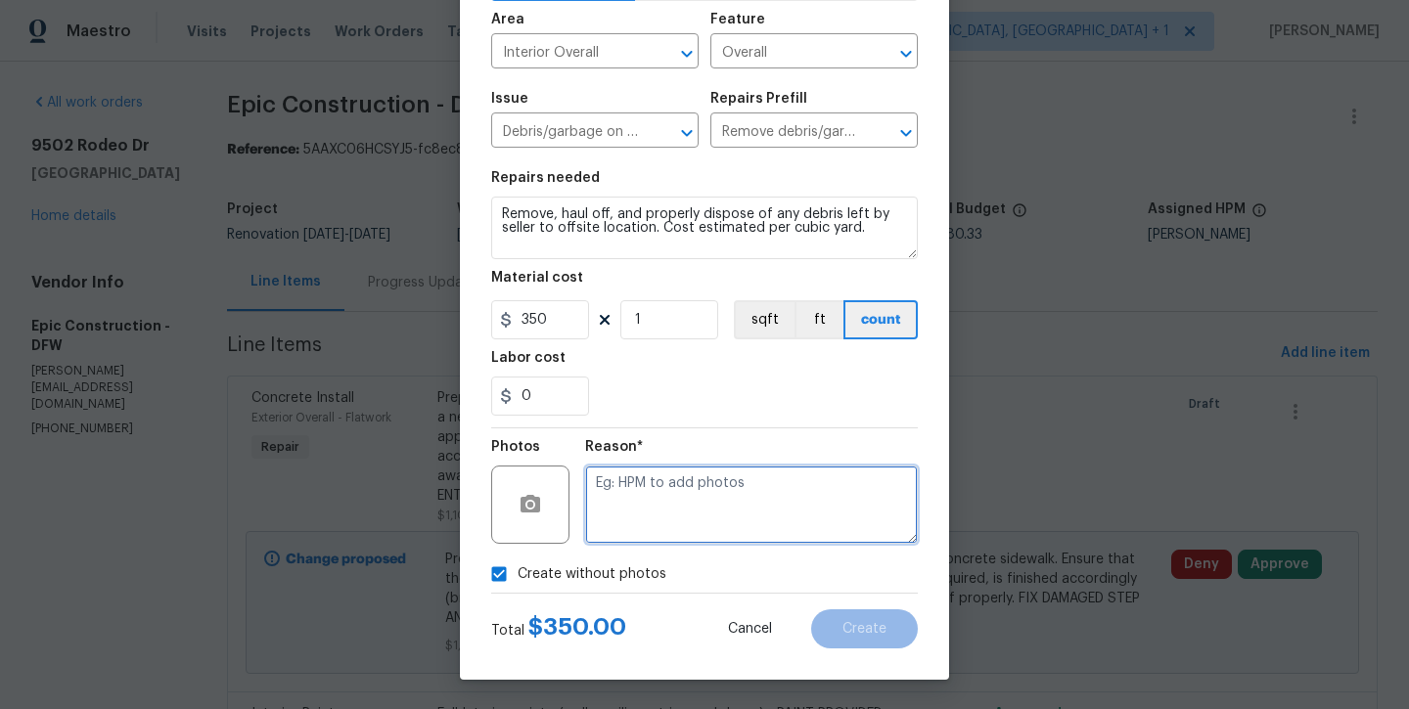
click at [667, 509] on textarea at bounding box center [751, 505] width 333 height 78
type textarea "will add later"
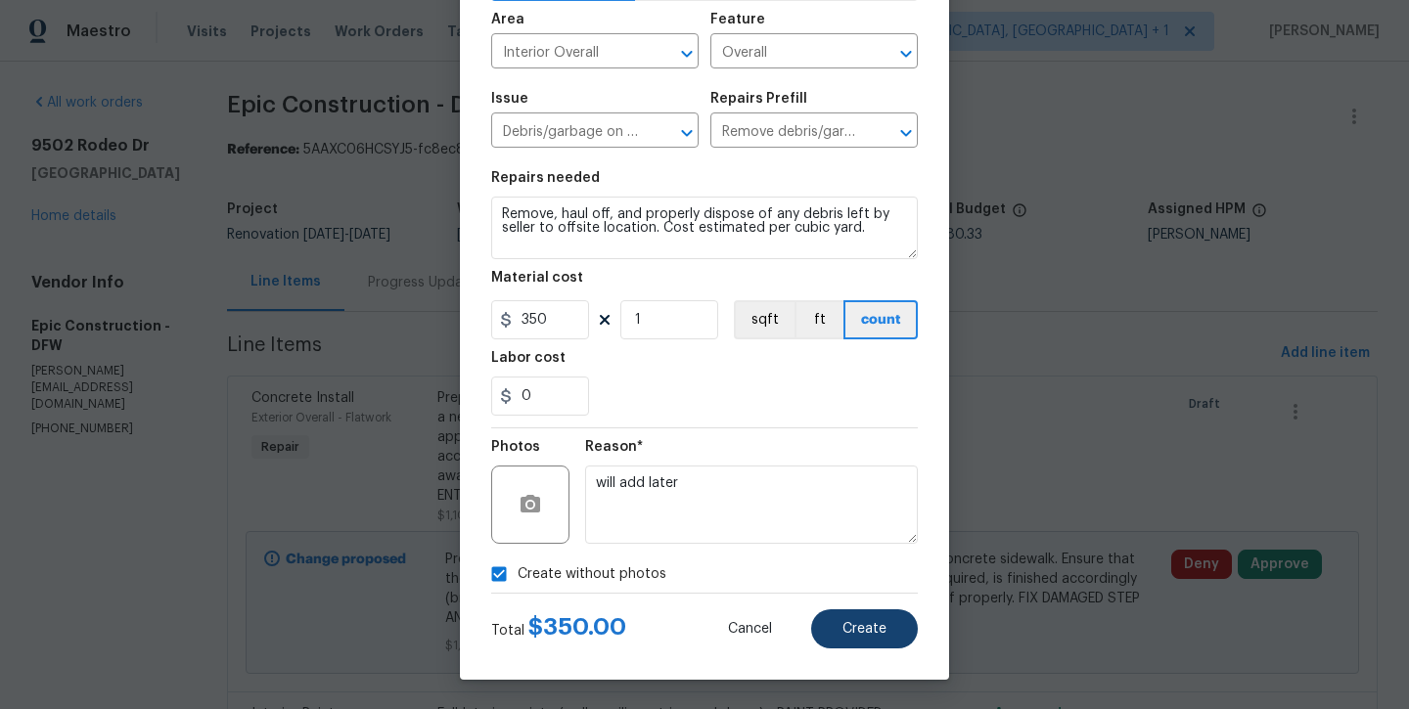
click at [846, 638] on button "Create" at bounding box center [864, 629] width 107 height 39
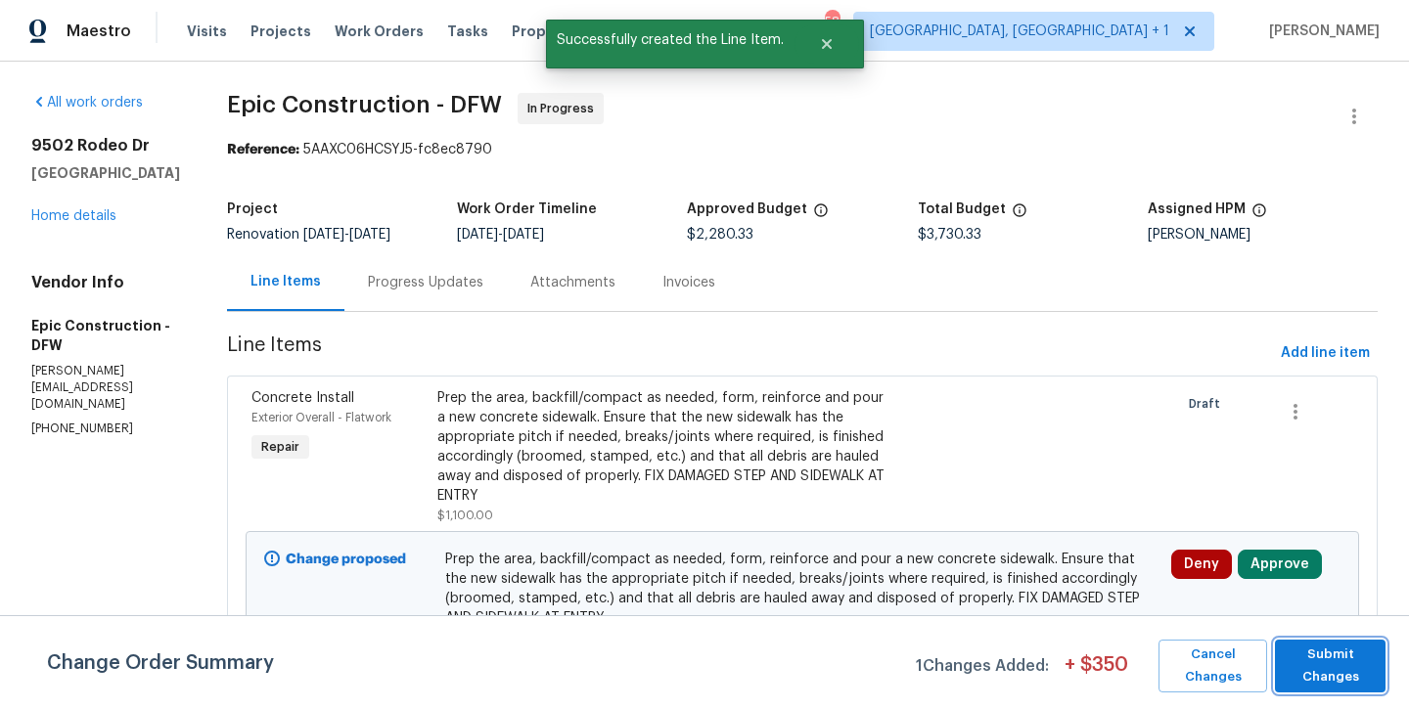
click at [1313, 664] on span "Submit Changes" at bounding box center [1330, 666] width 91 height 45
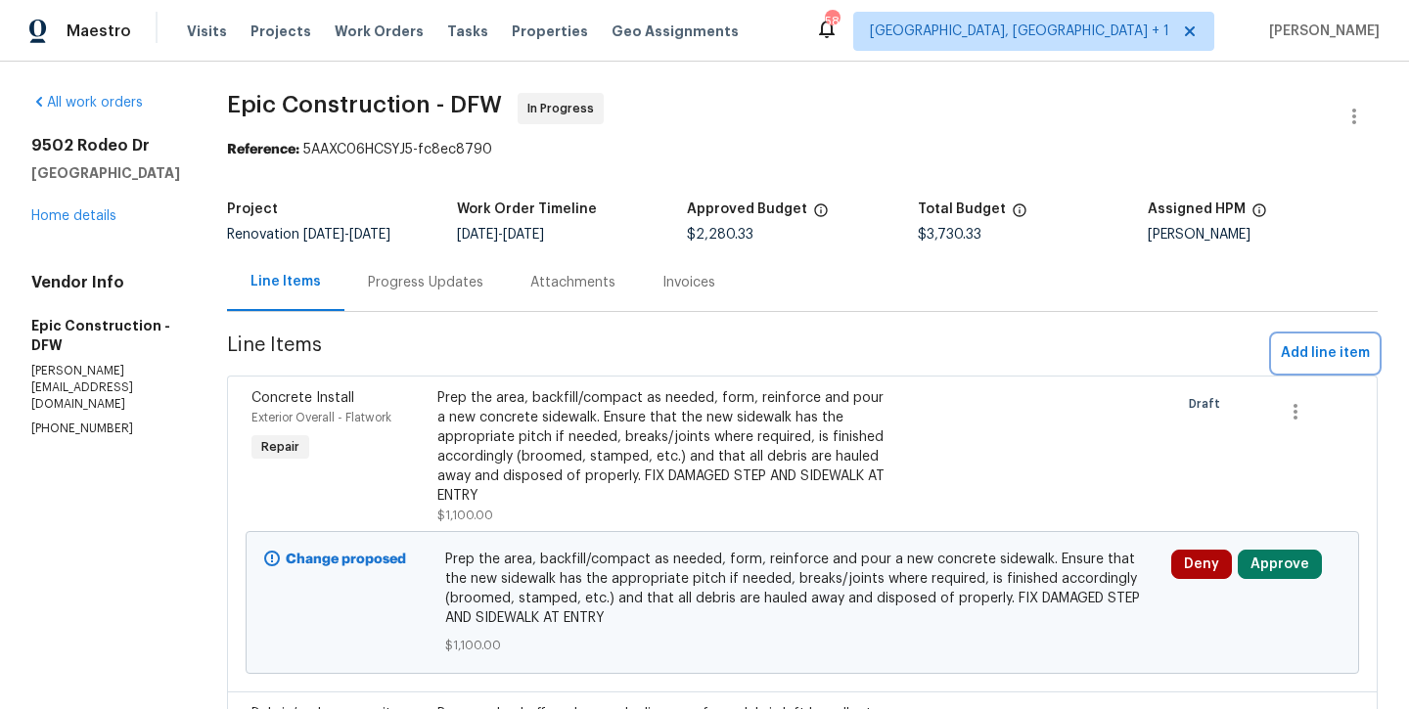
click at [1318, 345] on span "Add line item" at bounding box center [1325, 353] width 89 height 24
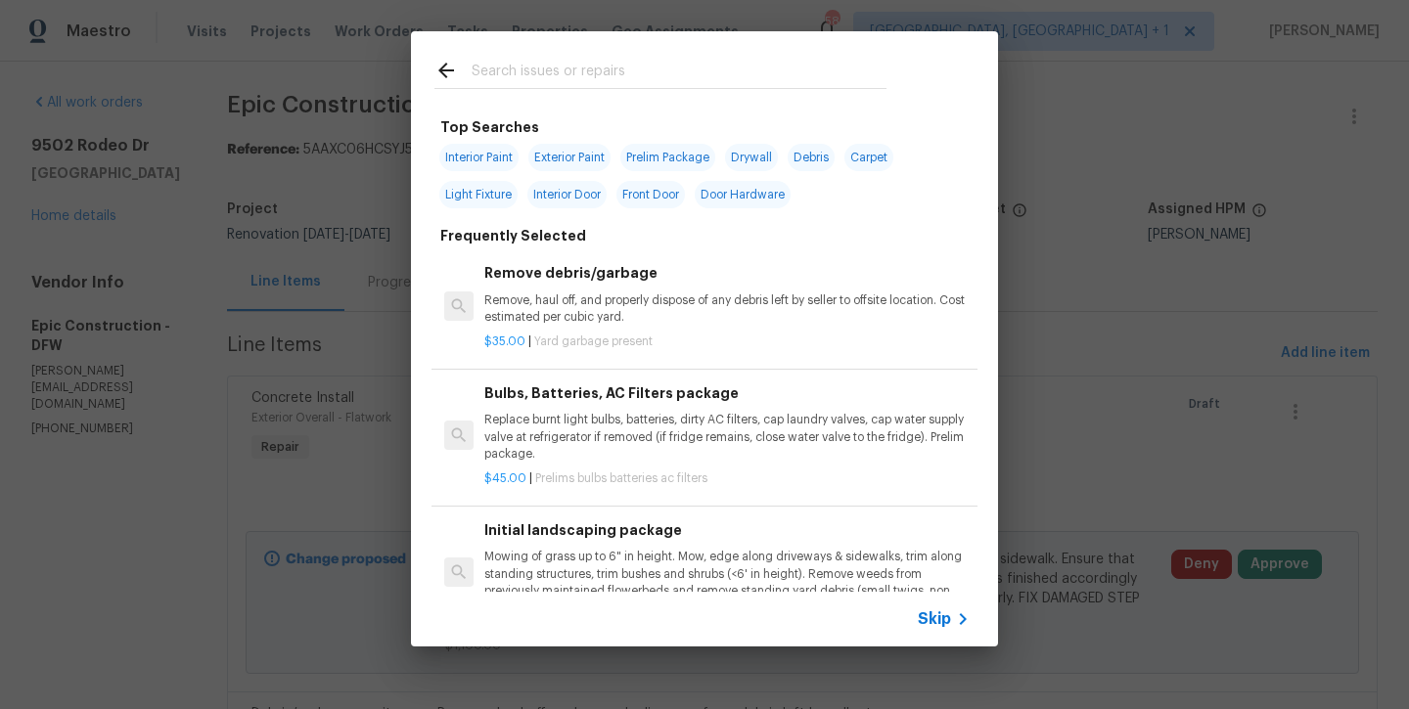
click at [583, 73] on input "text" at bounding box center [679, 73] width 415 height 29
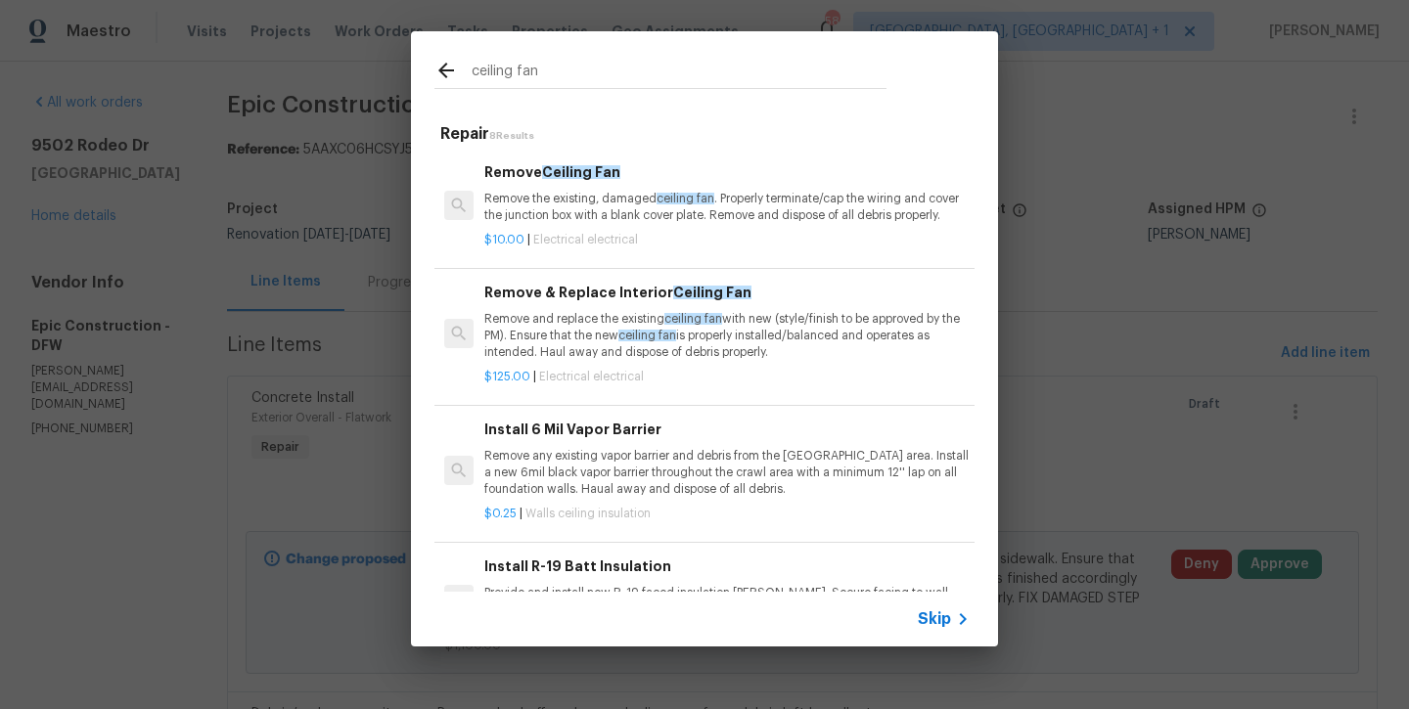
type input "ceiling fan"
click at [600, 300] on h6 "Remove & Replace Interior Ceiling Fan" at bounding box center [726, 293] width 485 height 22
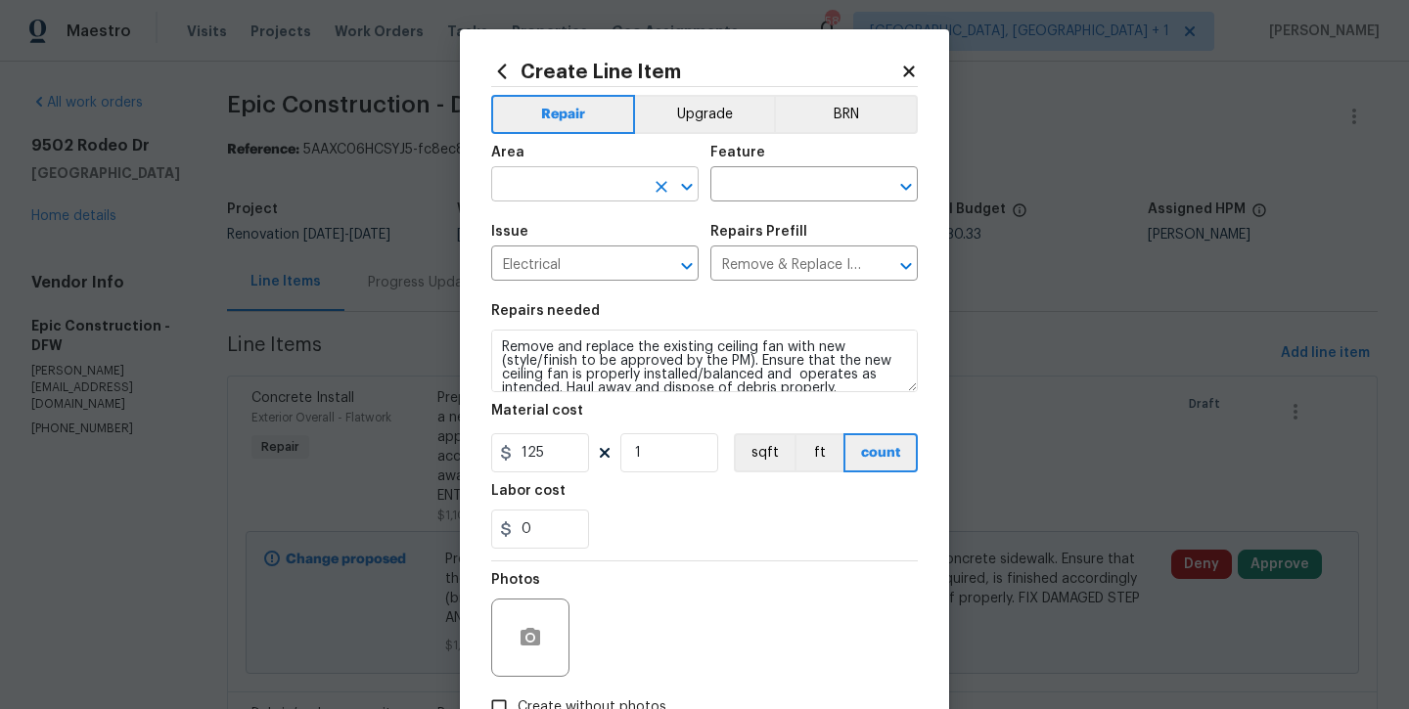
click at [570, 185] on input "text" at bounding box center [567, 186] width 153 height 30
click at [595, 257] on li "Interior Overall" at bounding box center [594, 262] width 207 height 32
type input "Interior Overall"
click at [759, 172] on input "text" at bounding box center [786, 186] width 153 height 30
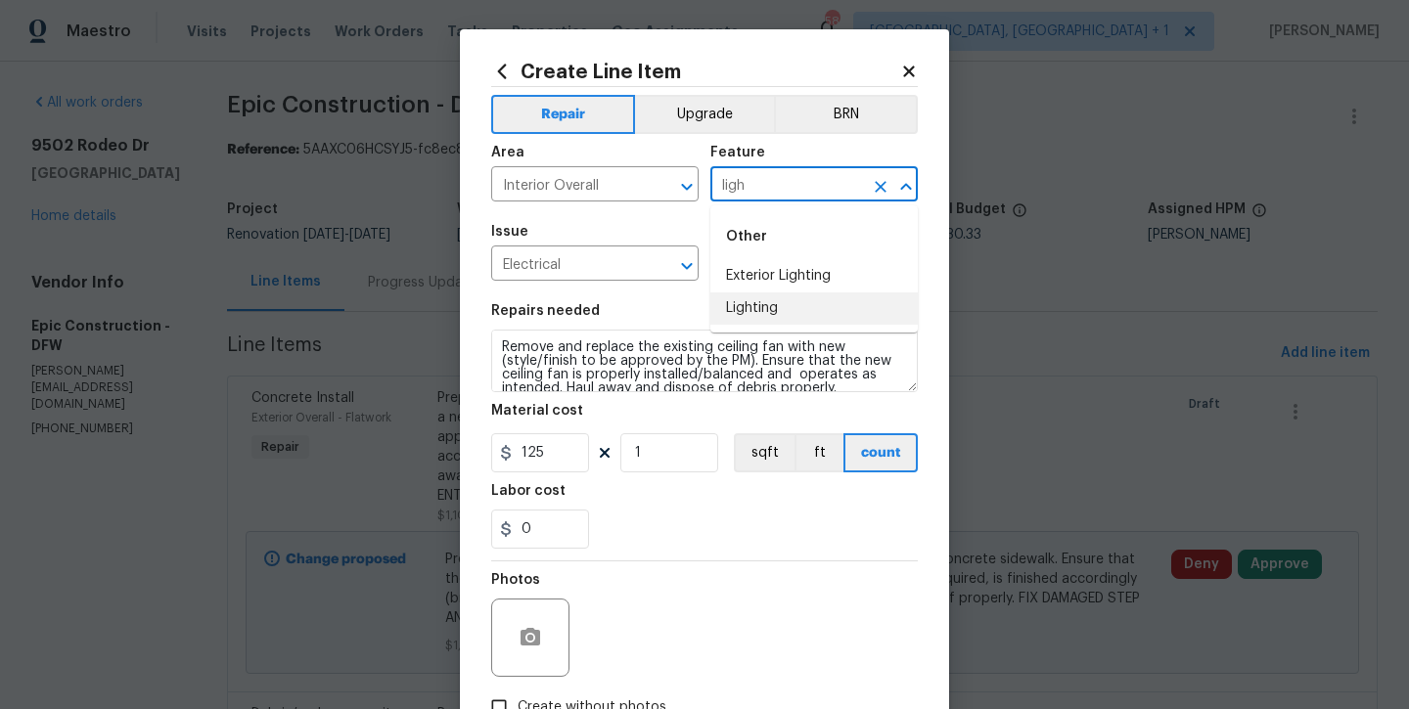
click at [778, 313] on li "Lighting" at bounding box center [813, 309] width 207 height 32
type input "Lighting"
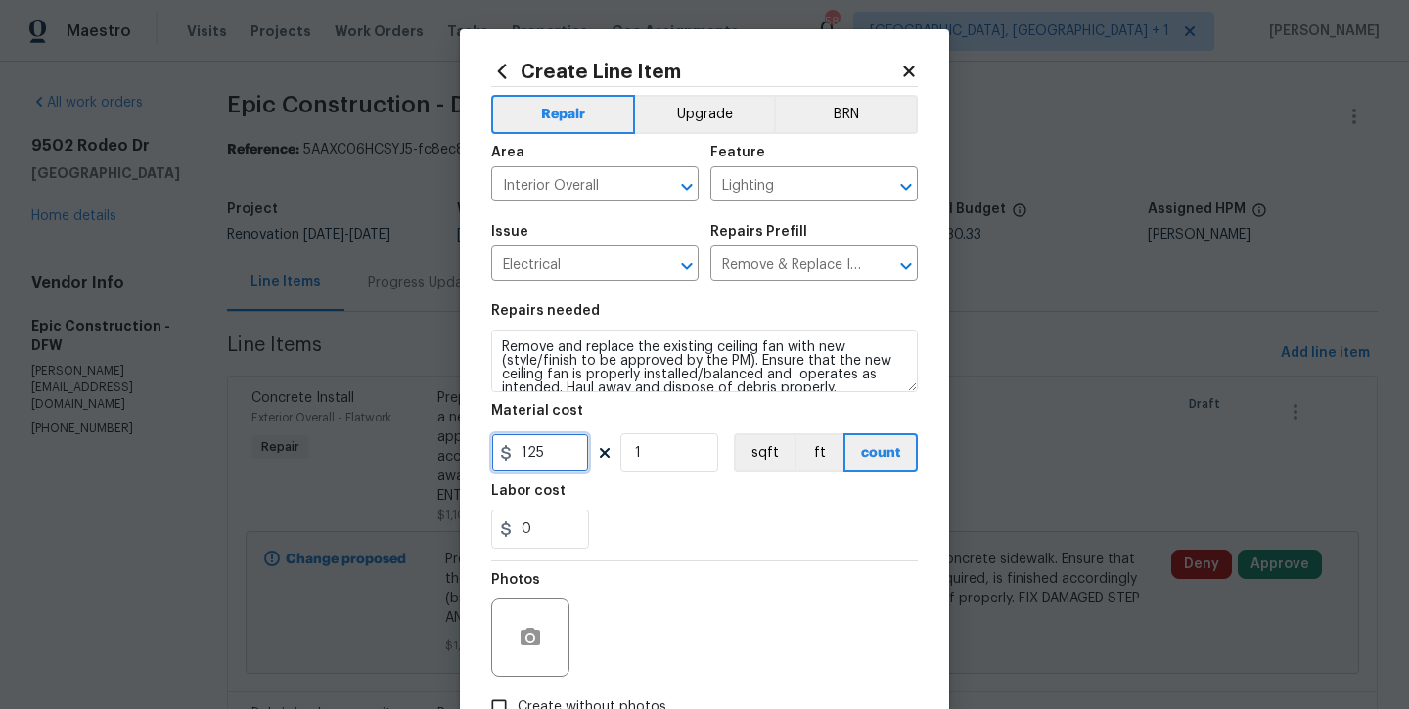
click at [575, 455] on input "125" at bounding box center [540, 452] width 98 height 39
click at [575, 453] on input "125" at bounding box center [540, 452] width 98 height 39
type input "150"
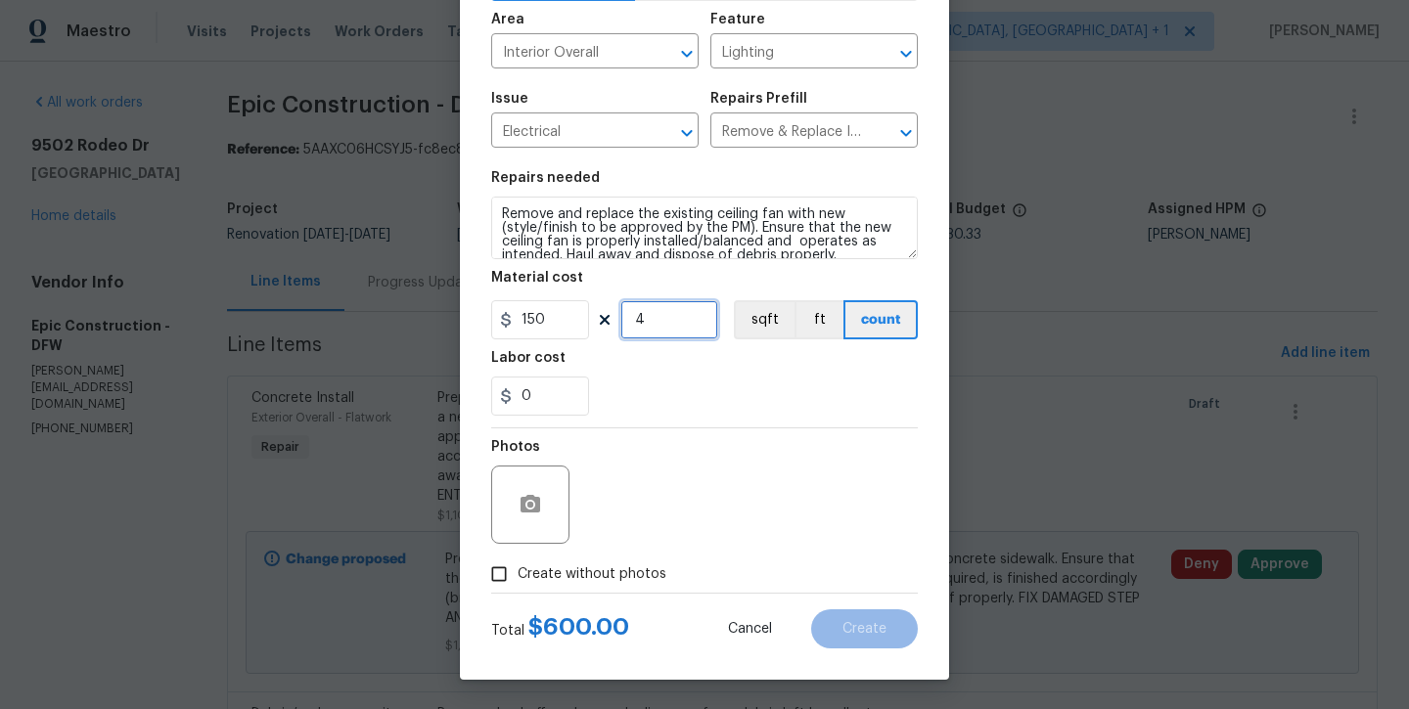
type input "4"
click at [618, 577] on span "Create without photos" at bounding box center [592, 575] width 149 height 21
click at [518, 577] on input "Create without photos" at bounding box center [498, 574] width 37 height 37
checkbox input "true"
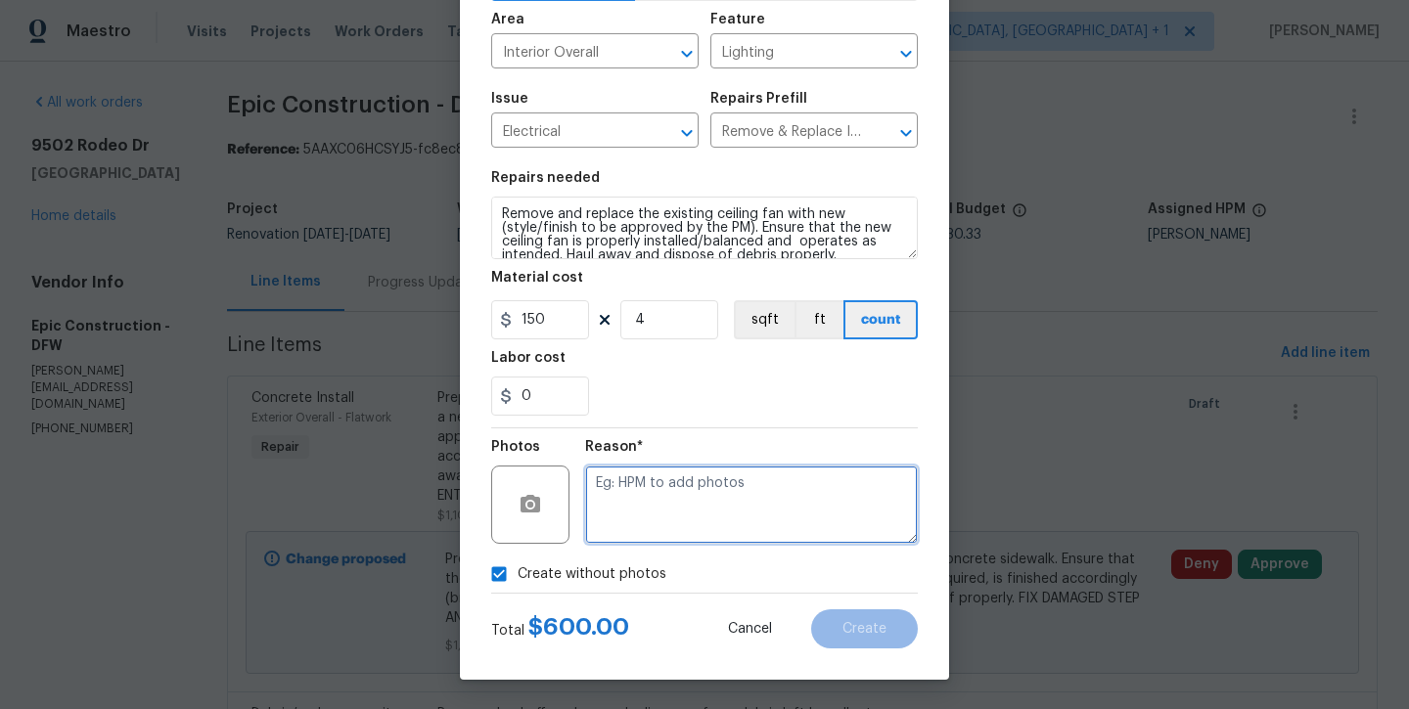
click at [652, 507] on textarea at bounding box center [751, 505] width 333 height 78
type textarea "will add later"
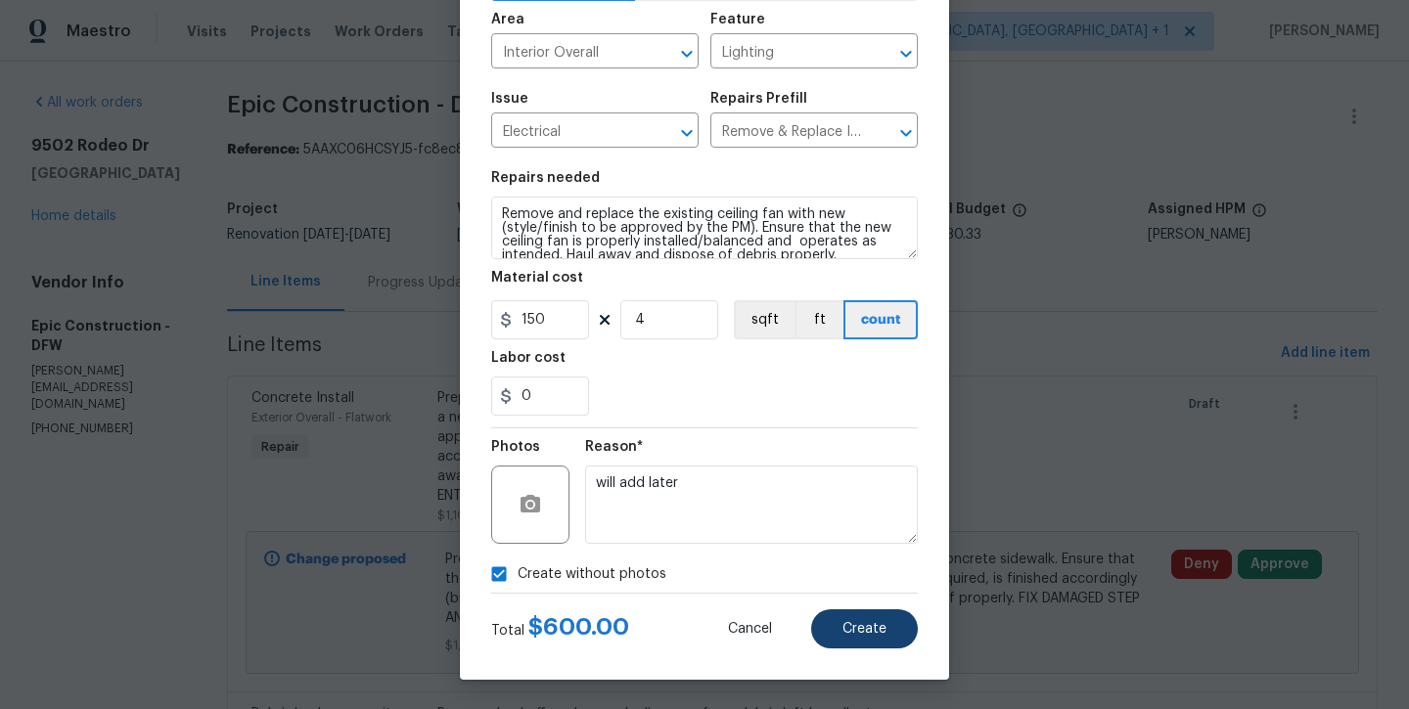
click at [854, 613] on button "Create" at bounding box center [864, 629] width 107 height 39
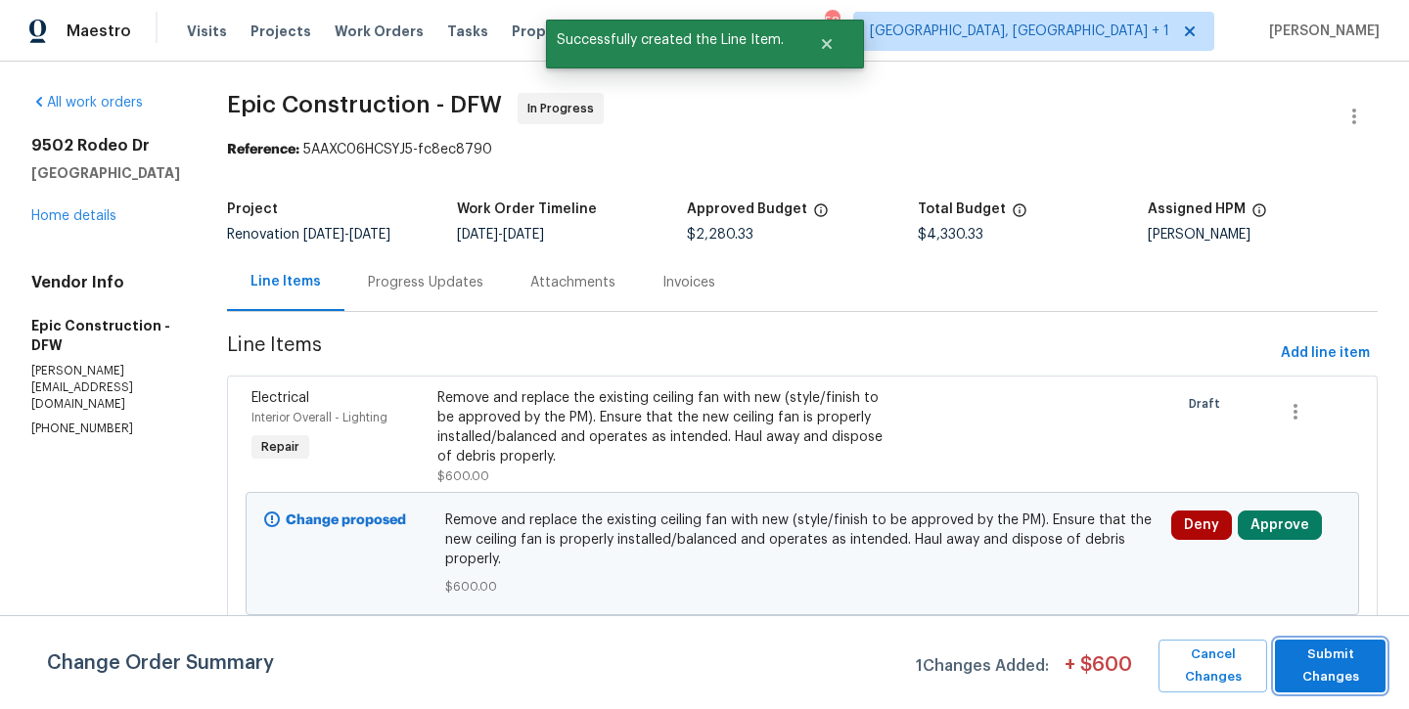
click at [1316, 668] on span "Submit Changes" at bounding box center [1330, 666] width 91 height 45
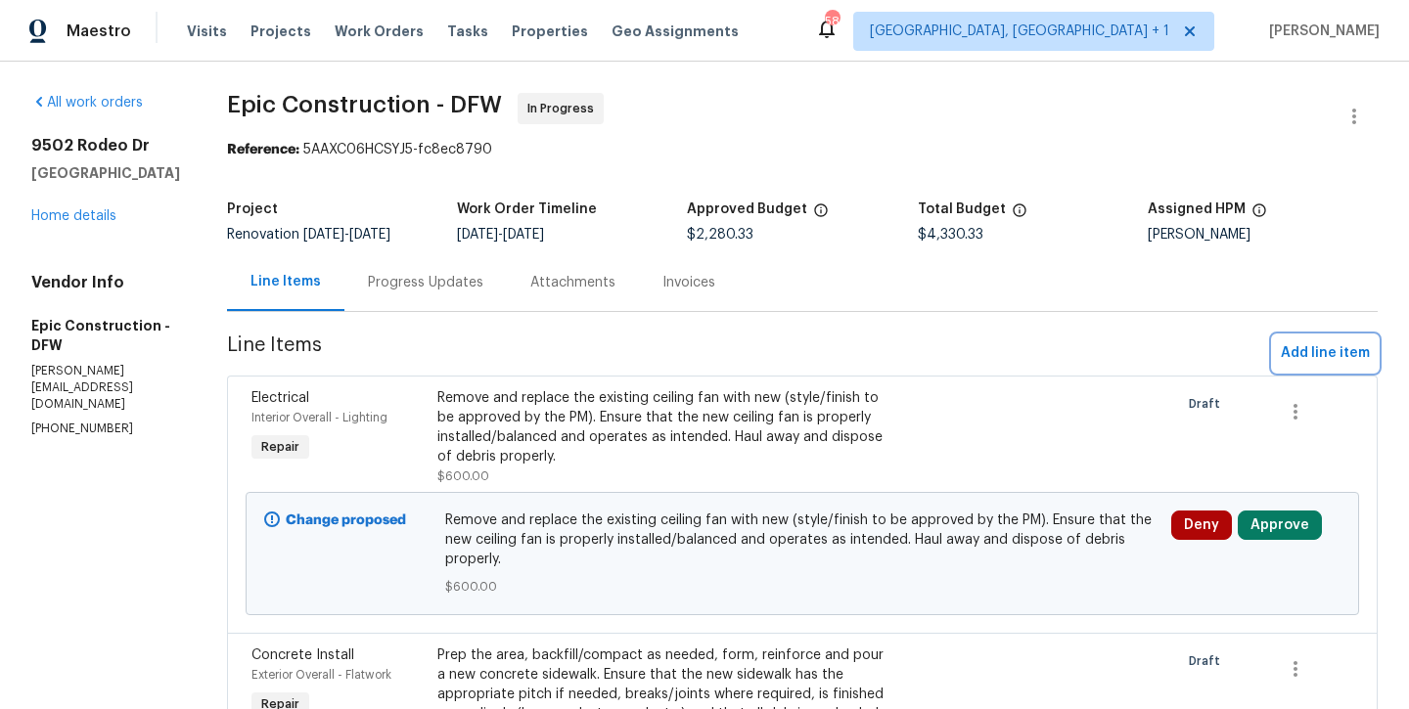
click at [1332, 359] on span "Add line item" at bounding box center [1325, 353] width 89 height 24
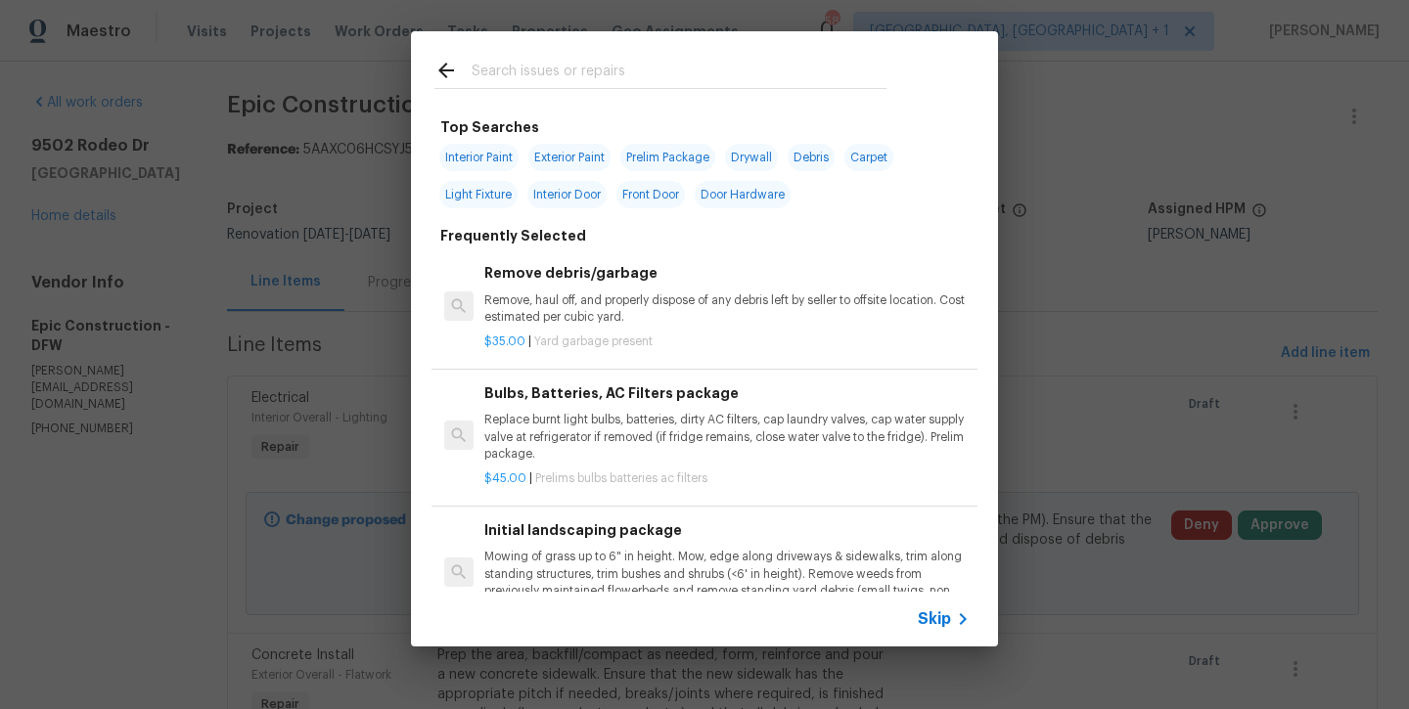
click at [595, 80] on input "text" at bounding box center [679, 73] width 415 height 29
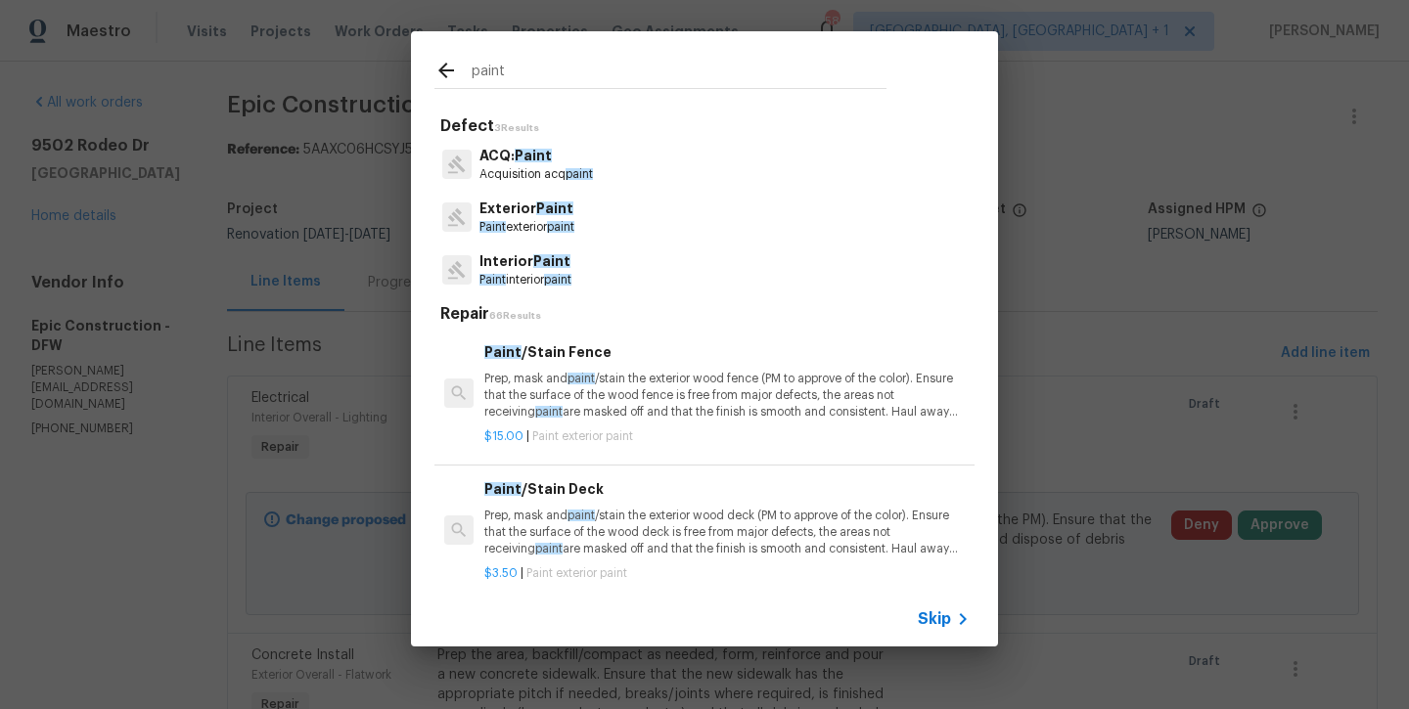
type input "paint"
click at [537, 251] on p "Interior Paint" at bounding box center [525, 261] width 92 height 21
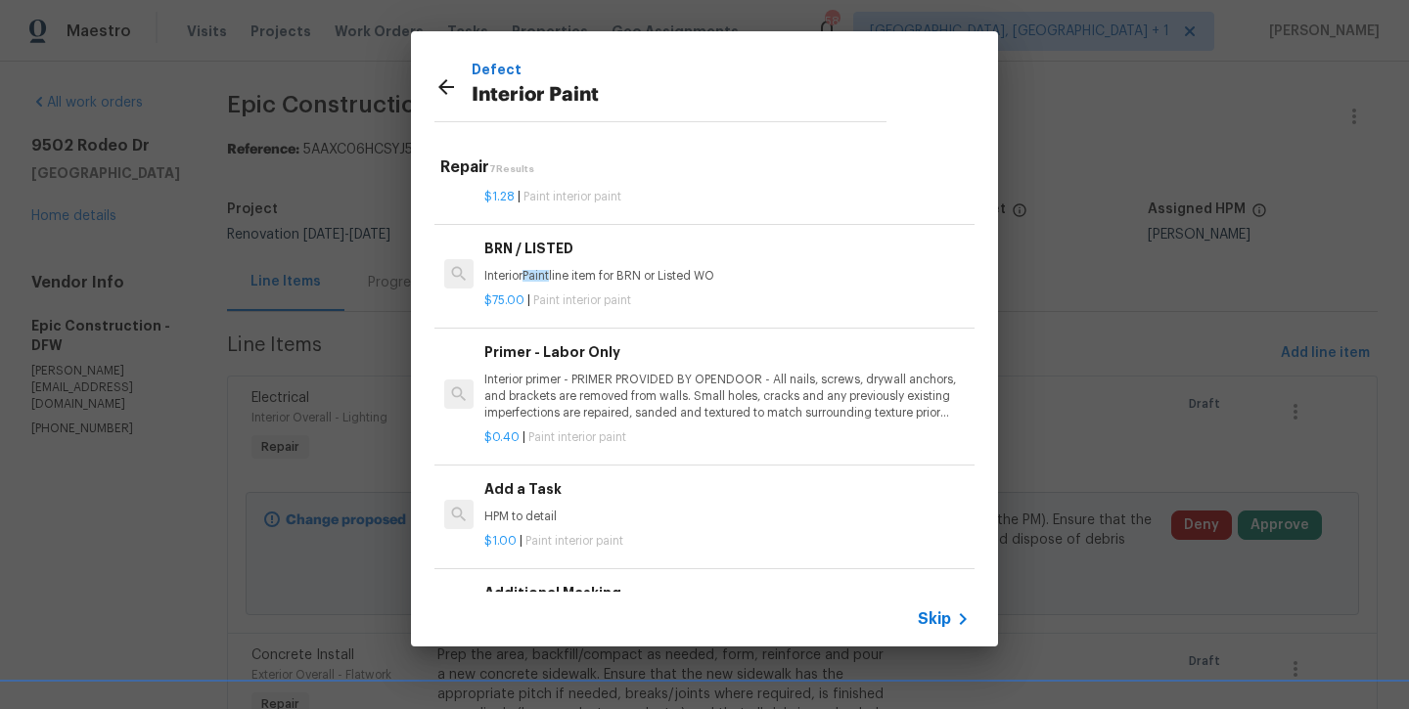
scroll to position [333, 0]
click at [562, 479] on h6 "Add a Task" at bounding box center [726, 490] width 485 height 22
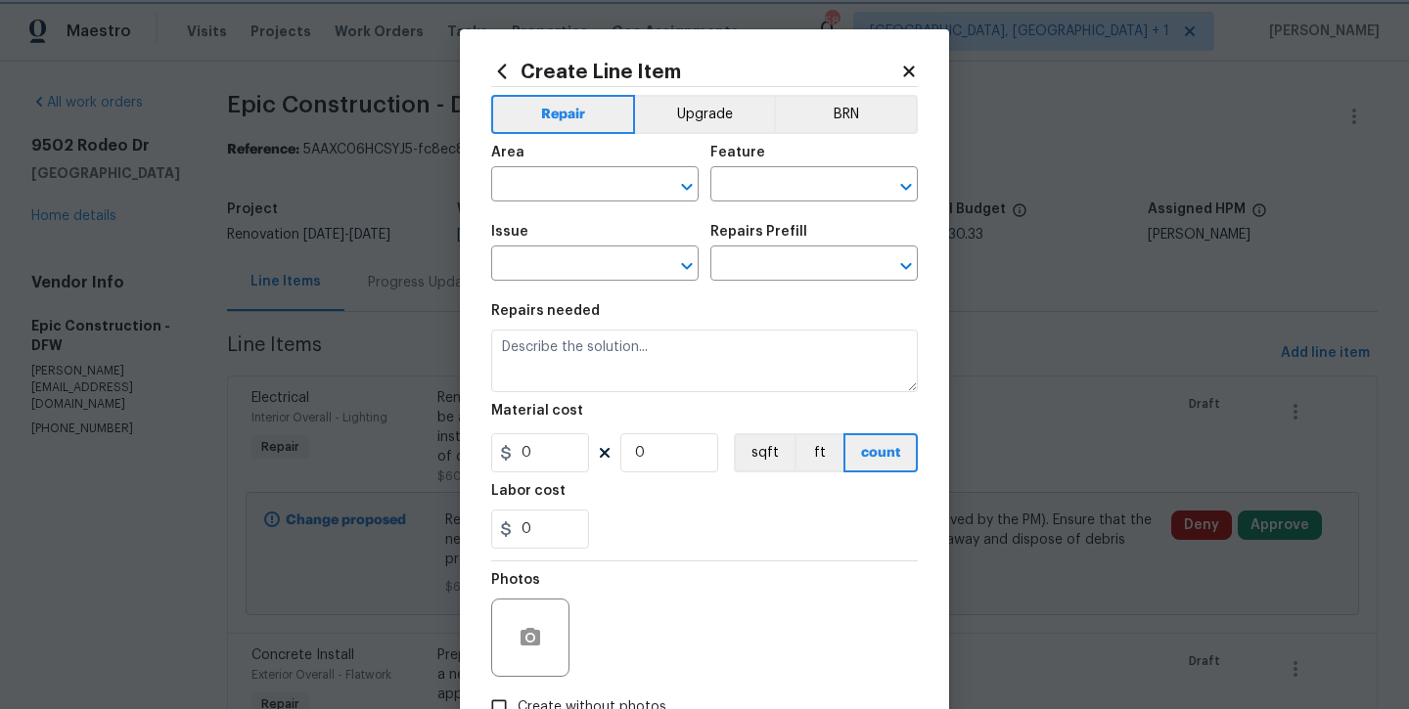
type input "Overall Paint"
type input "Interior Paint"
type input "Add a Task $1.00"
type textarea "HPM to detail"
type input "1"
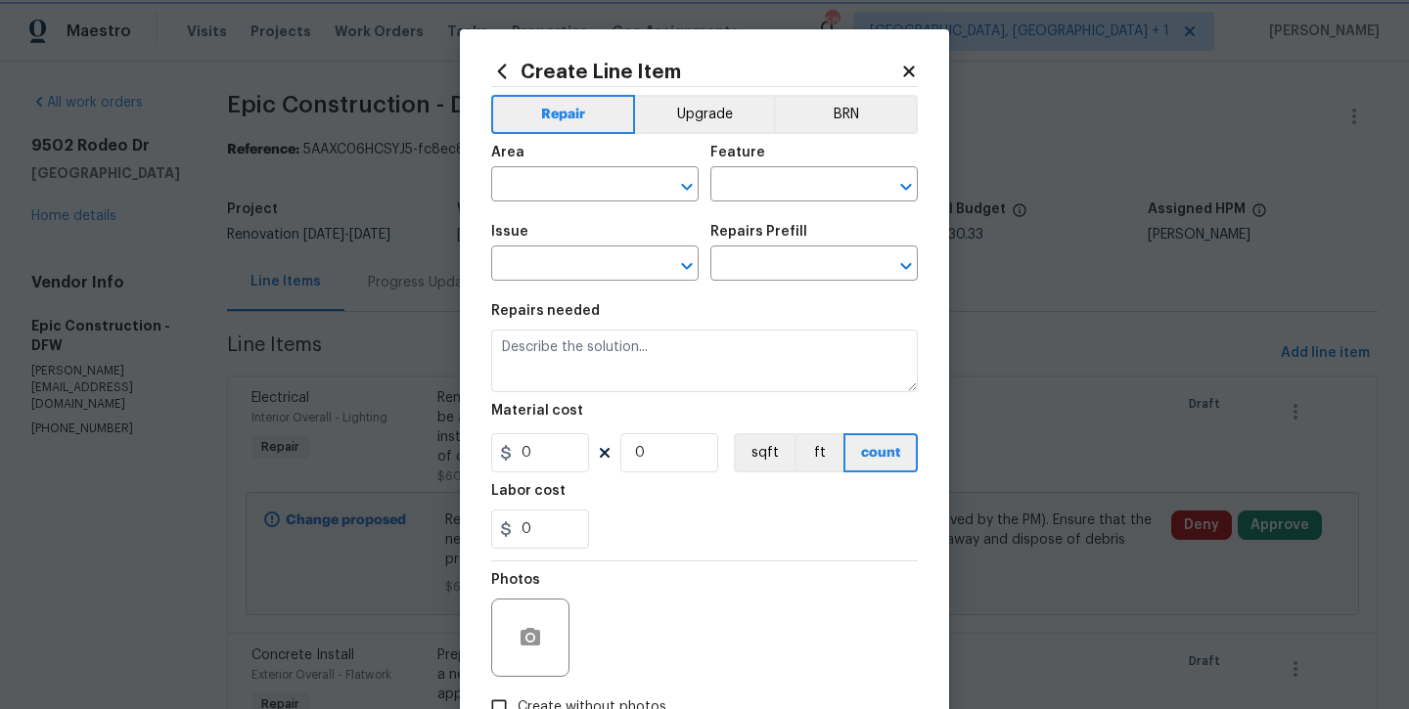
type input "1"
click at [559, 194] on input "text" at bounding box center [567, 186] width 153 height 30
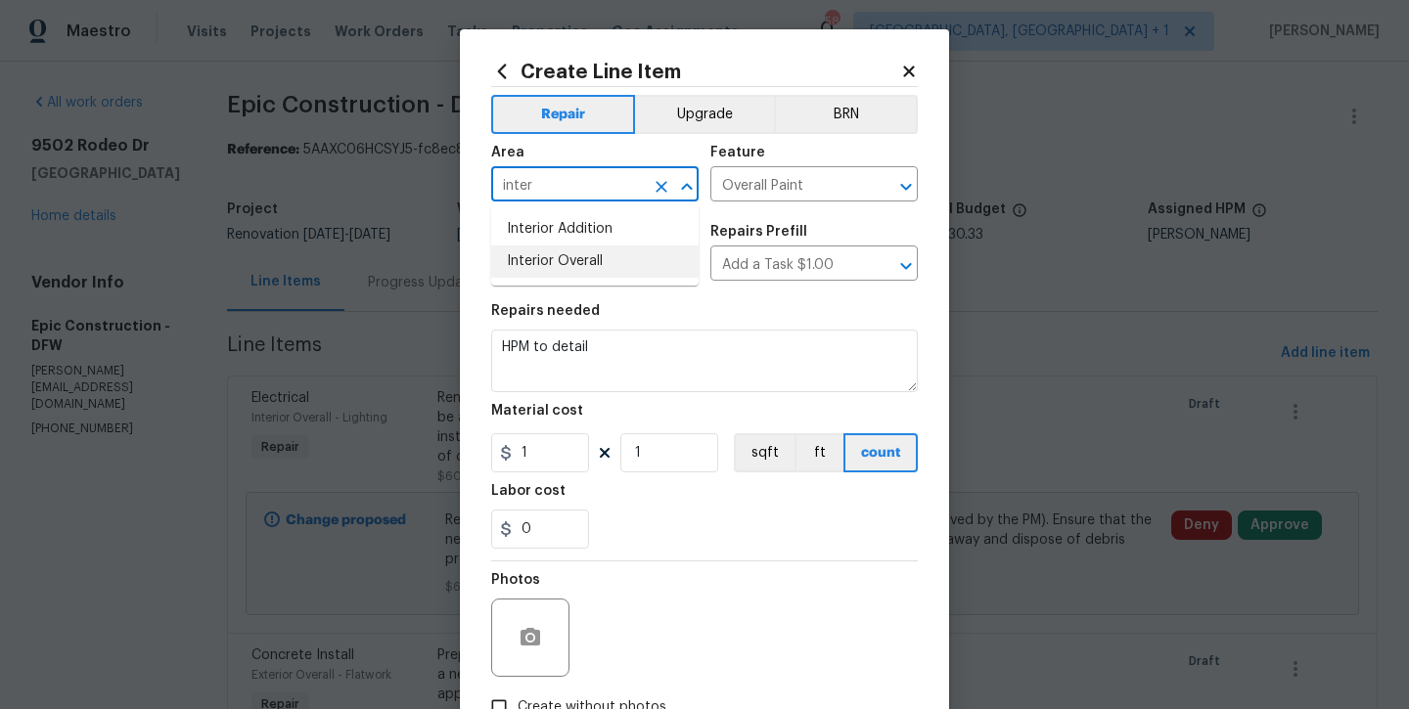
click at [580, 249] on li "Interior Overall" at bounding box center [594, 262] width 207 height 32
type input "Interior Overall"
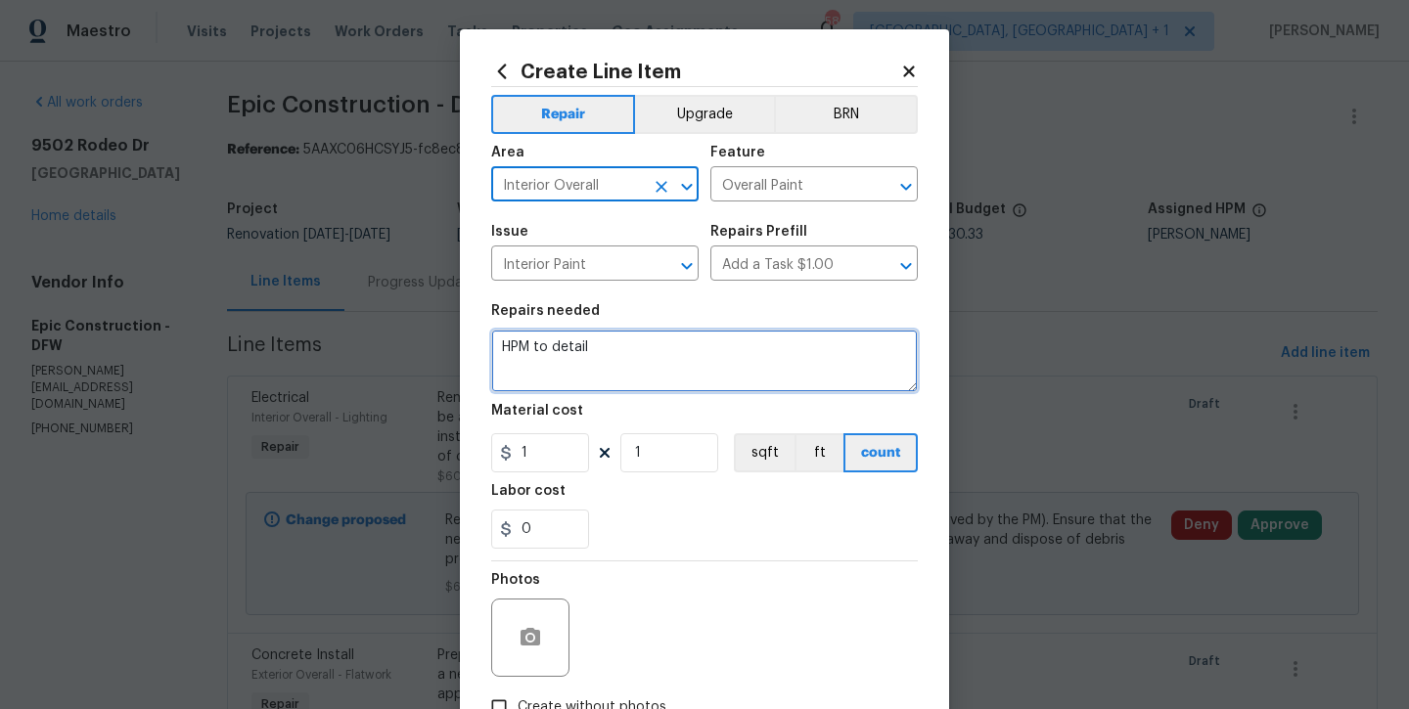
click at [671, 364] on textarea "HPM to detail" at bounding box center [704, 361] width 427 height 63
type textarea "HPM to detail -- paint fireplace gold door black, paint front and back door"
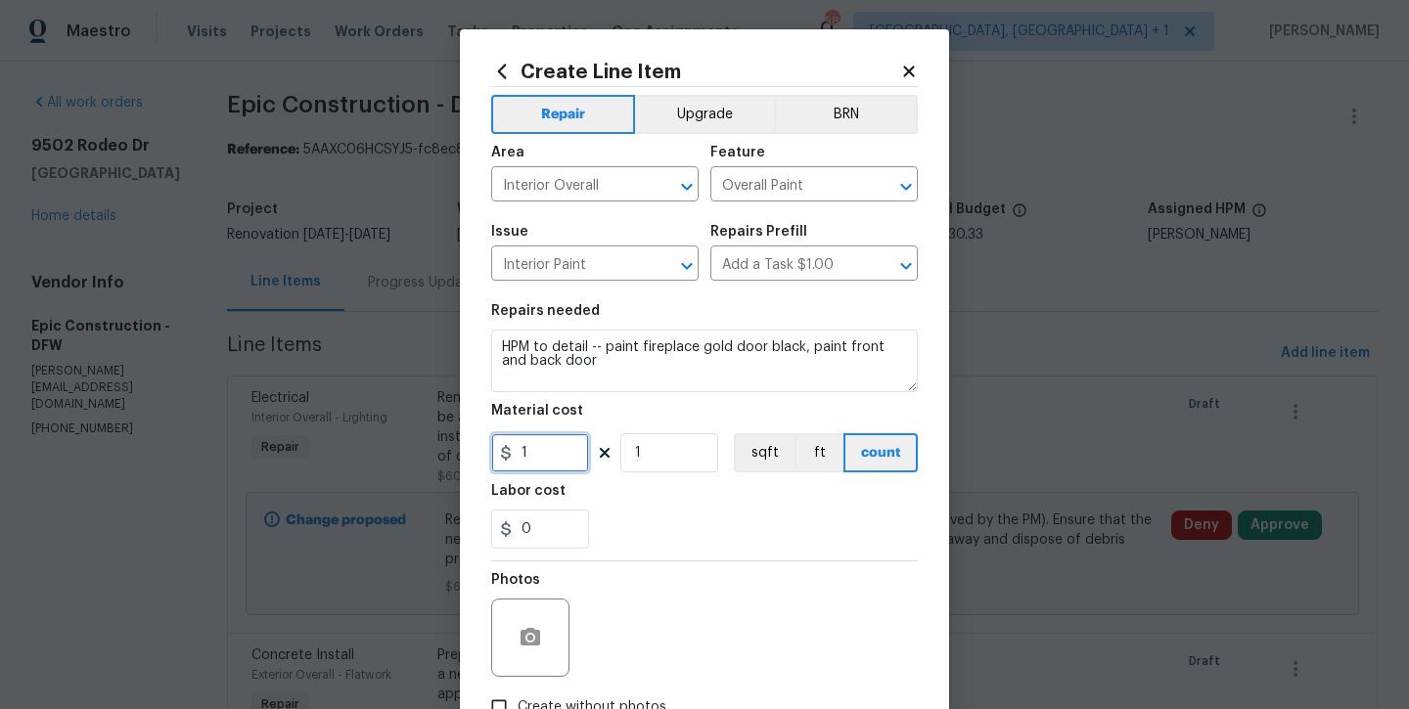
click at [542, 452] on input "1" at bounding box center [540, 452] width 98 height 39
type input "200"
click at [623, 558] on section "Repairs needed HPM to detail -- paint fireplace gold door black, paint front an…" at bounding box center [704, 427] width 427 height 268
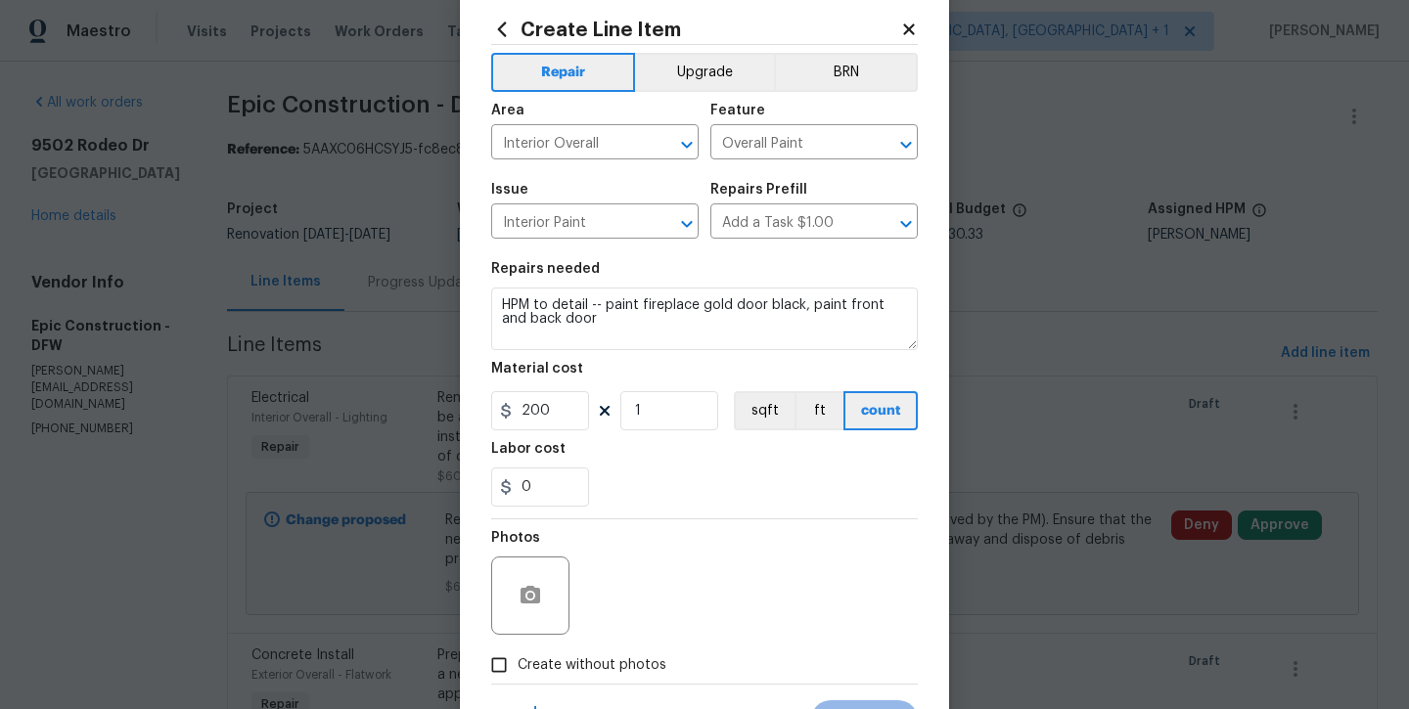
scroll to position [120, 0]
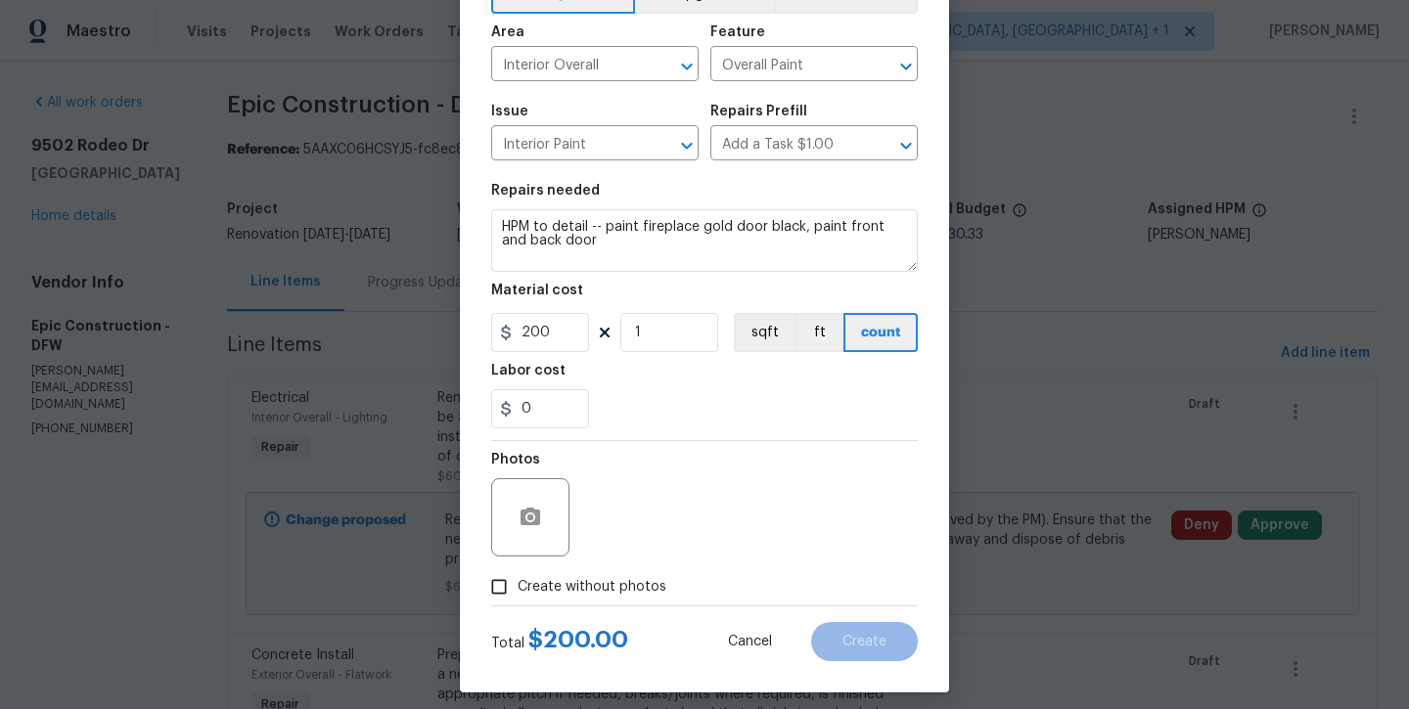
click at [620, 632] on span "$ 200.00" at bounding box center [578, 639] width 100 height 23
click at [616, 575] on label "Create without photos" at bounding box center [573, 586] width 186 height 37
click at [518, 575] on input "Create without photos" at bounding box center [498, 586] width 37 height 37
checkbox input "true"
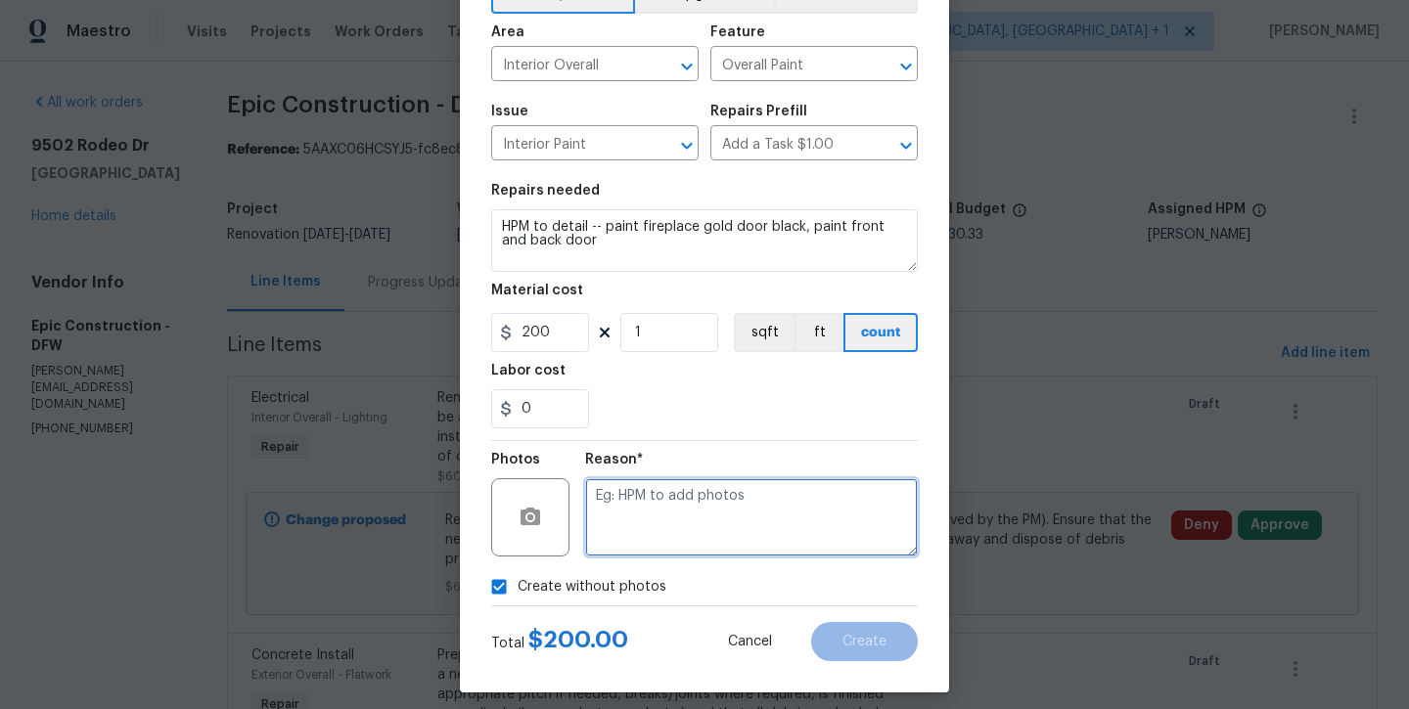
click at [657, 538] on textarea at bounding box center [751, 517] width 333 height 78
type textarea "will add later"
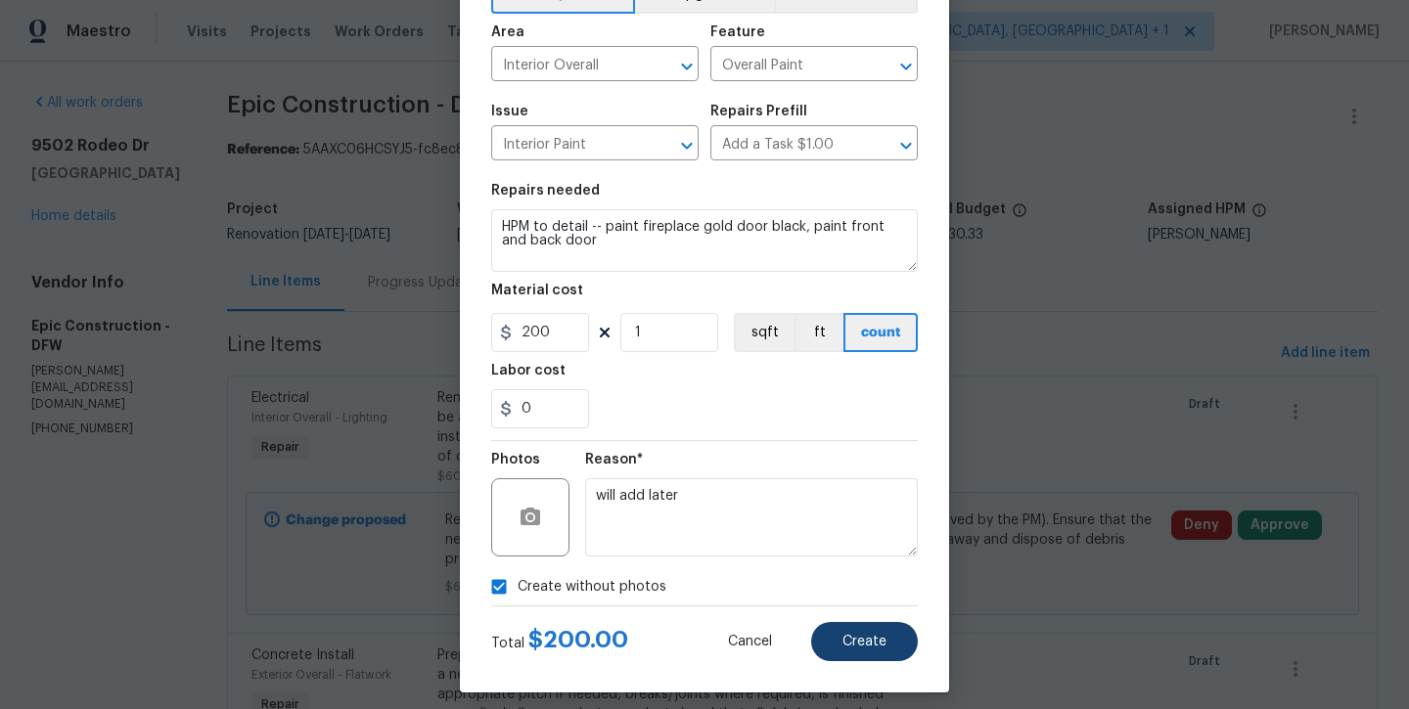
click at [851, 648] on span "Create" at bounding box center [864, 642] width 44 height 15
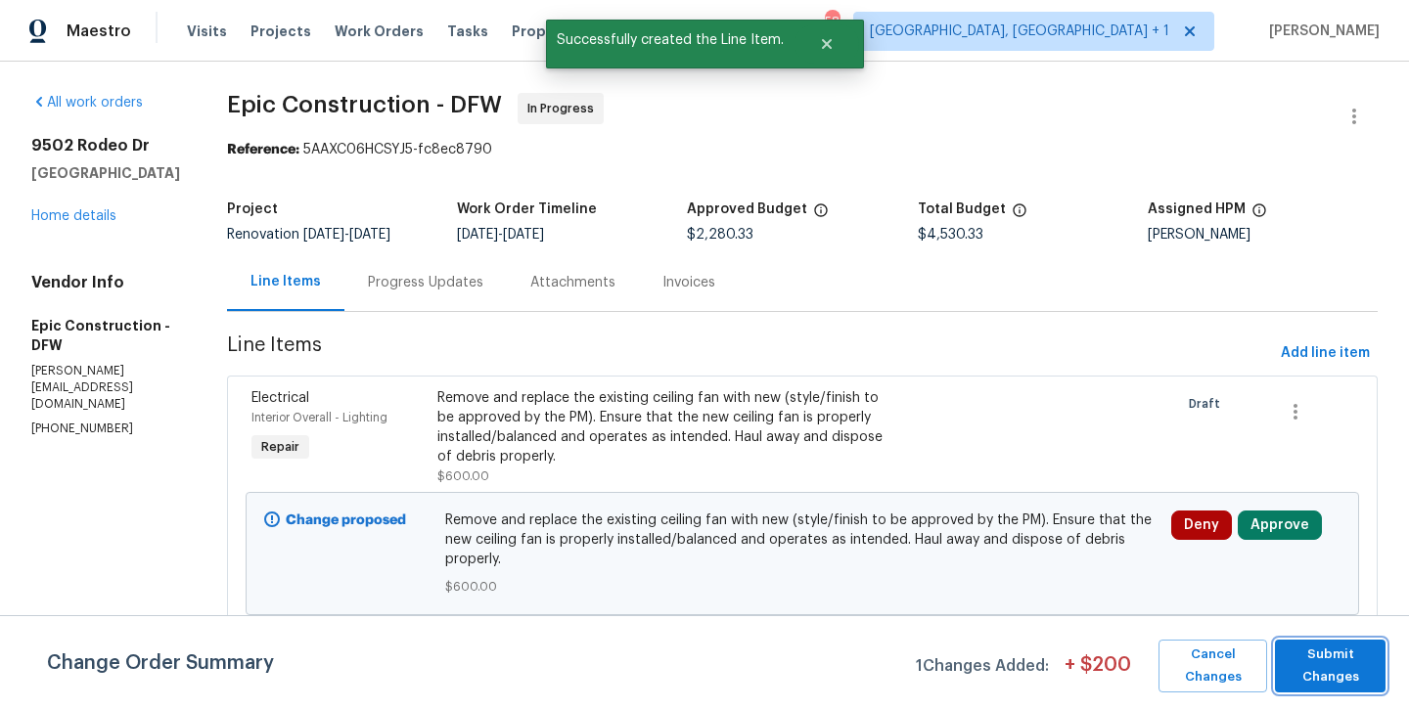
click at [1296, 658] on span "Submit Changes" at bounding box center [1330, 666] width 91 height 45
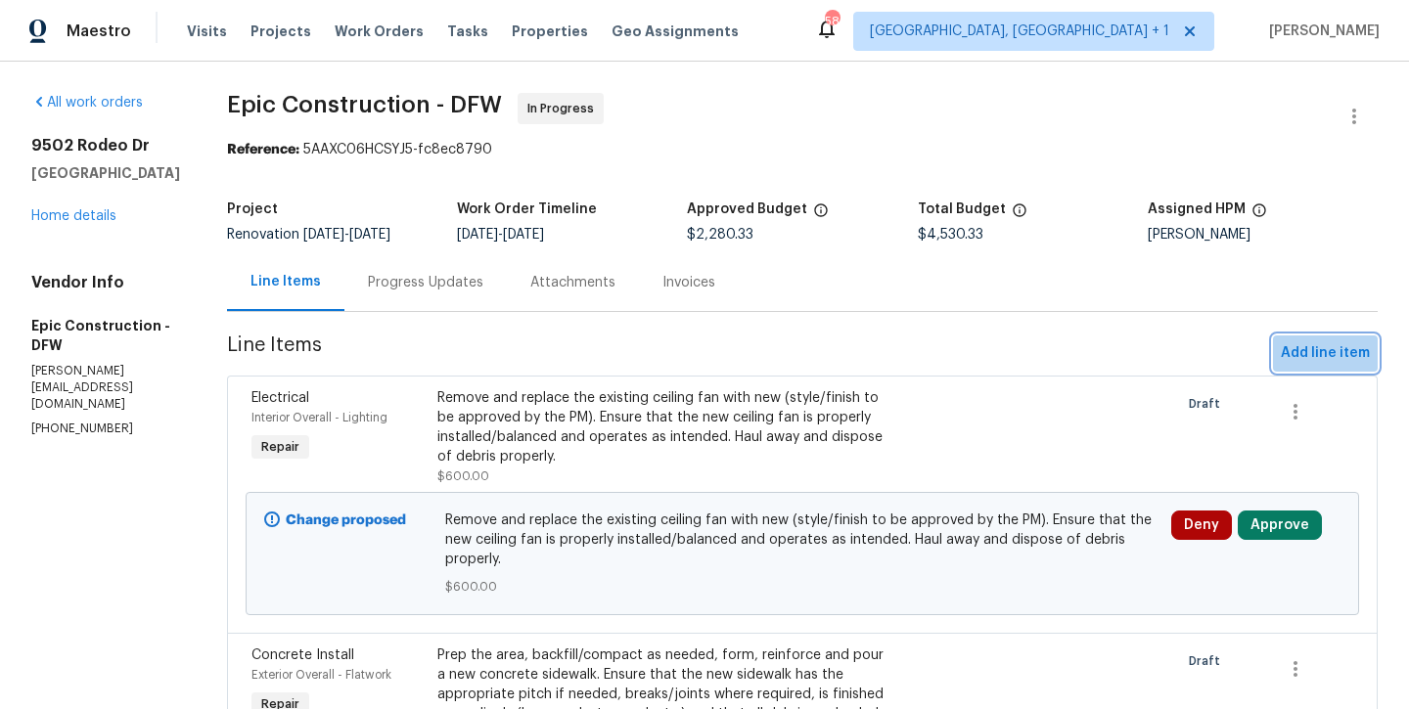
click at [1338, 355] on span "Add line item" at bounding box center [1325, 353] width 89 height 24
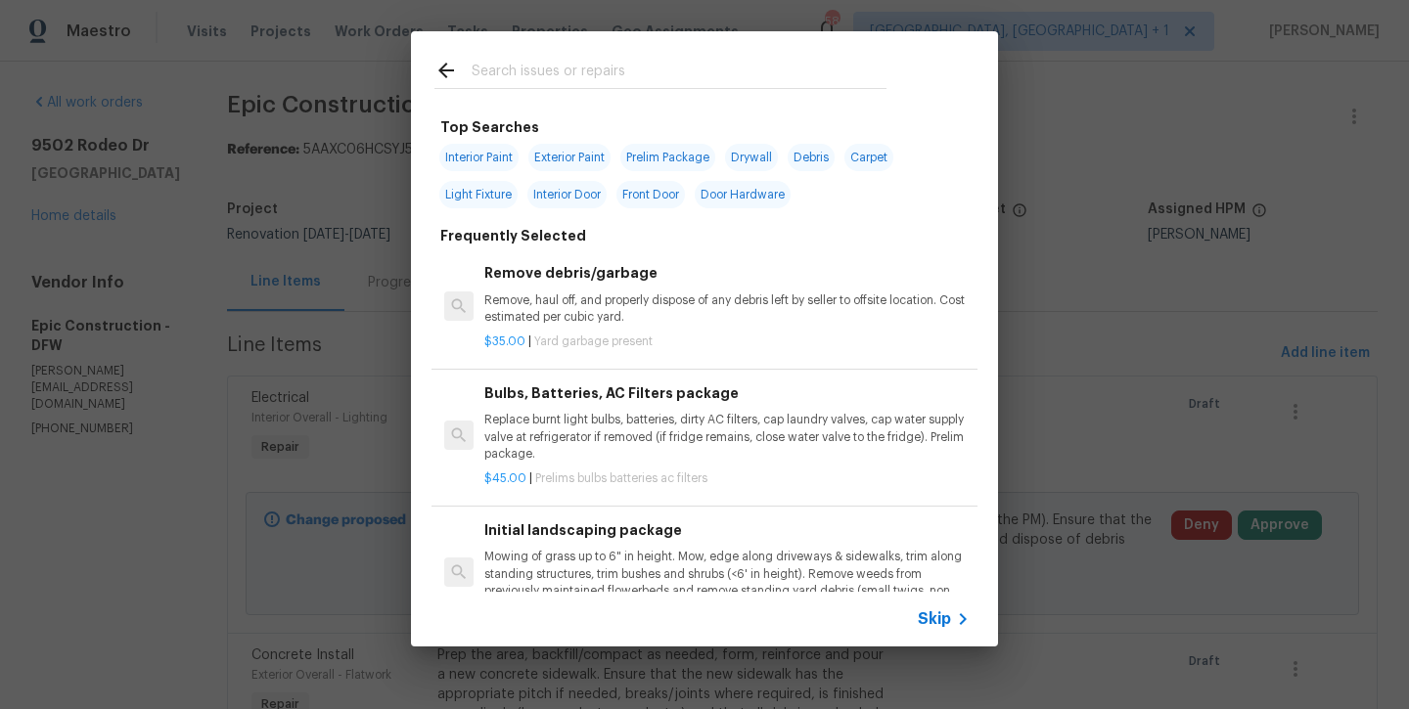
click at [568, 78] on input "text" at bounding box center [679, 73] width 415 height 29
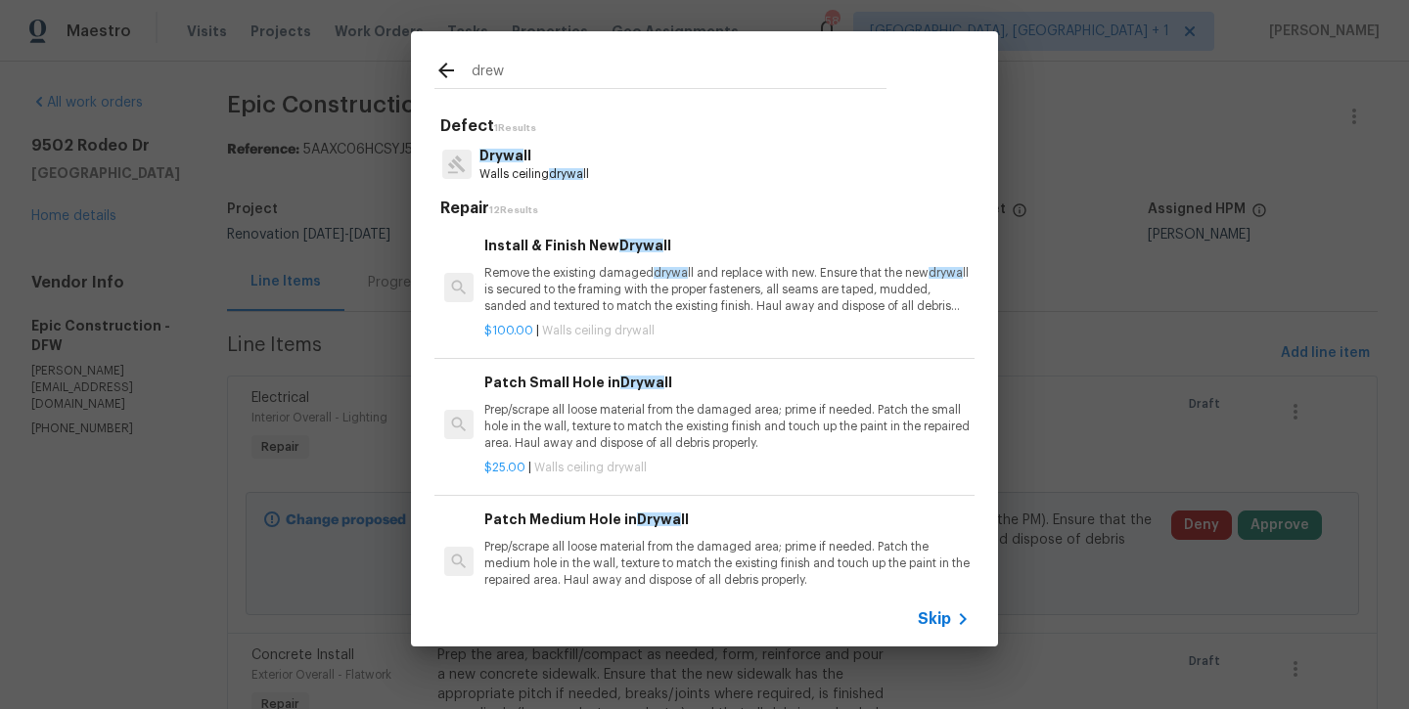
type input "drew"
drag, startPoint x: 568, startPoint y: 78, endPoint x: 611, endPoint y: 279, distance: 205.2
click at [611, 279] on p "Remove the existing damaged drywa ll and replace with new. Ensure that the new …" at bounding box center [726, 290] width 485 height 50
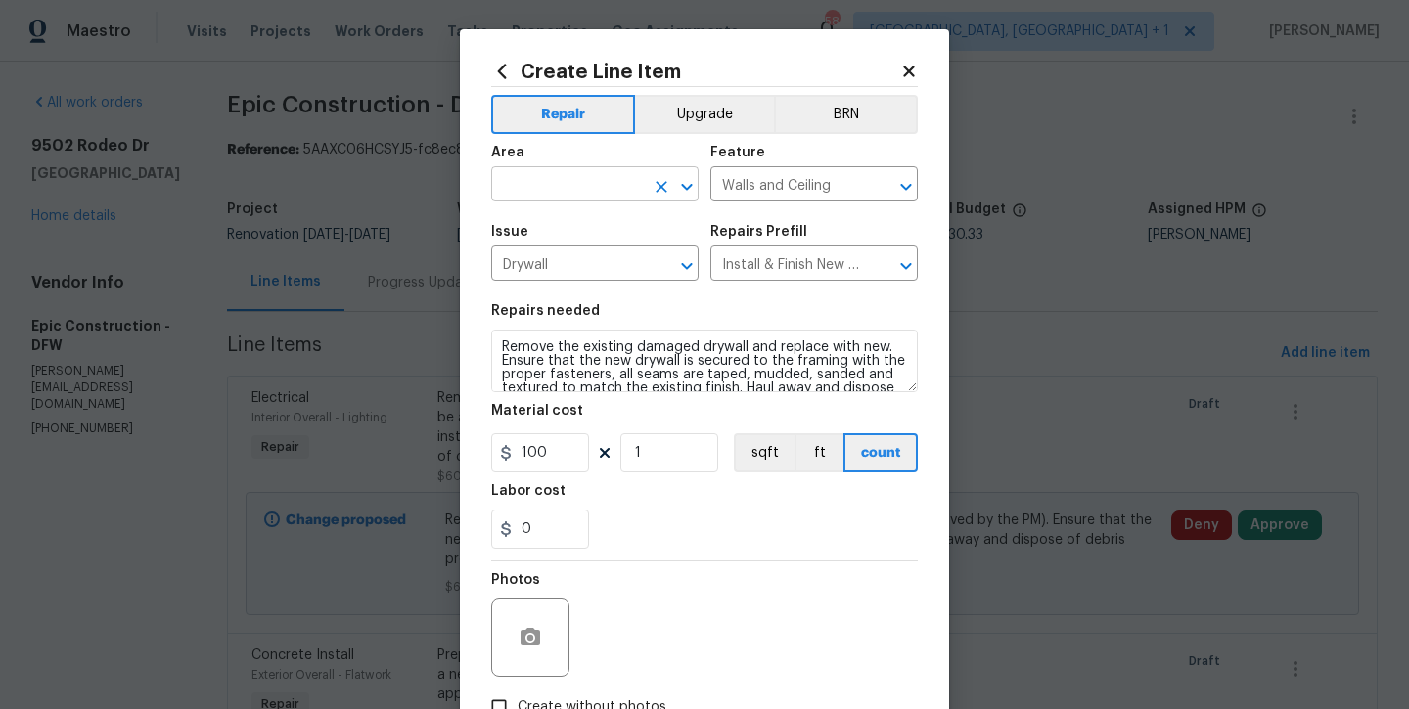
click at [585, 177] on input "text" at bounding box center [567, 186] width 153 height 30
click at [598, 281] on ul "Interior Addition Interior Overall" at bounding box center [594, 245] width 207 height 80
click at [589, 255] on li "Interior Overall" at bounding box center [594, 262] width 207 height 32
type input "Interior Overall"
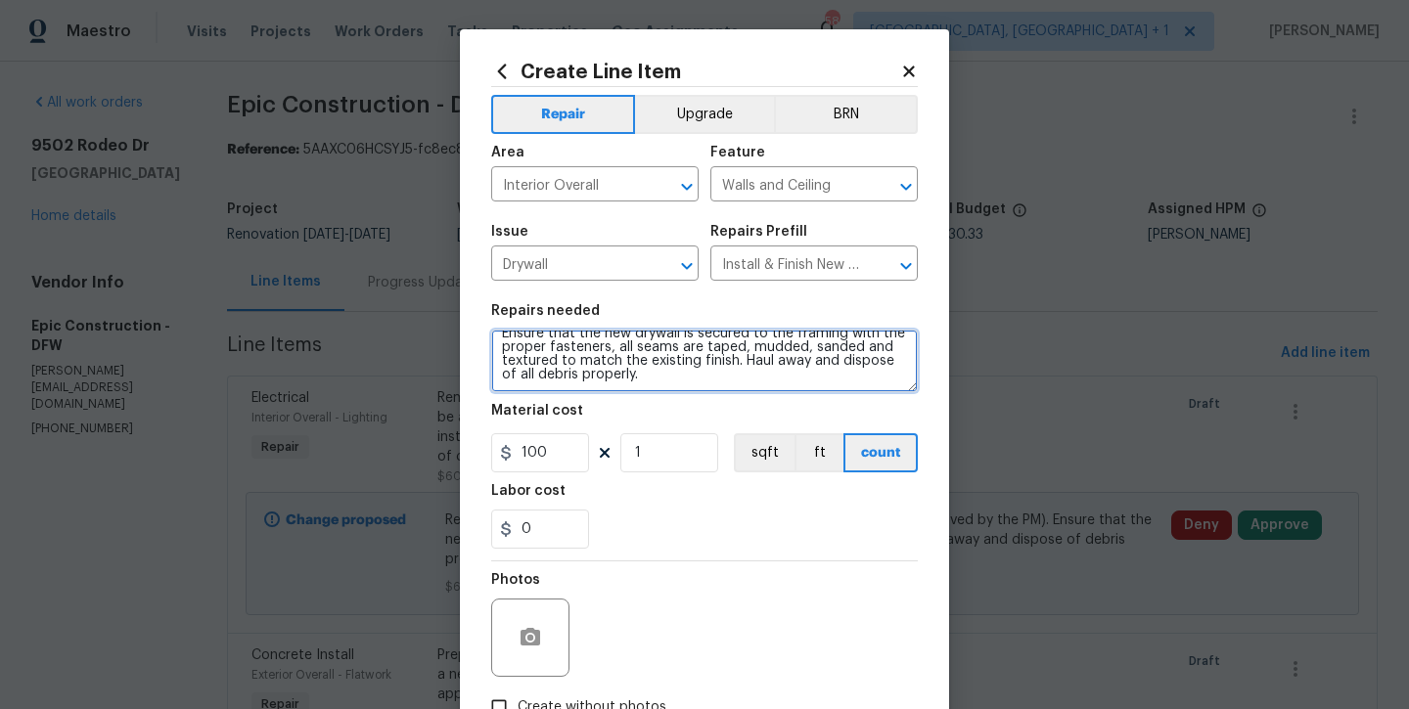
click at [788, 378] on textarea "Remove the existing damaged drywall and replace with new. Ensure that the new d…" at bounding box center [704, 361] width 427 height 63
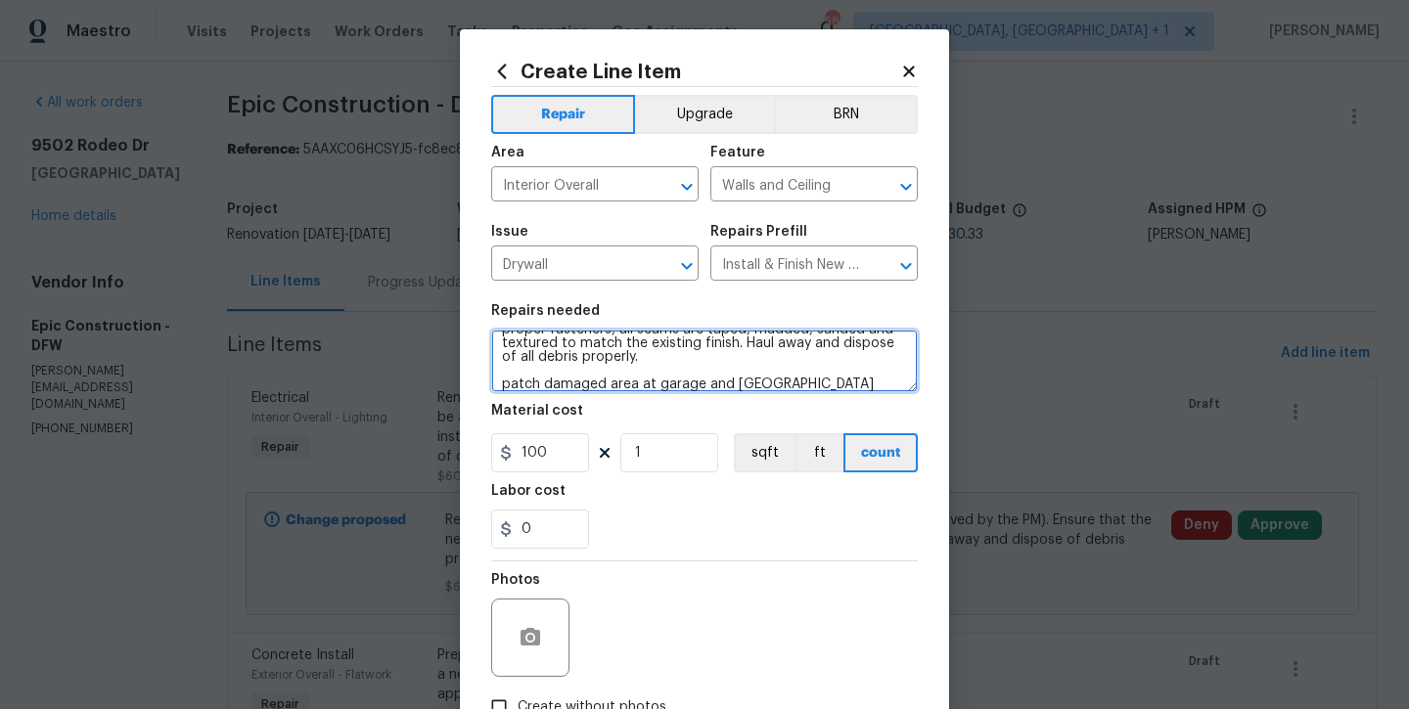
type textarea "Remove the existing damaged drywall and replace with new. Ensure that the new d…"
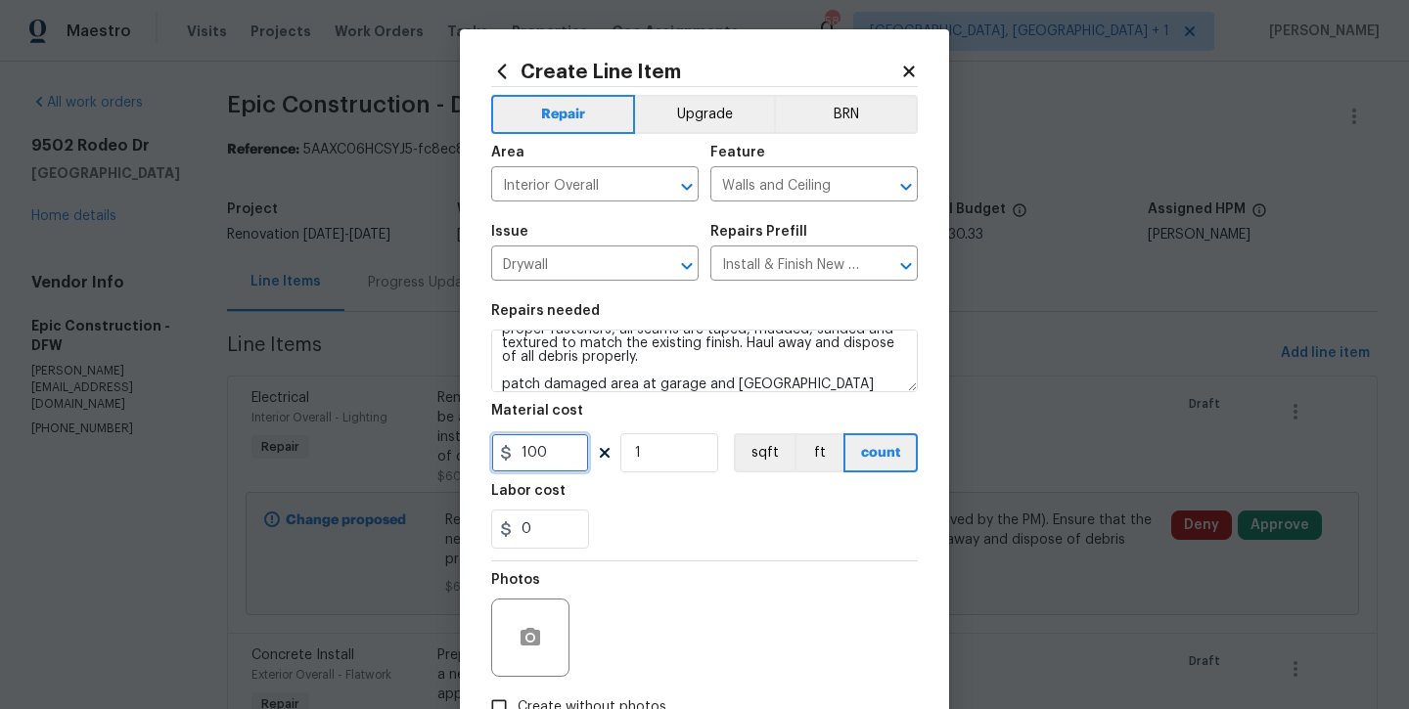
click at [552, 468] on input "100" at bounding box center [540, 452] width 98 height 39
click at [651, 443] on input "1" at bounding box center [669, 452] width 98 height 39
type input "2"
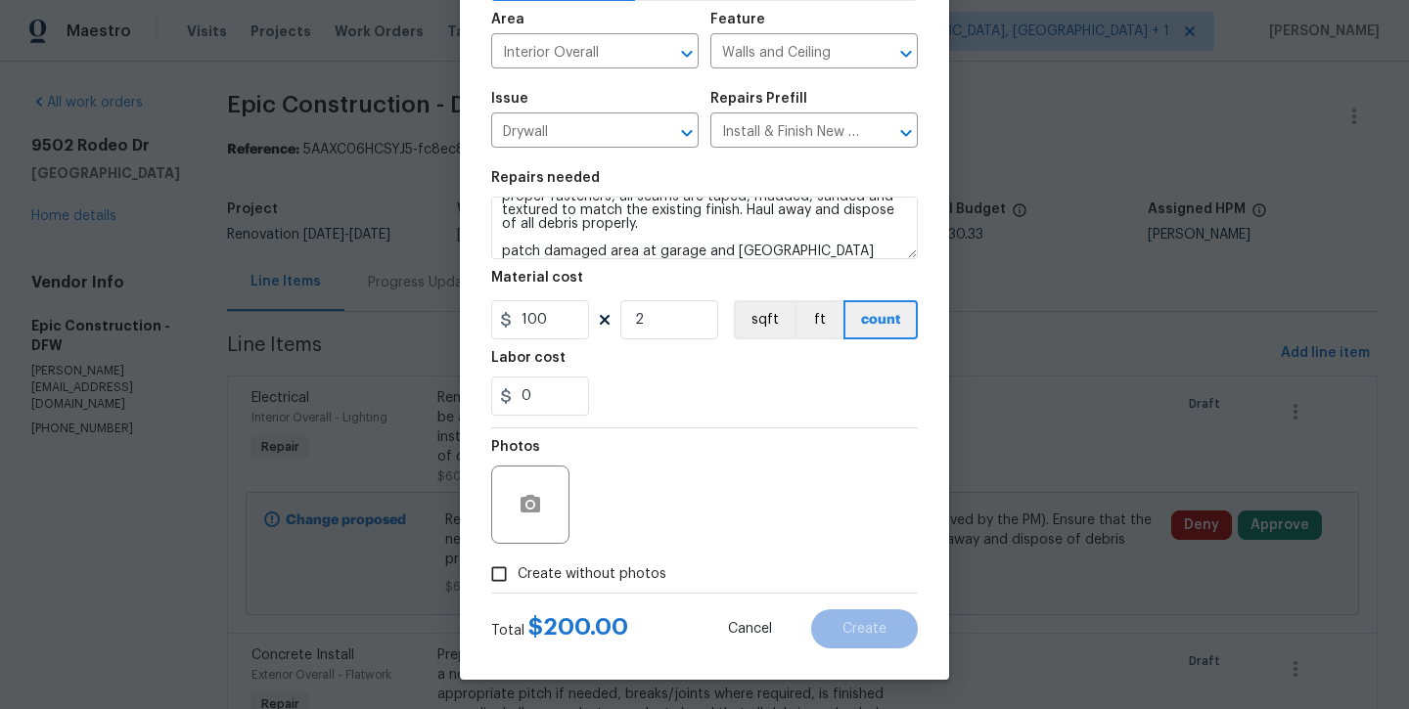
click at [552, 604] on div "Total $ 200.00 Cancel Create" at bounding box center [704, 621] width 427 height 55
click at [552, 587] on label "Create without photos" at bounding box center [573, 574] width 186 height 37
click at [518, 587] on input "Create without photos" at bounding box center [498, 574] width 37 height 37
checkbox input "true"
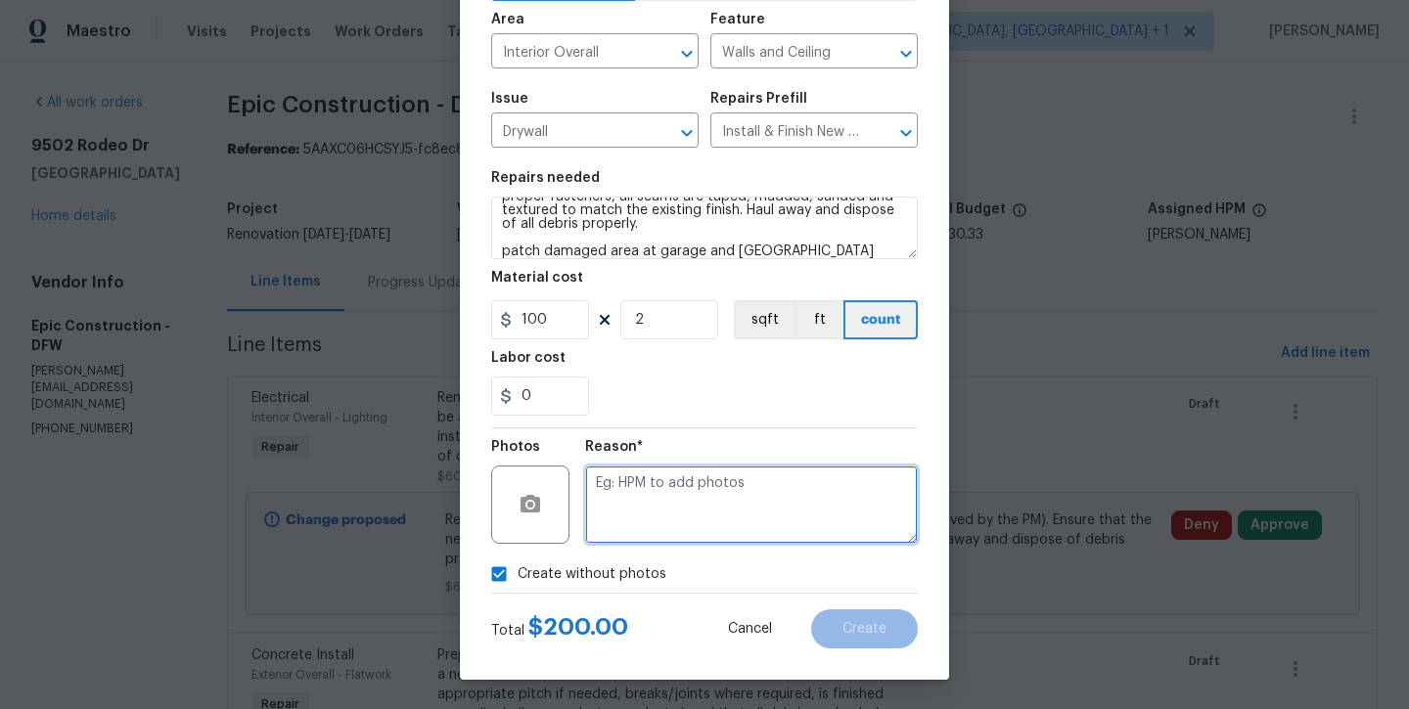
click at [693, 501] on textarea at bounding box center [751, 505] width 333 height 78
type textarea "will add later"
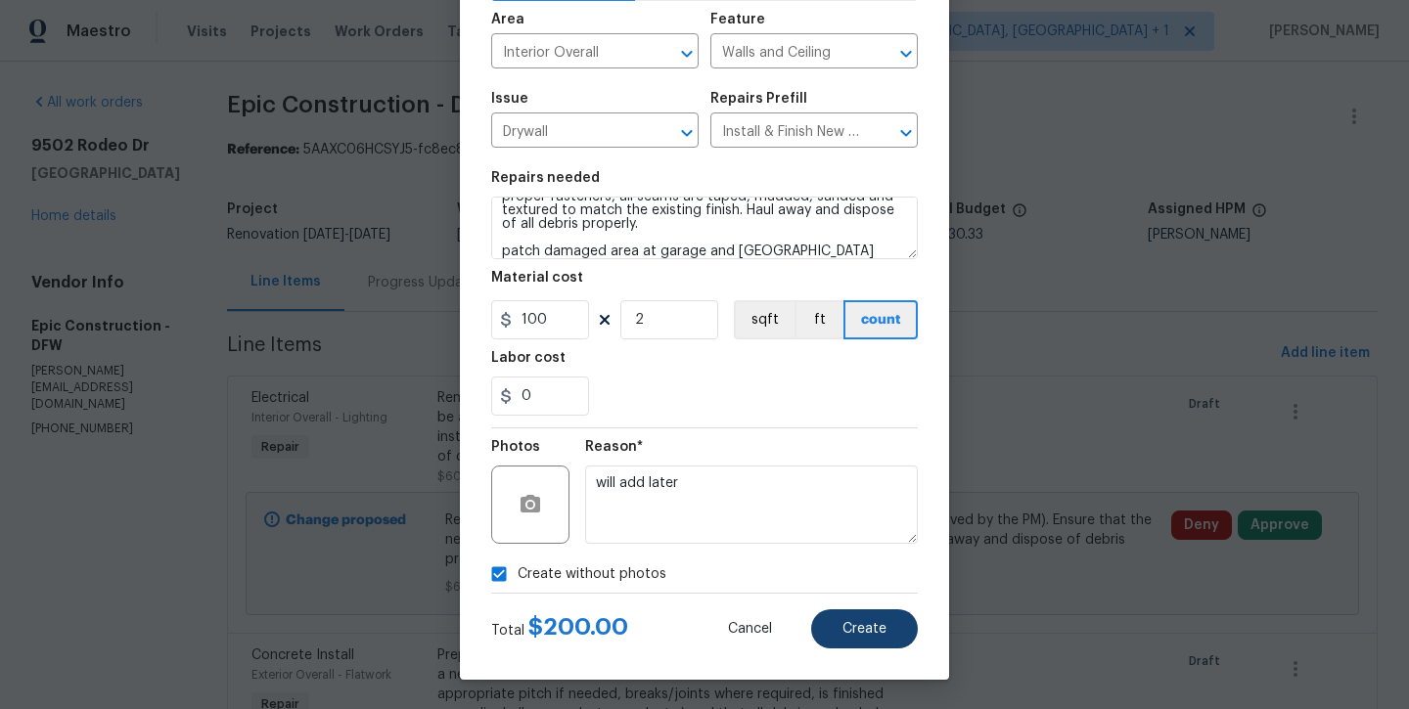
click at [854, 624] on span "Create" at bounding box center [864, 629] width 44 height 15
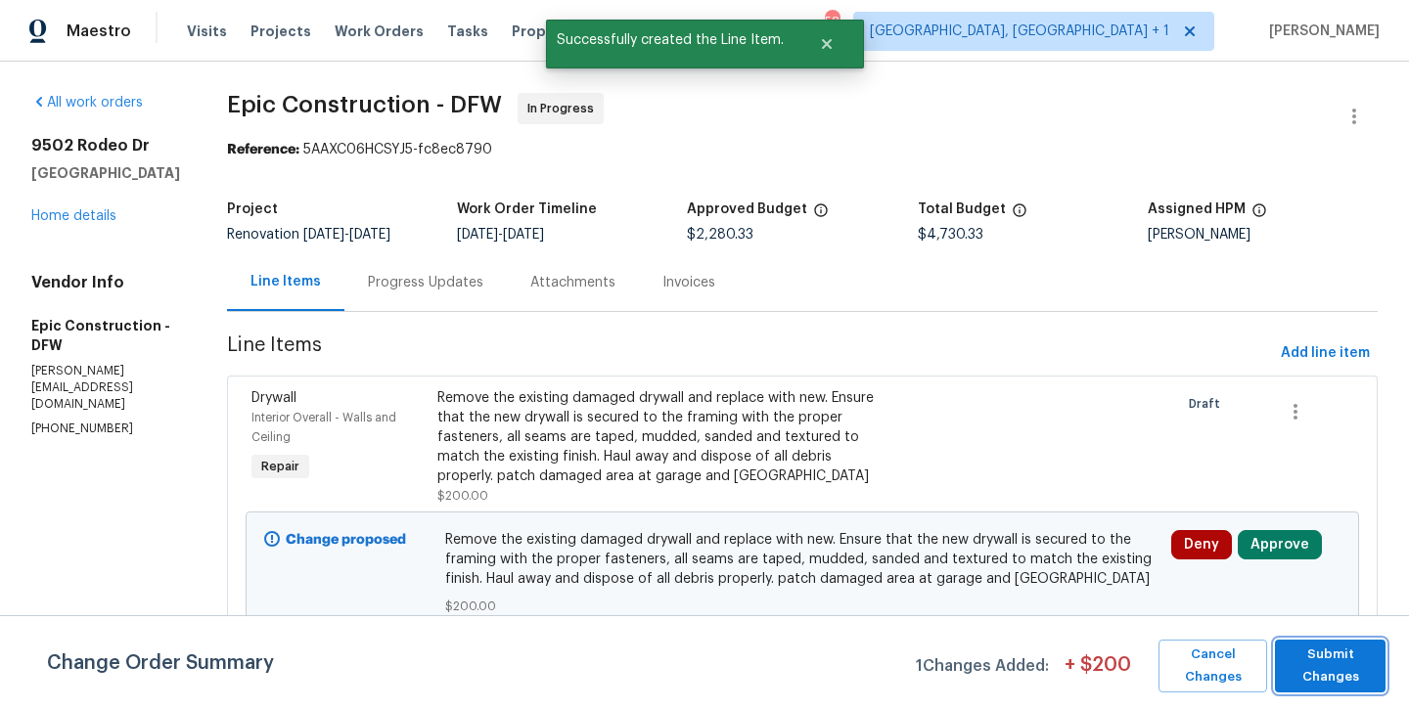
click at [1352, 677] on span "Submit Changes" at bounding box center [1330, 666] width 91 height 45
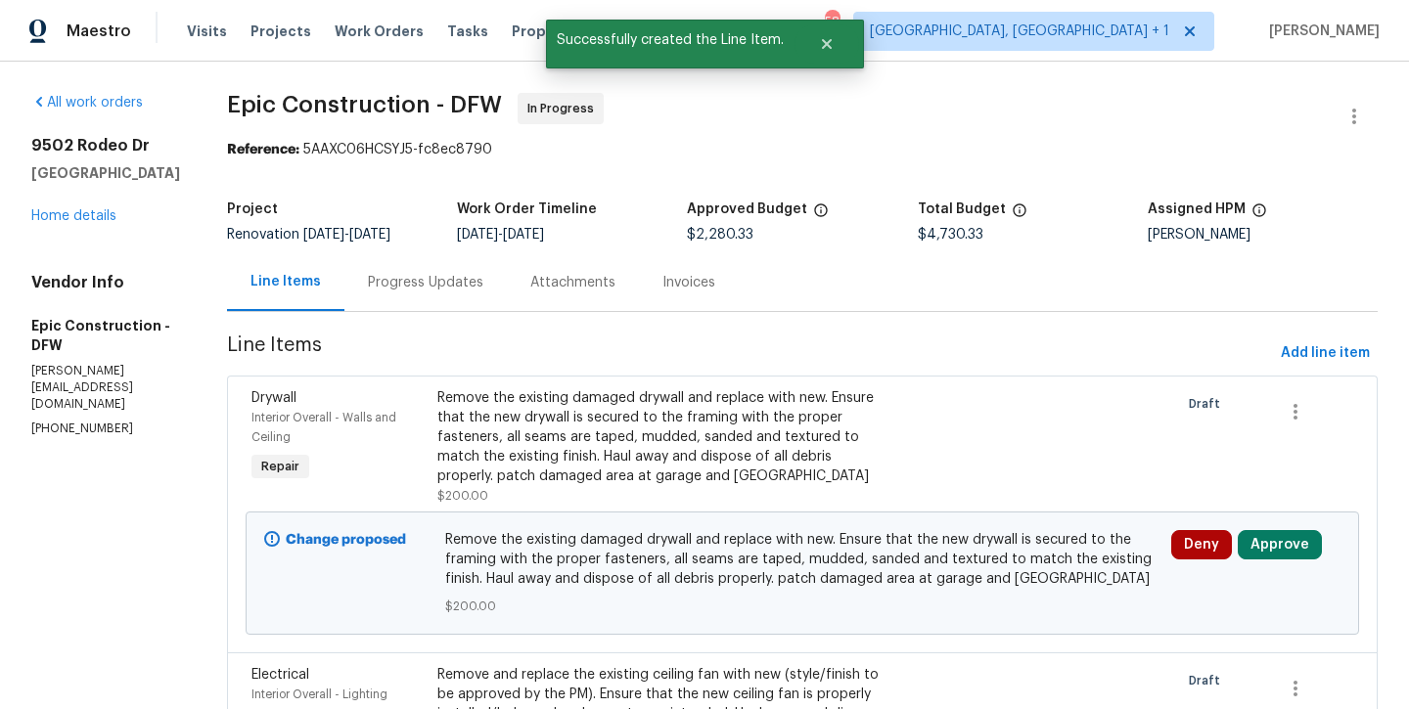
click at [690, 11] on div "Maestro Visits Projects Work Orders Tasks Properties Geo Assignments 58 Albuque…" at bounding box center [704, 31] width 1409 height 62
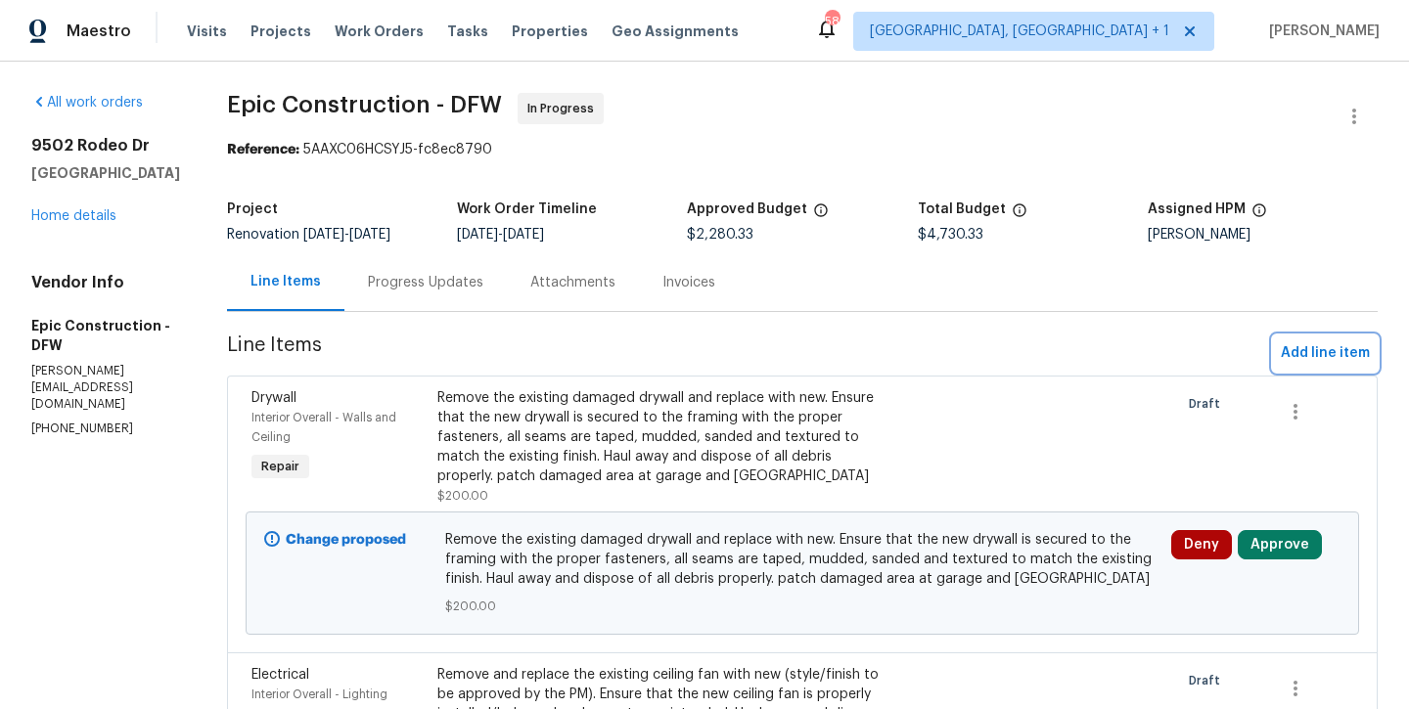
click at [1291, 350] on span "Add line item" at bounding box center [1325, 353] width 89 height 24
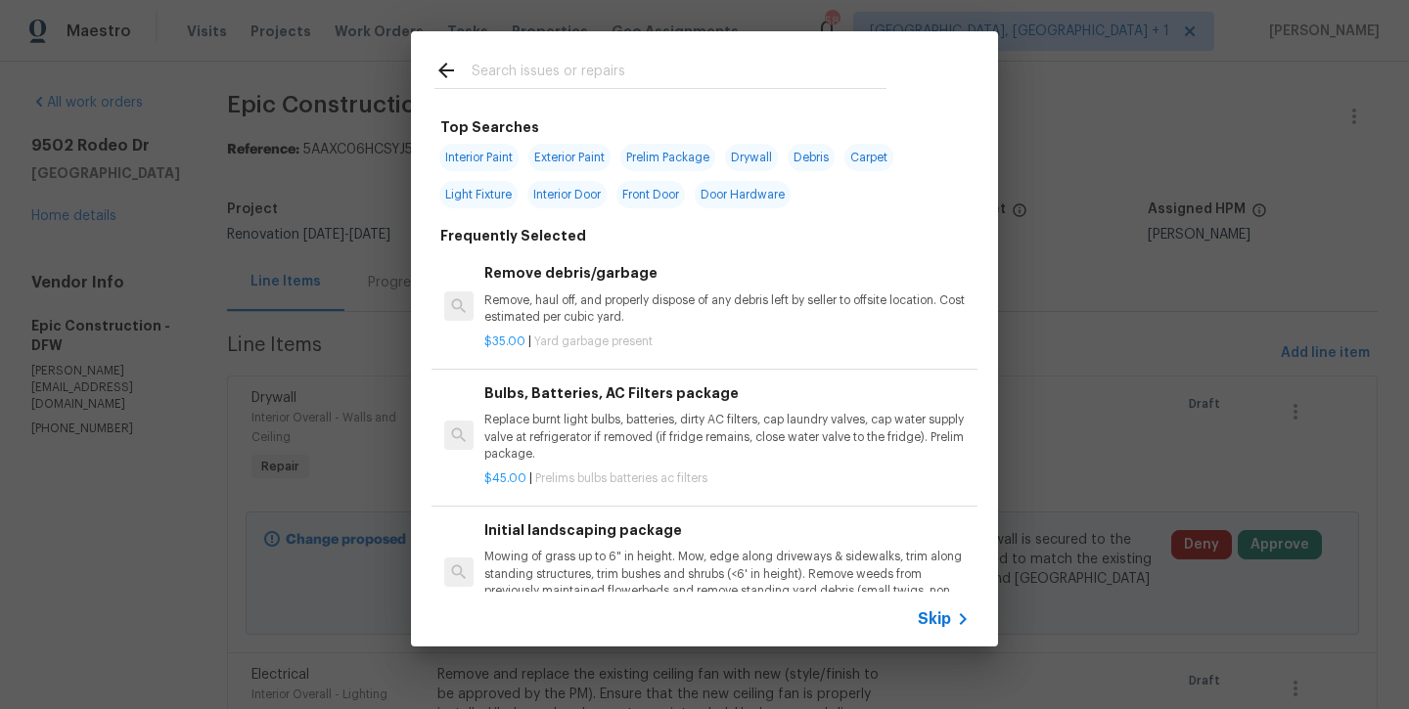
click at [633, 76] on input "text" at bounding box center [679, 73] width 415 height 29
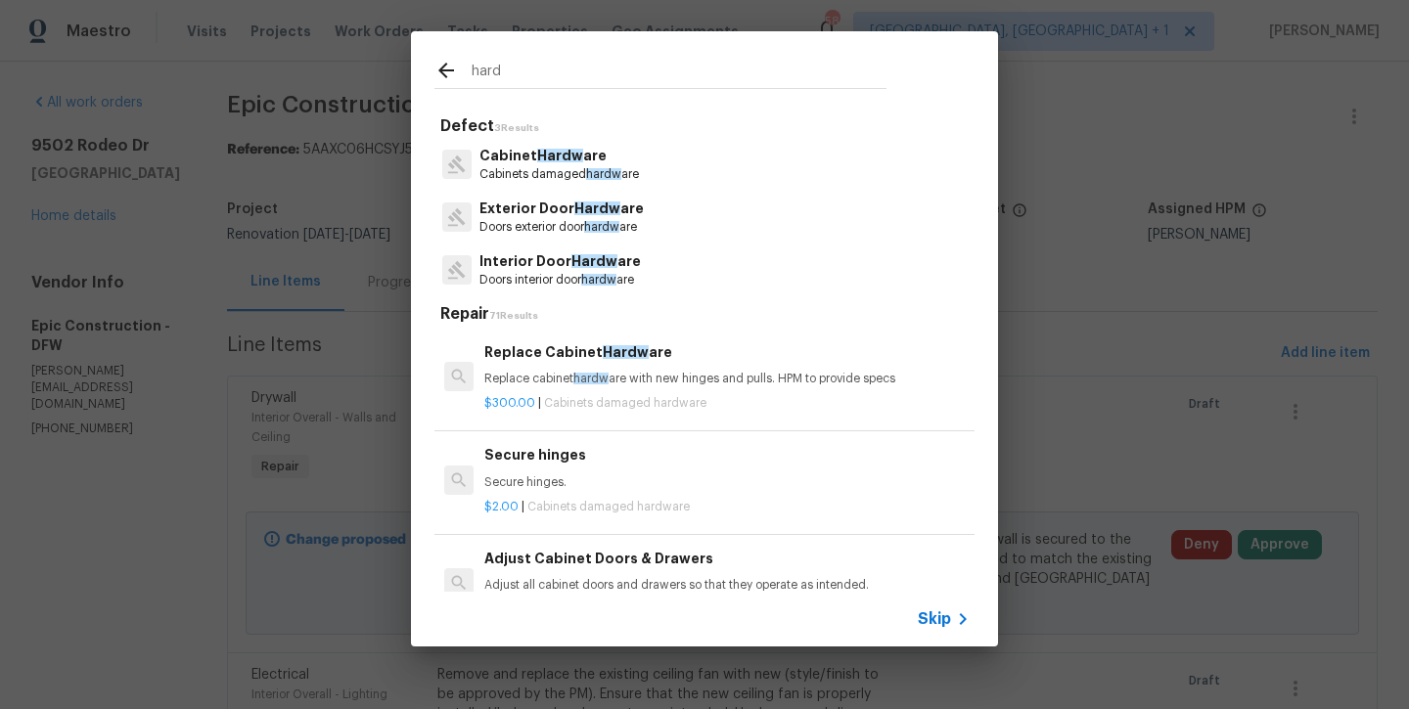
type input "hard"
drag, startPoint x: 633, startPoint y: 76, endPoint x: 595, endPoint y: 184, distance: 114.2
click at [595, 184] on div "Cabinet Hardw are Cabinets damaged hardw are" at bounding box center [704, 164] width 540 height 53
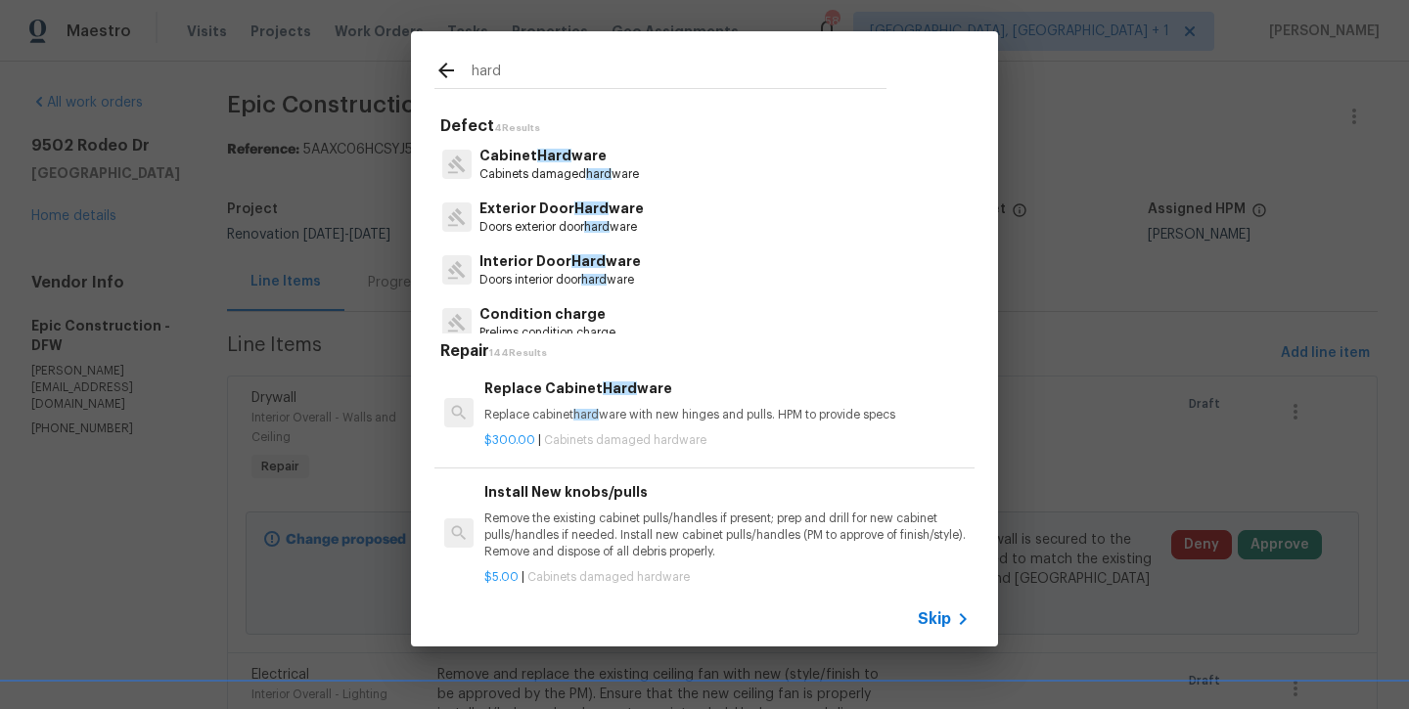
click at [582, 151] on p "Cabinet Hard ware" at bounding box center [558, 156] width 159 height 21
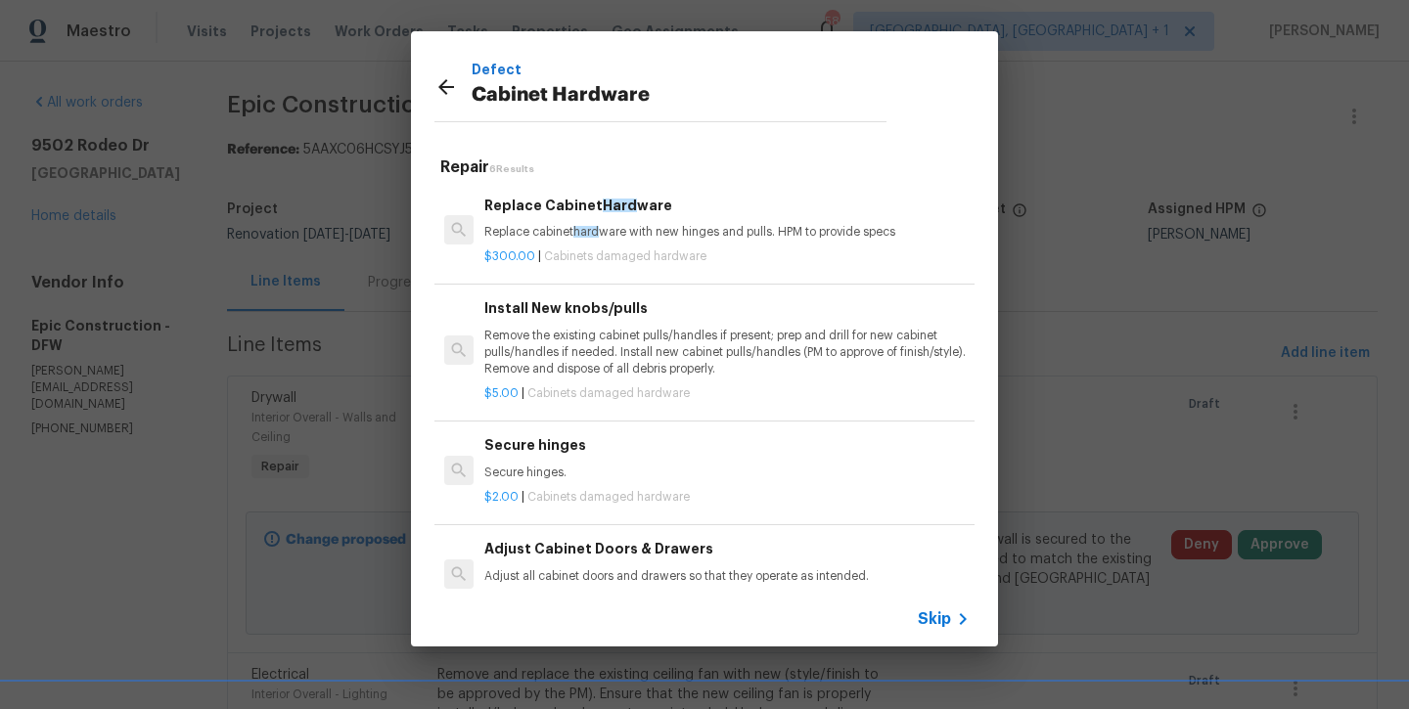
click at [588, 206] on h6 "Replace Cabinet Hard ware" at bounding box center [726, 206] width 485 height 22
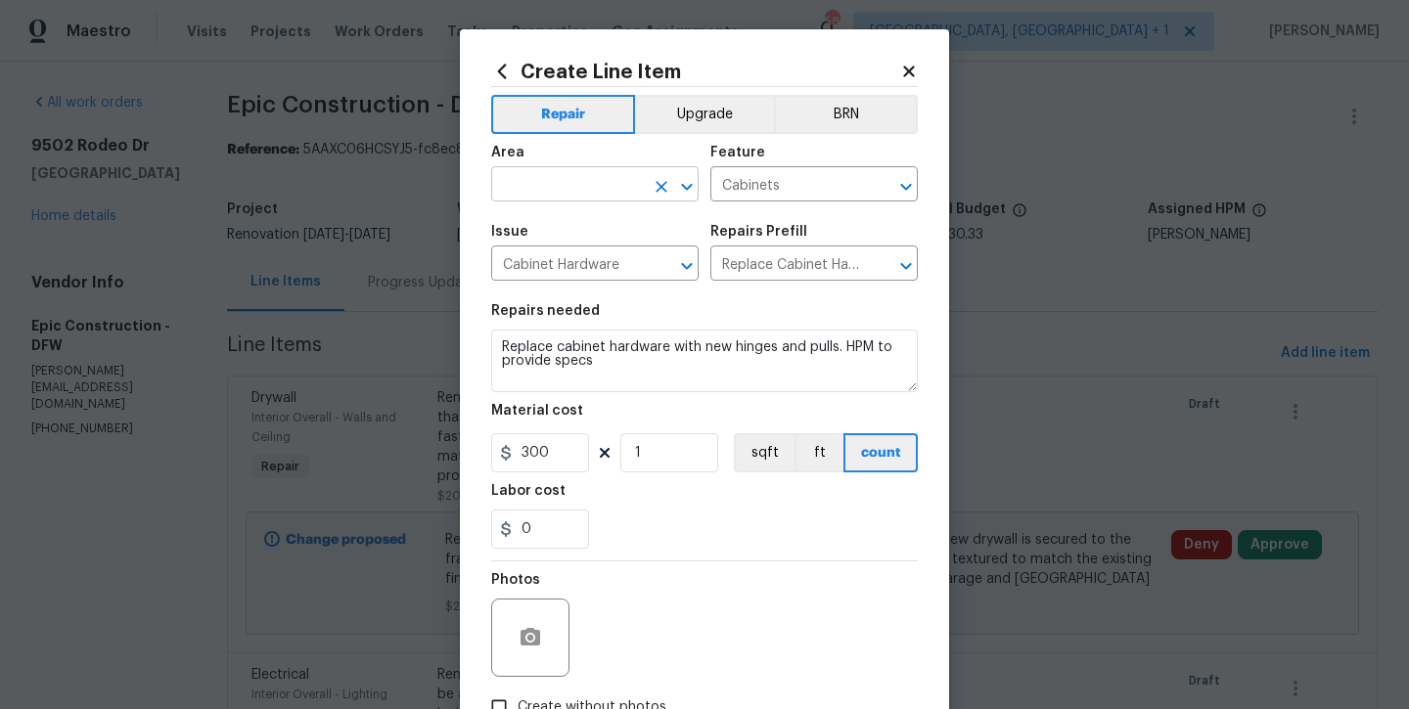
click at [552, 189] on input "text" at bounding box center [567, 186] width 153 height 30
click at [554, 237] on li "Kitchen" at bounding box center [594, 229] width 207 height 32
type input "Kitchen"
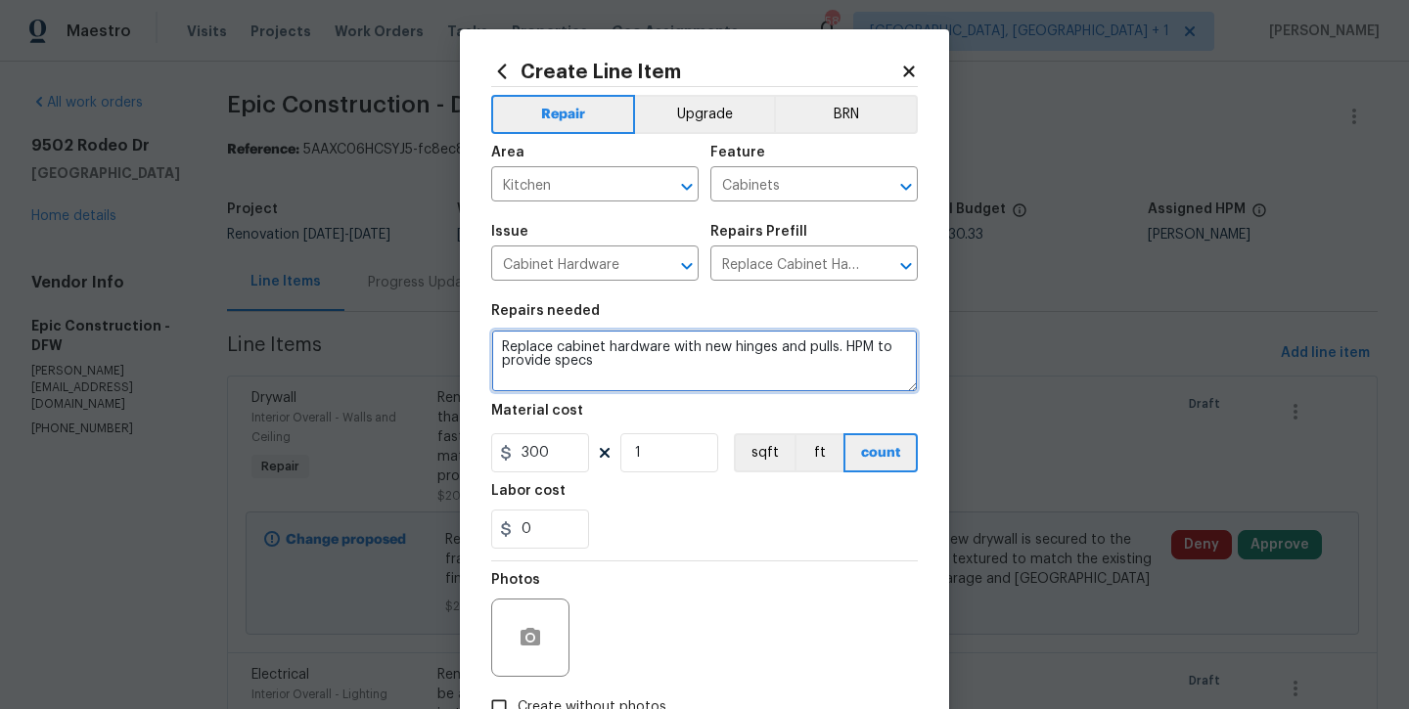
click at [660, 359] on textarea "Replace cabinet hardware with new hinges and pulls. HPM to provide specs" at bounding box center [704, 361] width 427 height 63
type textarea "Replace cabinet hardware with new hinges and pulls. HPM to provide specs ALSO F…"
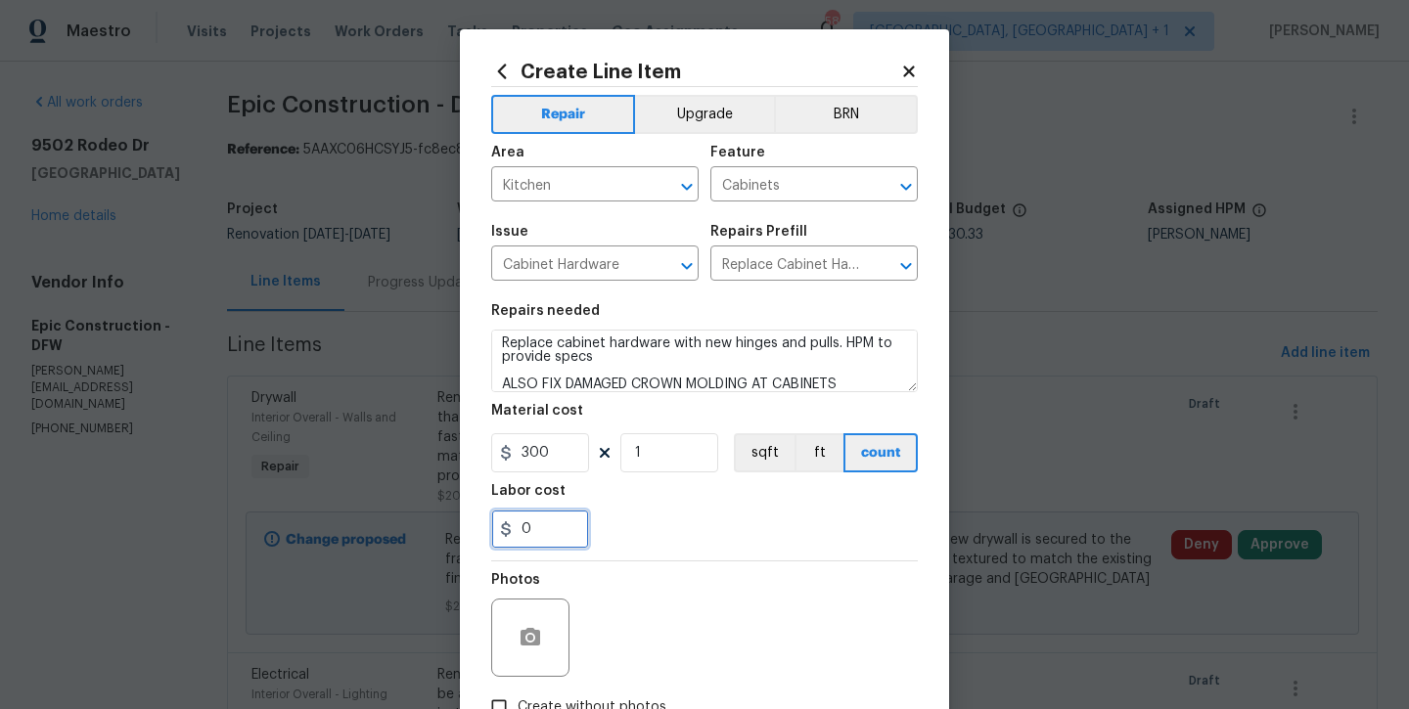
click at [548, 535] on input "0" at bounding box center [540, 529] width 98 height 39
click at [548, 531] on input "0" at bounding box center [540, 529] width 98 height 39
type input "200"
click at [700, 613] on div "Photos" at bounding box center [704, 625] width 427 height 127
click at [697, 551] on section "Repairs needed Replace cabinet hardware with new hinges and pulls. HPM to provi…" at bounding box center [704, 427] width 427 height 268
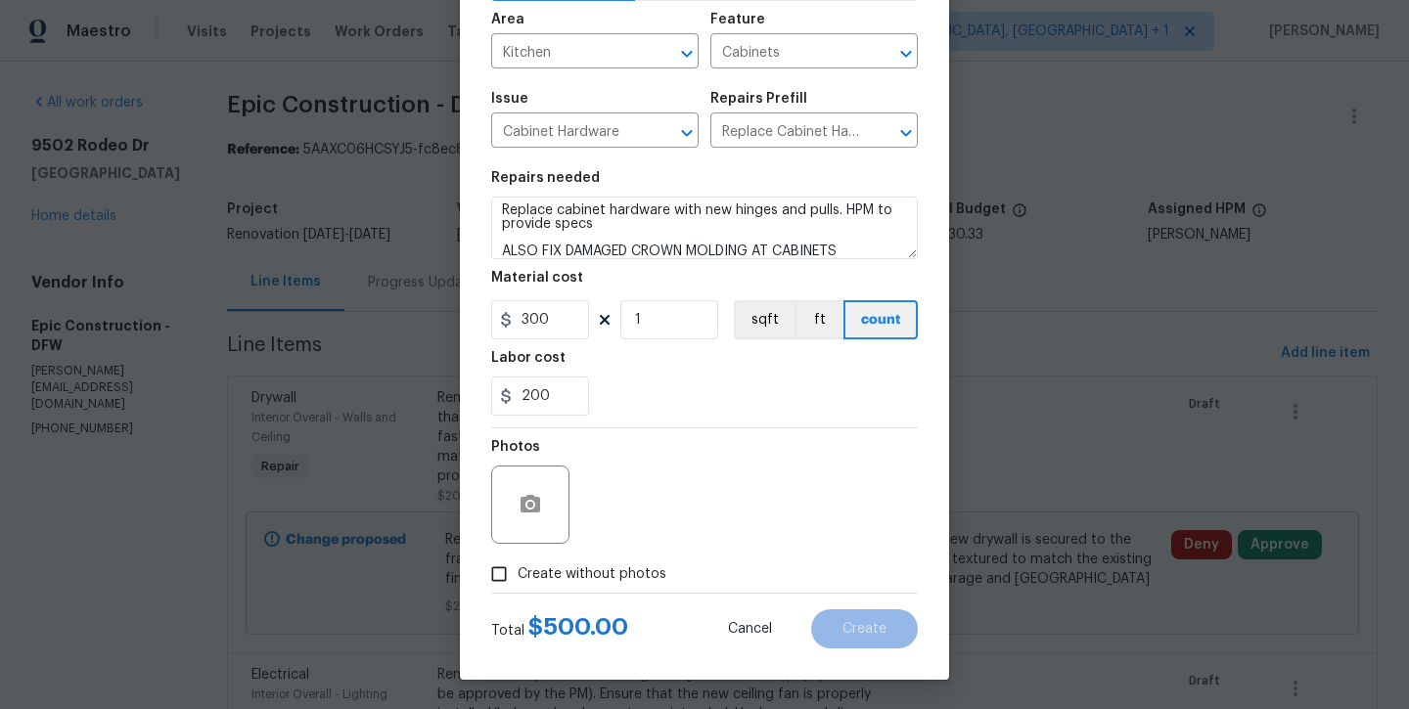
click at [649, 579] on span "Create without photos" at bounding box center [592, 575] width 149 height 21
click at [518, 579] on input "Create without photos" at bounding box center [498, 574] width 37 height 37
checkbox input "true"
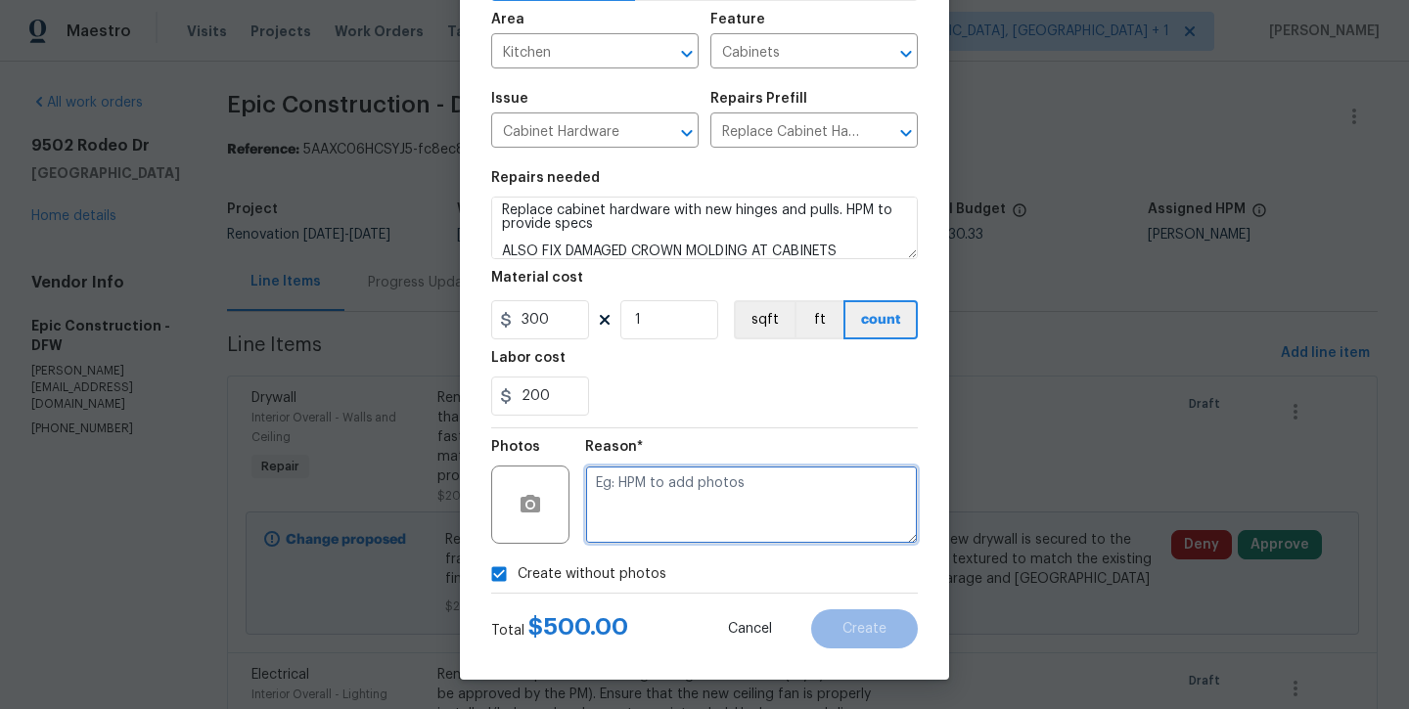
click at [680, 522] on textarea at bounding box center [751, 505] width 333 height 78
type textarea "will add later"
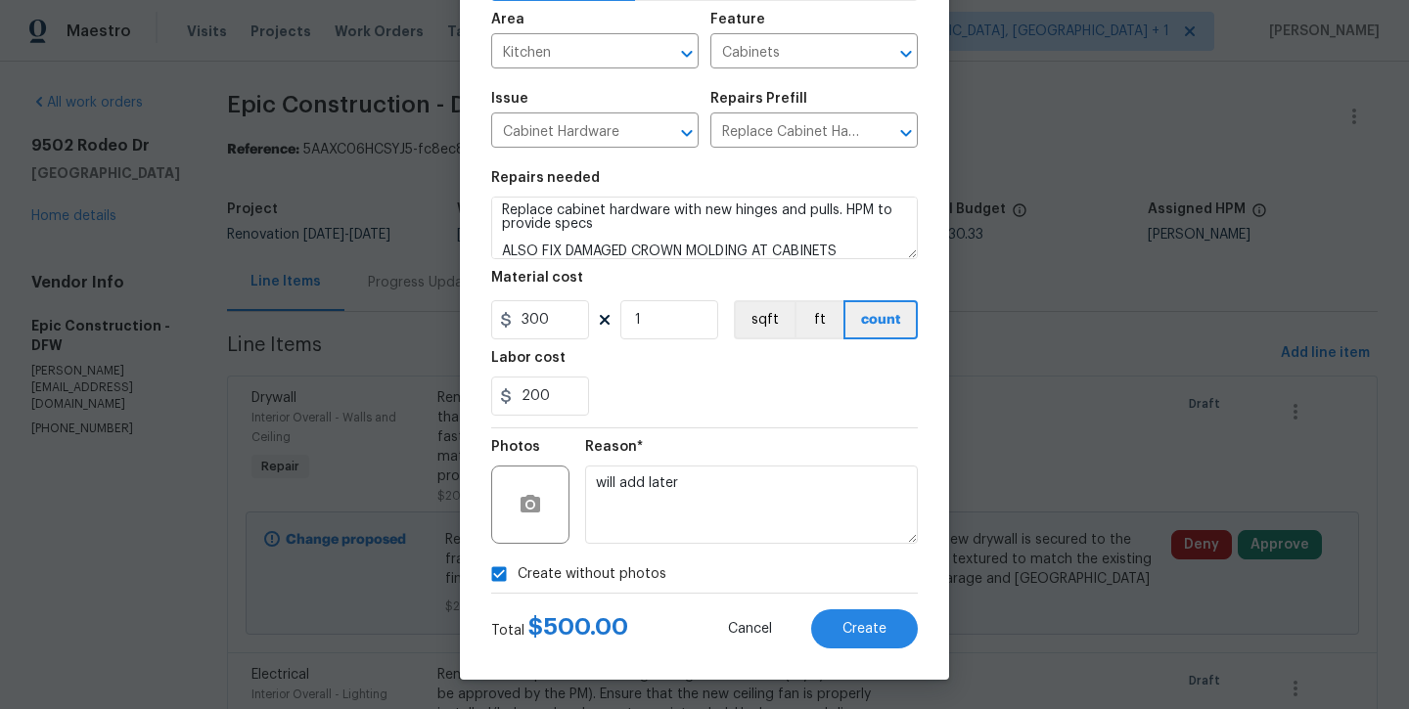
click at [848, 601] on div "Total $ 500.00 Cancel Create" at bounding box center [704, 621] width 427 height 55
click at [850, 625] on span "Create" at bounding box center [864, 629] width 44 height 15
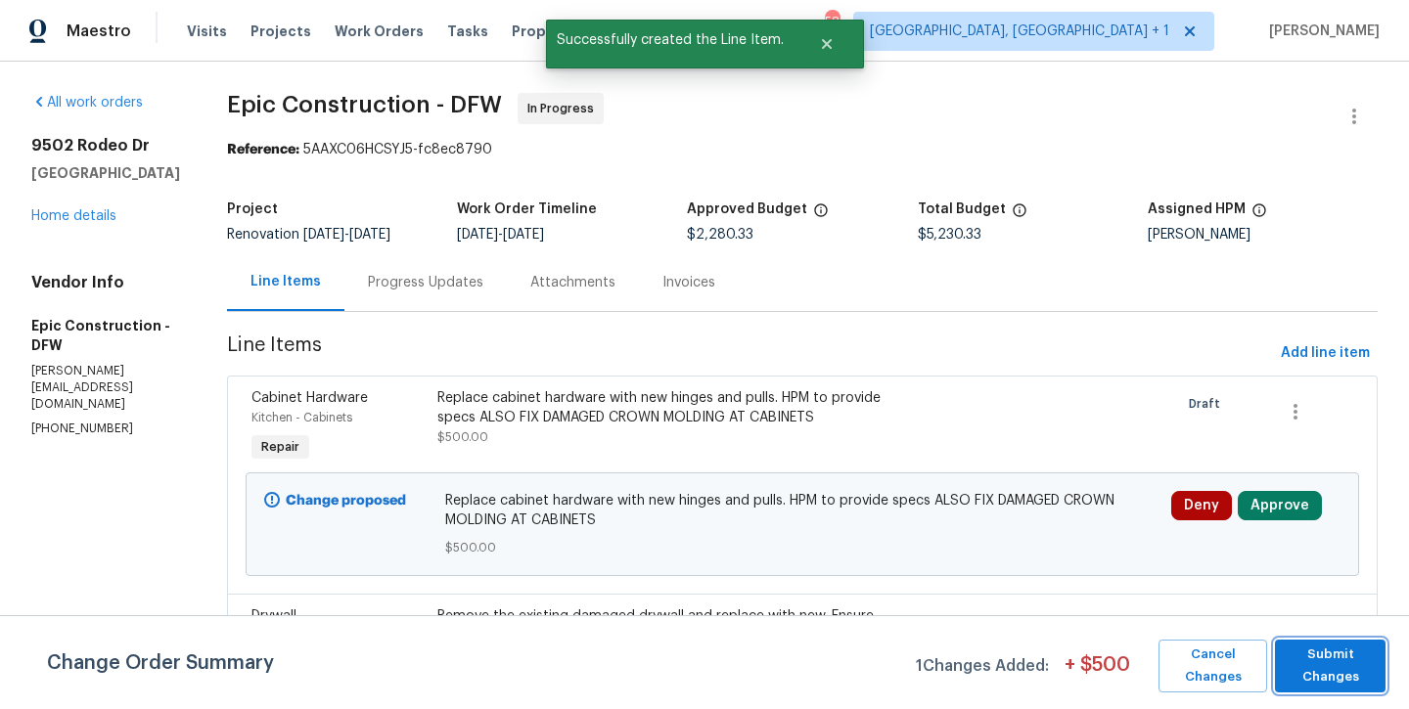
click at [1310, 668] on span "Submit Changes" at bounding box center [1330, 666] width 91 height 45
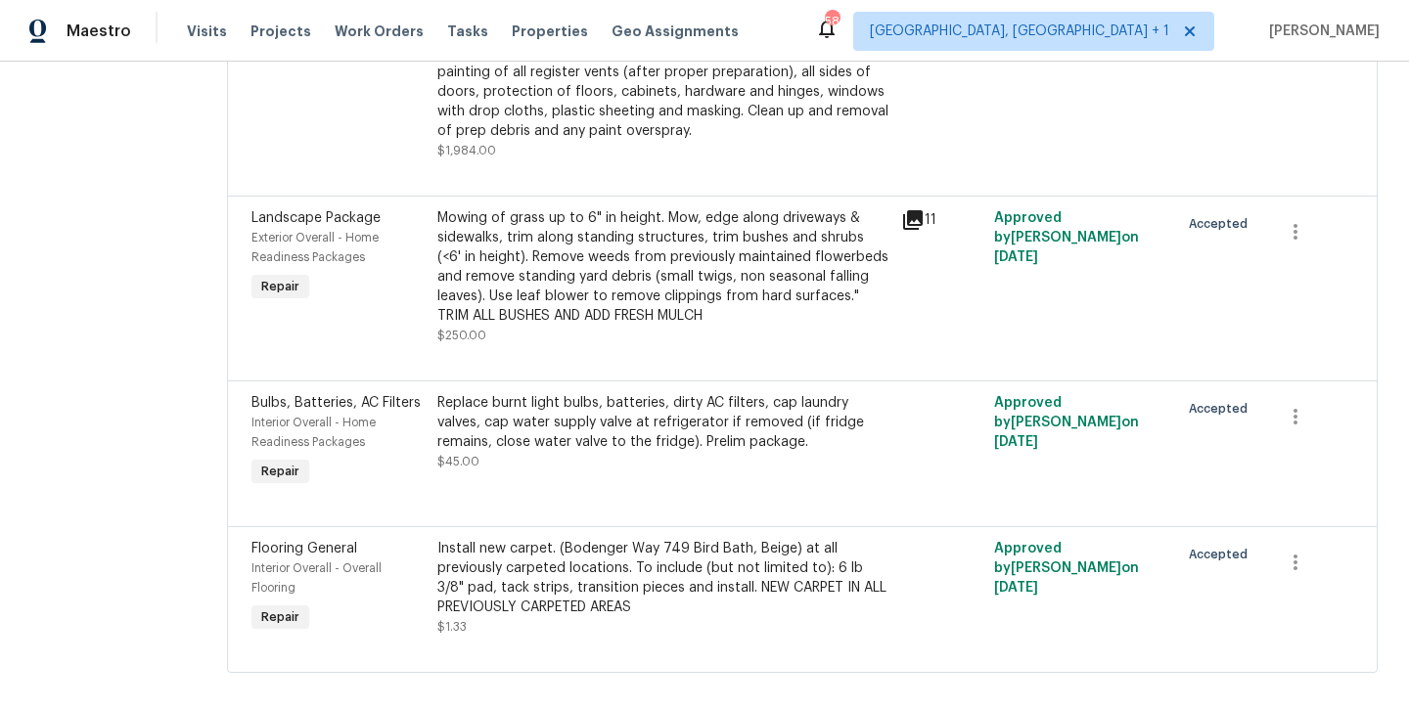
scroll to position [1928, 0]
click at [609, 548] on div "Install new carpet. (Bodenger Way 749 Bird Bath, Beige) at all previously carpe…" at bounding box center [663, 579] width 452 height 78
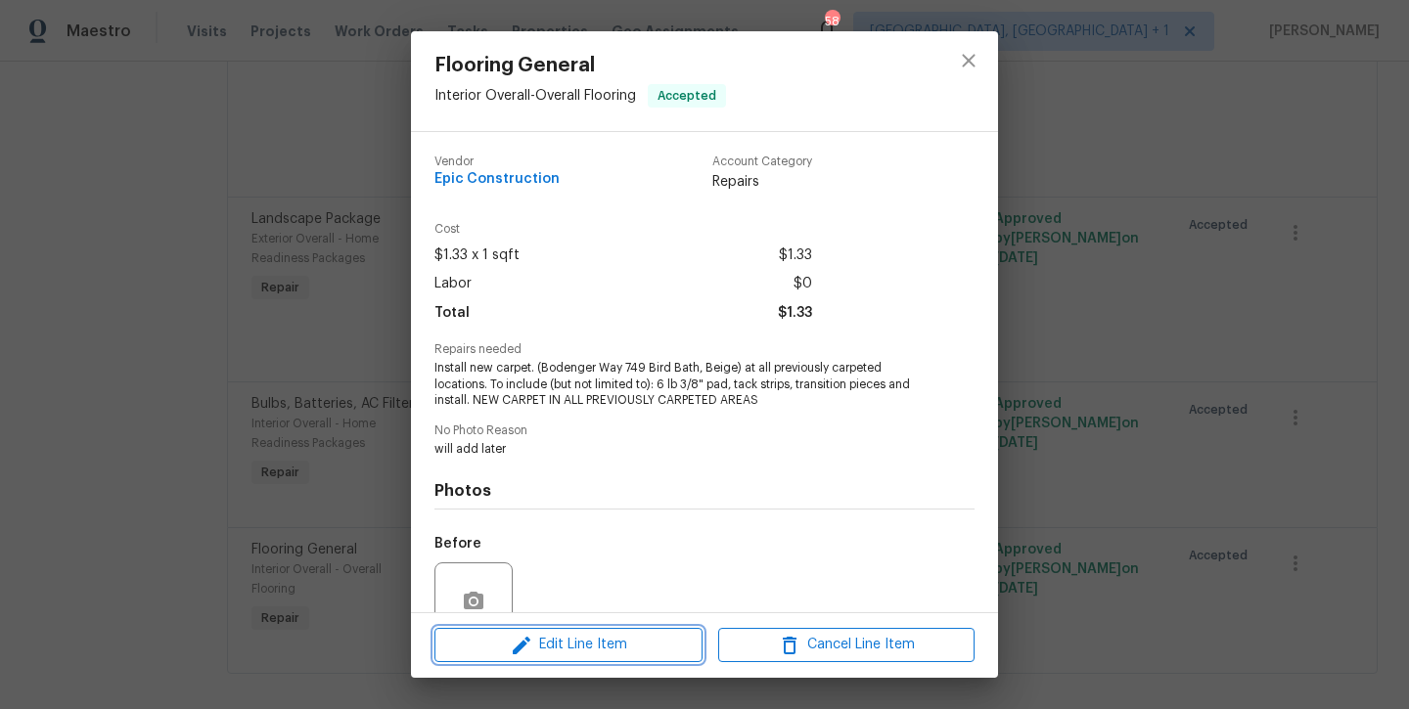
click at [585, 633] on button "Edit Line Item" at bounding box center [568, 645] width 268 height 34
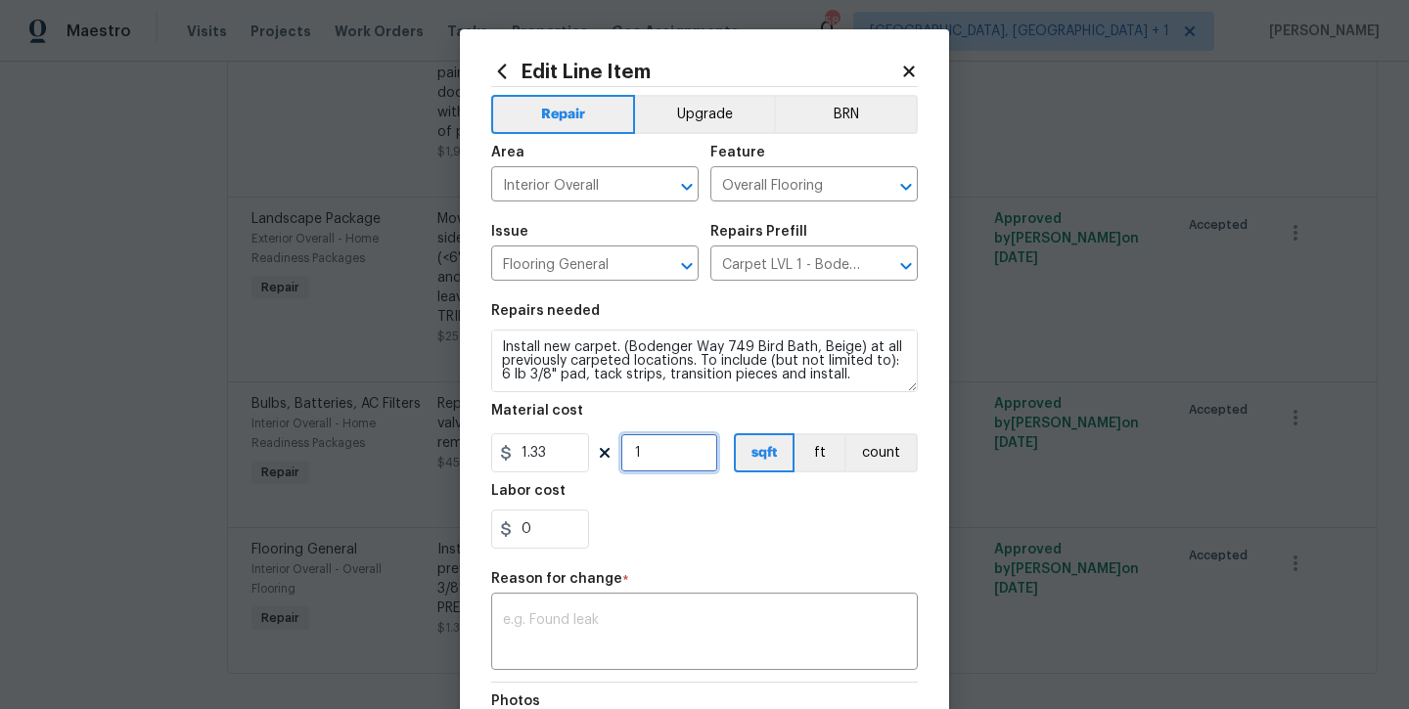
click at [661, 447] on input "1" at bounding box center [669, 452] width 98 height 39
type input "660"
click at [667, 510] on div "0" at bounding box center [704, 529] width 427 height 39
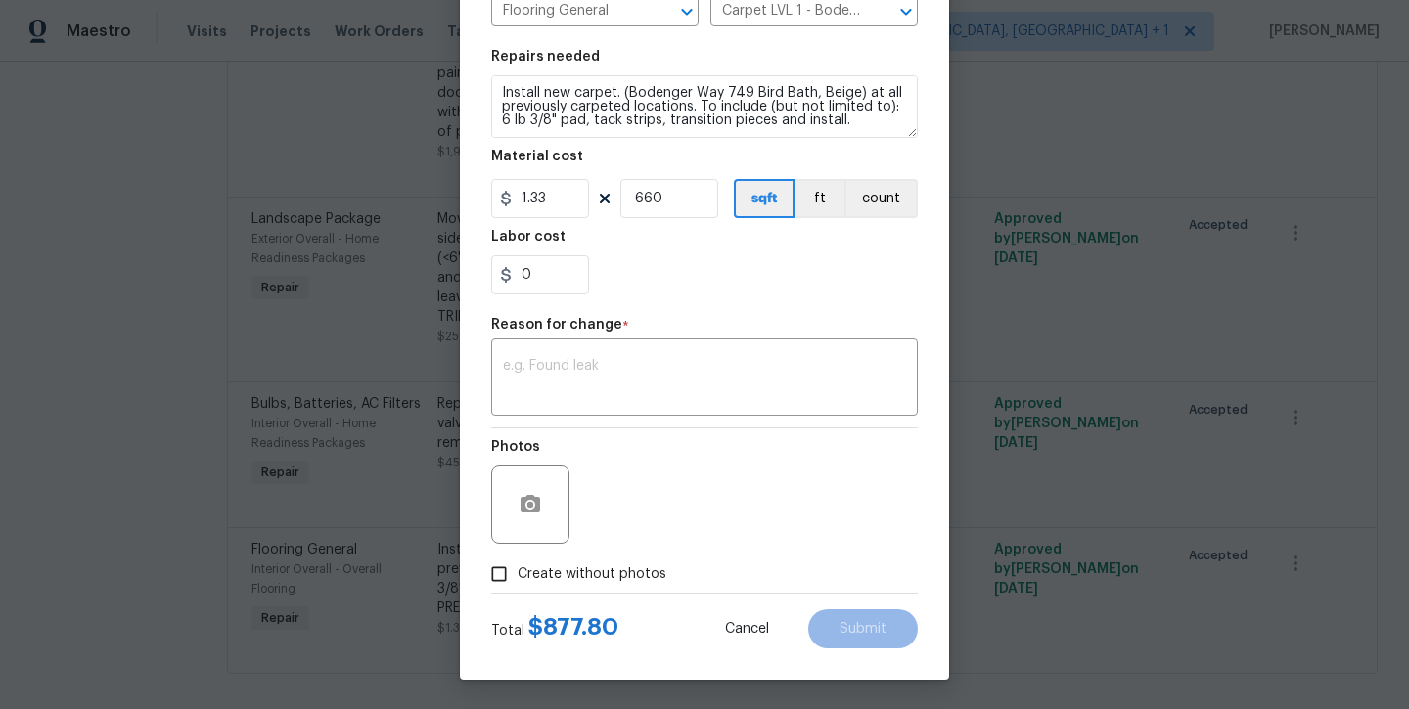
scroll to position [254, 0]
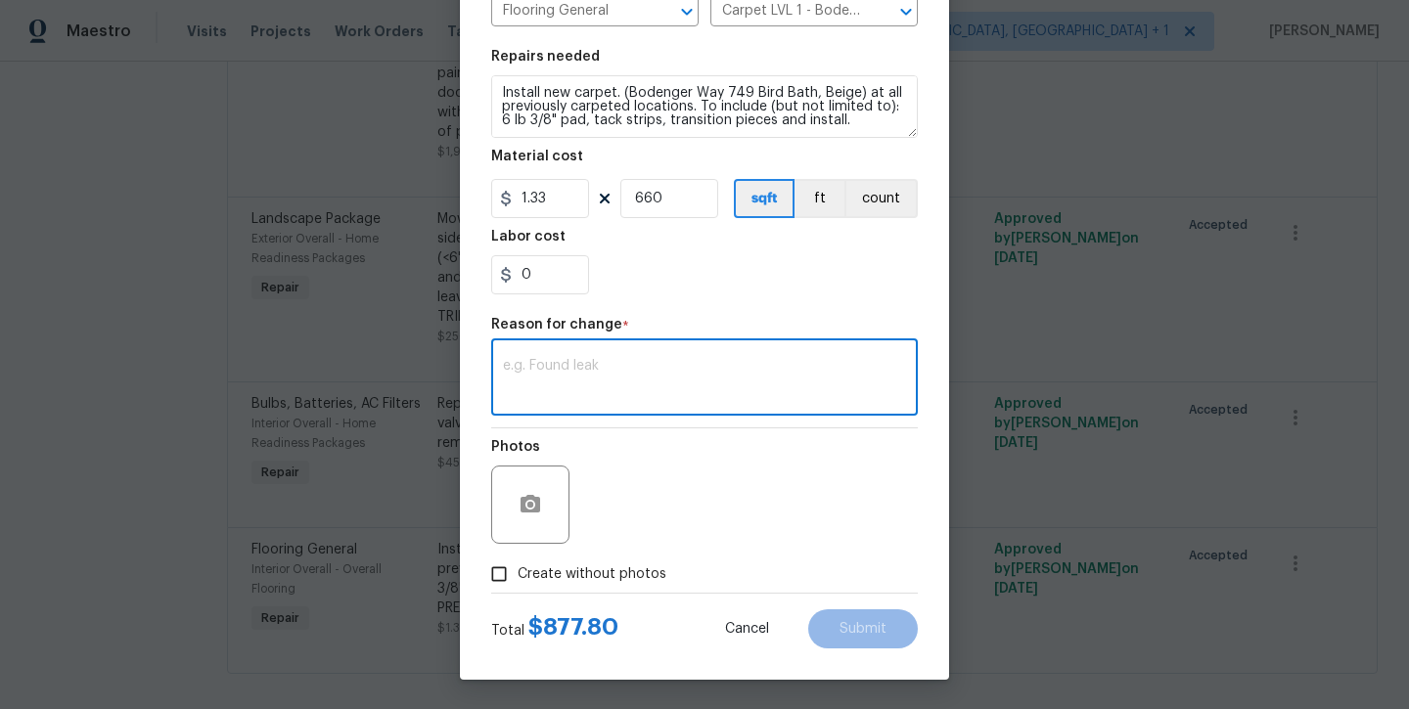
click at [637, 390] on textarea at bounding box center [704, 379] width 403 height 41
type textarea "total SF"
click at [850, 613] on button "Submit" at bounding box center [863, 629] width 110 height 39
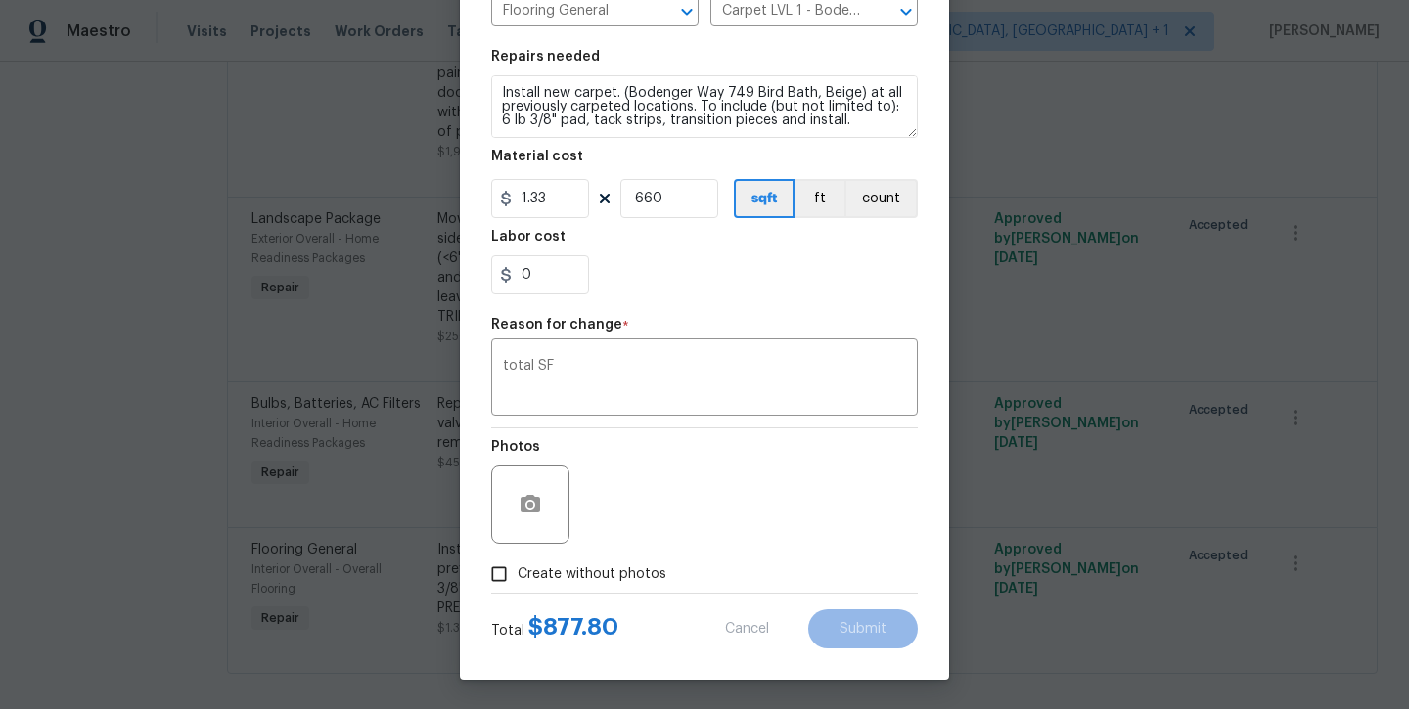
type input "1"
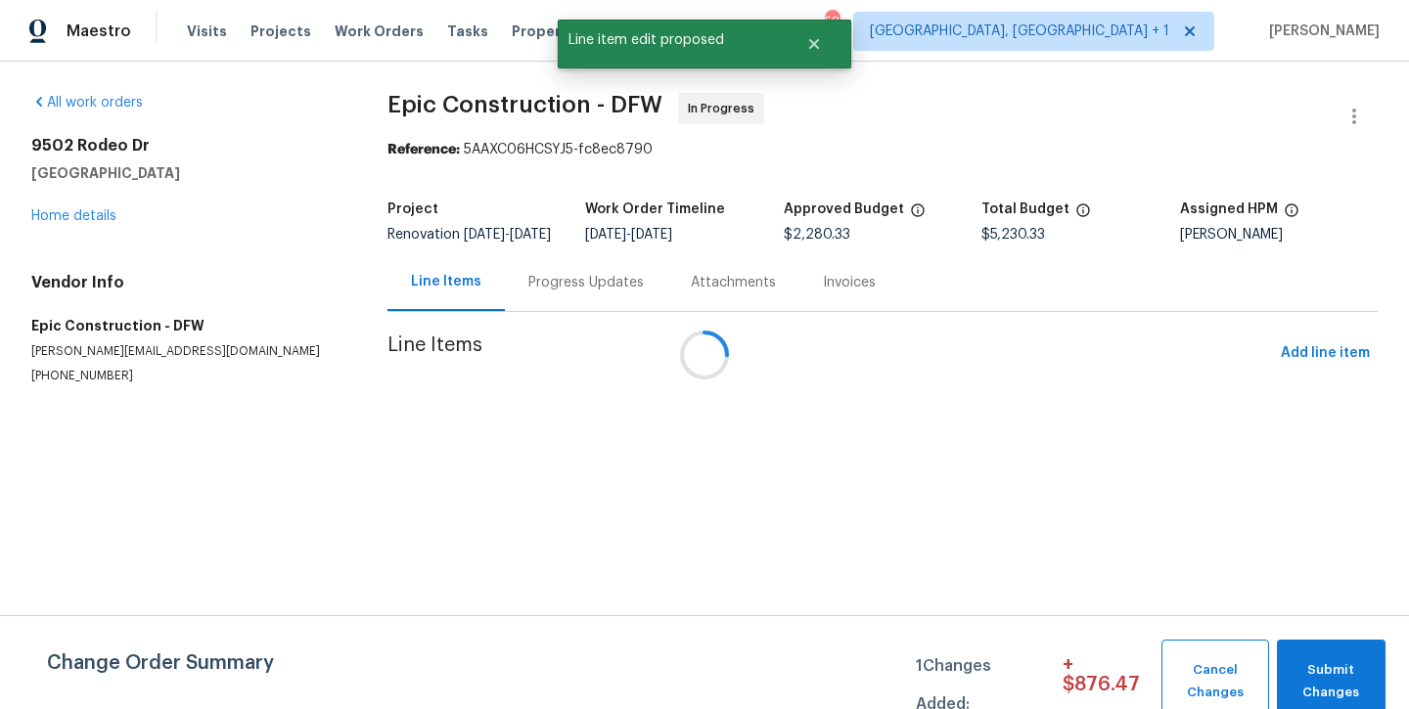
scroll to position [0, 0]
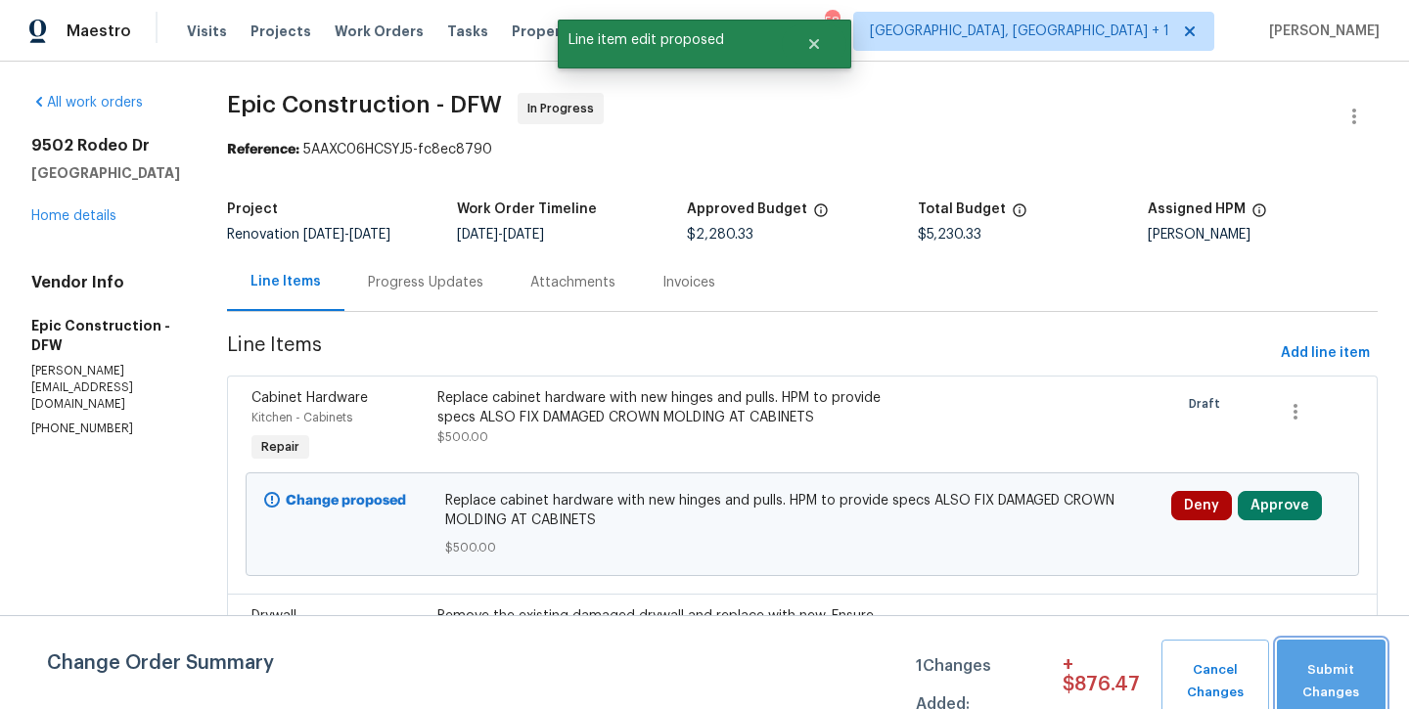
click at [1318, 681] on span "Submit Changes" at bounding box center [1331, 681] width 89 height 45
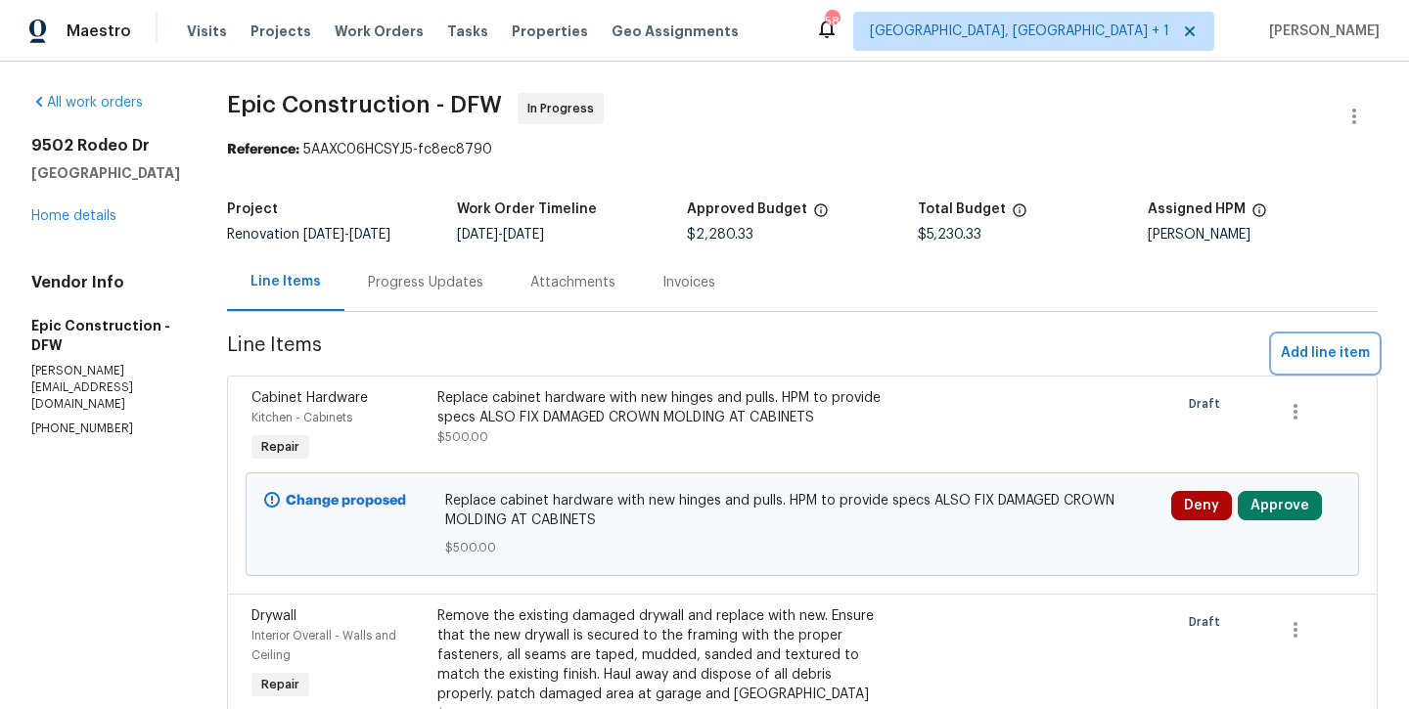
click at [1297, 359] on span "Add line item" at bounding box center [1325, 353] width 89 height 24
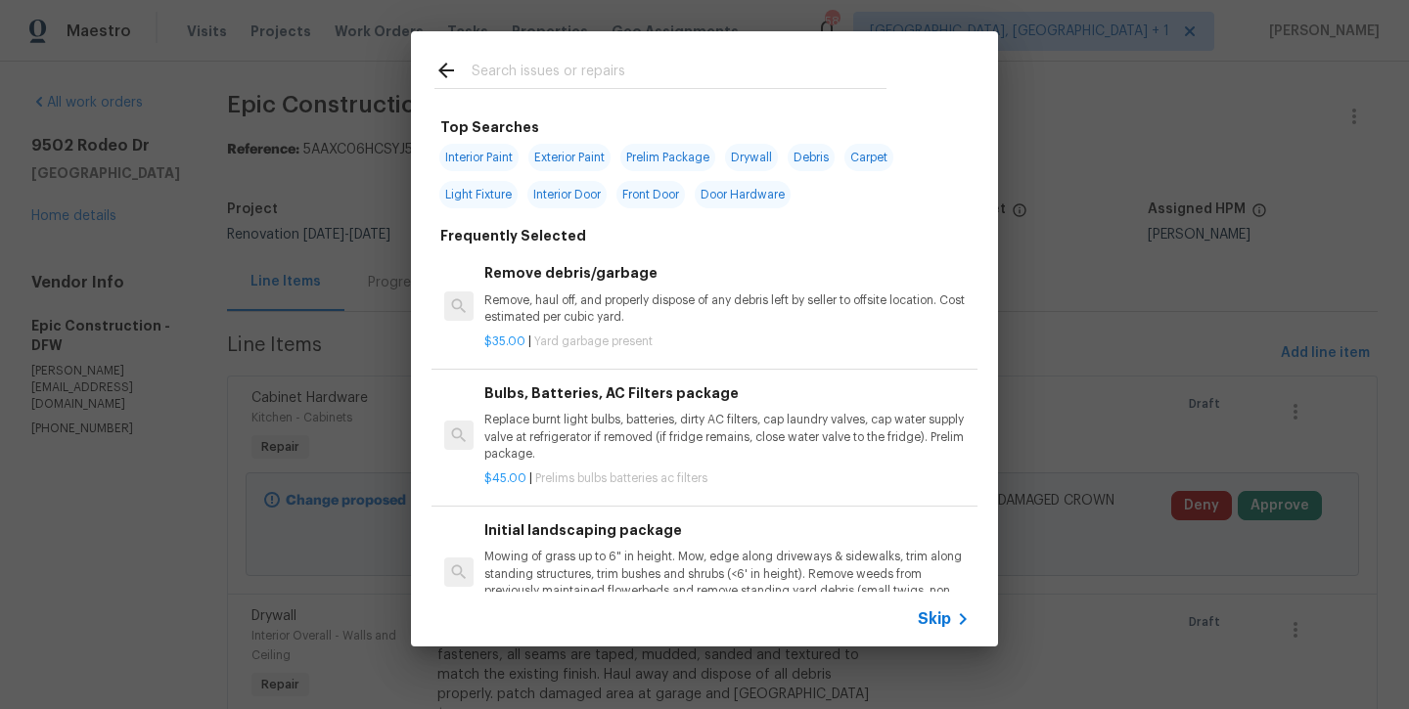
click at [720, 86] on input "text" at bounding box center [679, 73] width 415 height 29
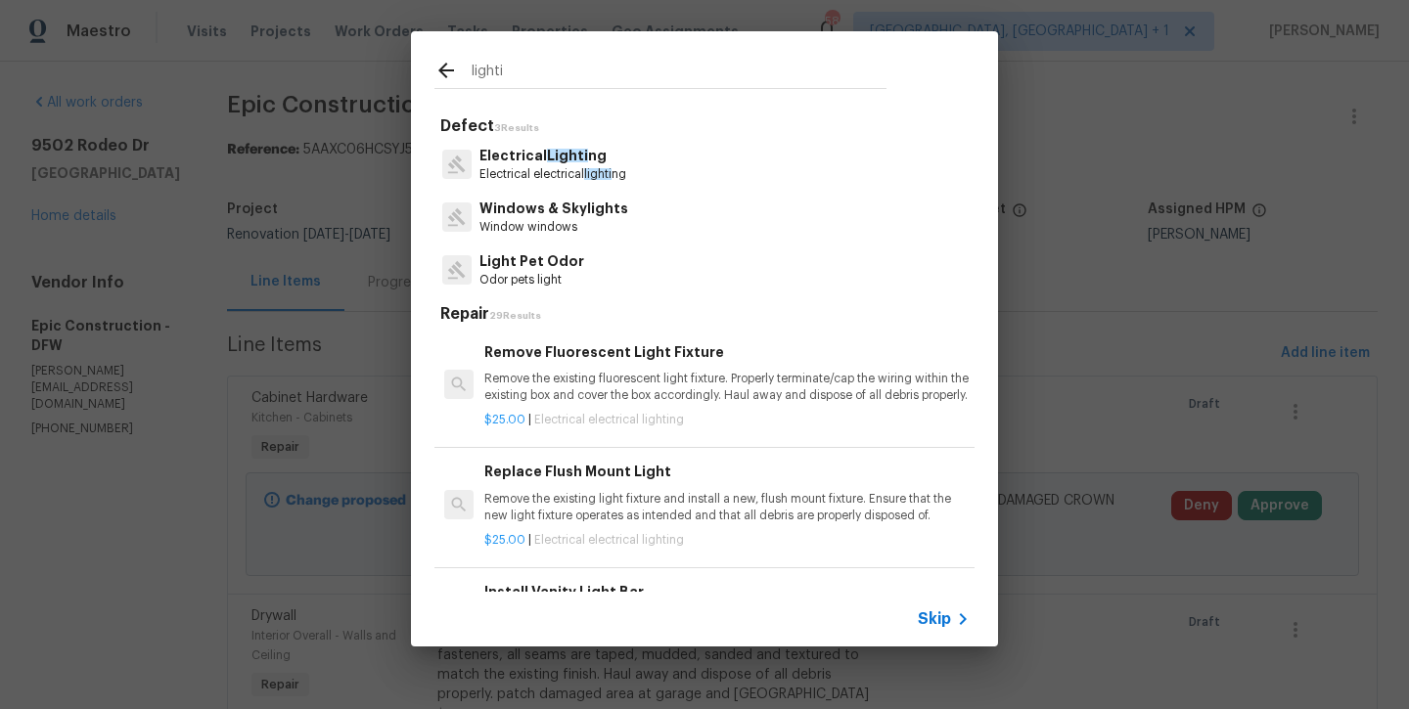
type input "lighti"
click at [562, 178] on p "Electrical electrical lighti ng" at bounding box center [552, 174] width 147 height 17
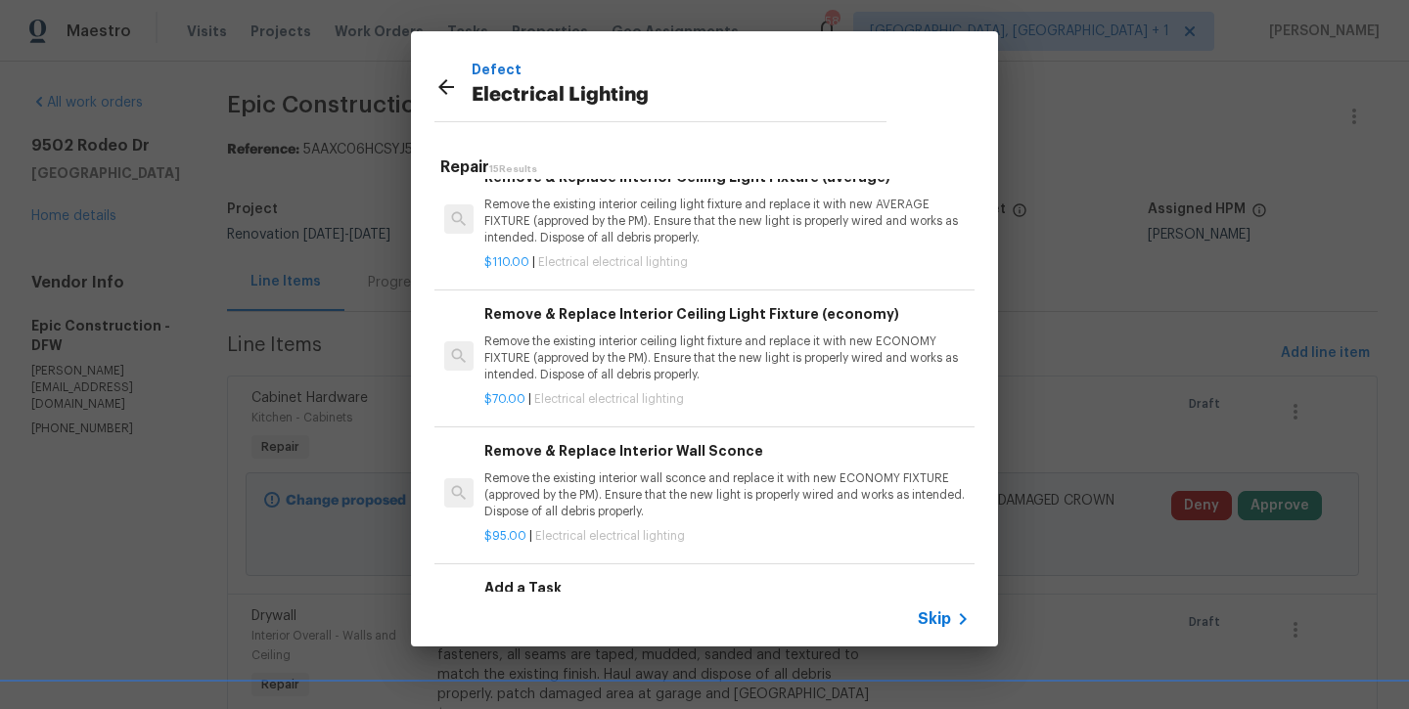
scroll to position [1487, 0]
click at [562, 587] on h6 "Add a Task" at bounding box center [726, 588] width 485 height 22
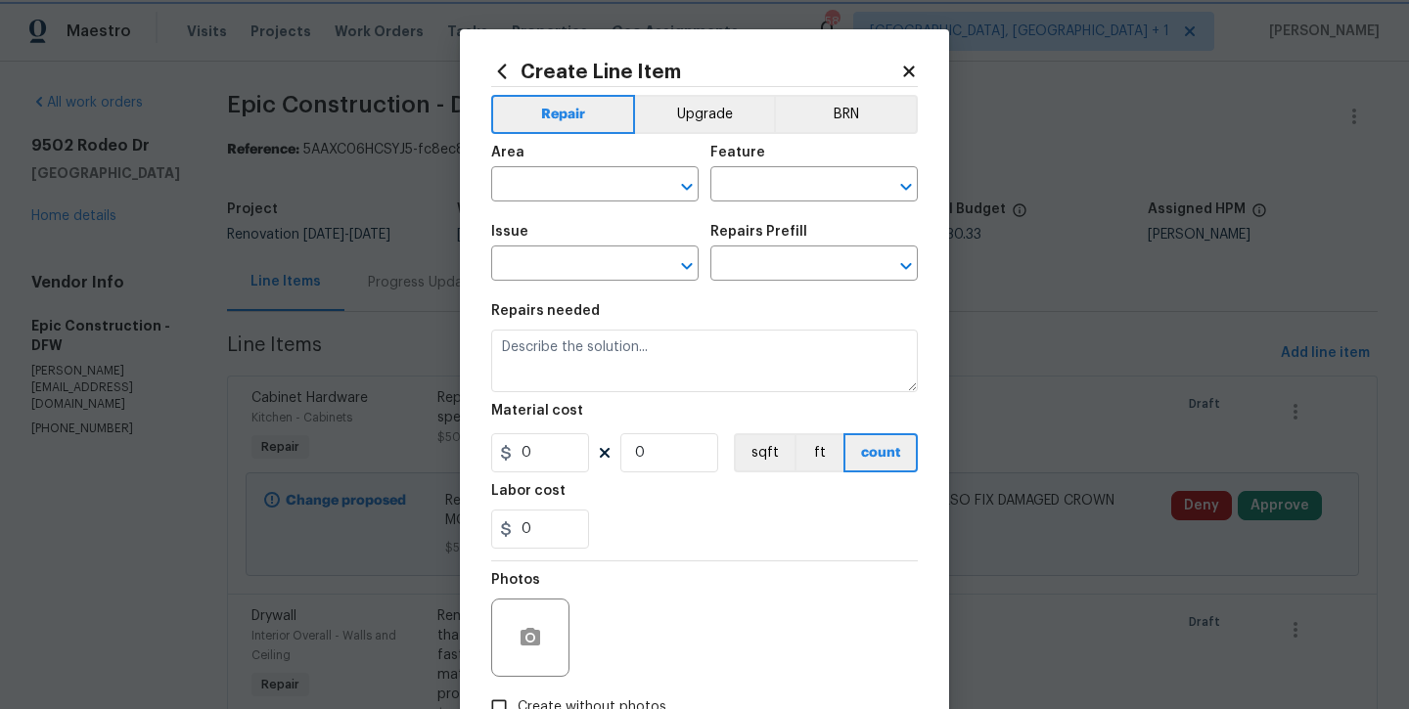
type input "Electrical Lighting"
type input "Add a Task $1.00"
type textarea "HPM to detail"
type input "1"
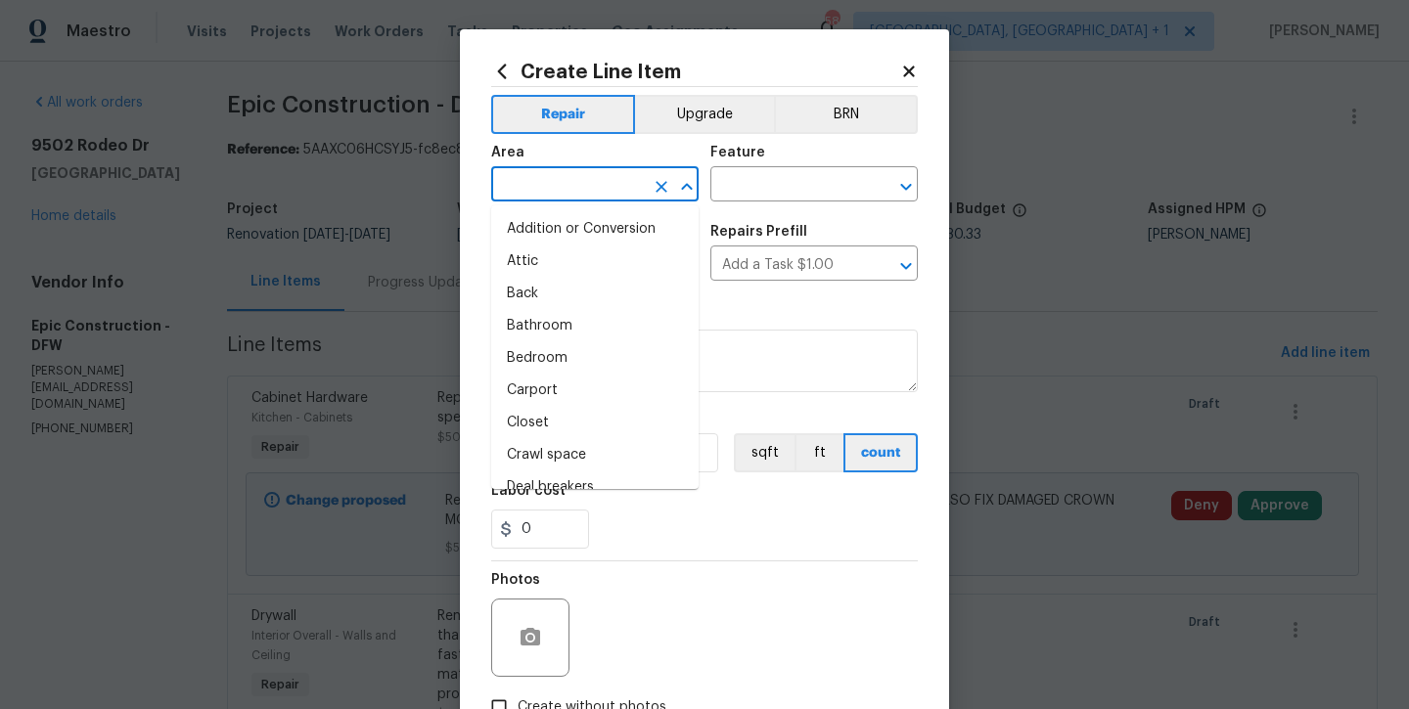
click at [580, 189] on input "text" at bounding box center [567, 186] width 153 height 30
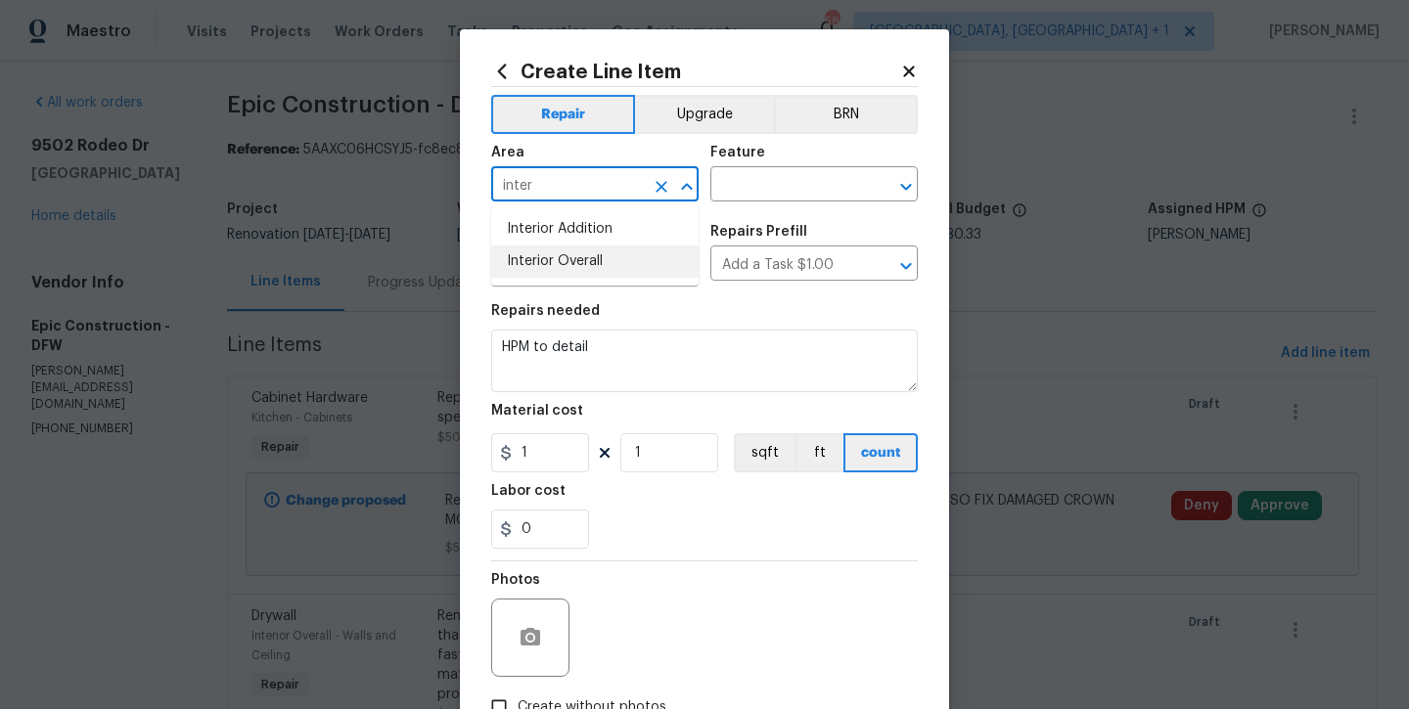
click at [601, 267] on li "Interior Overall" at bounding box center [594, 262] width 207 height 32
type input "Interior Overall"
click at [756, 183] on input "text" at bounding box center [786, 186] width 153 height 30
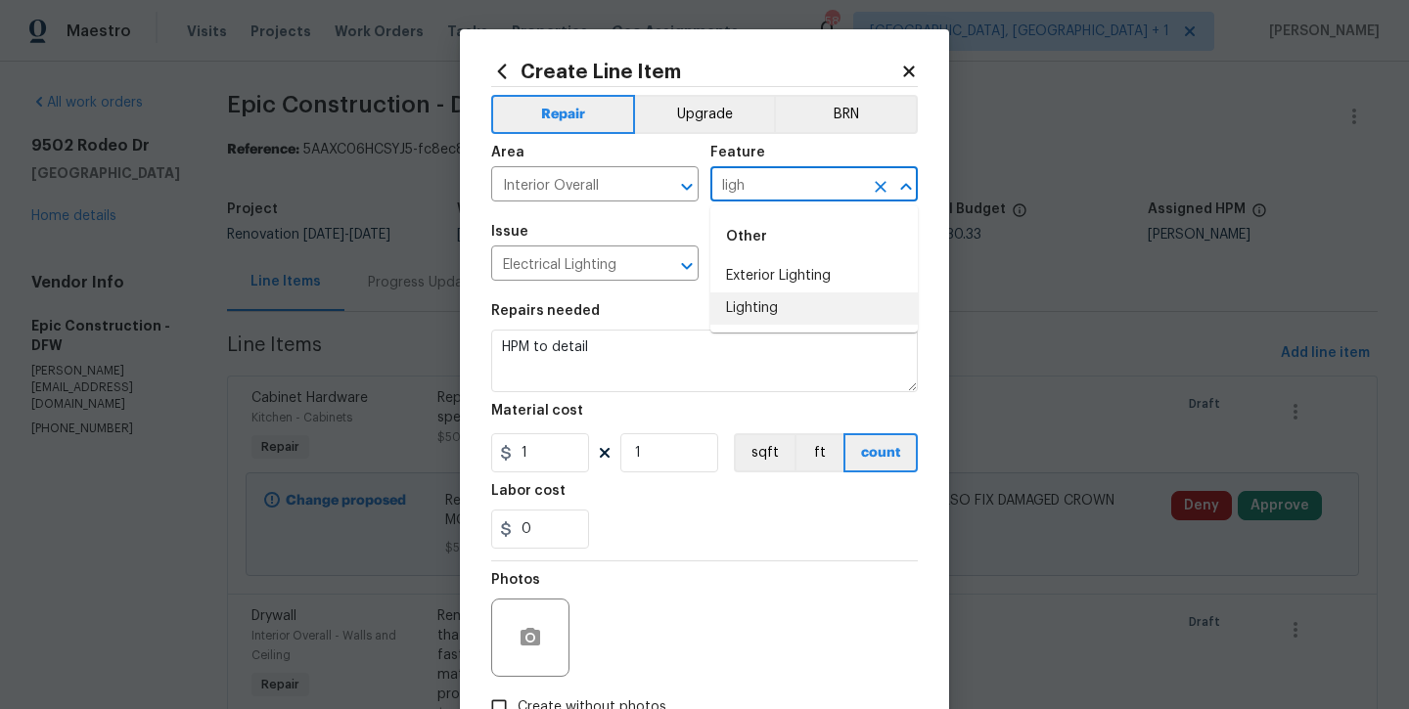
click at [748, 300] on li "Lighting" at bounding box center [813, 309] width 207 height 32
type input "Lighting"
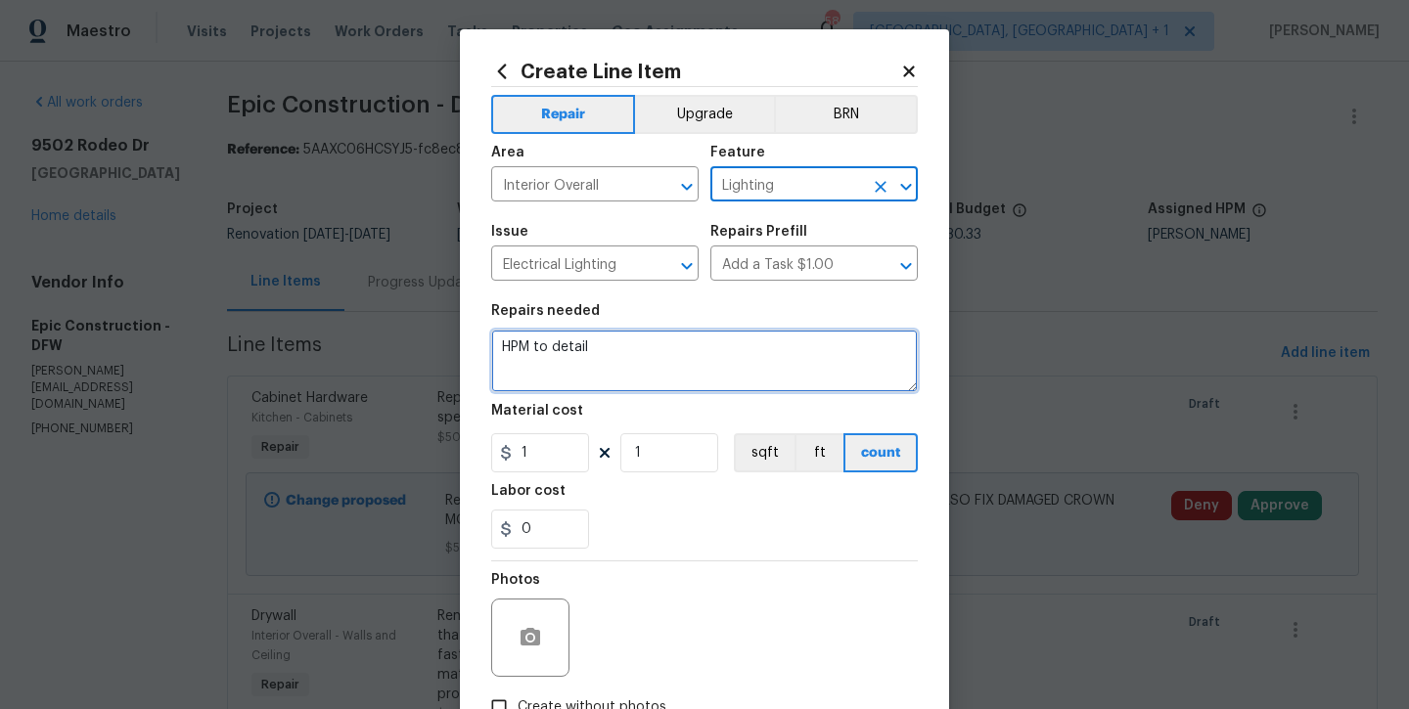
click at [739, 368] on textarea "HPM to detail" at bounding box center [704, 361] width 427 height 63
paste textarea "Lights - $500 (4 Flush Mounts / 1 Entry Way / Chandlier) all brushed nicke"
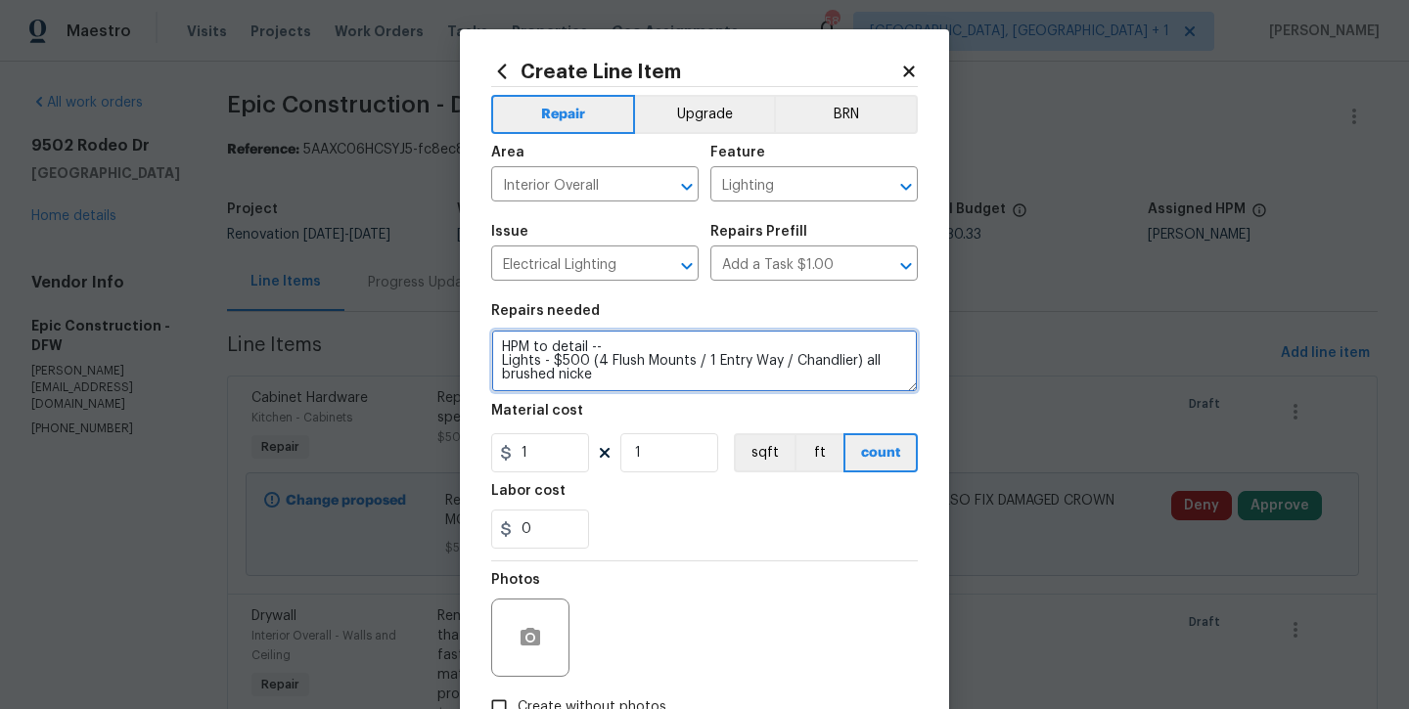
type textarea "HPM to detail -- Lights - $500 (4 Flush Mounts / 1 Entry Way / Chandlier) all b…"
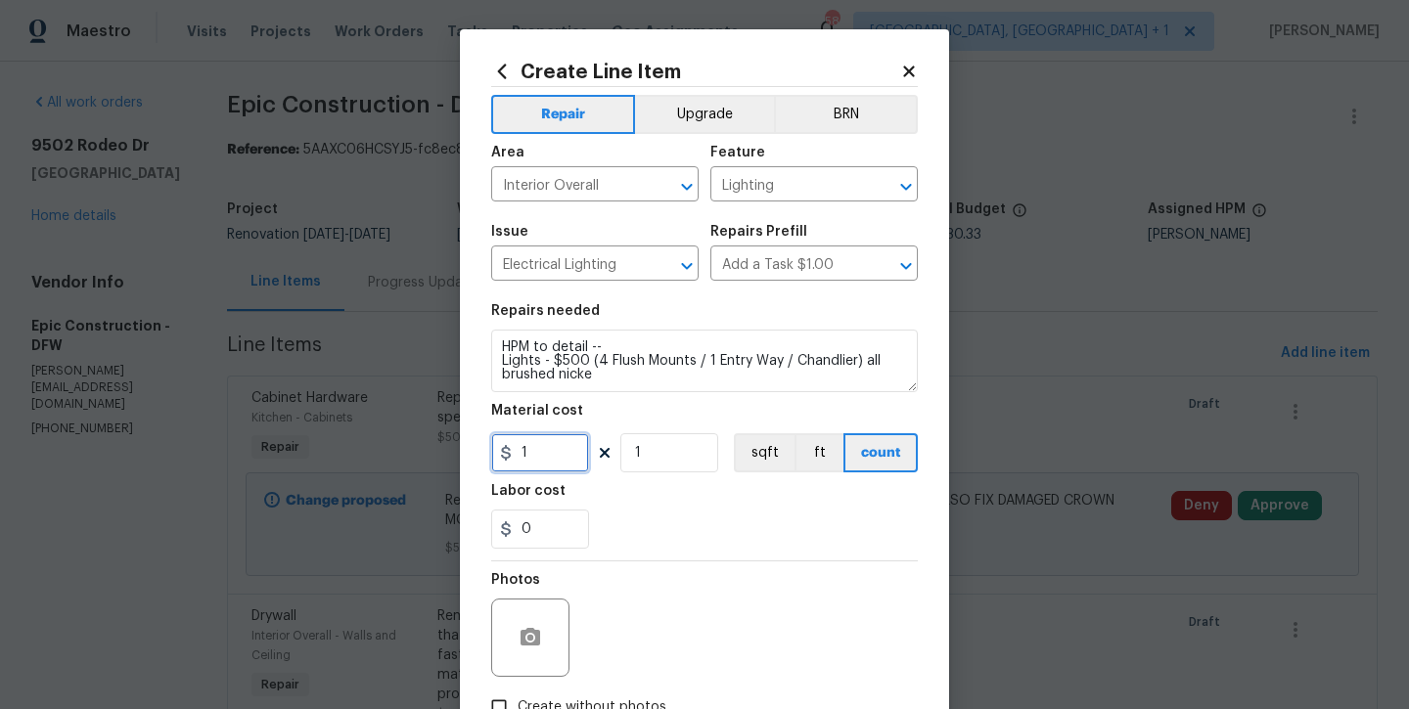
click at [557, 448] on input "1" at bounding box center [540, 452] width 98 height 39
type input "500"
click at [603, 542] on div "0" at bounding box center [704, 529] width 427 height 39
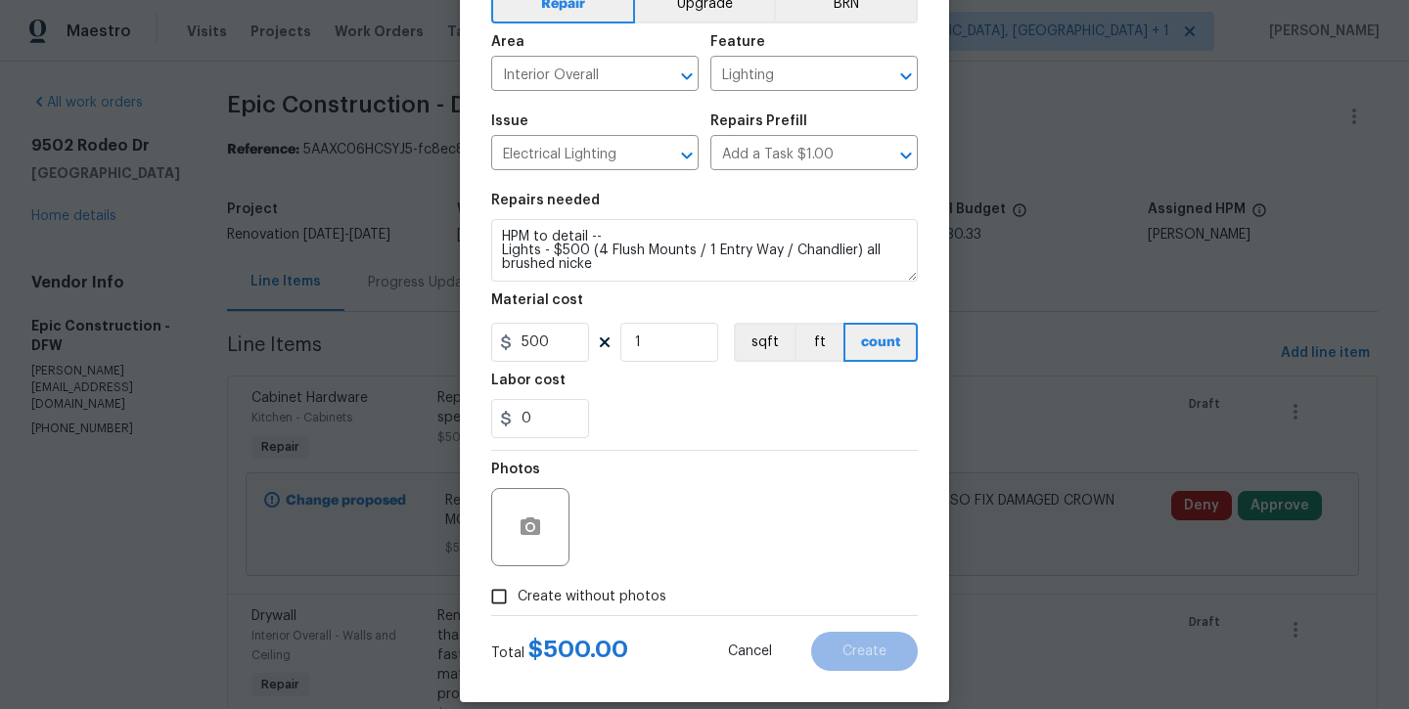
scroll to position [120, 0]
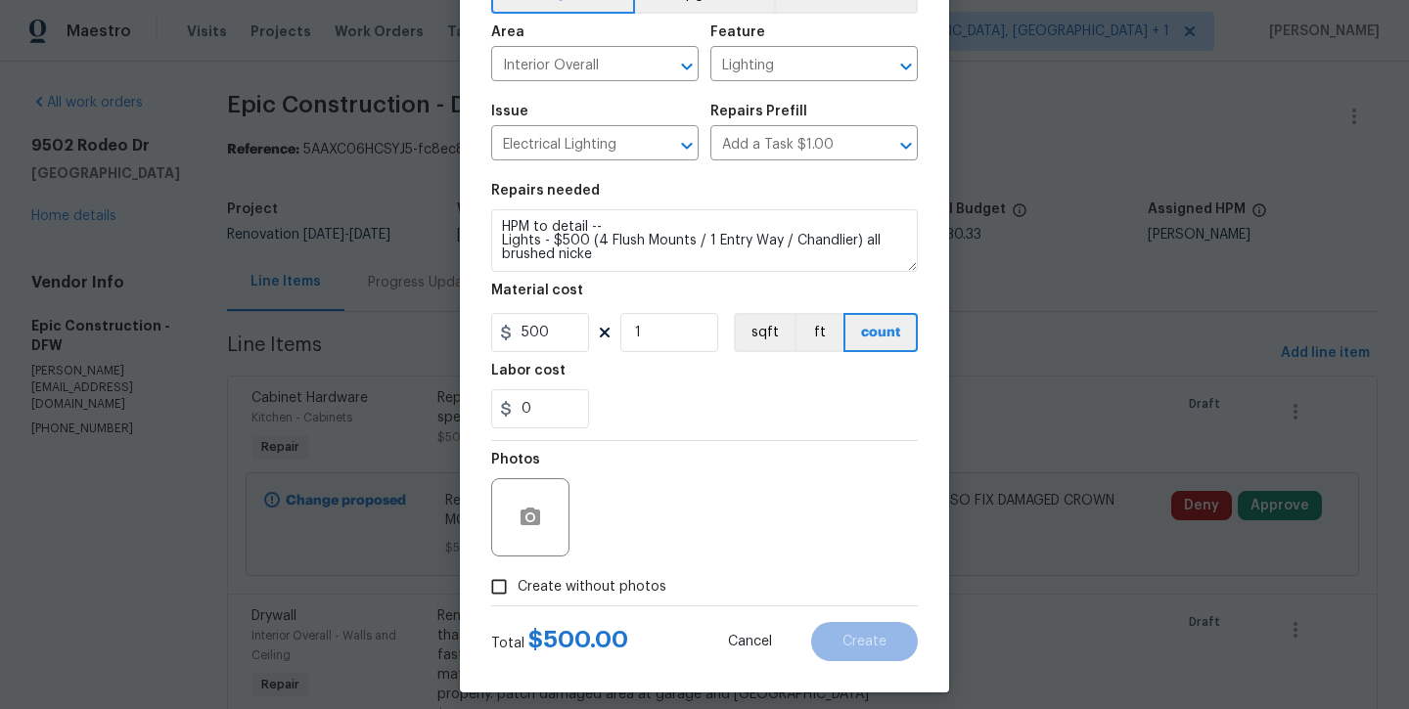
click at [604, 603] on label "Create without photos" at bounding box center [573, 586] width 186 height 37
click at [518, 603] on input "Create without photos" at bounding box center [498, 586] width 37 height 37
checkbox input "true"
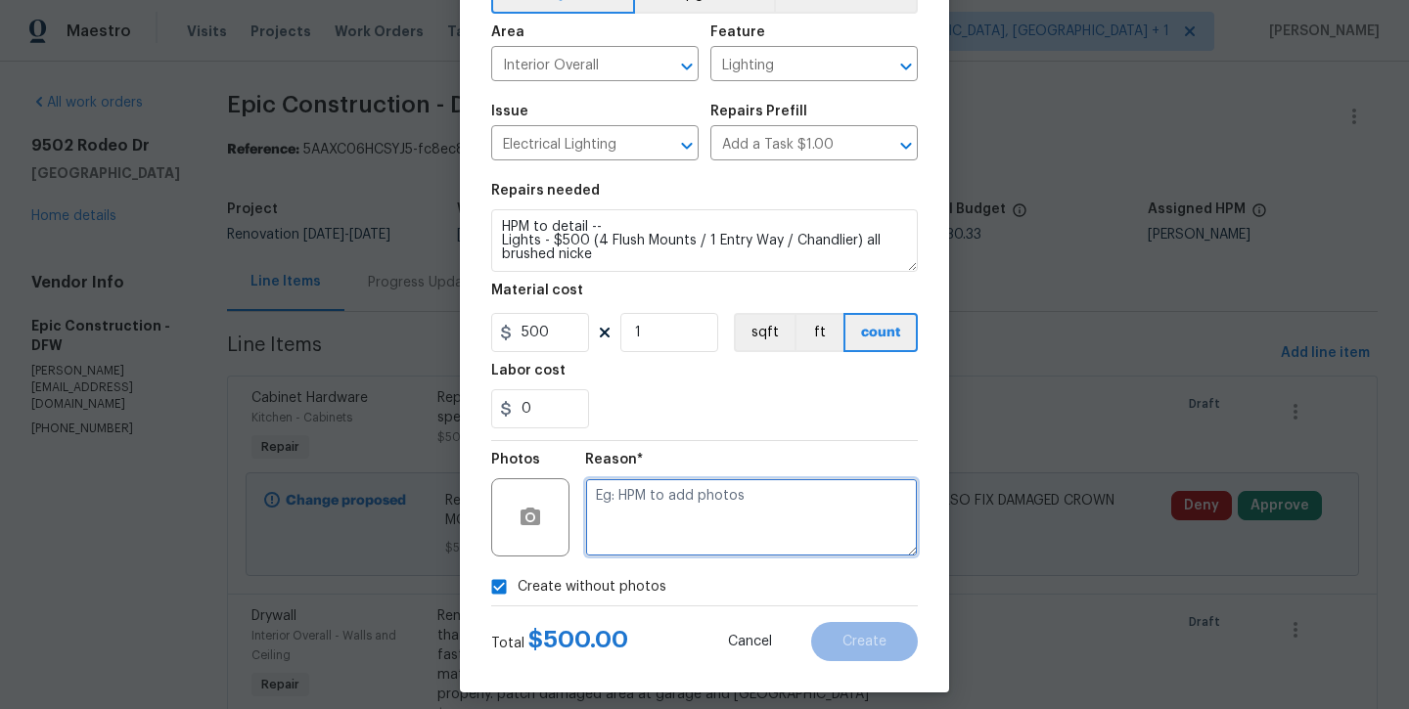
click at [671, 522] on textarea at bounding box center [751, 517] width 333 height 78
type textarea "will add later"
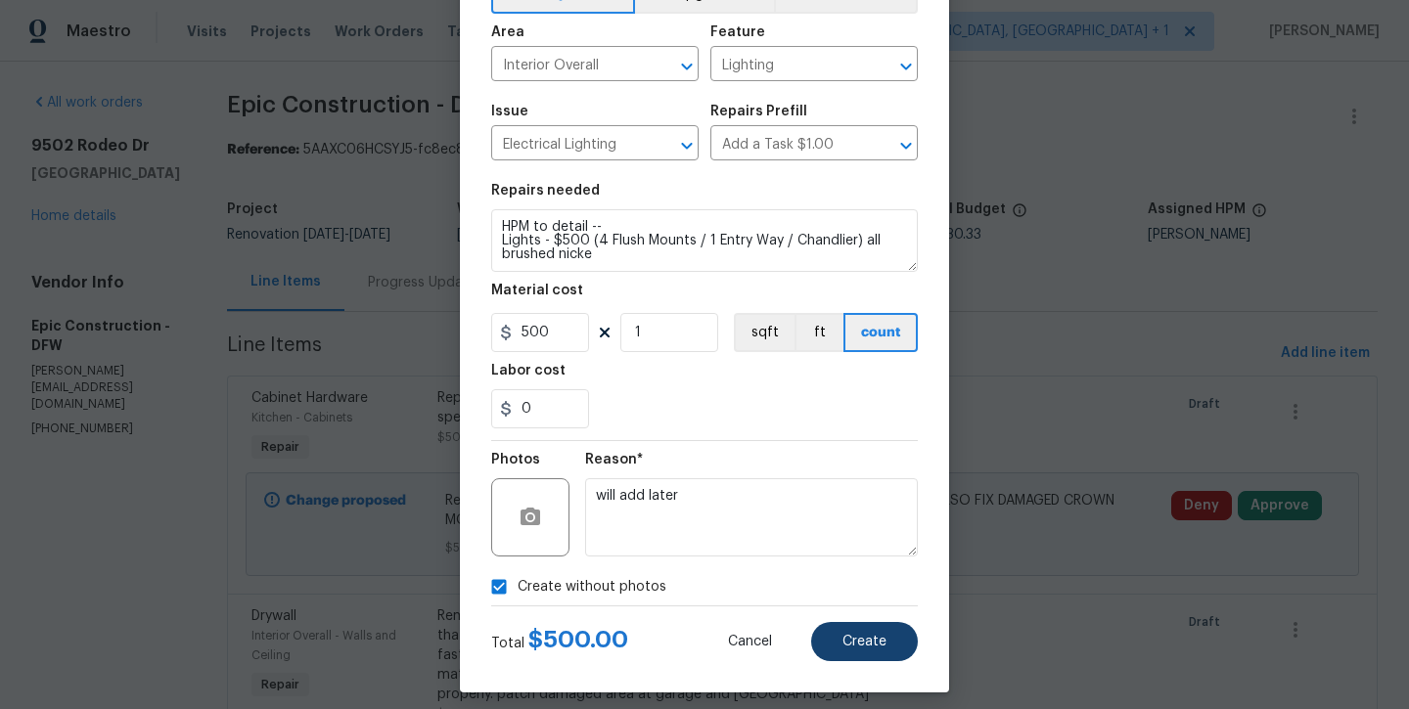
click at [866, 638] on span "Create" at bounding box center [864, 642] width 44 height 15
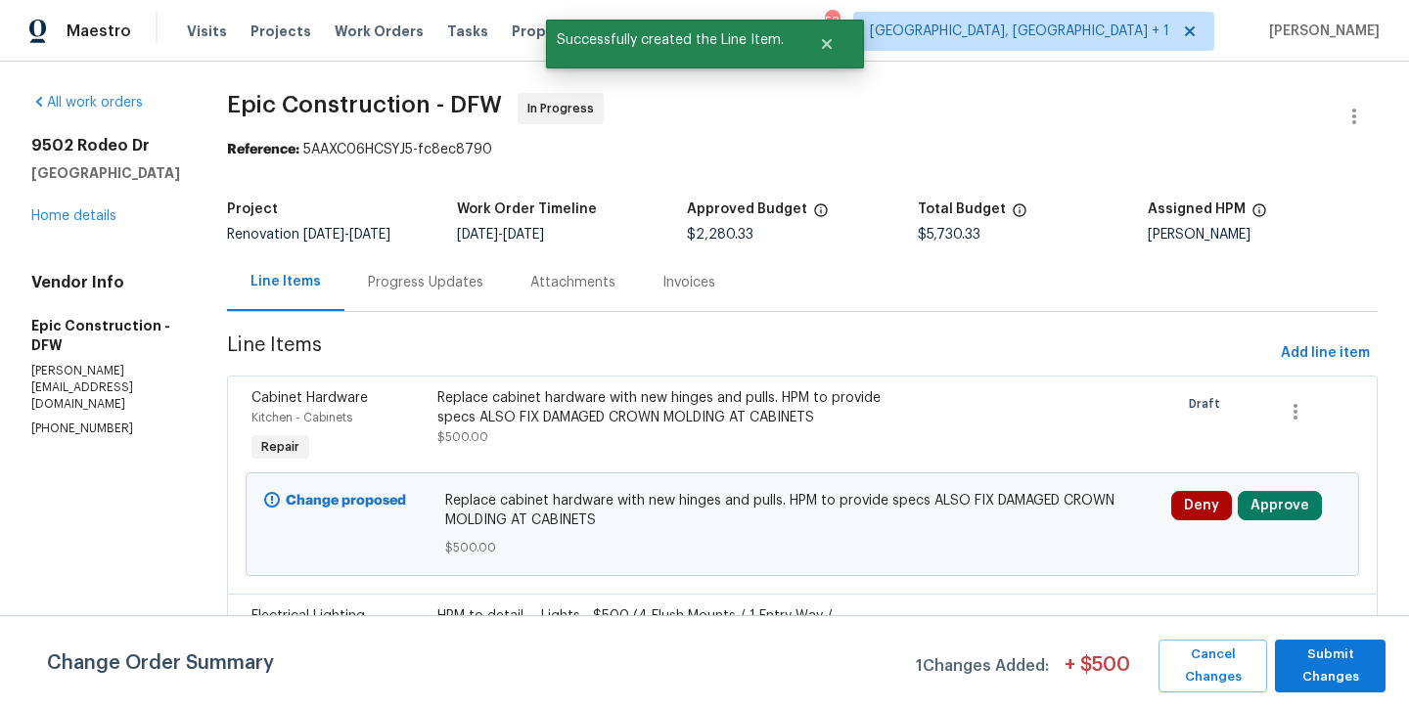
click at [1299, 633] on div "Change Order Summary 1 Changes Added: + $ 500 Cancel Changes Submit Changes" at bounding box center [704, 662] width 1409 height 94
click at [1308, 645] on span "Submit Changes" at bounding box center [1330, 666] width 91 height 45
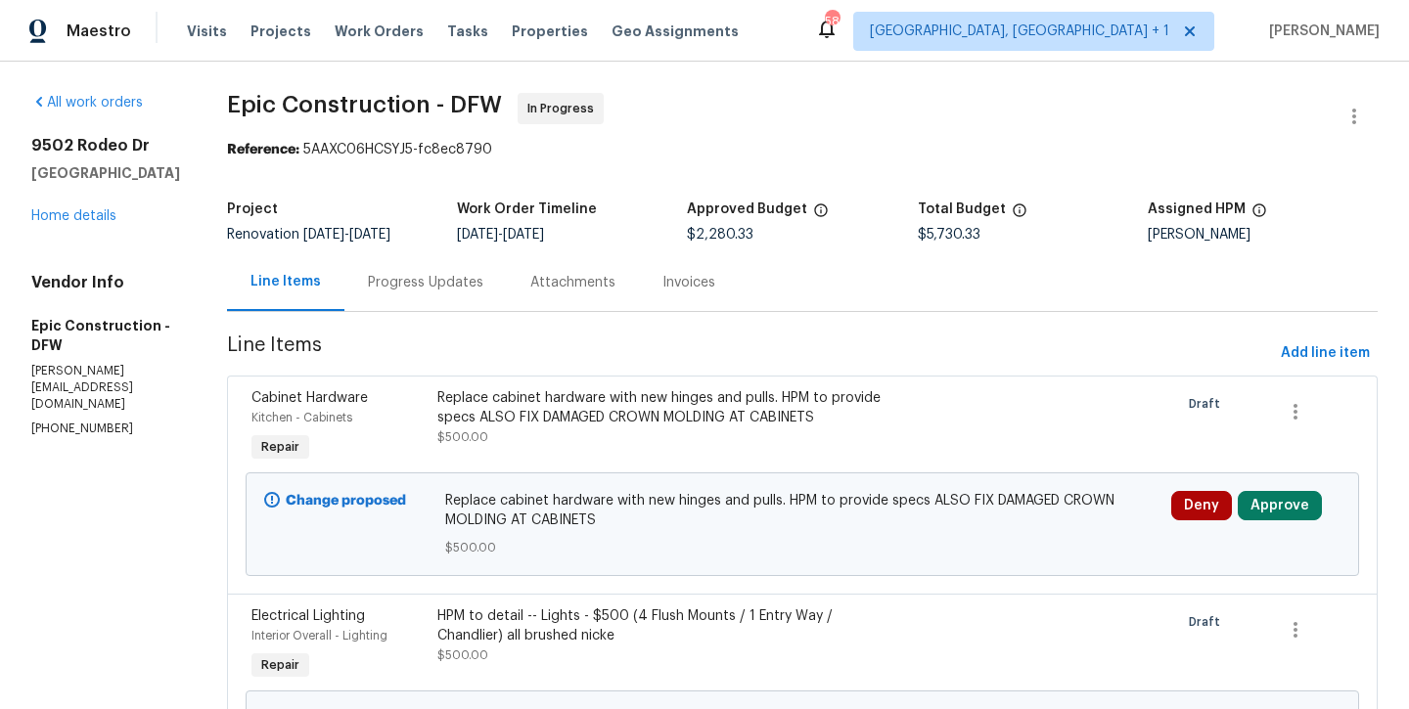
scroll to position [0, 0]
click at [76, 220] on link "Home details" at bounding box center [73, 216] width 85 height 14
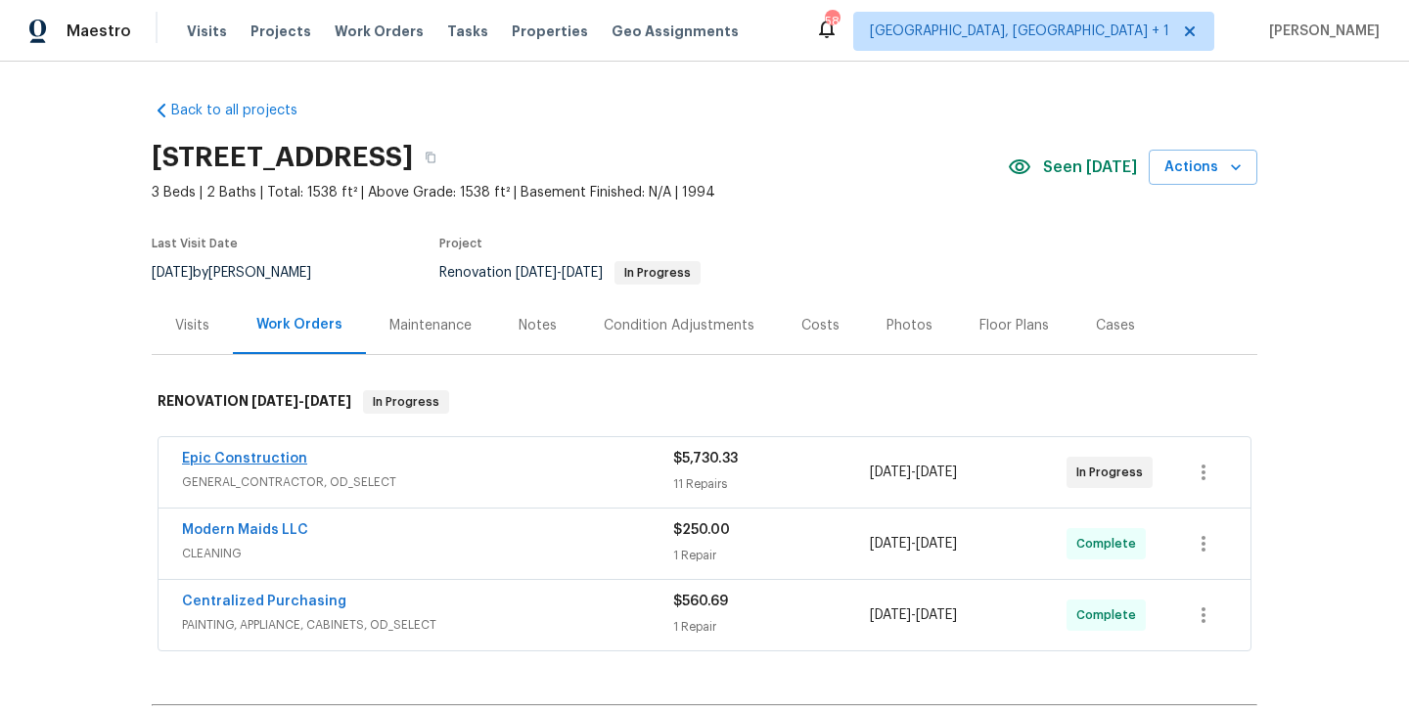
click at [267, 463] on link "Epic Construction" at bounding box center [244, 459] width 125 height 14
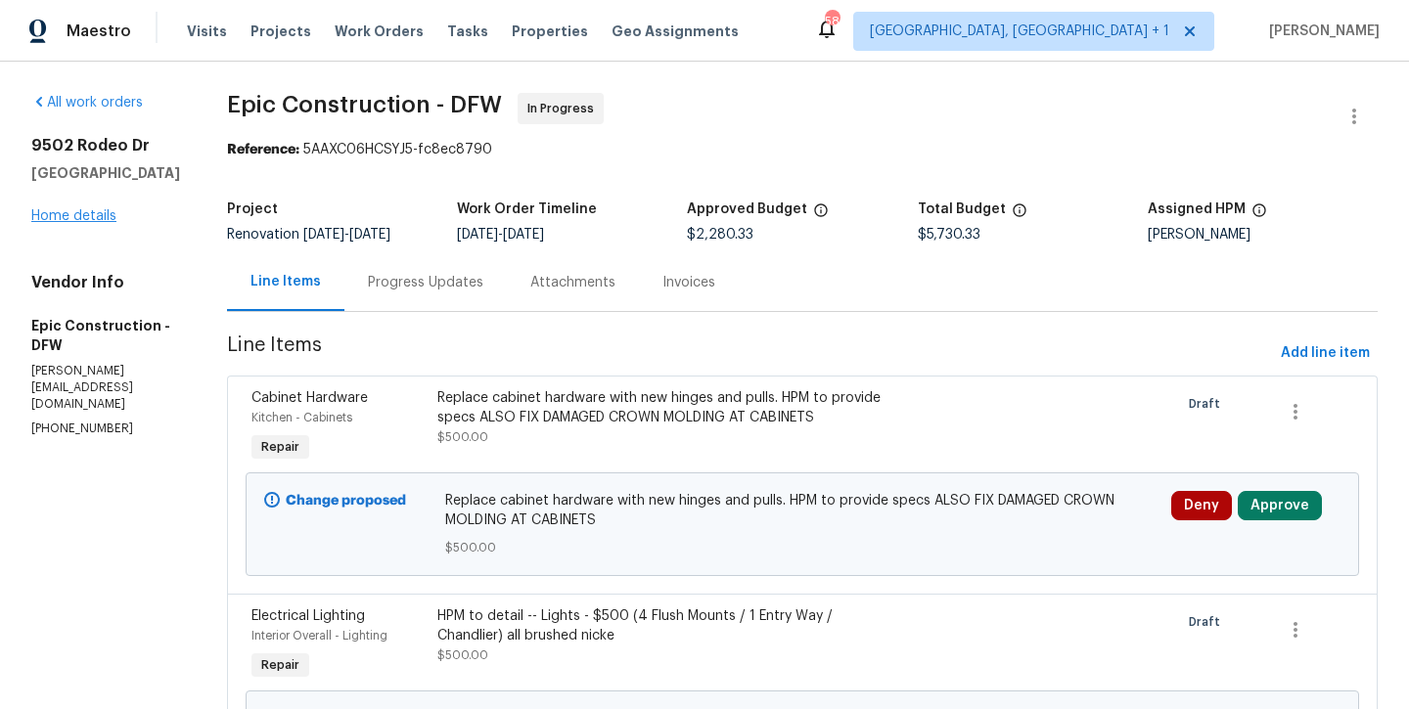
click at [81, 209] on link "Home details" at bounding box center [73, 216] width 85 height 14
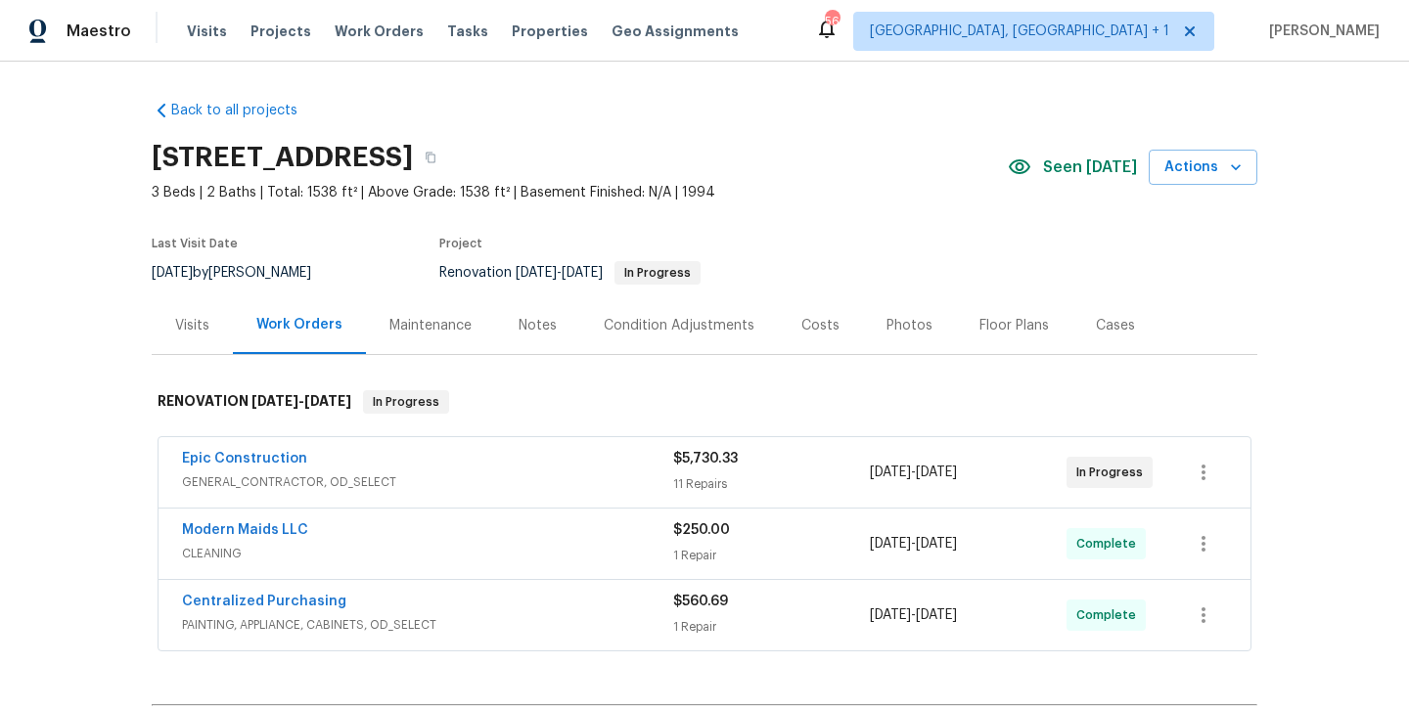
click at [545, 329] on div "Notes" at bounding box center [538, 326] width 38 height 20
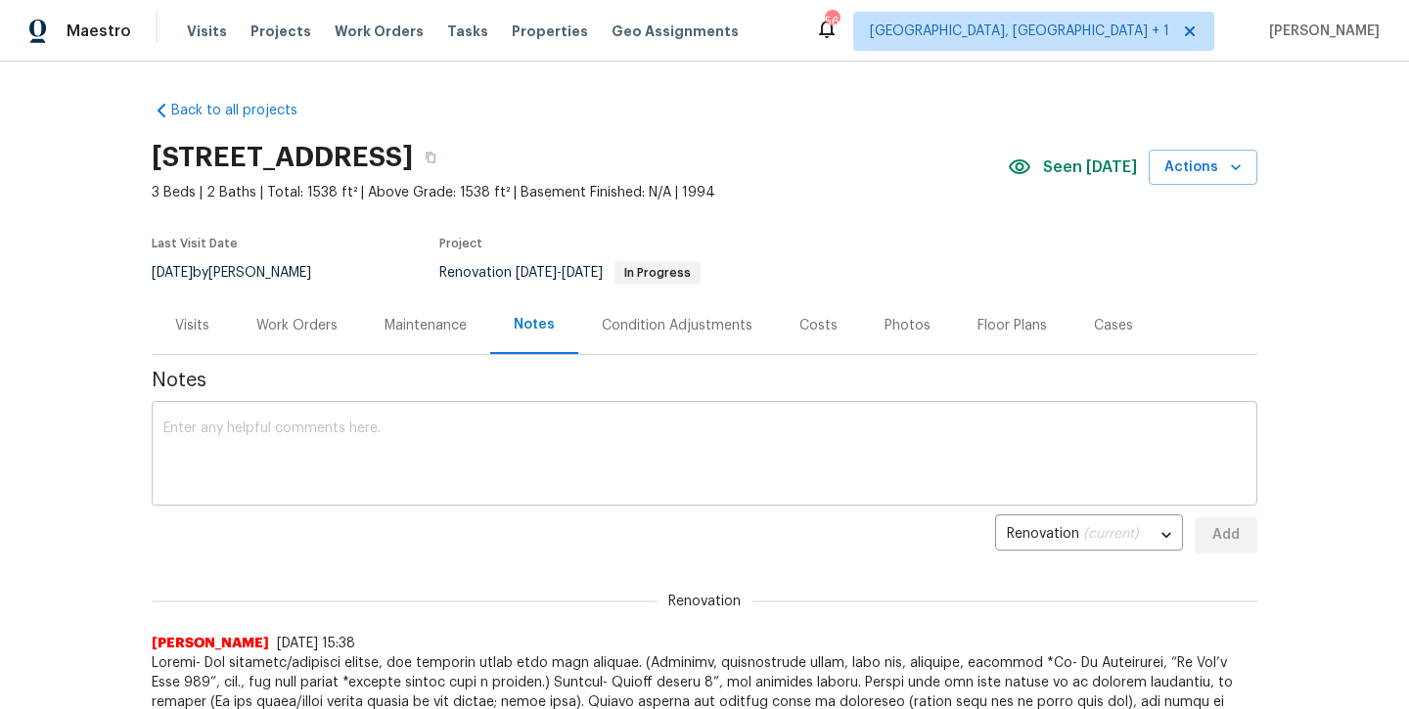
click at [540, 470] on textarea at bounding box center [704, 456] width 1082 height 68
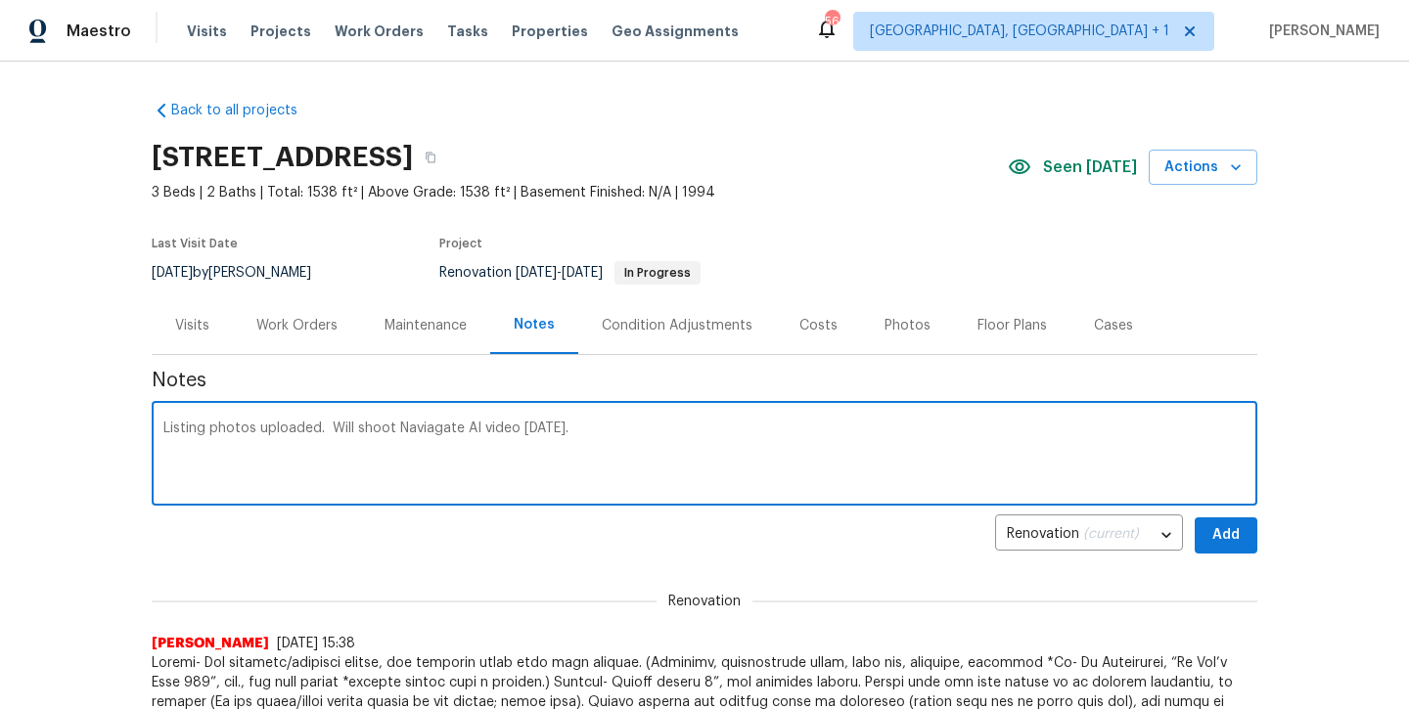
type textarea "Listing photos uploaded. Will shoot Naviagate AI video [DATE]."
click at [1219, 539] on span "Add" at bounding box center [1225, 535] width 31 height 24
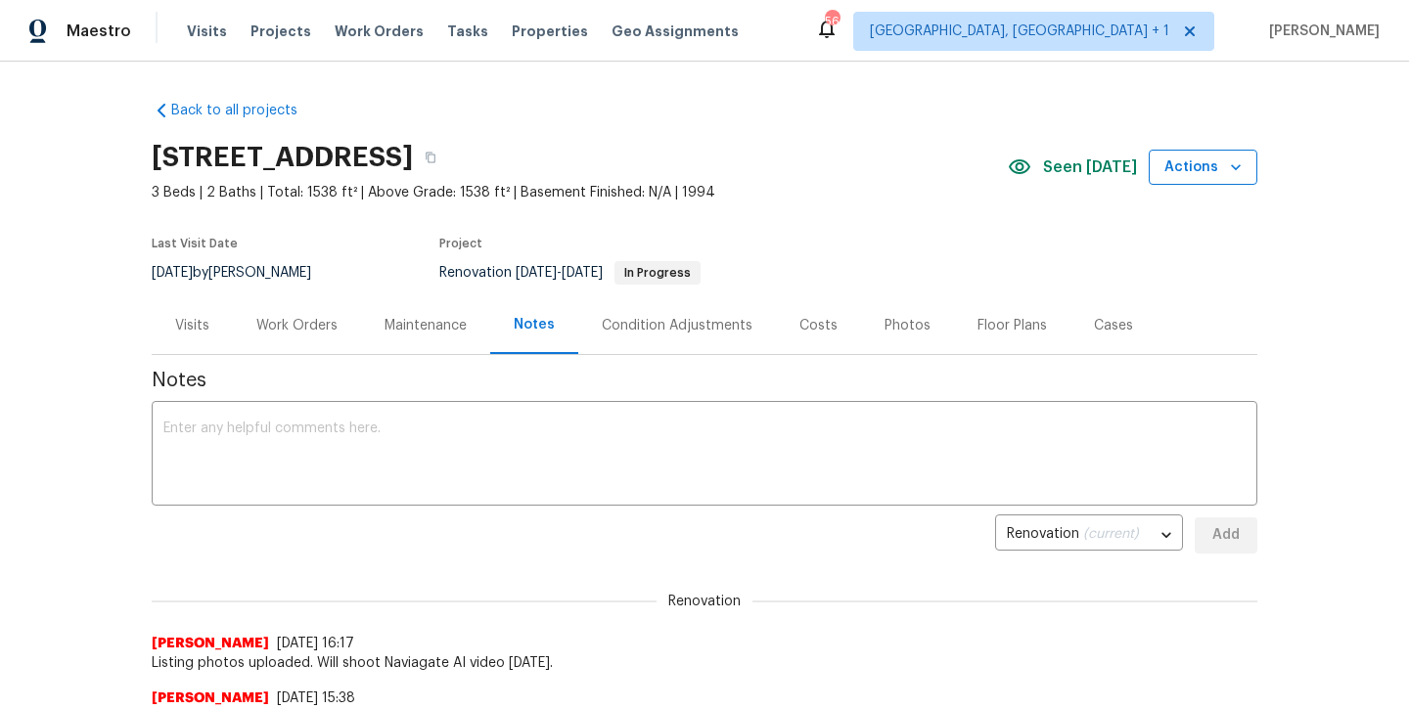
click at [1236, 154] on button "Actions" at bounding box center [1203, 168] width 109 height 36
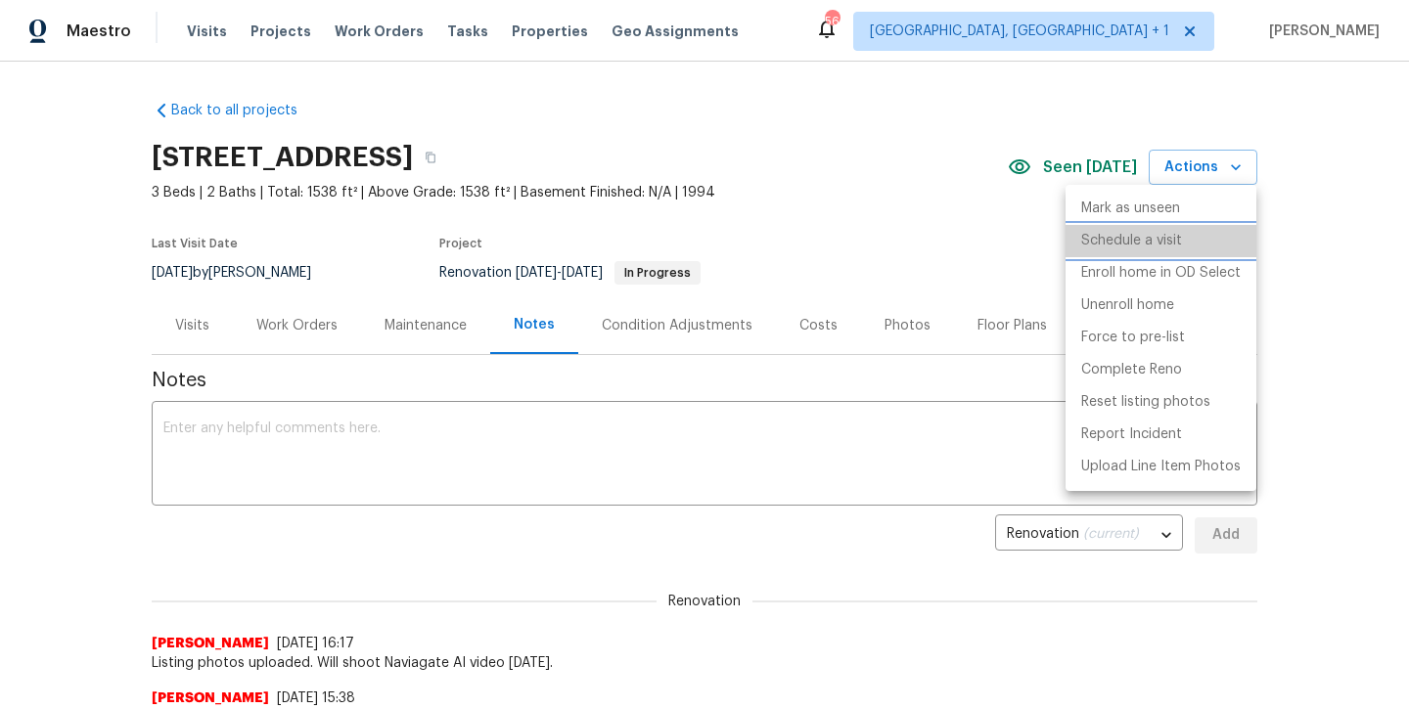
click at [1122, 239] on p "Schedule a visit" at bounding box center [1131, 241] width 101 height 21
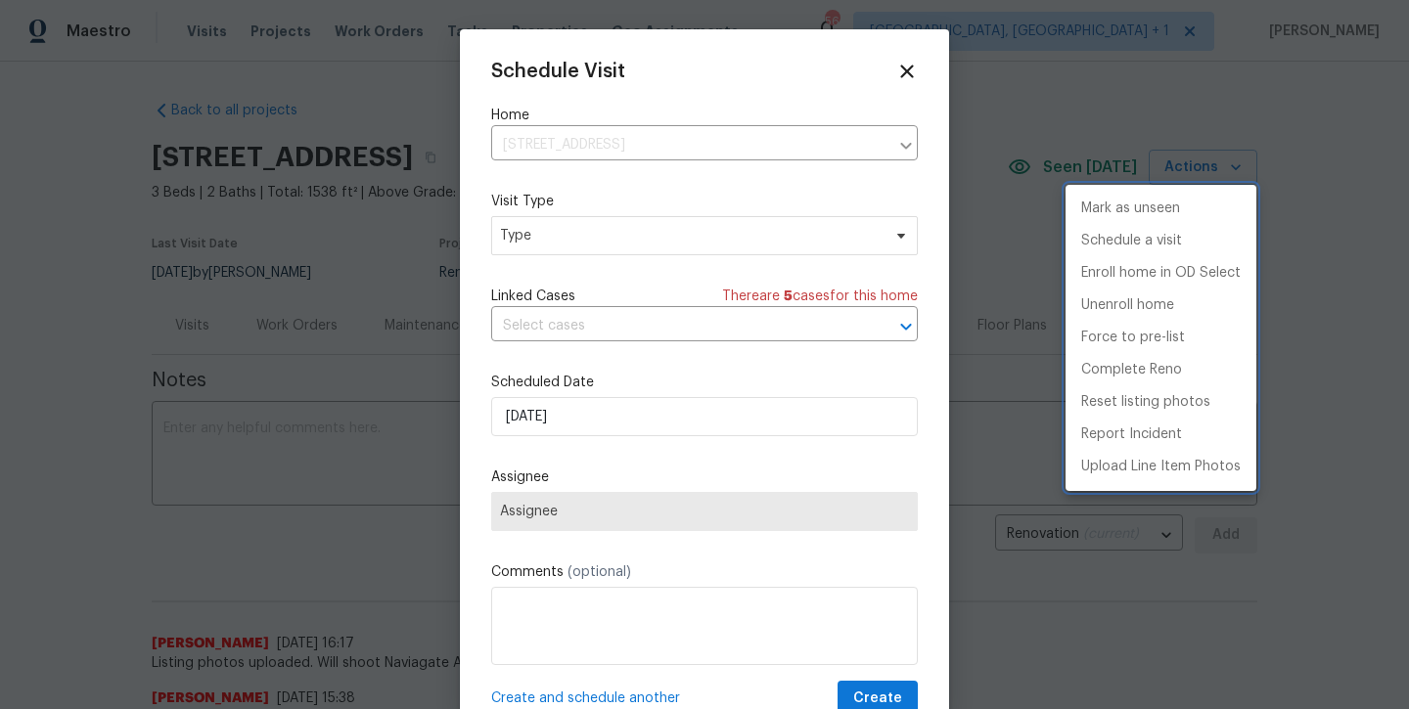
click at [720, 223] on div at bounding box center [704, 354] width 1409 height 709
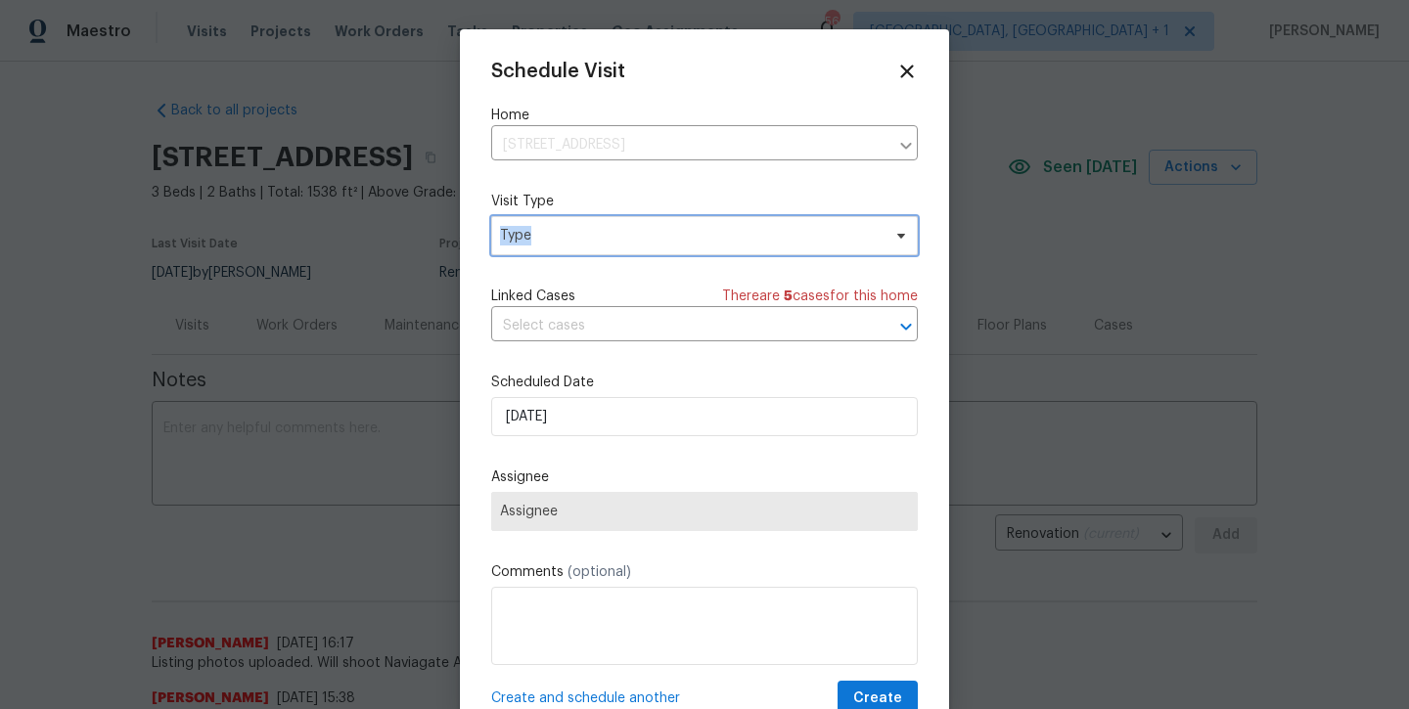
click at [720, 223] on span "Type" at bounding box center [704, 235] width 427 height 39
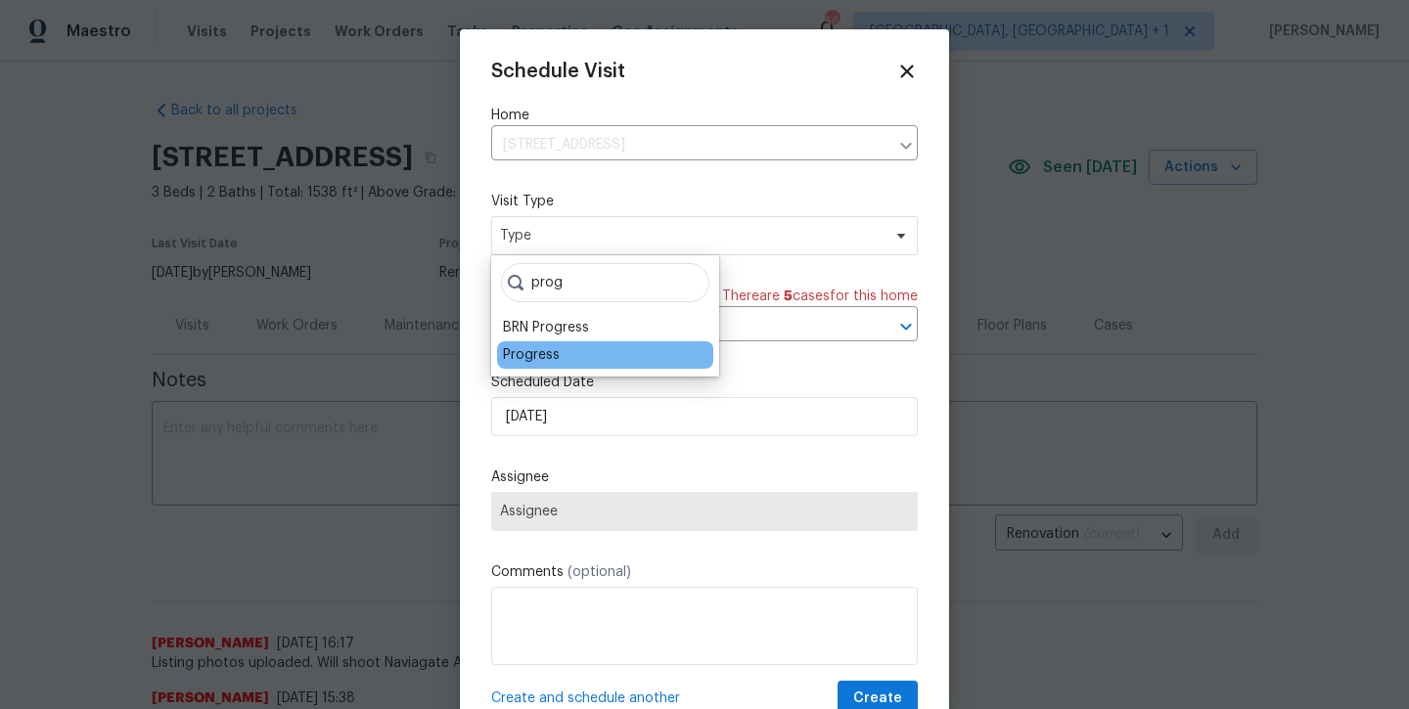
type input "prog"
click at [544, 351] on div "Progress" at bounding box center [531, 355] width 57 height 20
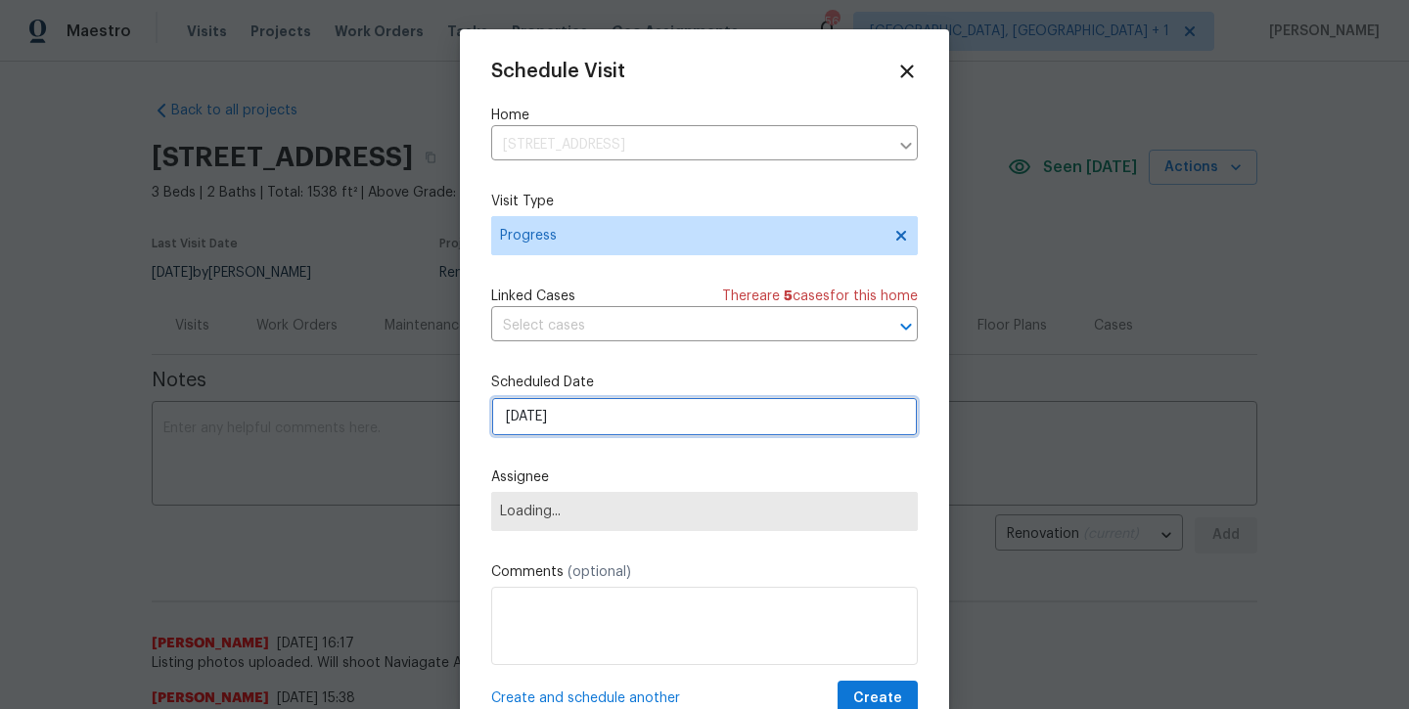
click at [621, 410] on input "[DATE]" at bounding box center [704, 416] width 427 height 39
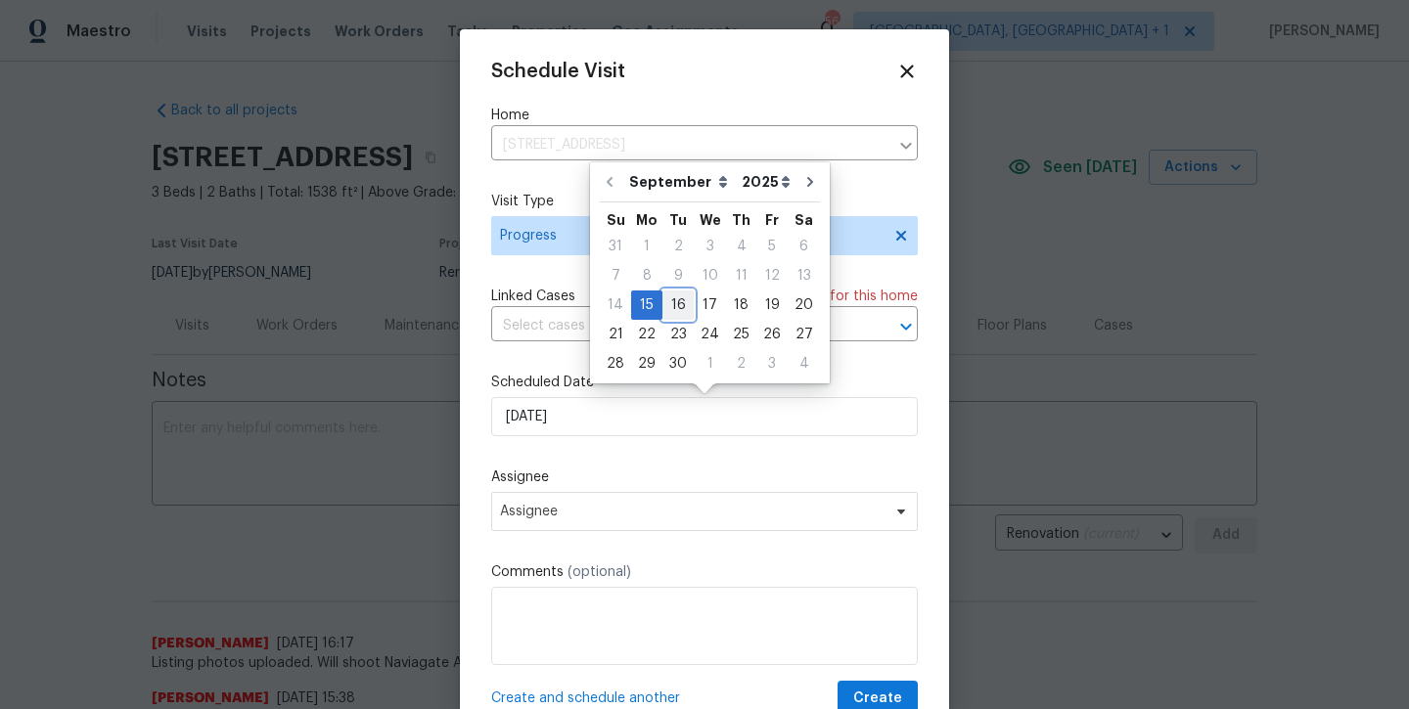
click at [673, 317] on div "16" at bounding box center [677, 305] width 31 height 27
type input "9/16/2025"
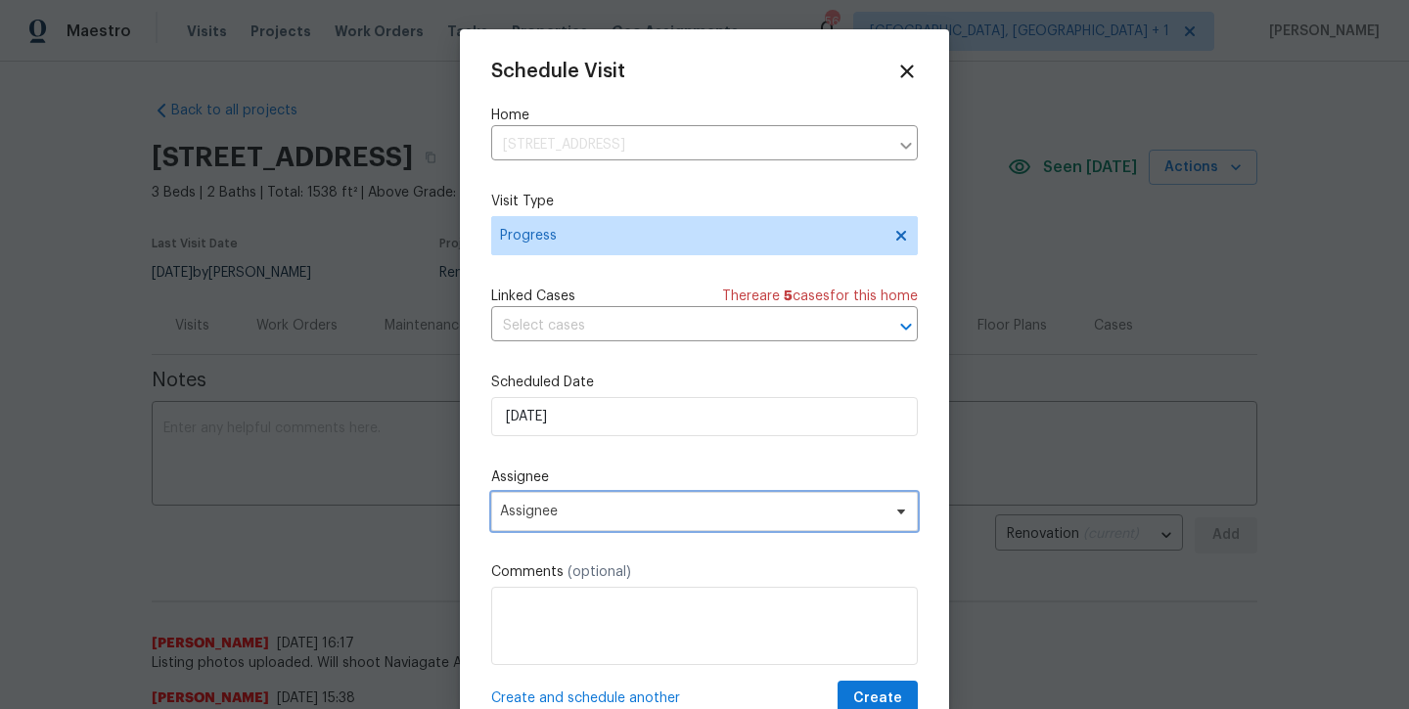
click at [648, 521] on span "Assignee" at bounding box center [704, 511] width 427 height 39
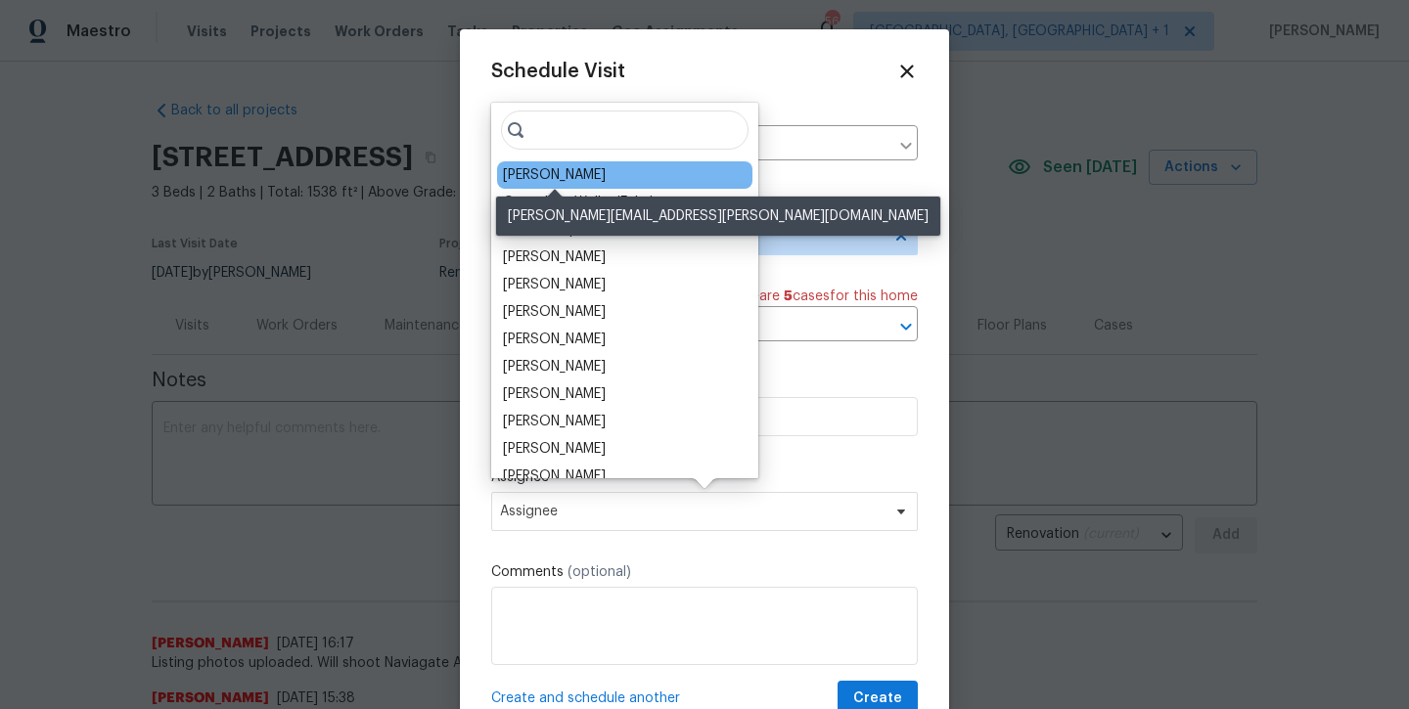
click at [556, 171] on div "[PERSON_NAME]" at bounding box center [554, 175] width 103 height 20
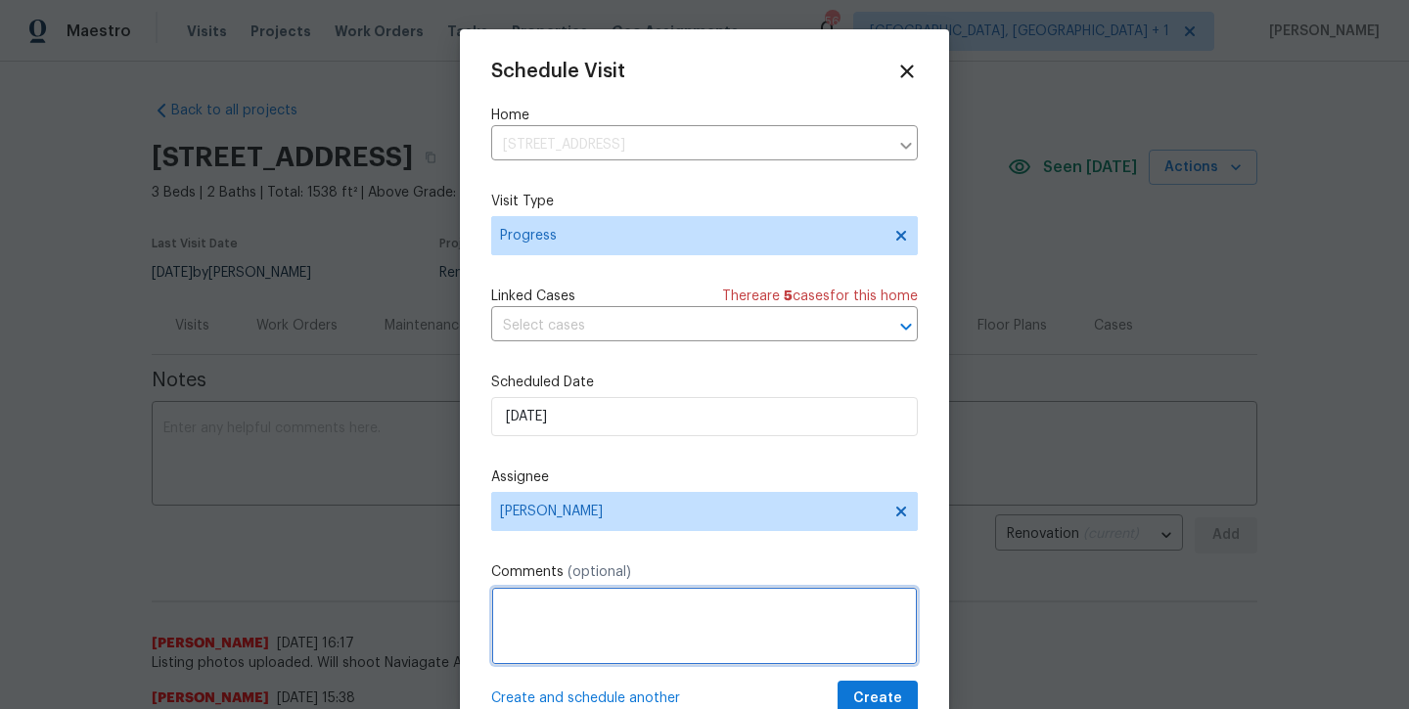
click at [598, 630] on textarea at bounding box center [704, 626] width 427 height 78
type textarea "shoot Navigate AI video."
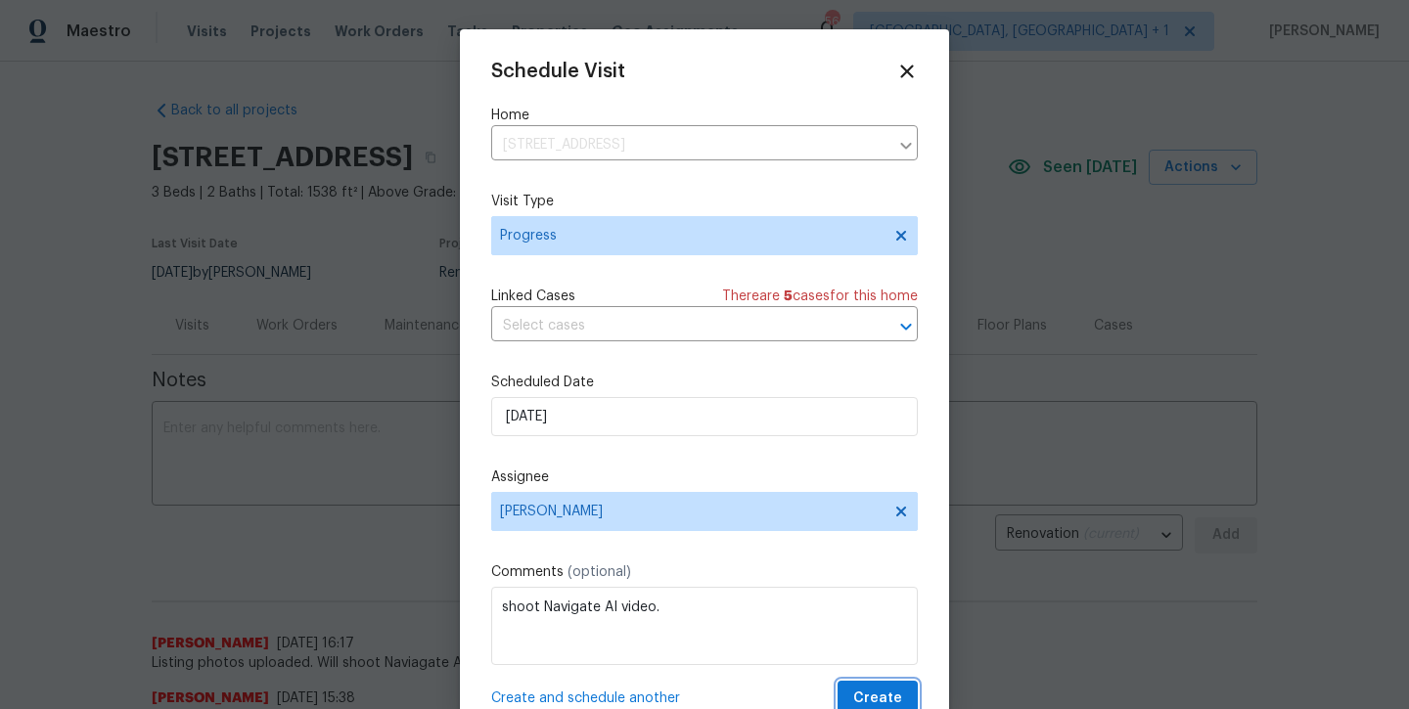
click at [885, 682] on button "Create" at bounding box center [878, 699] width 80 height 36
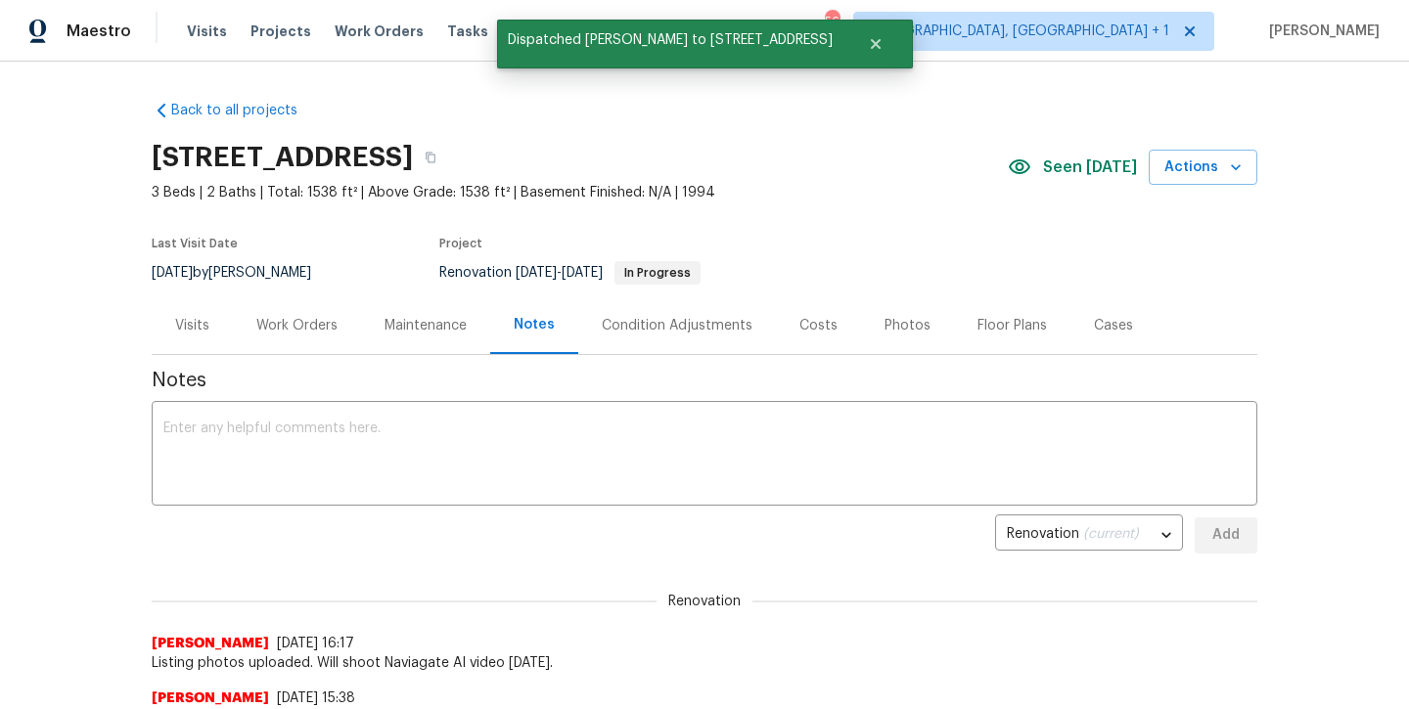
click at [295, 329] on div "Work Orders" at bounding box center [296, 326] width 81 height 20
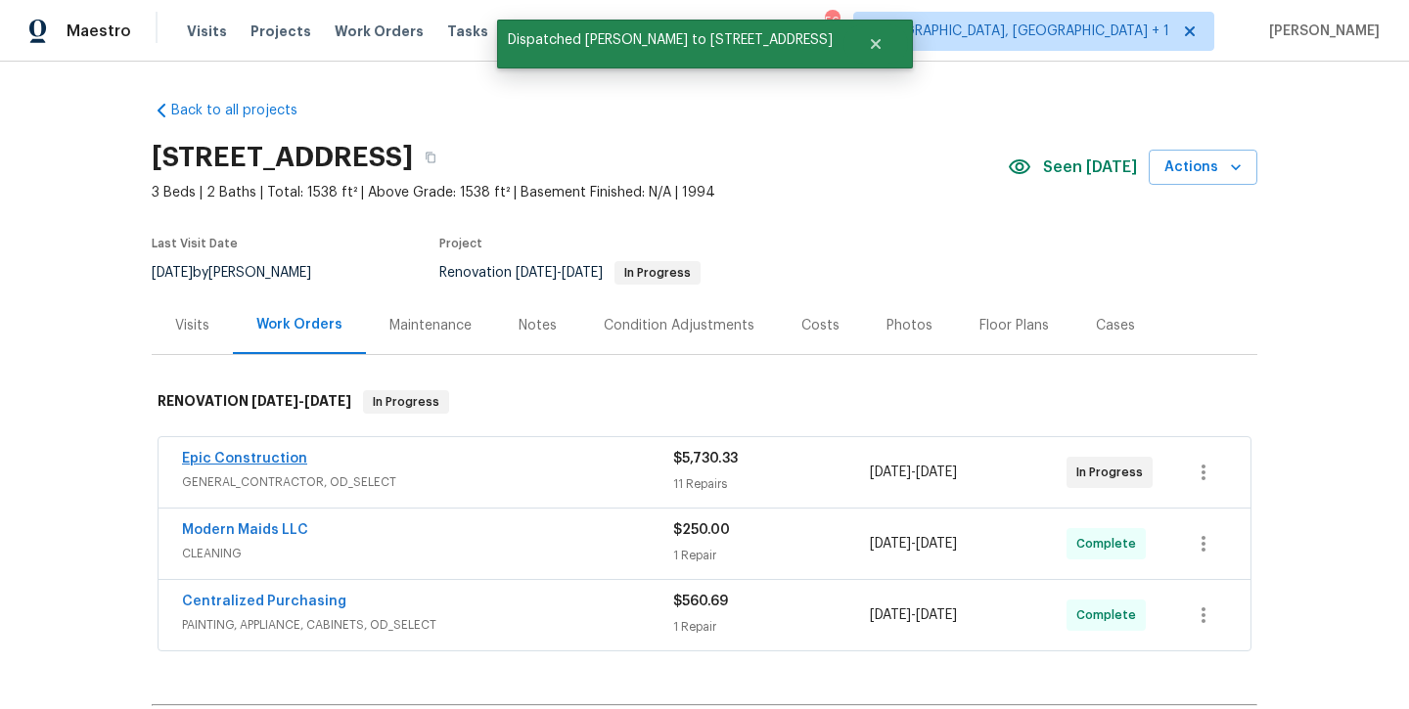
click at [269, 459] on link "Epic Construction" at bounding box center [244, 459] width 125 height 14
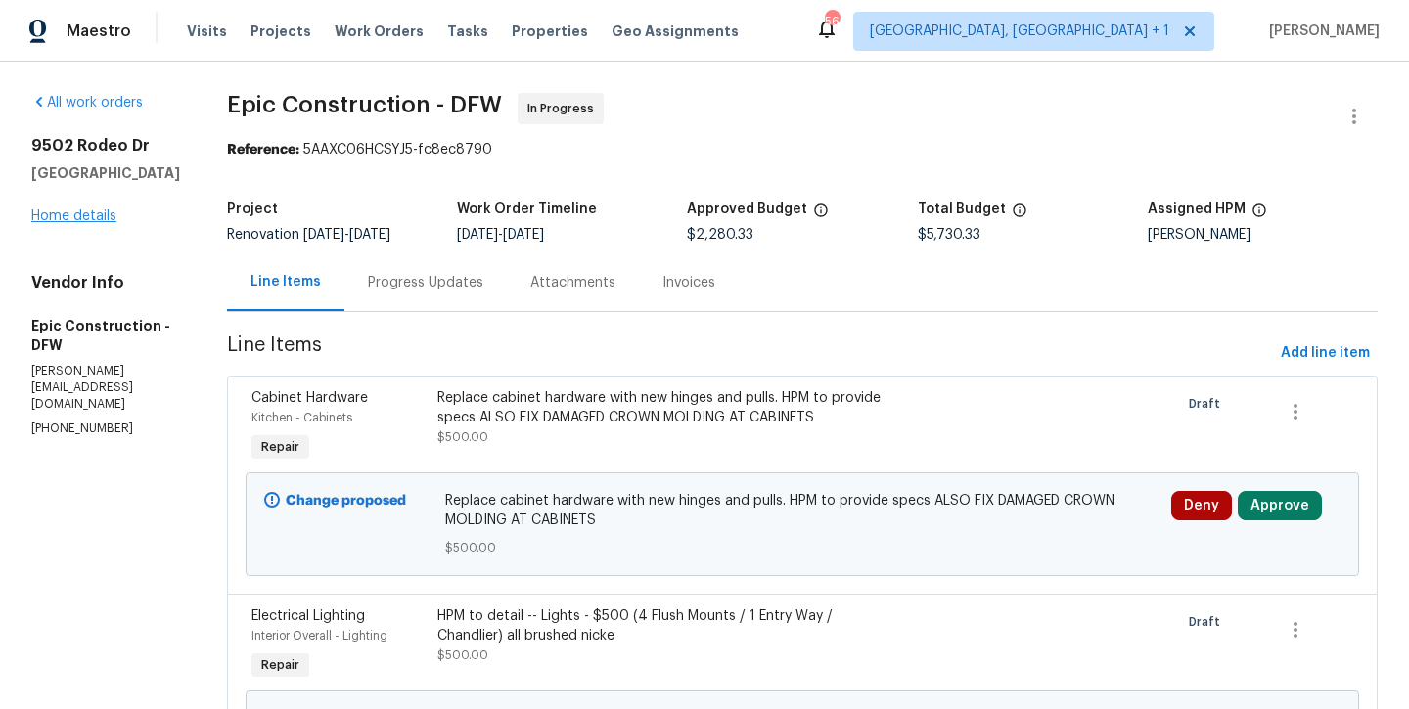
click at [42, 209] on link "Home details" at bounding box center [73, 216] width 85 height 14
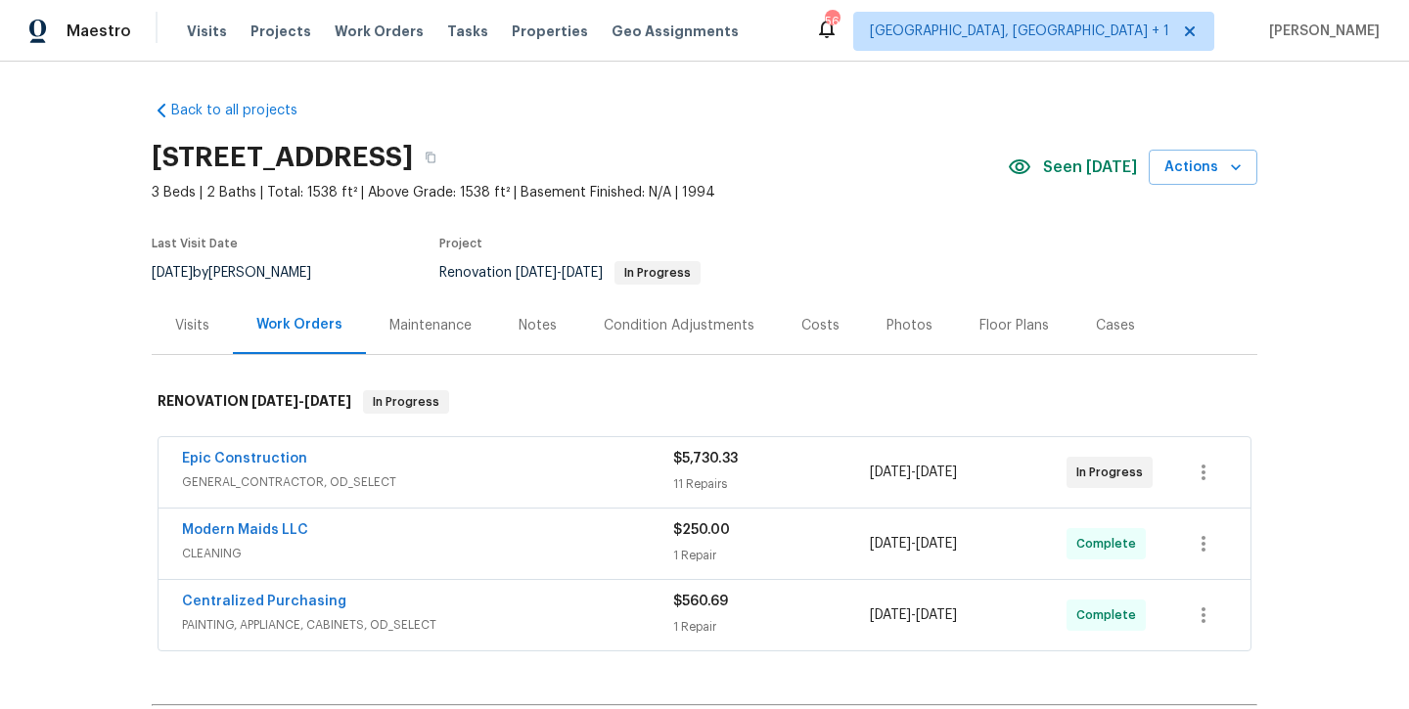
click at [528, 332] on div "Notes" at bounding box center [538, 326] width 38 height 20
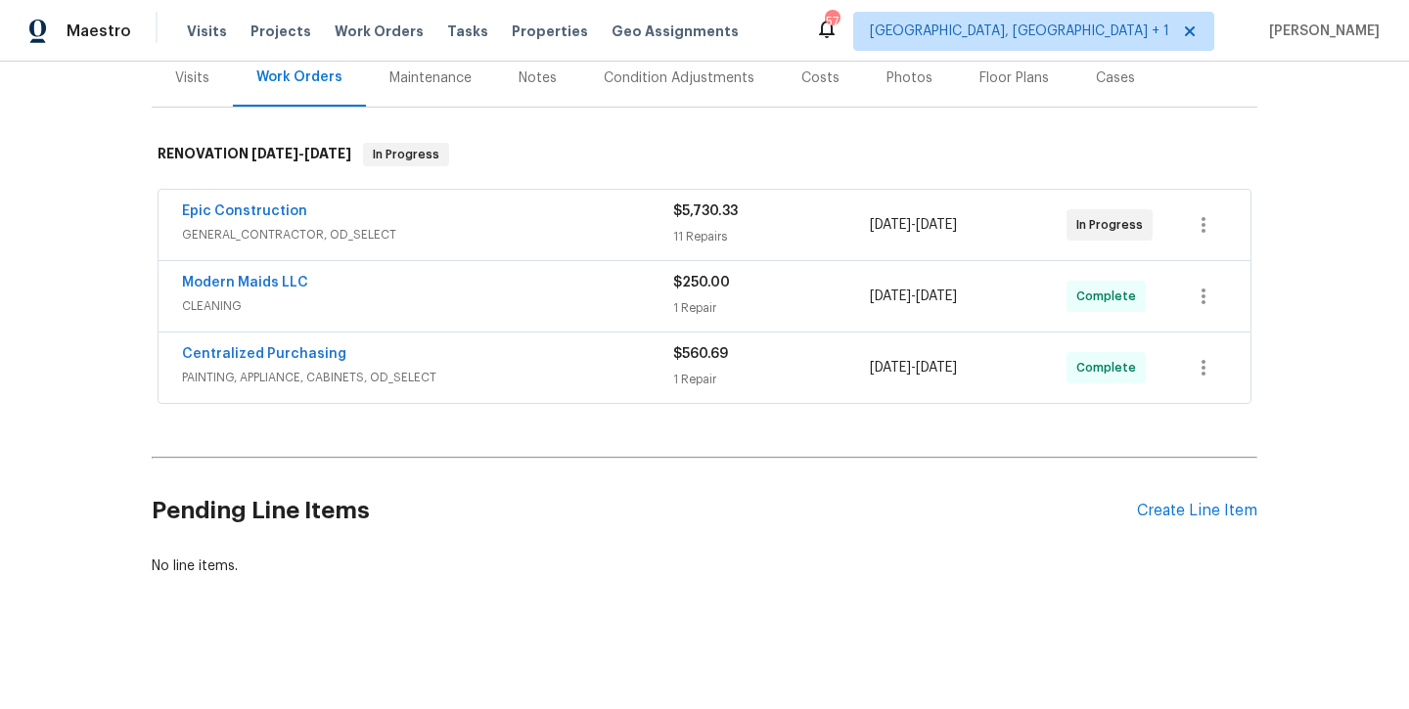
scroll to position [247, 0]
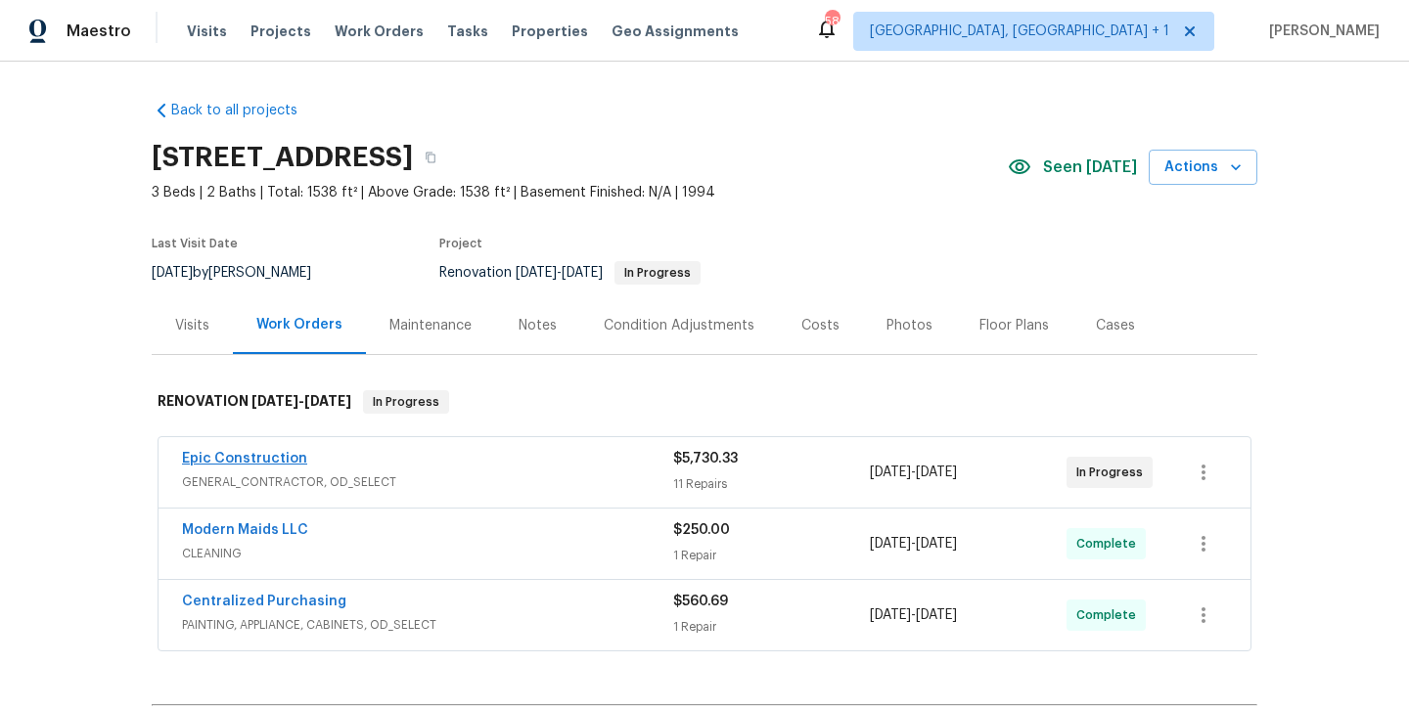
click at [285, 453] on link "Epic Construction" at bounding box center [244, 459] width 125 height 14
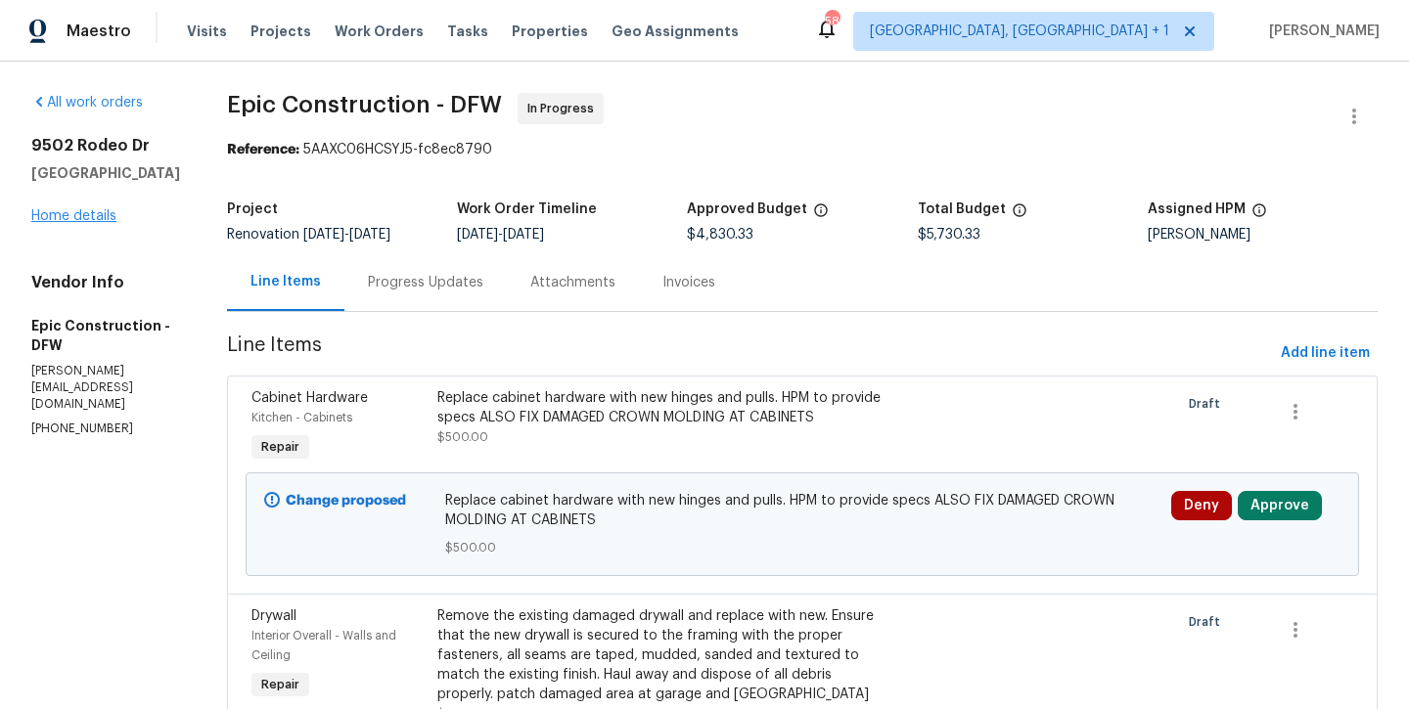
click at [88, 210] on link "Home details" at bounding box center [73, 216] width 85 height 14
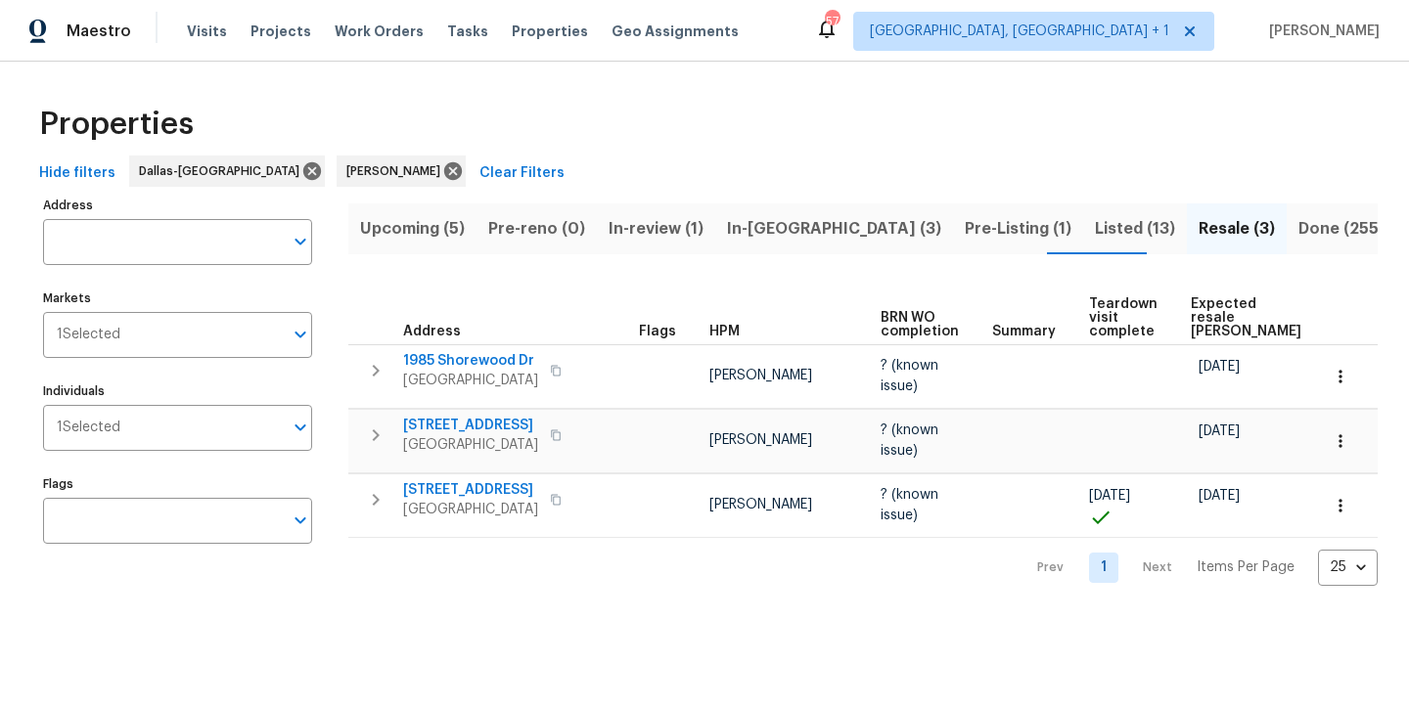
click at [476, 0] on div "Maestro Visits Projects Work Orders Tasks Properties Geo Assignments 57 [GEOGRA…" at bounding box center [704, 31] width 1409 height 62
click at [447, 234] on span "Upcoming (5)" at bounding box center [412, 228] width 105 height 27
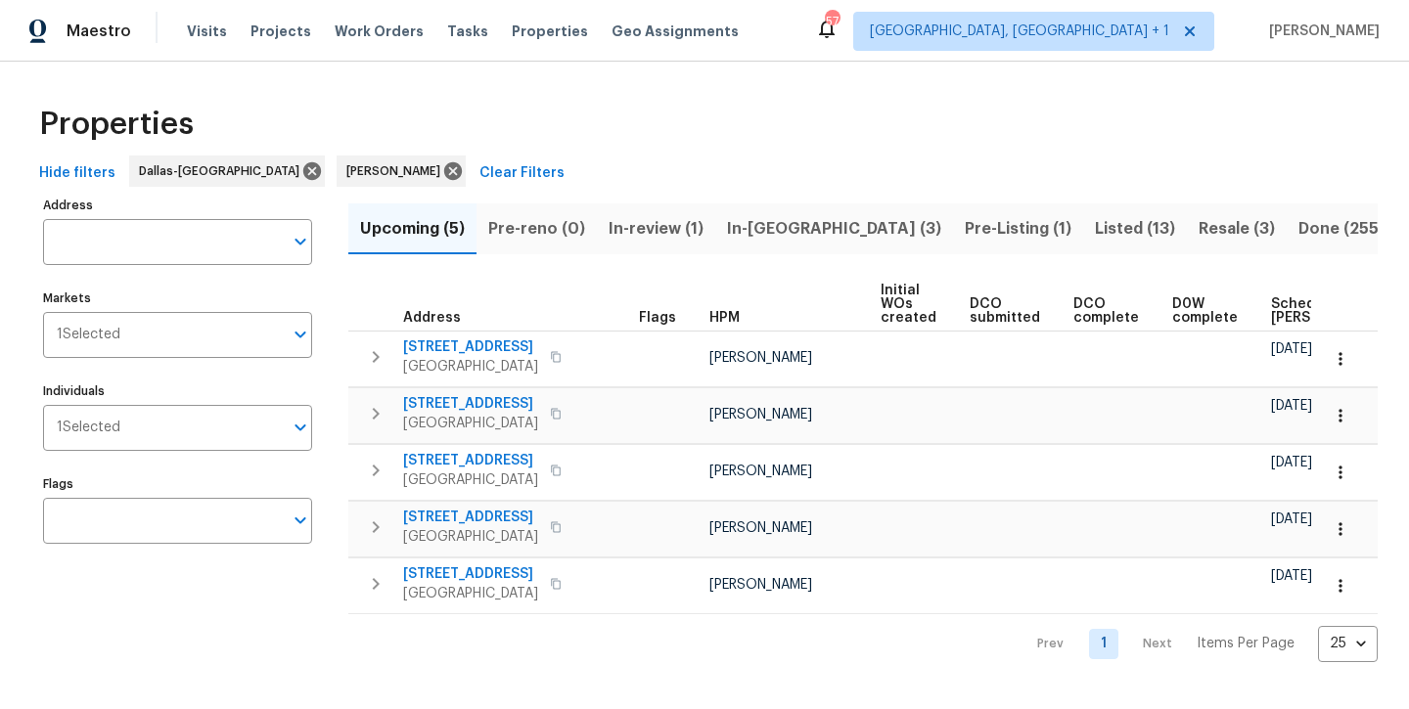
click at [774, 239] on span "In-[GEOGRAPHIC_DATA] (3)" at bounding box center [834, 228] width 214 height 27
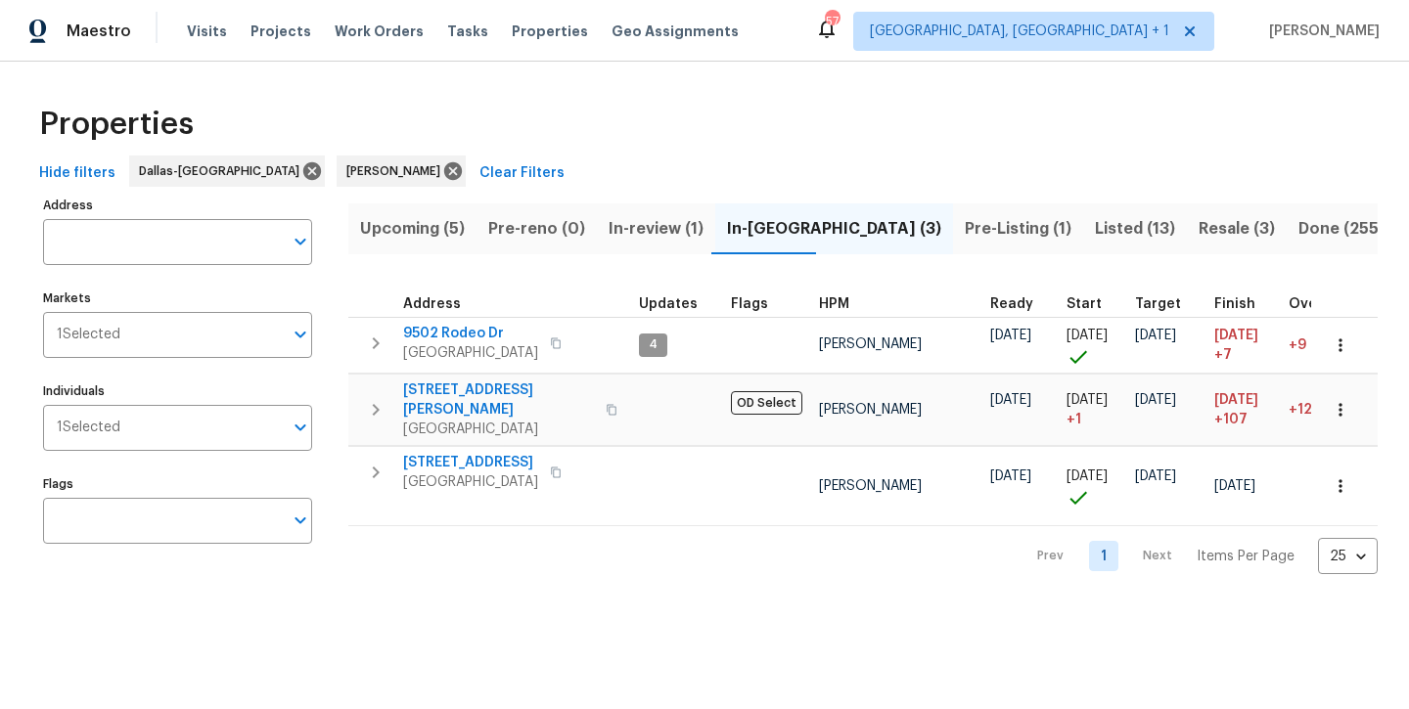
click at [650, 229] on span "In-review (1)" at bounding box center [656, 228] width 95 height 27
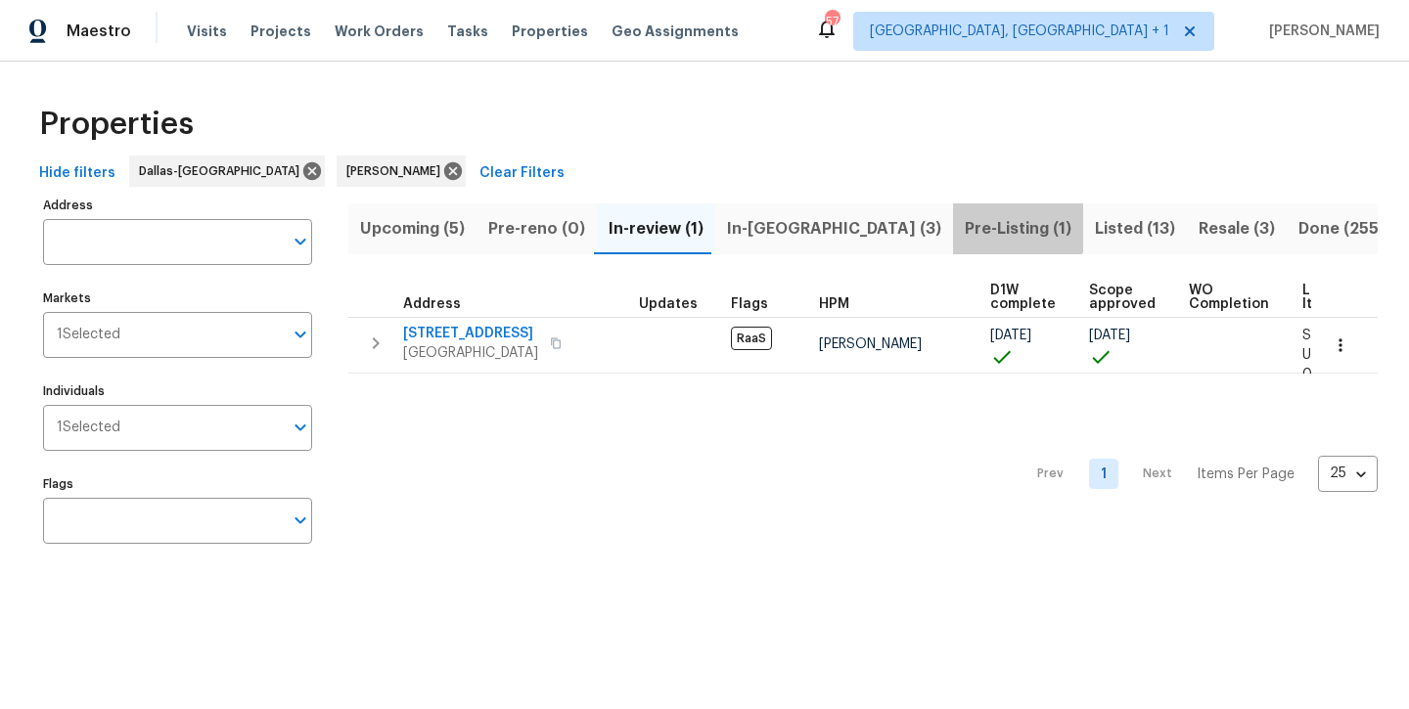
click at [965, 226] on span "Pre-Listing (1)" at bounding box center [1018, 228] width 107 height 27
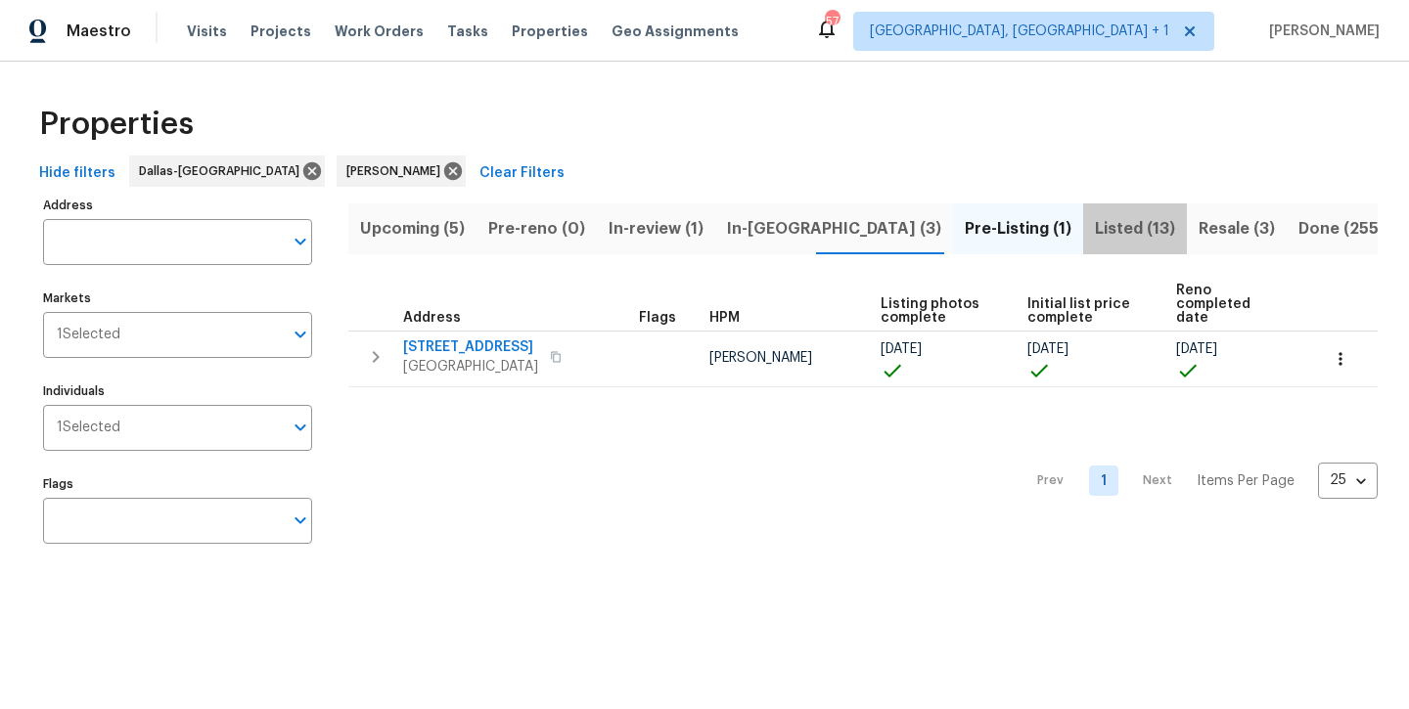
click at [1095, 227] on span "Listed (13)" at bounding box center [1135, 228] width 80 height 27
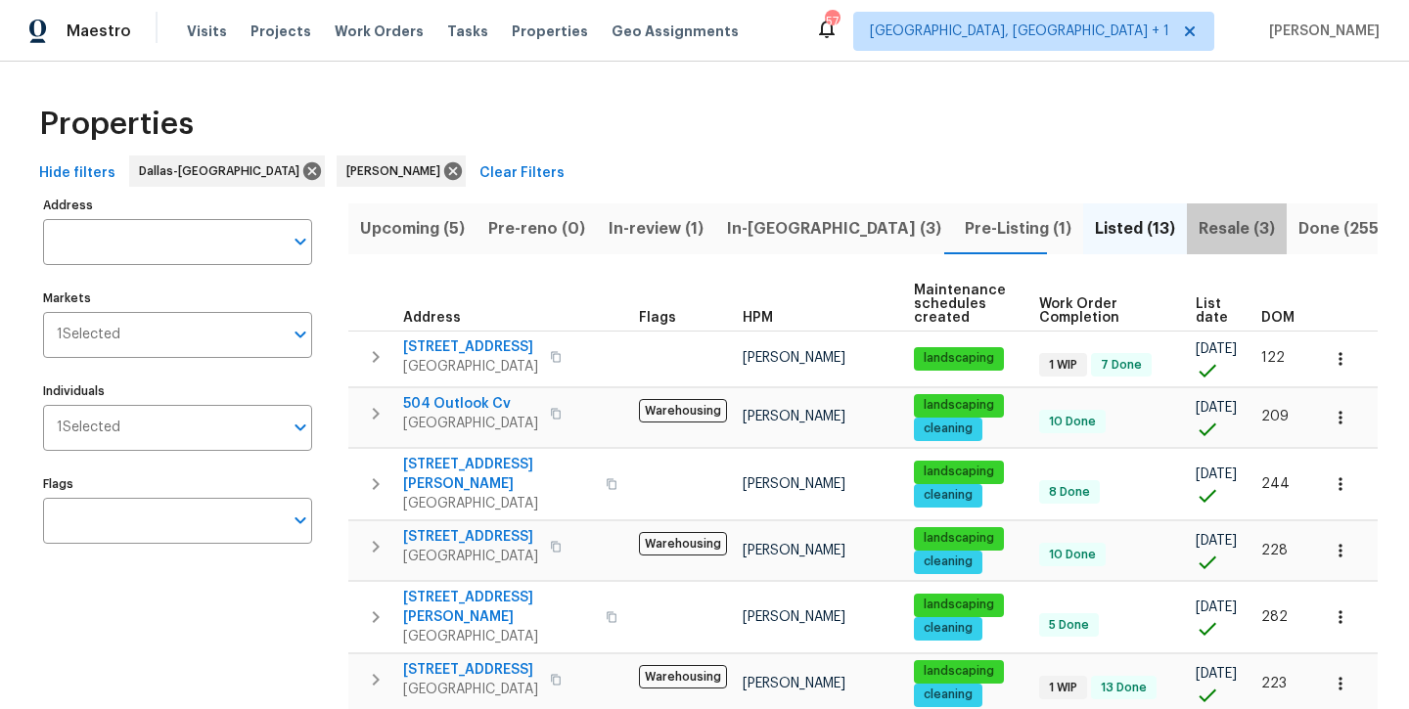
click at [1199, 228] on span "Resale (3)" at bounding box center [1237, 228] width 76 height 27
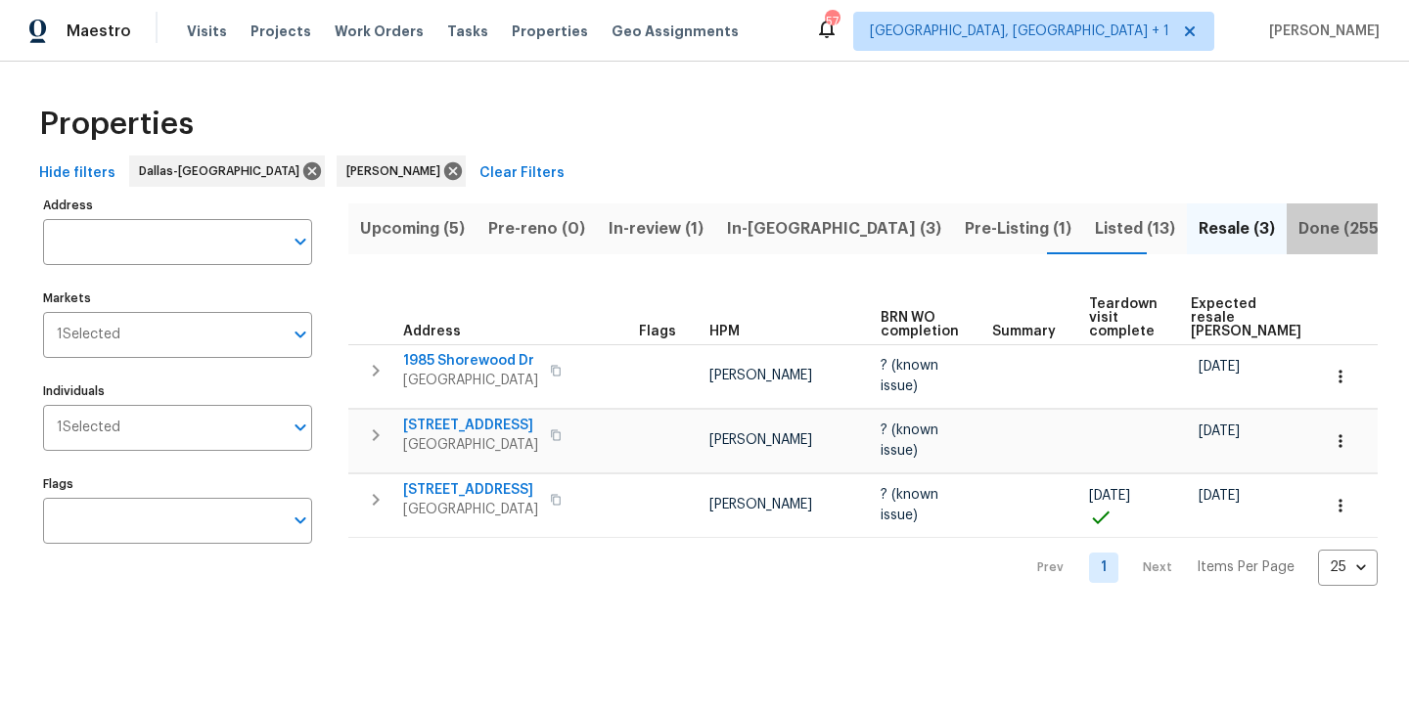
click at [1298, 226] on span "Done (255)" at bounding box center [1341, 228] width 86 height 27
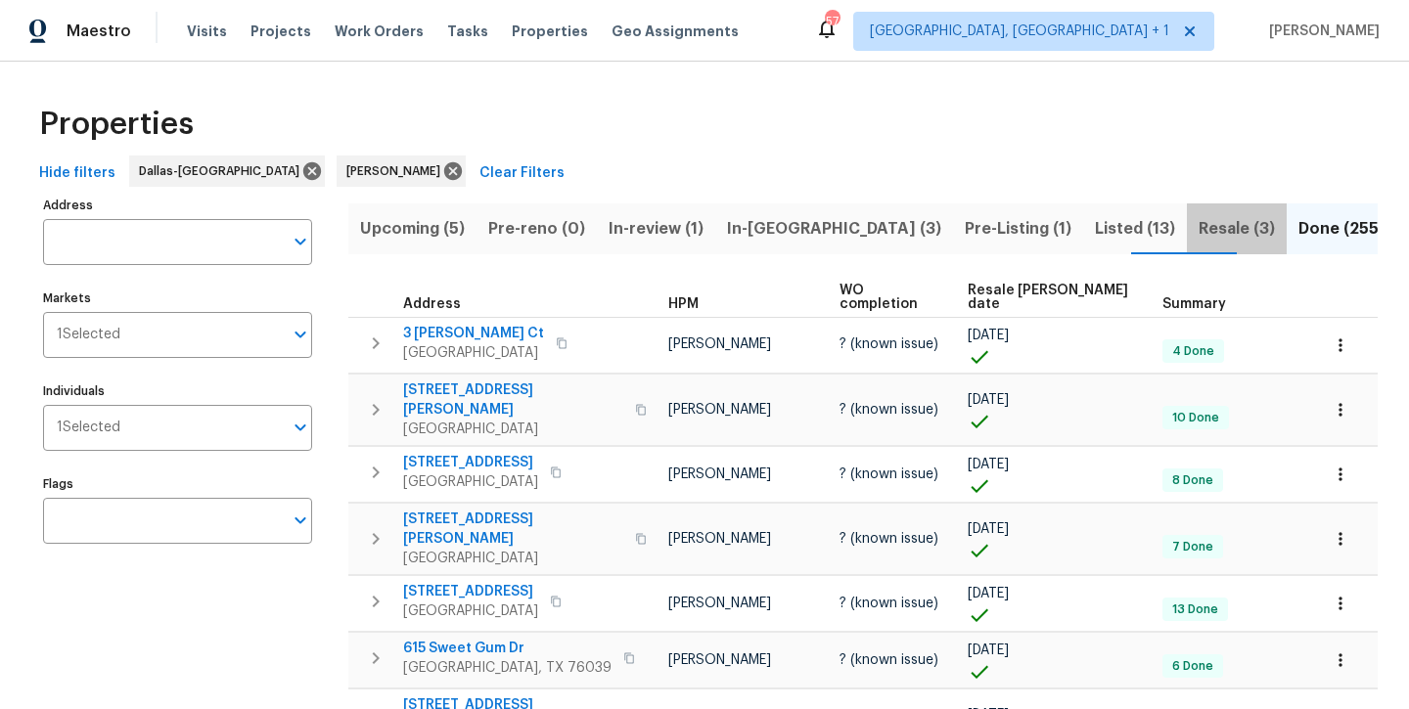
click at [1199, 224] on span "Resale (3)" at bounding box center [1237, 228] width 76 height 27
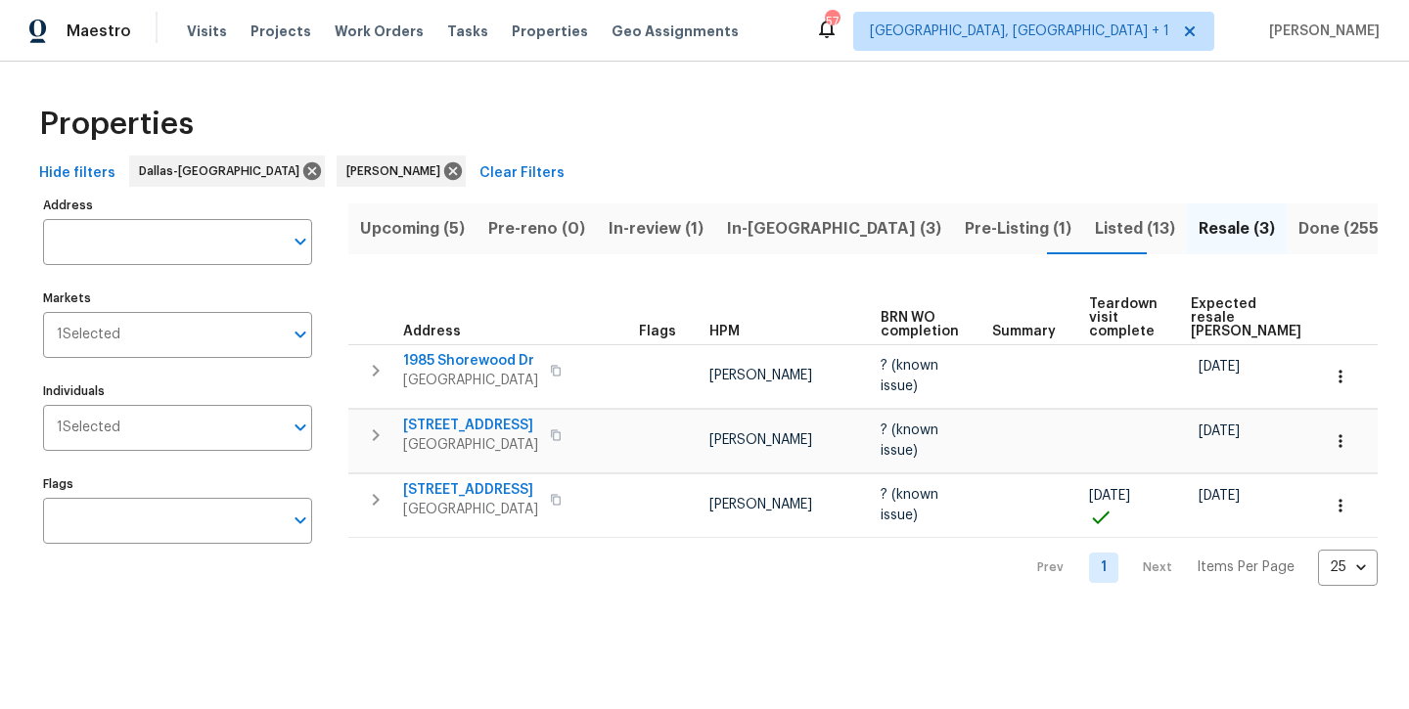
click at [1095, 236] on span "Listed (13)" at bounding box center [1135, 228] width 80 height 27
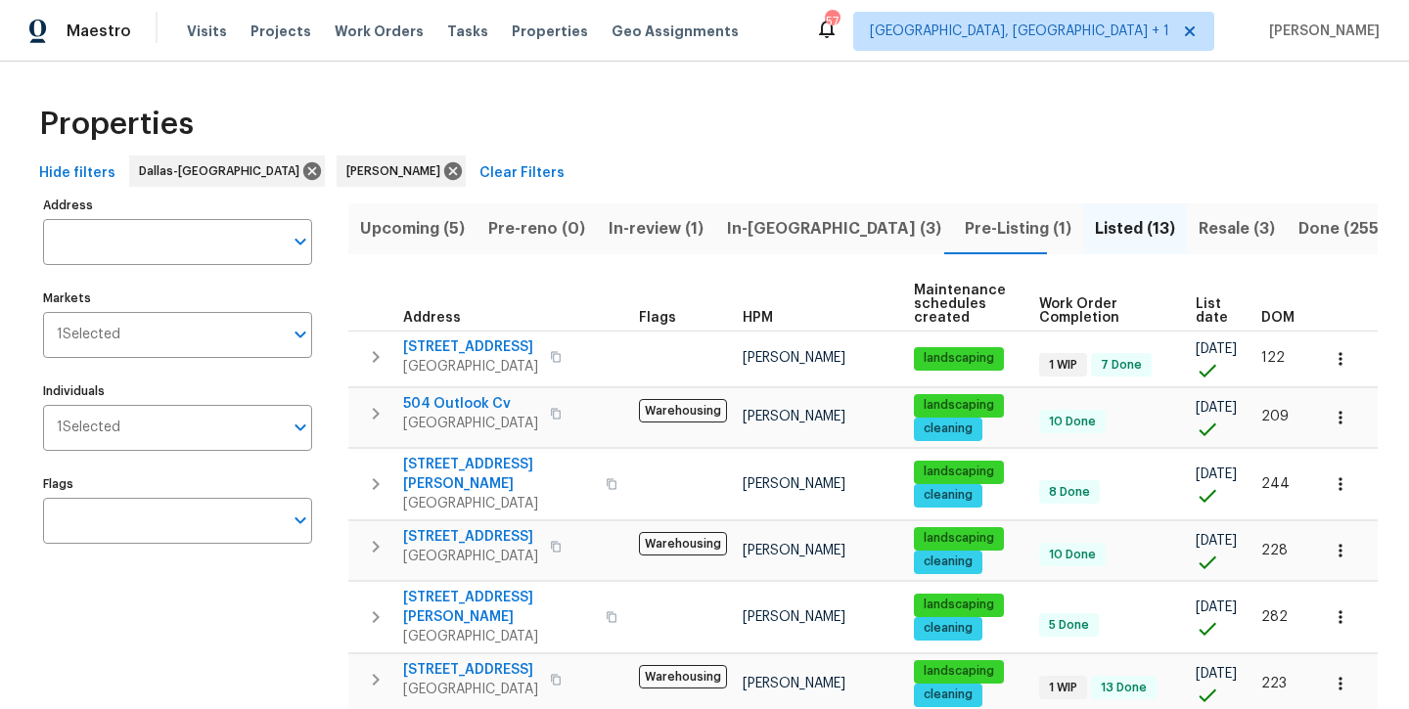
click at [754, 228] on span "In-[GEOGRAPHIC_DATA] (3)" at bounding box center [834, 228] width 214 height 27
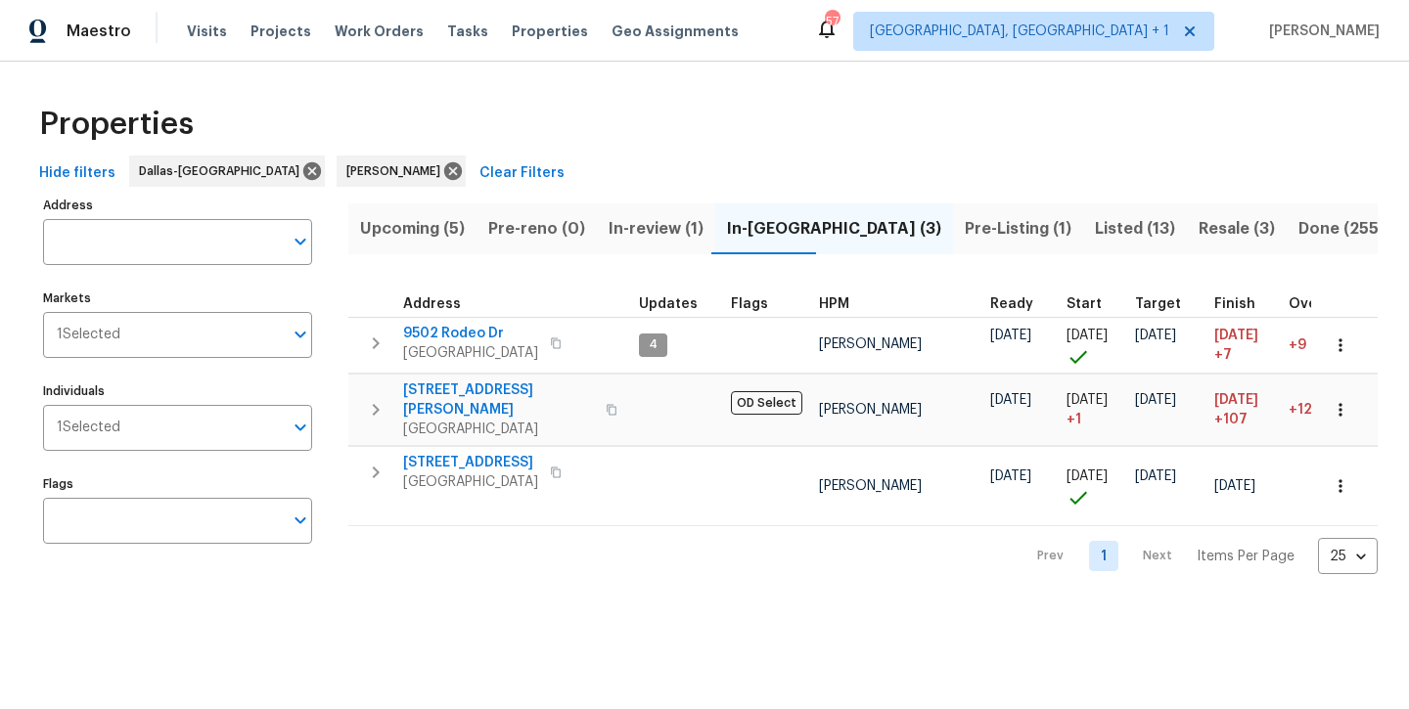
click at [407, 228] on span "Upcoming (5)" at bounding box center [412, 228] width 105 height 27
